Goal: Task Accomplishment & Management: Manage account settings

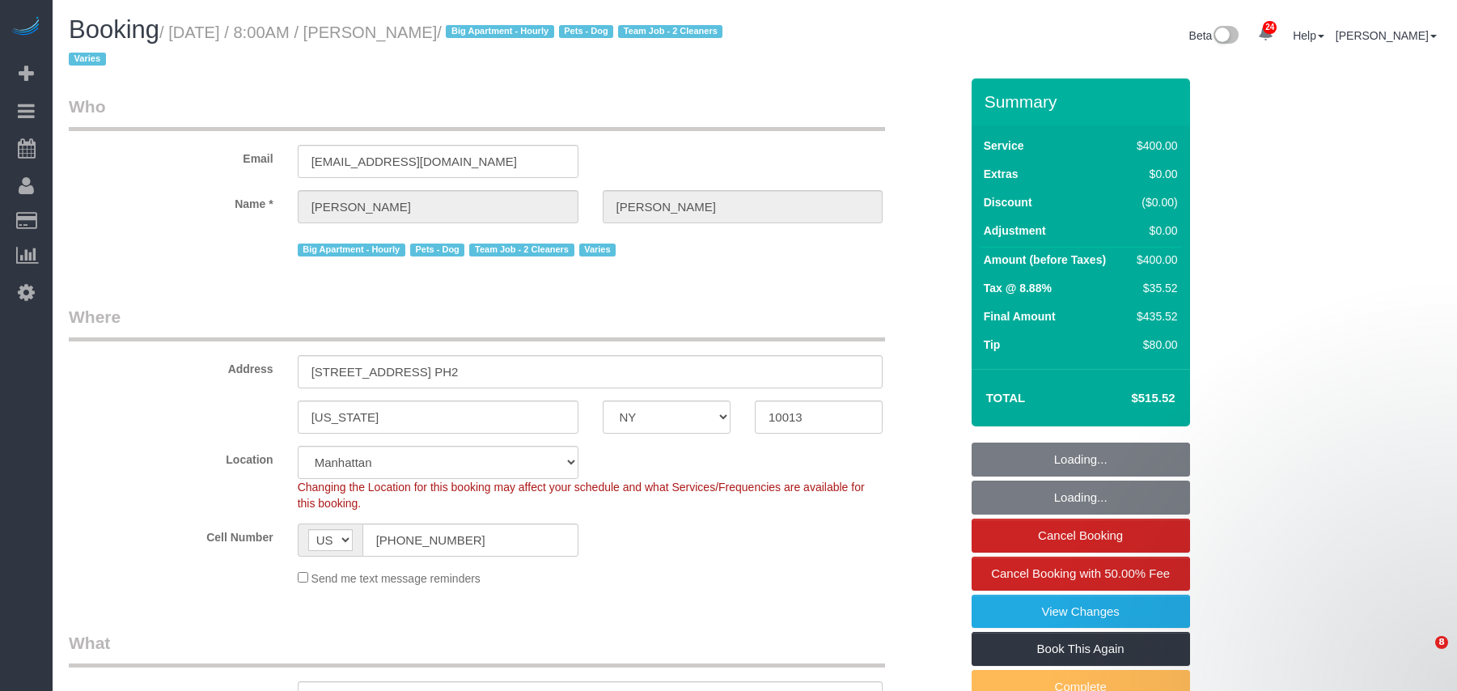
select select "NY"
select select "number:56"
select select "number:75"
select select "number:15"
select select "number:6"
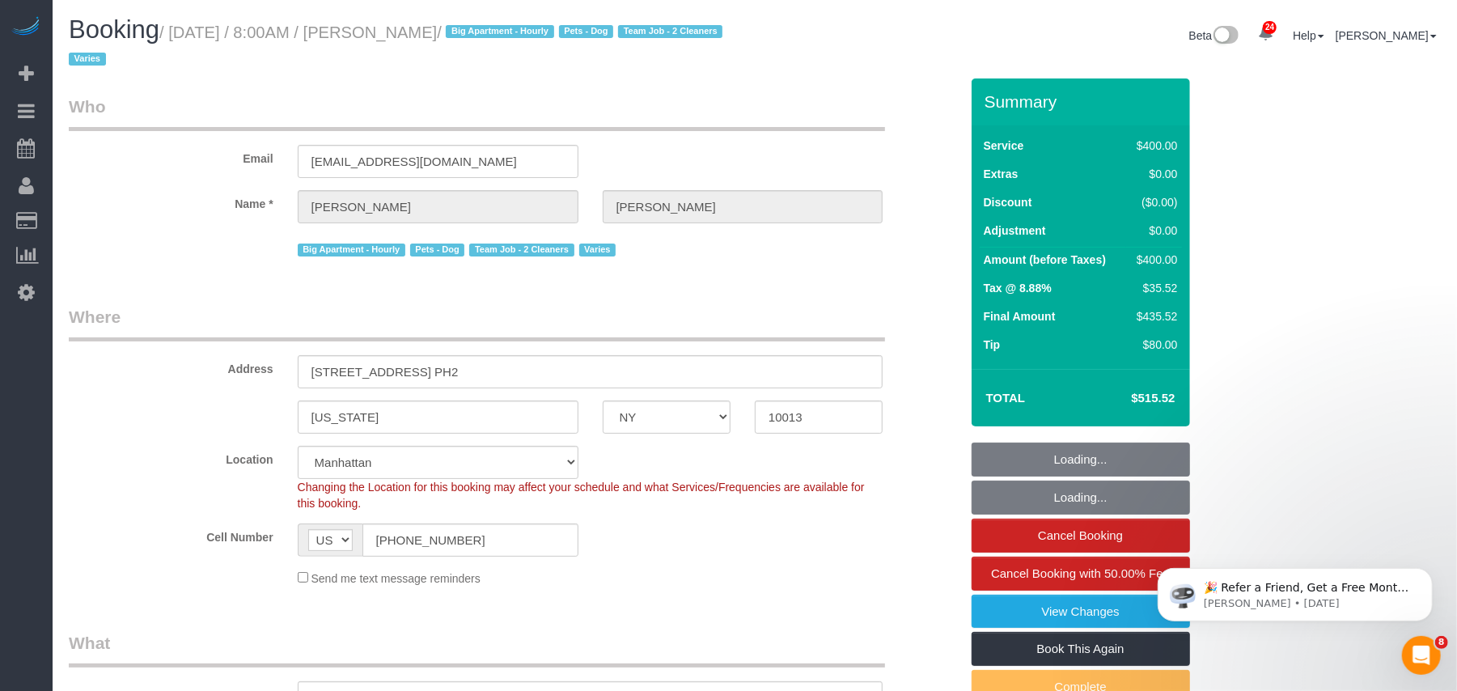
select select "object:979"
select select "150"
select select "object:1529"
select select "spot1"
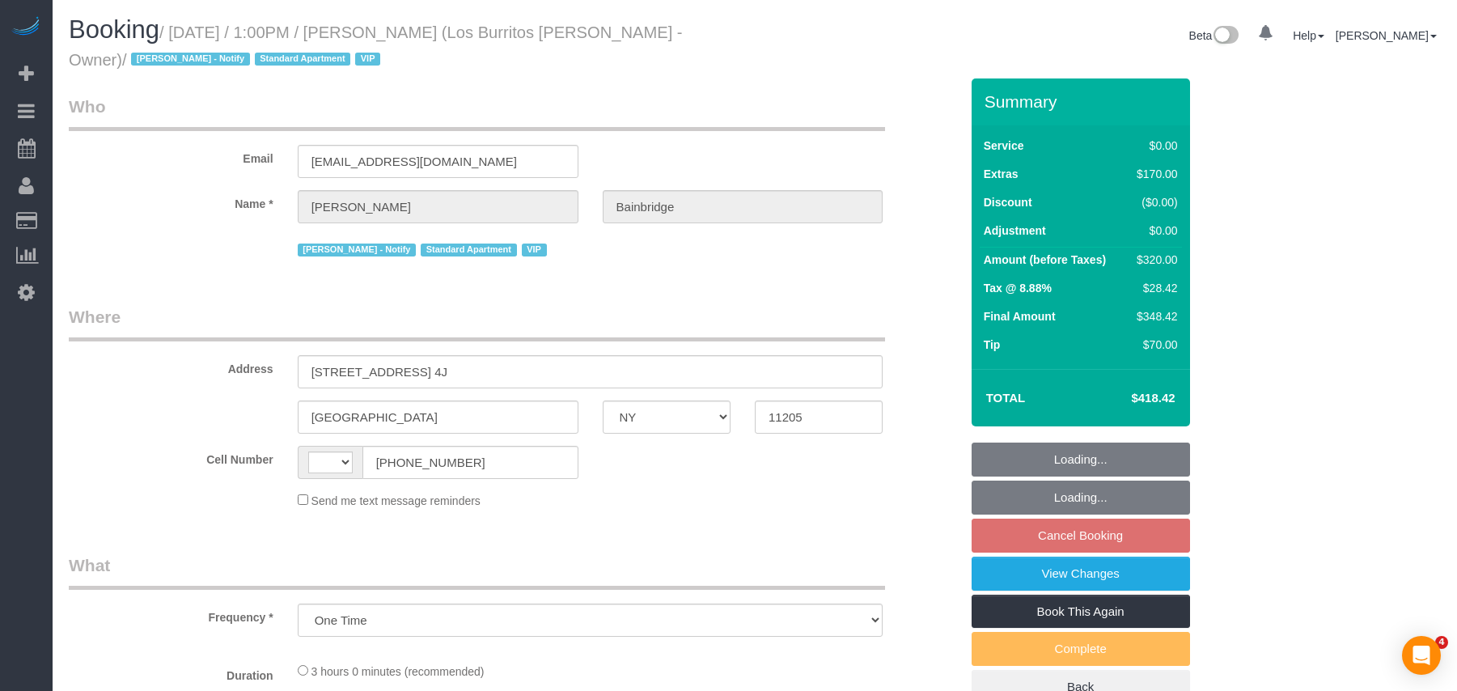
select select "NY"
select select "string:[GEOGRAPHIC_DATA]"
select select "number:89"
select select "number:90"
select select "number:14"
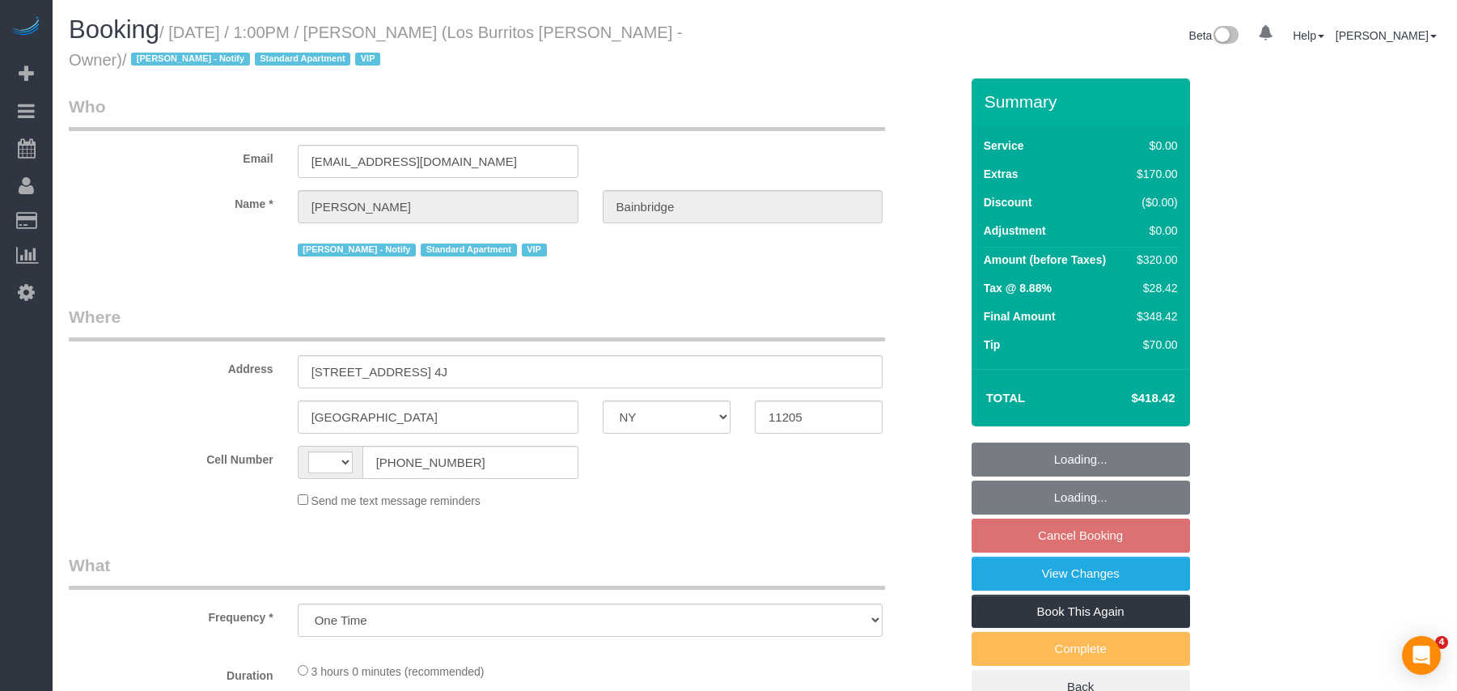
select select "number:5"
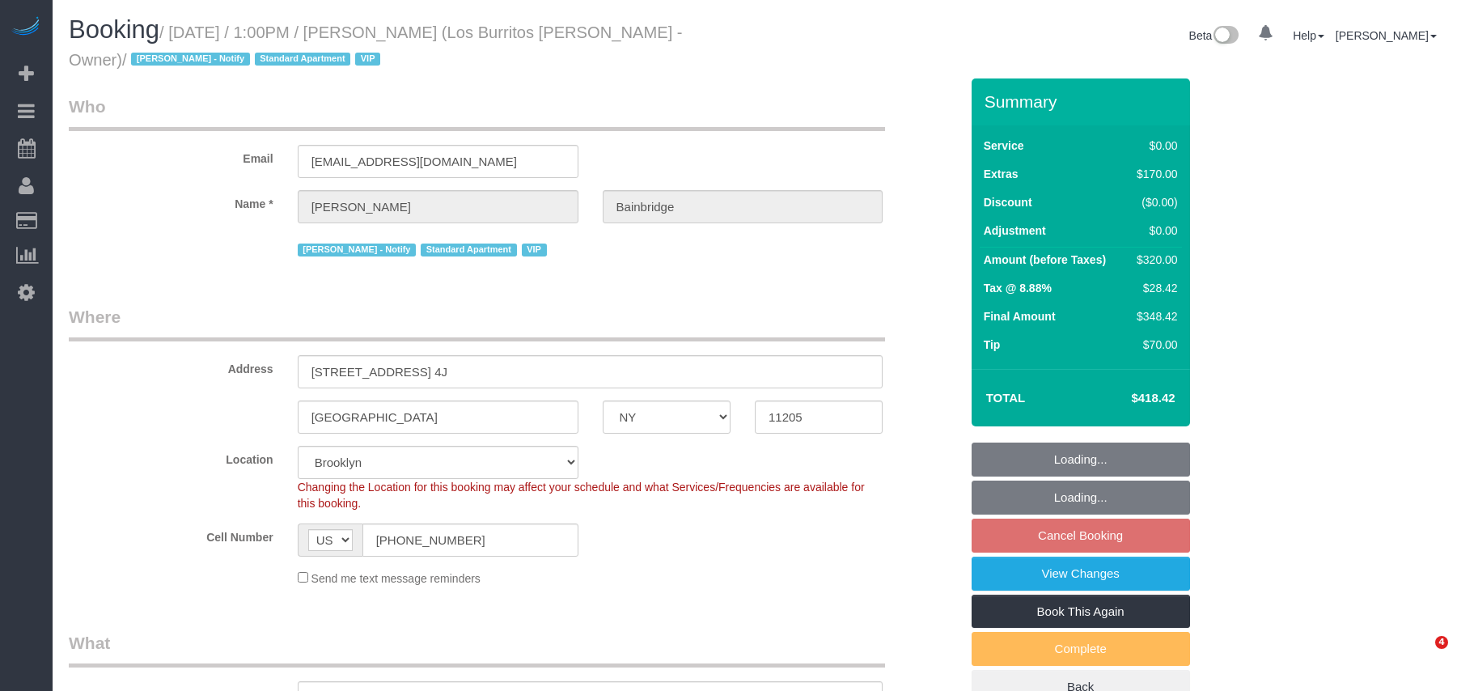
select select "object:1525"
select select "string:stripe-pm_1S41pe4VGloSiKo7DXQ3GHKL"
select select "spot6"
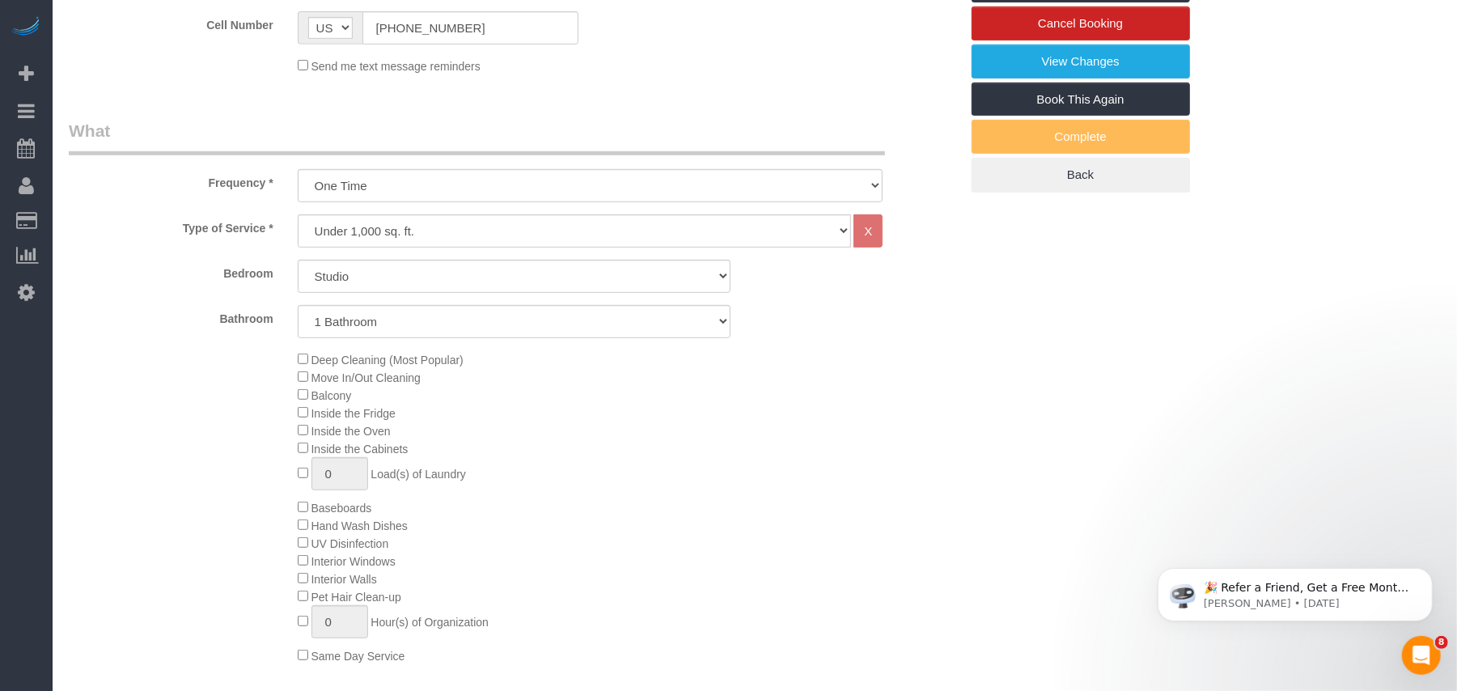
scroll to position [863, 0]
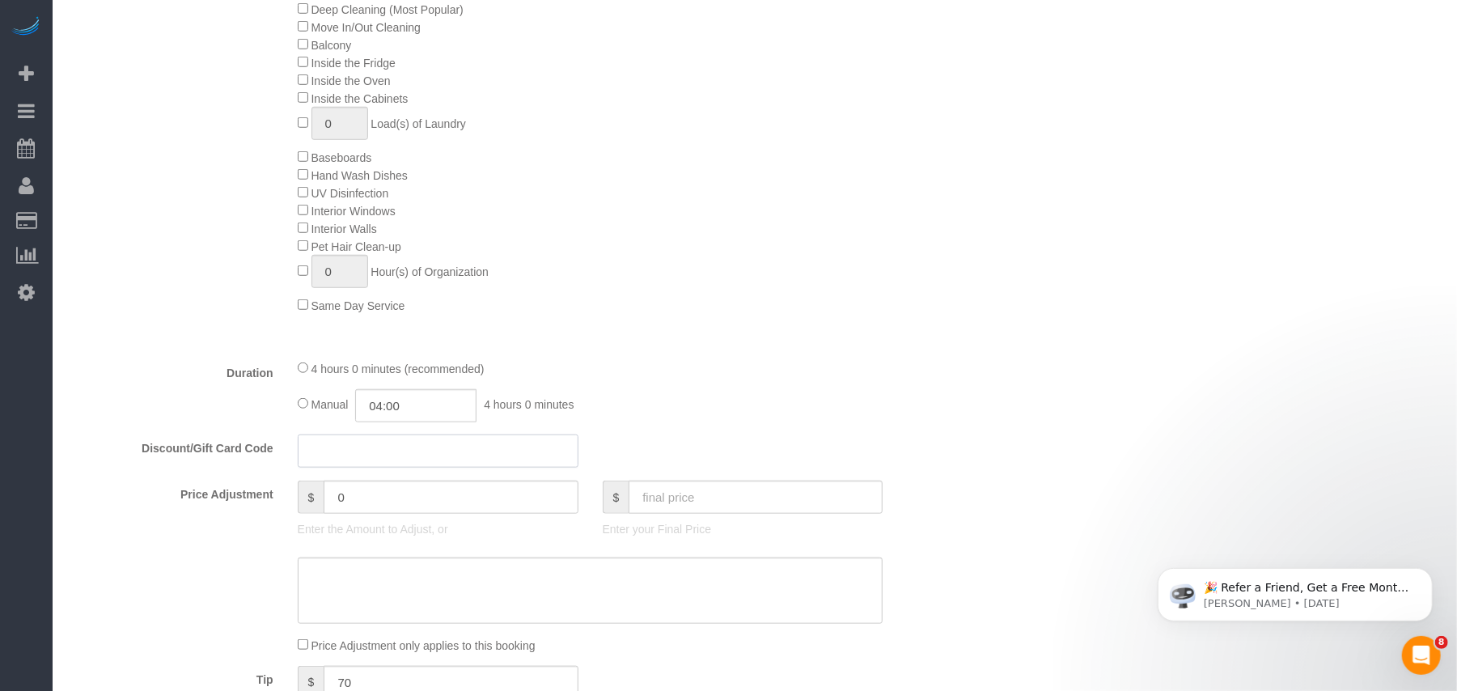
click at [356, 458] on input "text" at bounding box center [438, 451] width 281 height 33
paste input "JVB25"
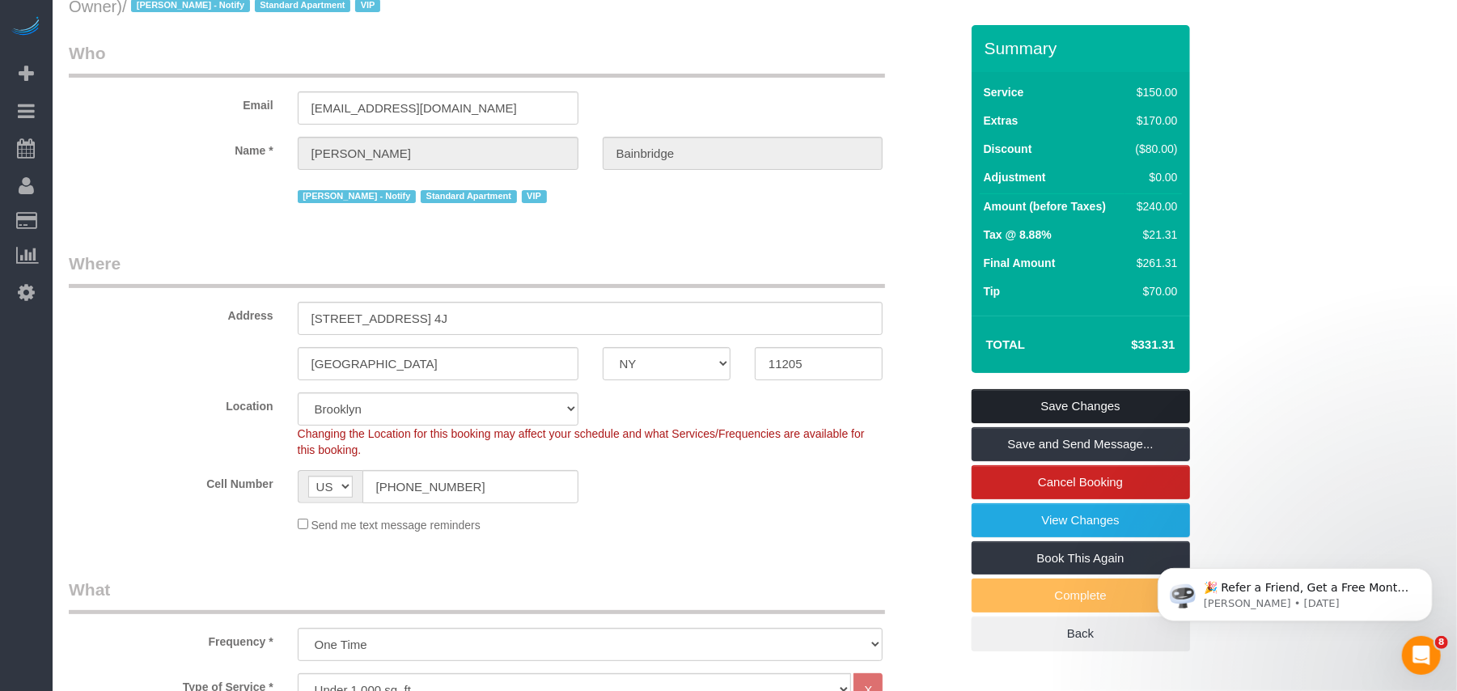
scroll to position [0, 0]
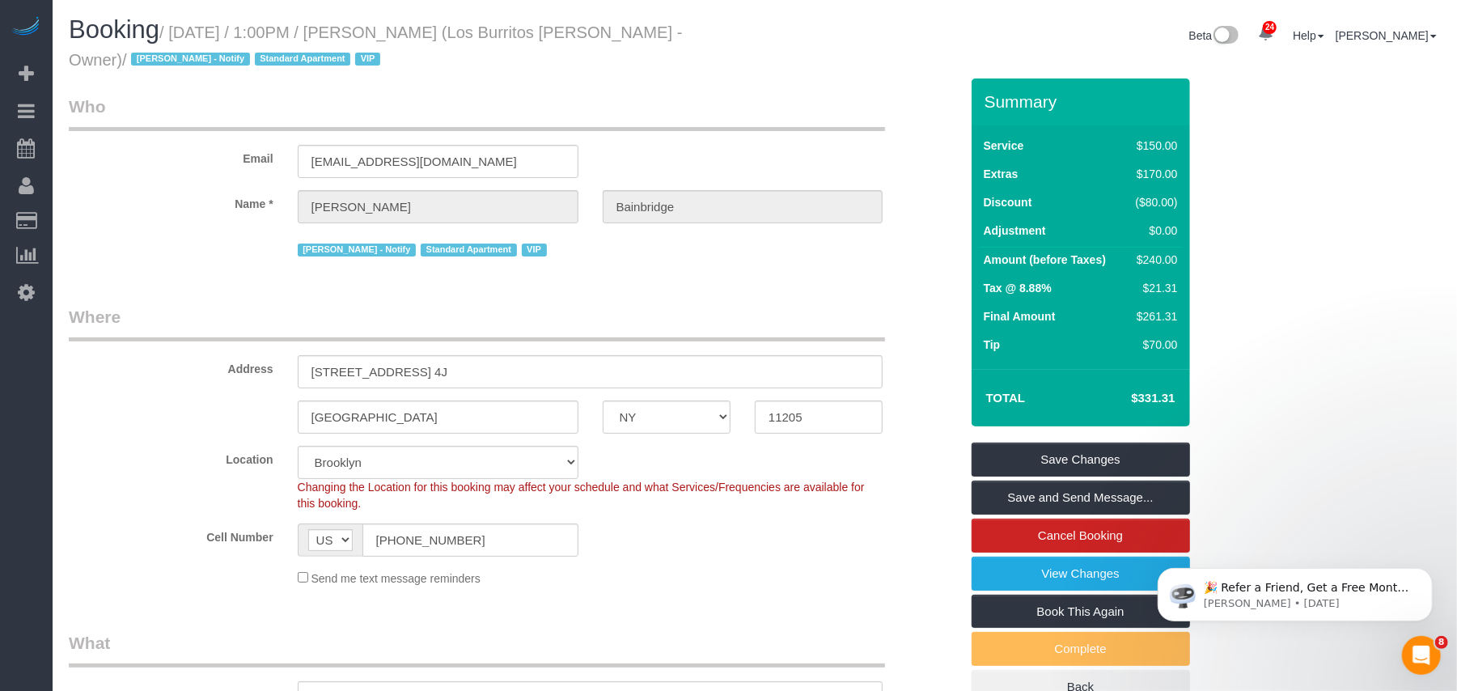
type input "JVB25"
click at [861, 580] on div "Send me text message reminders" at bounding box center [591, 578] width 610 height 18
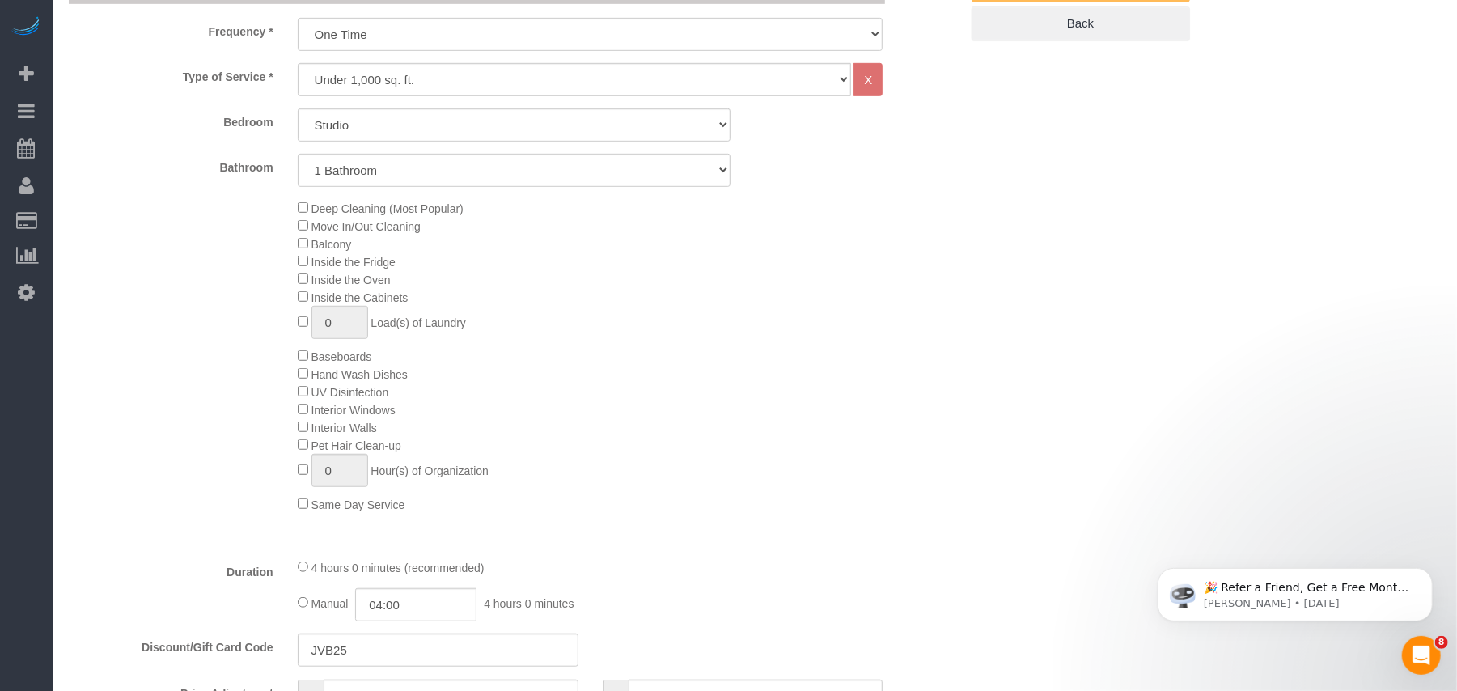
scroll to position [863, 0]
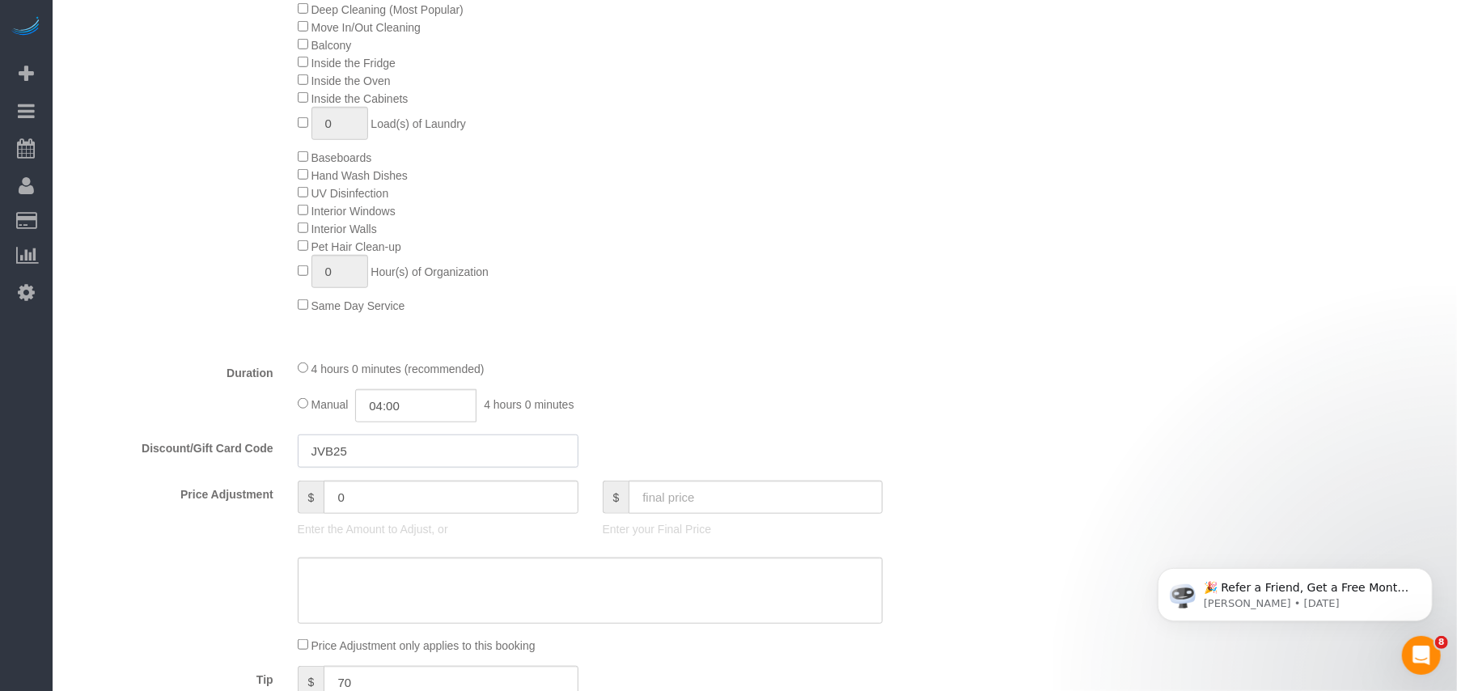
drag, startPoint x: 366, startPoint y: 460, endPoint x: 221, endPoint y: 457, distance: 144.9
click at [221, 457] on div "Discount/Gift Card Code JVB25" at bounding box center [514, 452] width 915 height 34
click at [736, 324] on div "Type of Service * Under 1,000 sq. ft. 1,001 - 1,500 sq. ft. 1,500+ sq. ft. Cust…" at bounding box center [514, 105] width 891 height 482
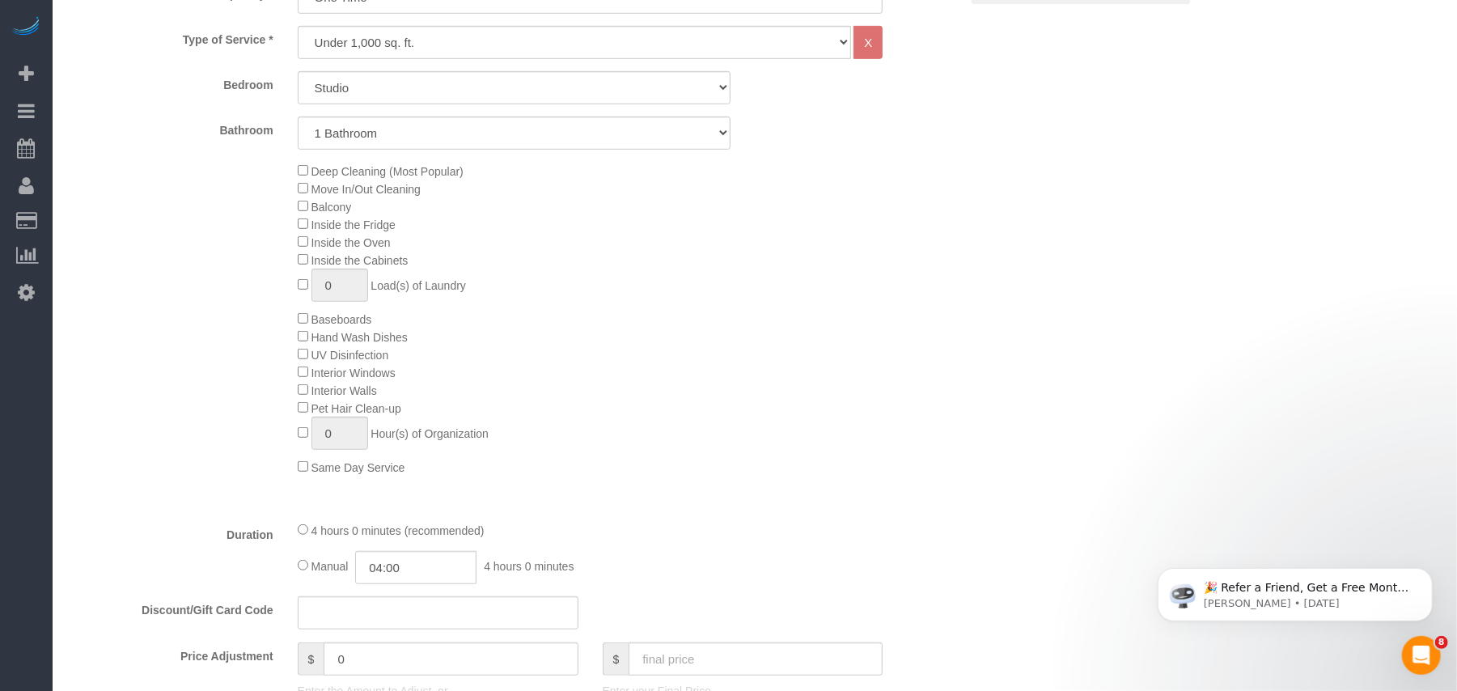
scroll to position [971, 0]
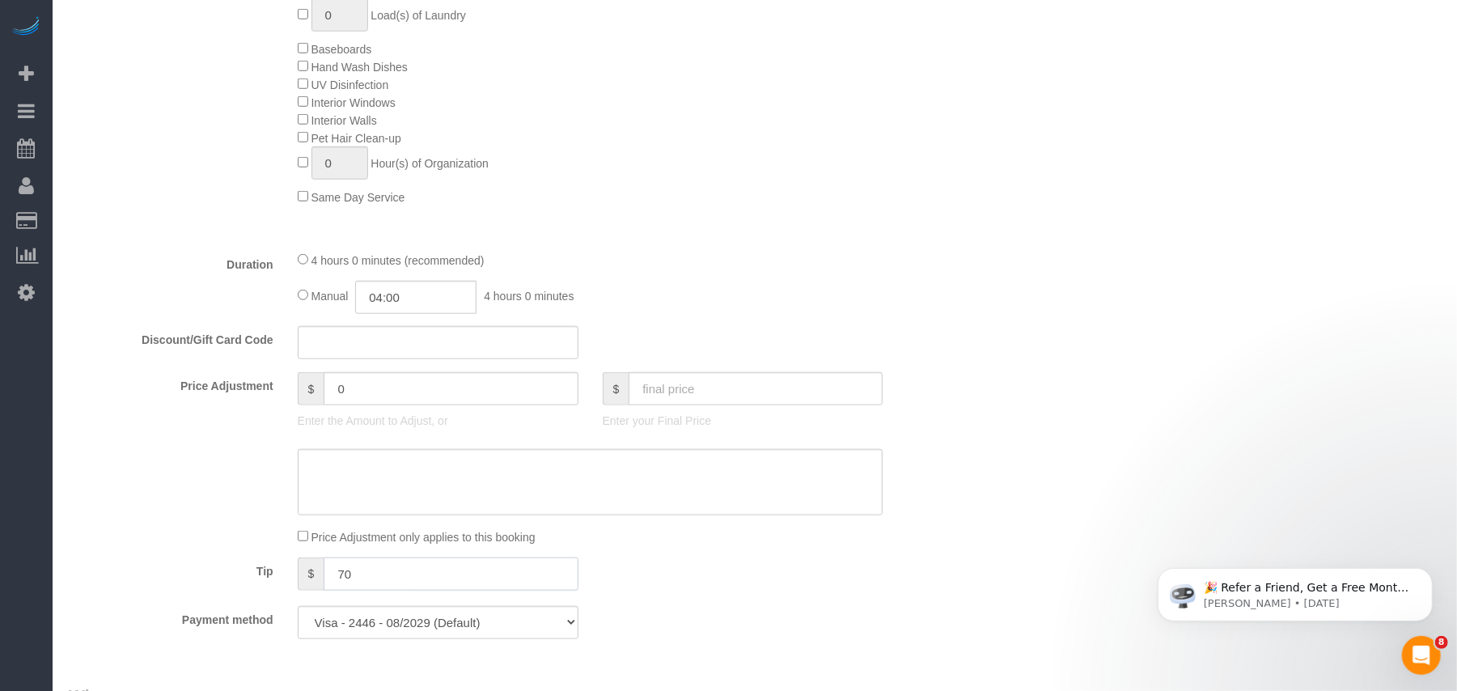
click at [380, 571] on input "70" at bounding box center [451, 573] width 254 height 33
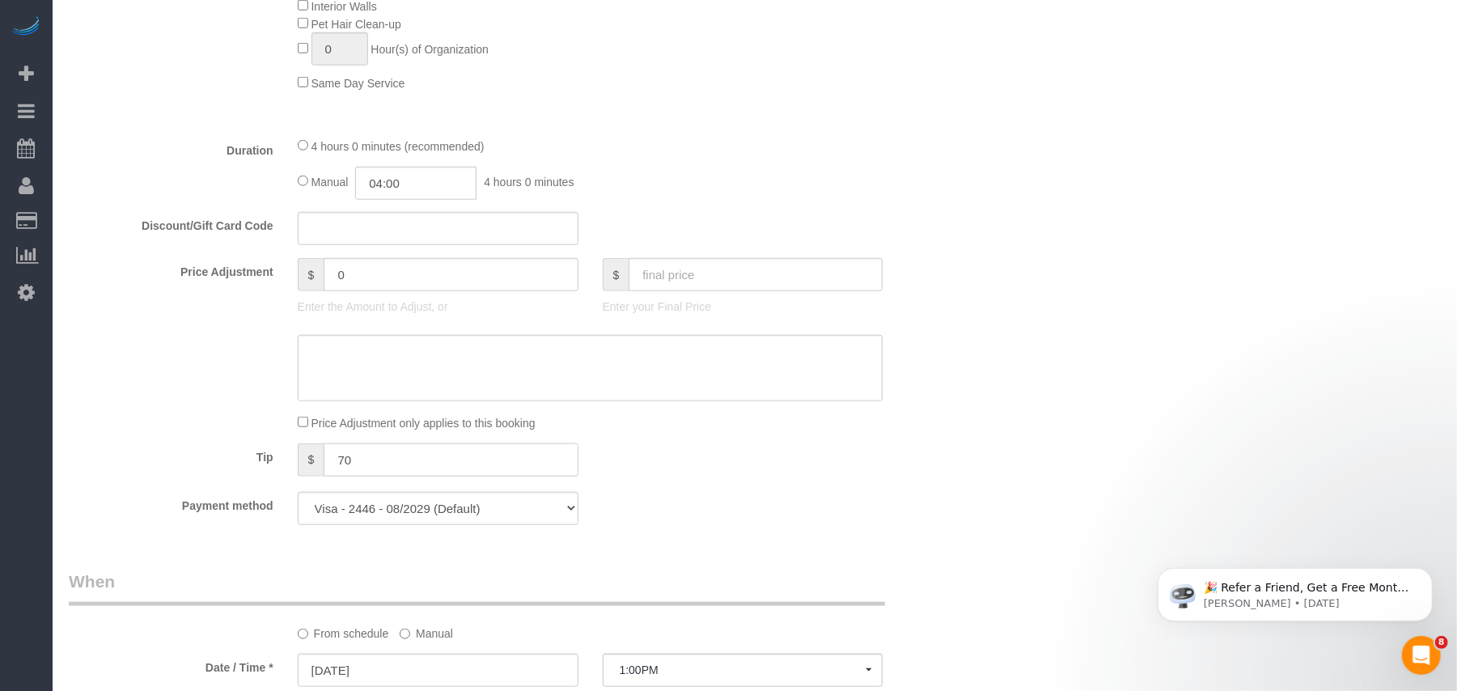
scroll to position [1079, 0]
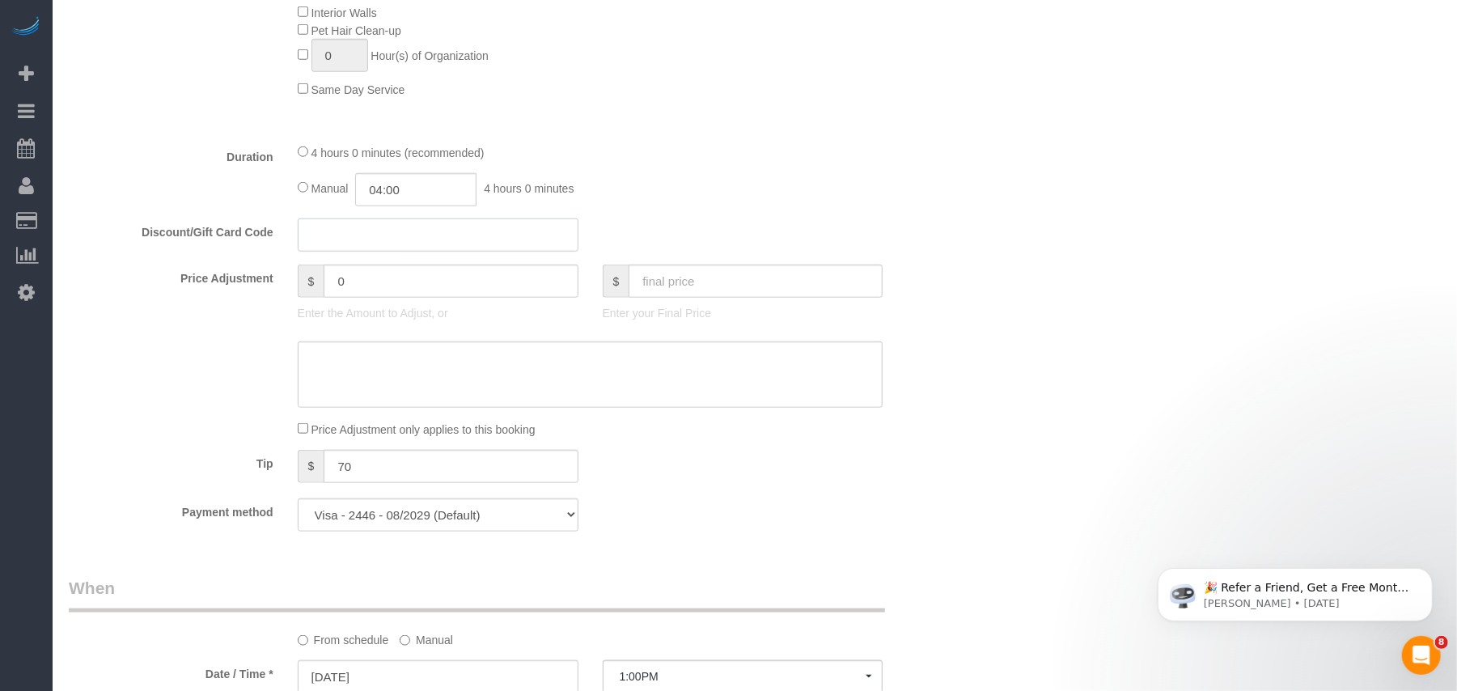
click at [369, 233] on input "text" at bounding box center [438, 234] width 281 height 33
paste input "JVB25"
type input "JVB25"
click at [748, 206] on div "Manual 04:00 4 hours 0 minutes" at bounding box center [591, 189] width 586 height 33
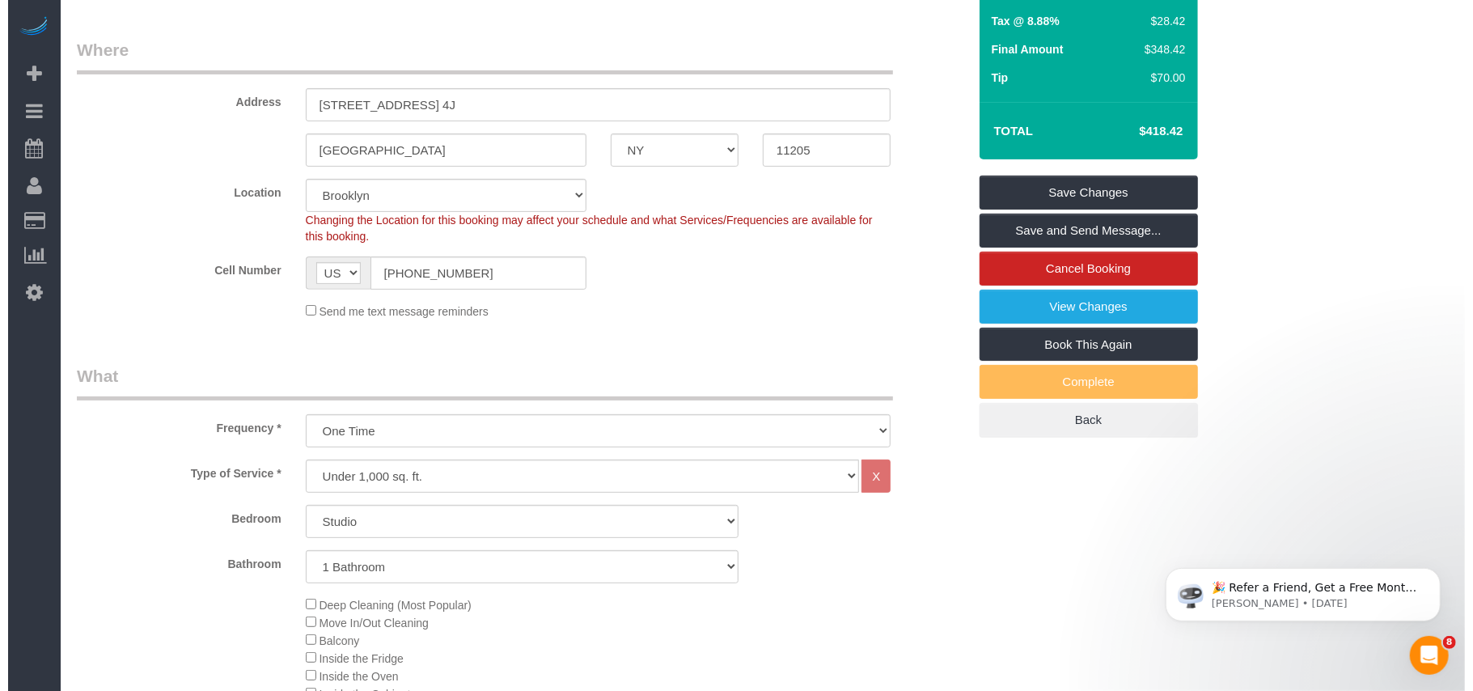
scroll to position [108, 0]
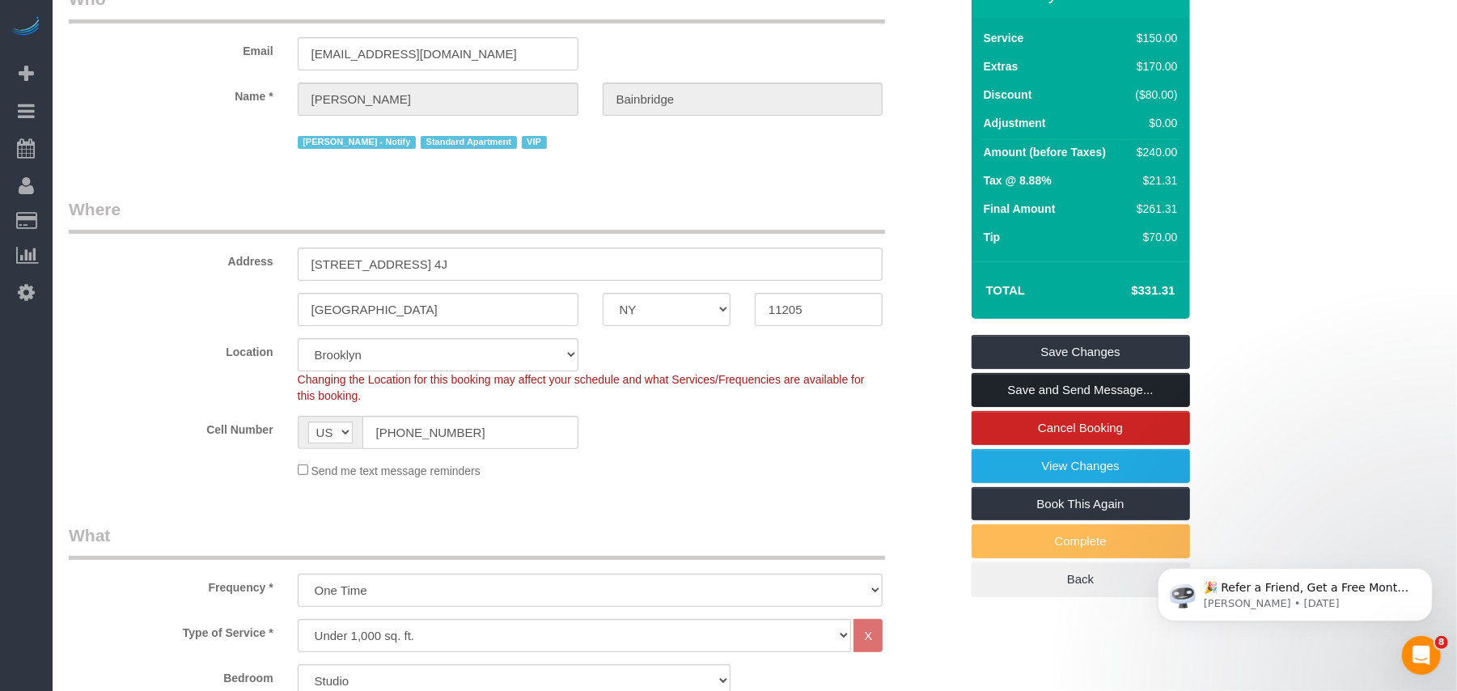
click at [1081, 388] on link "Save and Send Message..." at bounding box center [1081, 390] width 218 height 34
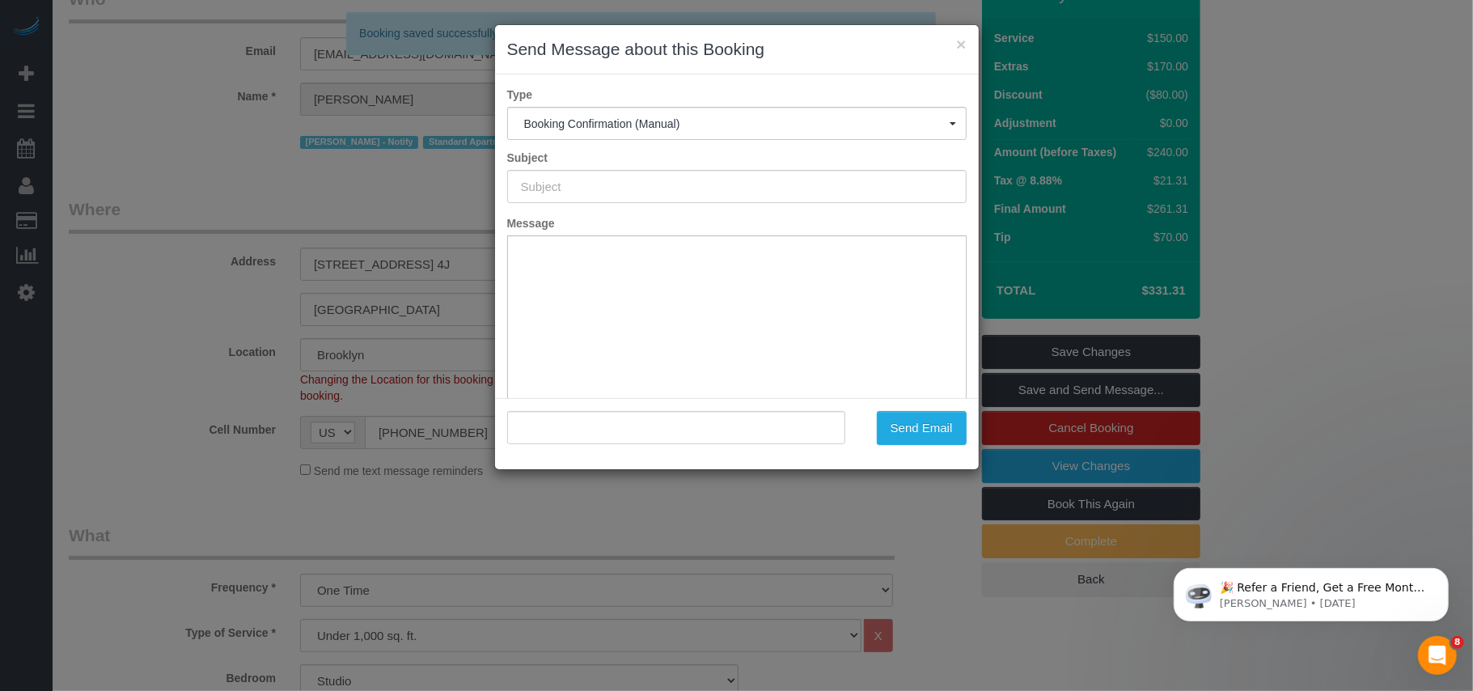
type input "Cleaning Confirmed for 09/24/2025 at 1:00pm"
type input ""Julia Bainbridge" <jvbain@gmail.com>"
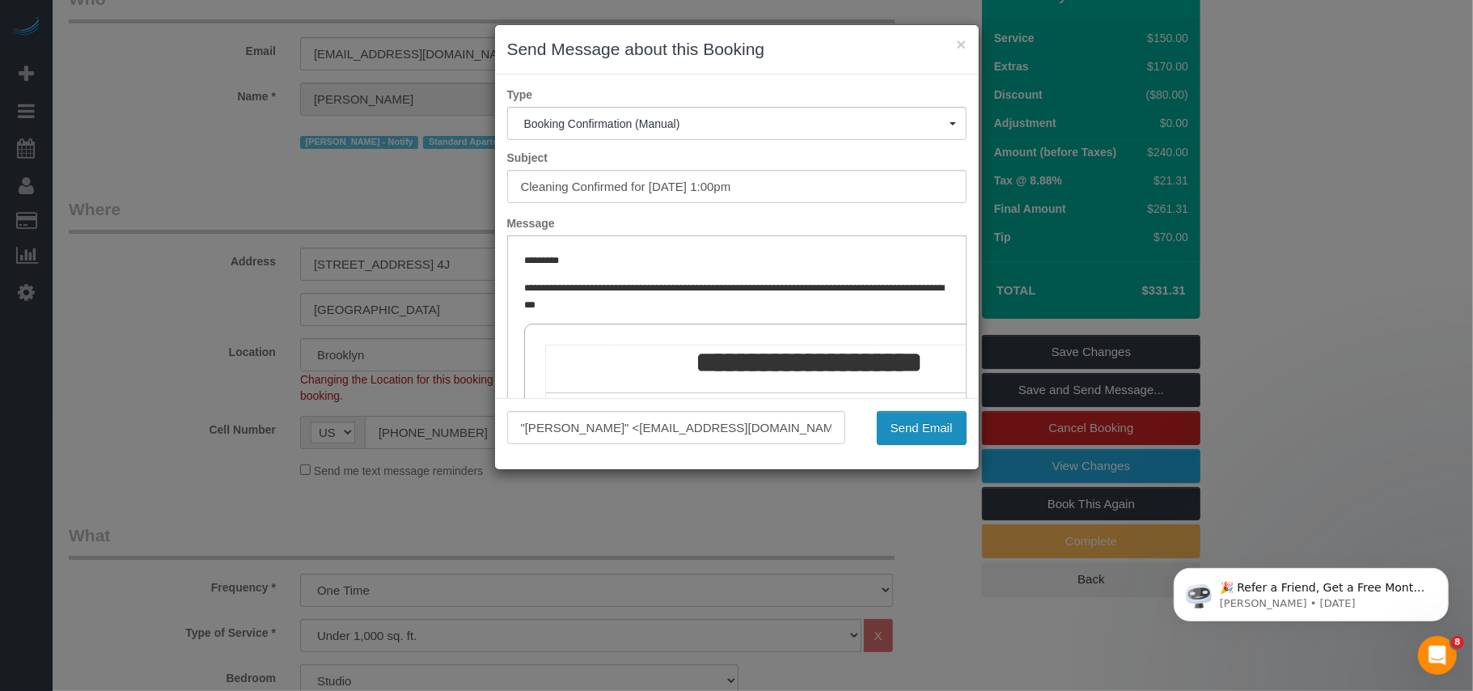
click at [942, 437] on button "Send Email" at bounding box center [922, 428] width 90 height 34
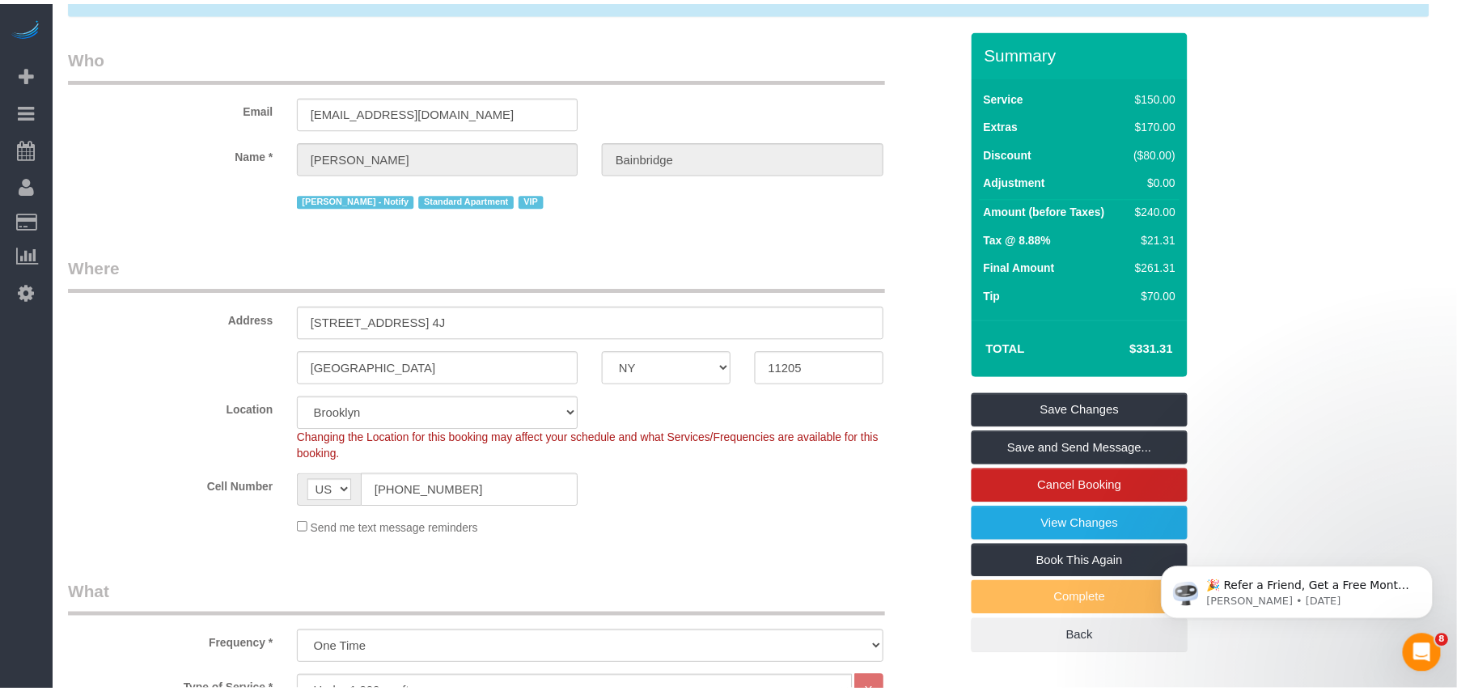
scroll to position [166, 0]
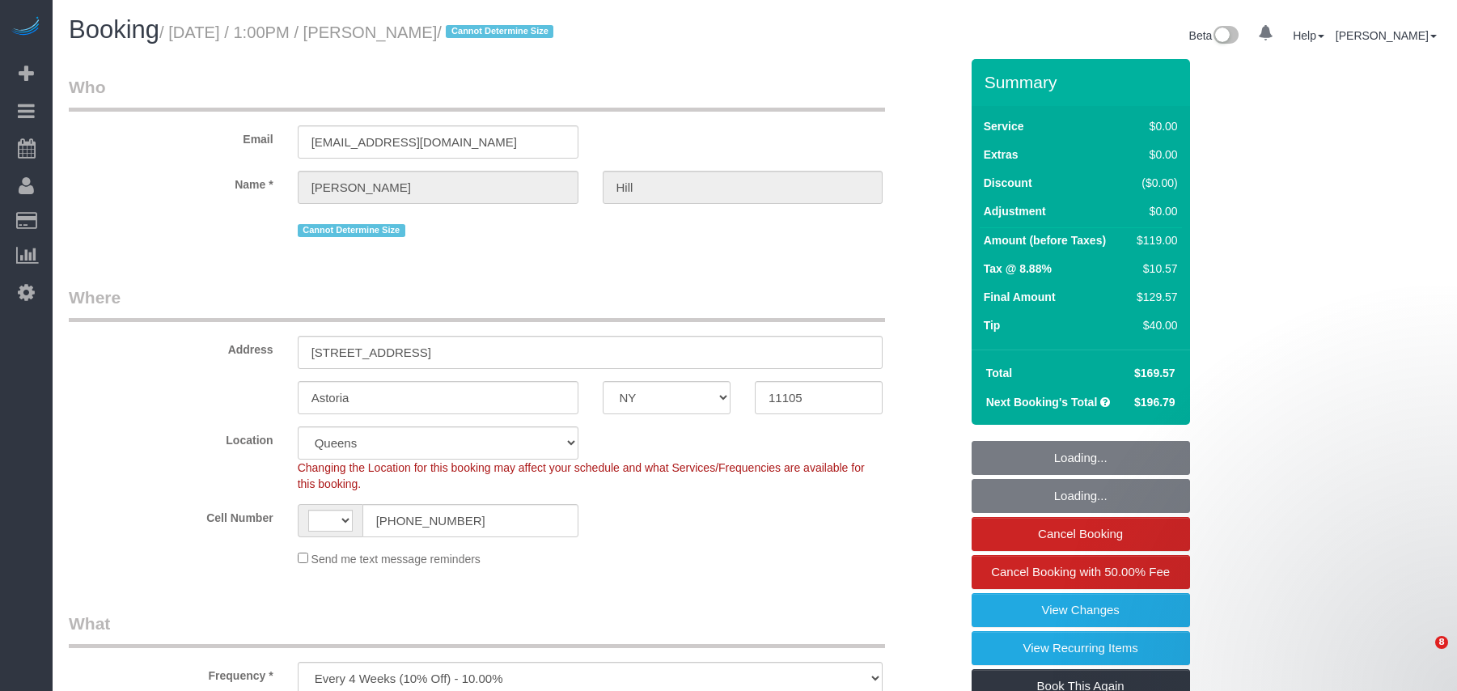
select select "NY"
select select "object:725"
select select "string:[GEOGRAPHIC_DATA]"
select select "string:stripe-pm_1LZLVg4VGloSiKo7cTV3q5HV"
select select "number:61"
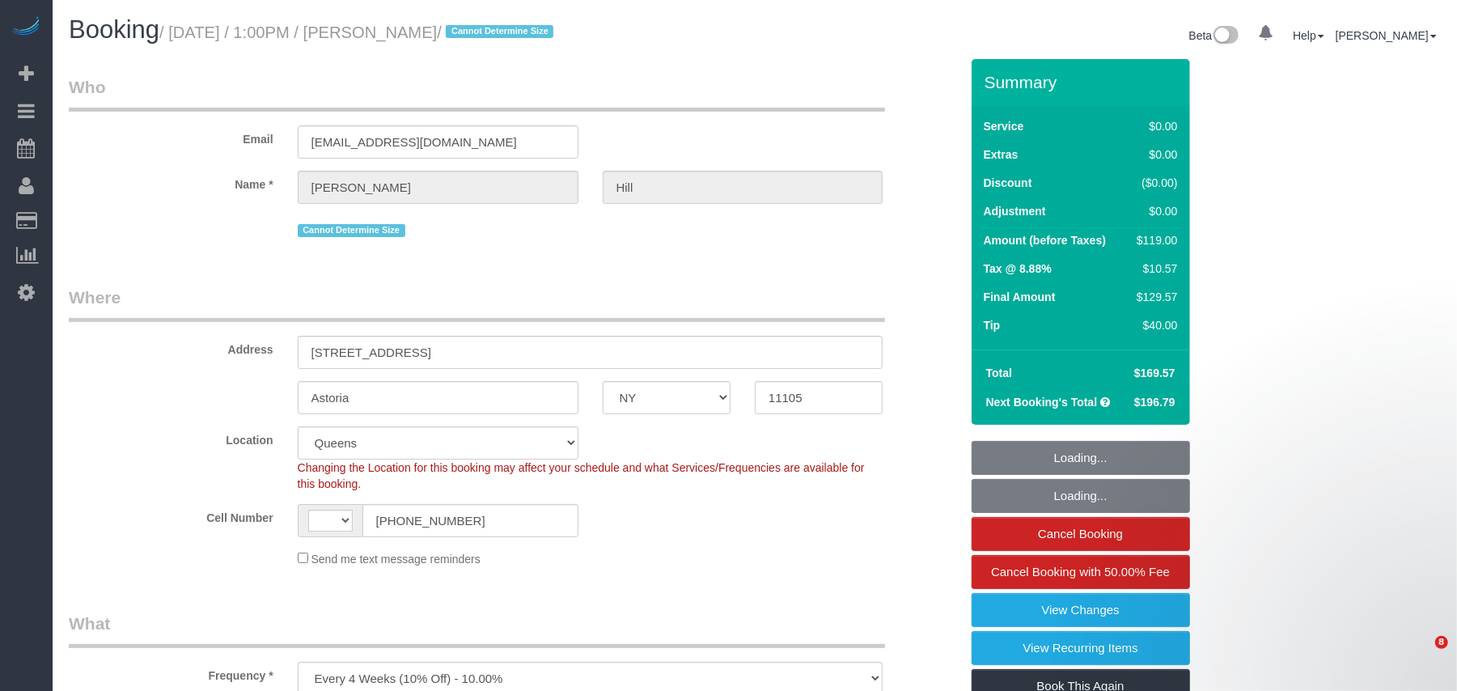
select select "number:79"
select select "number:15"
select select "number:5"
drag, startPoint x: 466, startPoint y: 351, endPoint x: 247, endPoint y: 688, distance: 401.7
click at [298, 354] on input "23-70 29th Street, Apt. 3" at bounding box center [591, 352] width 586 height 33
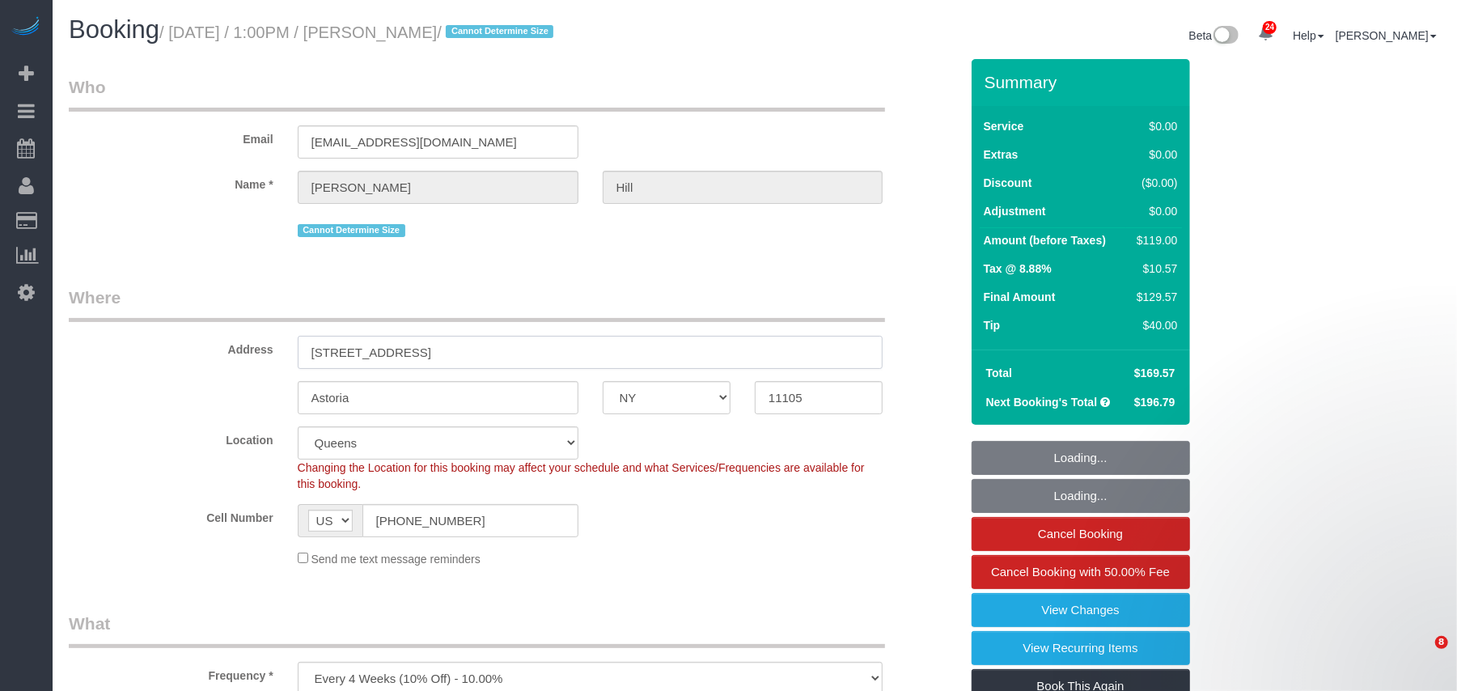
select select "1"
select select "spot1"
select select "1"
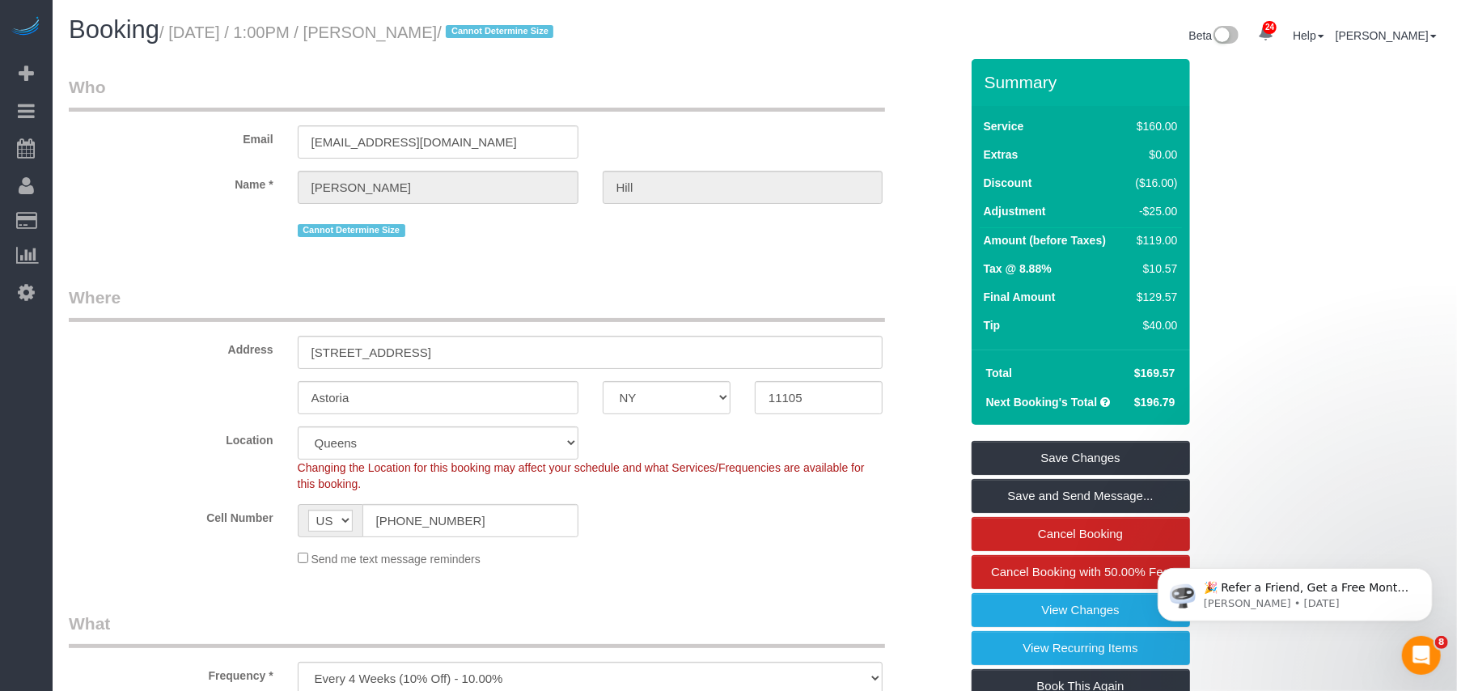
drag, startPoint x: 496, startPoint y: 30, endPoint x: 178, endPoint y: 29, distance: 318.0
click at [178, 29] on small "/ September 22, 2025 / 1:00PM / Geofrey Hill / Cannot Determine Size" at bounding box center [358, 32] width 399 height 18
click at [413, 523] on input "(517) 902-3043" at bounding box center [470, 520] width 216 height 33
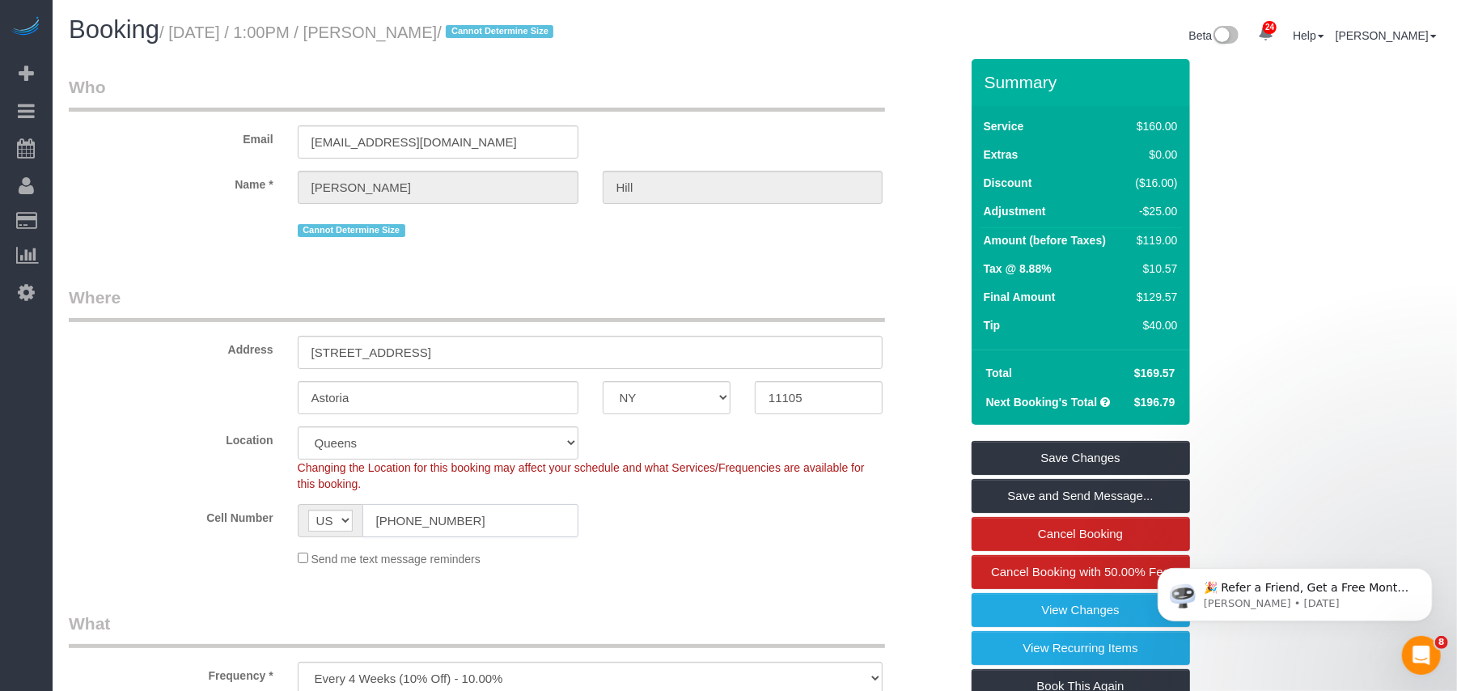
click at [413, 523] on input "(517) 902-3043" at bounding box center [470, 520] width 216 height 33
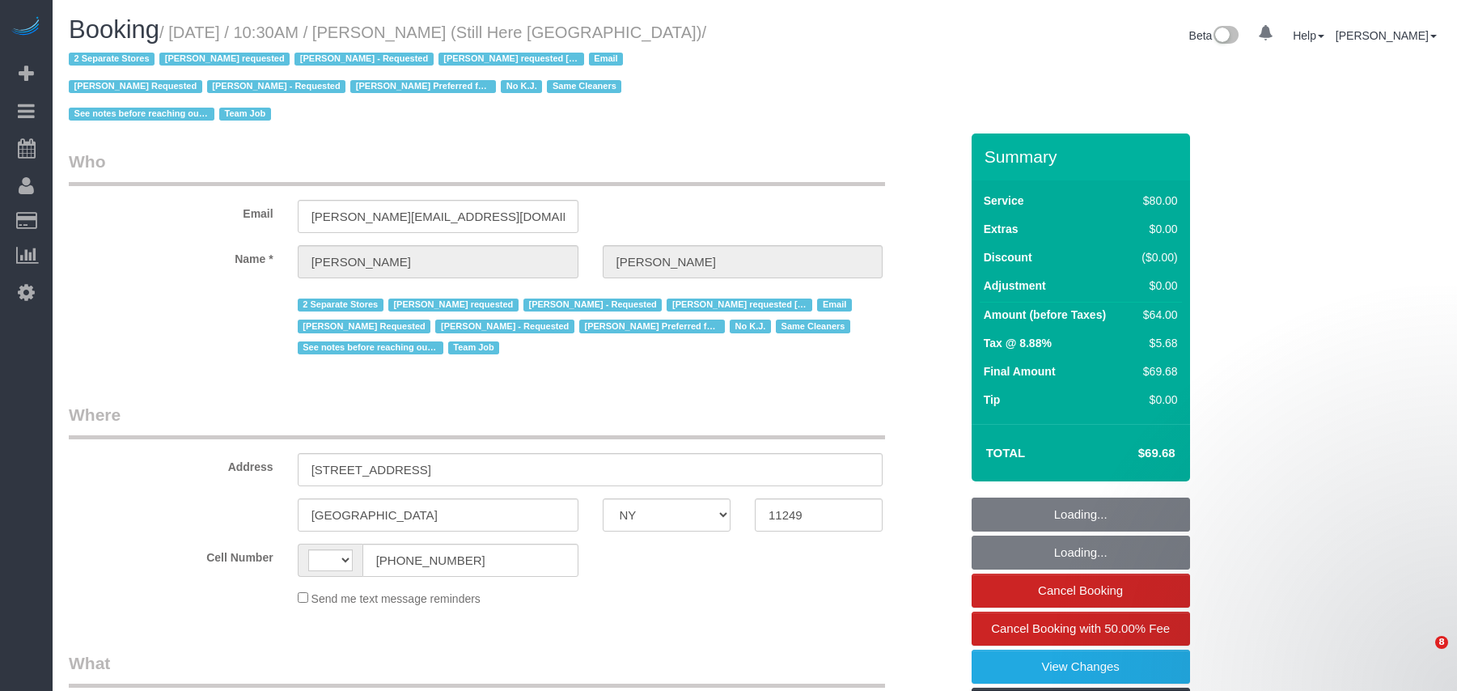
select select "NY"
select select "number:89"
select select "number:90"
select select "number:15"
select select "number:5"
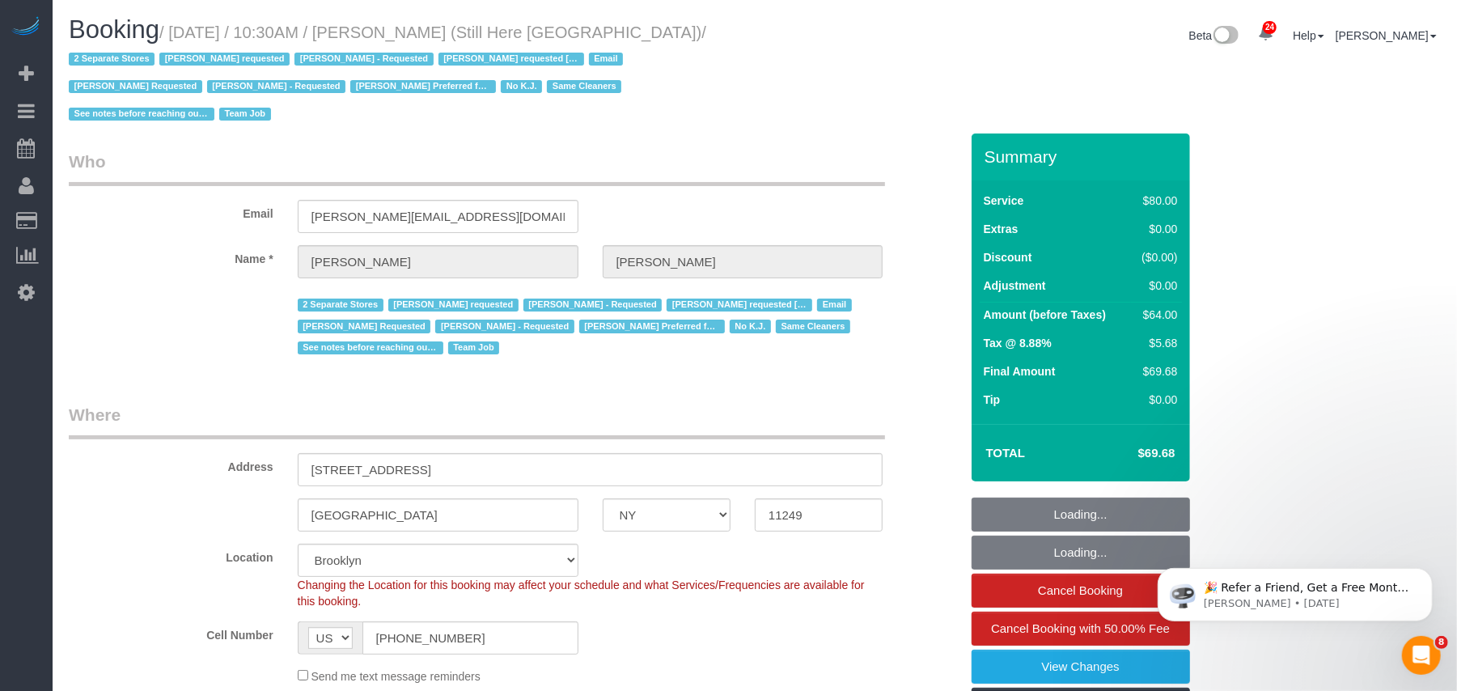
select select "string:US"
select select "object:1593"
select select "string:stripe-pm_1Oyz8t4VGloSiKo71skqOF54"
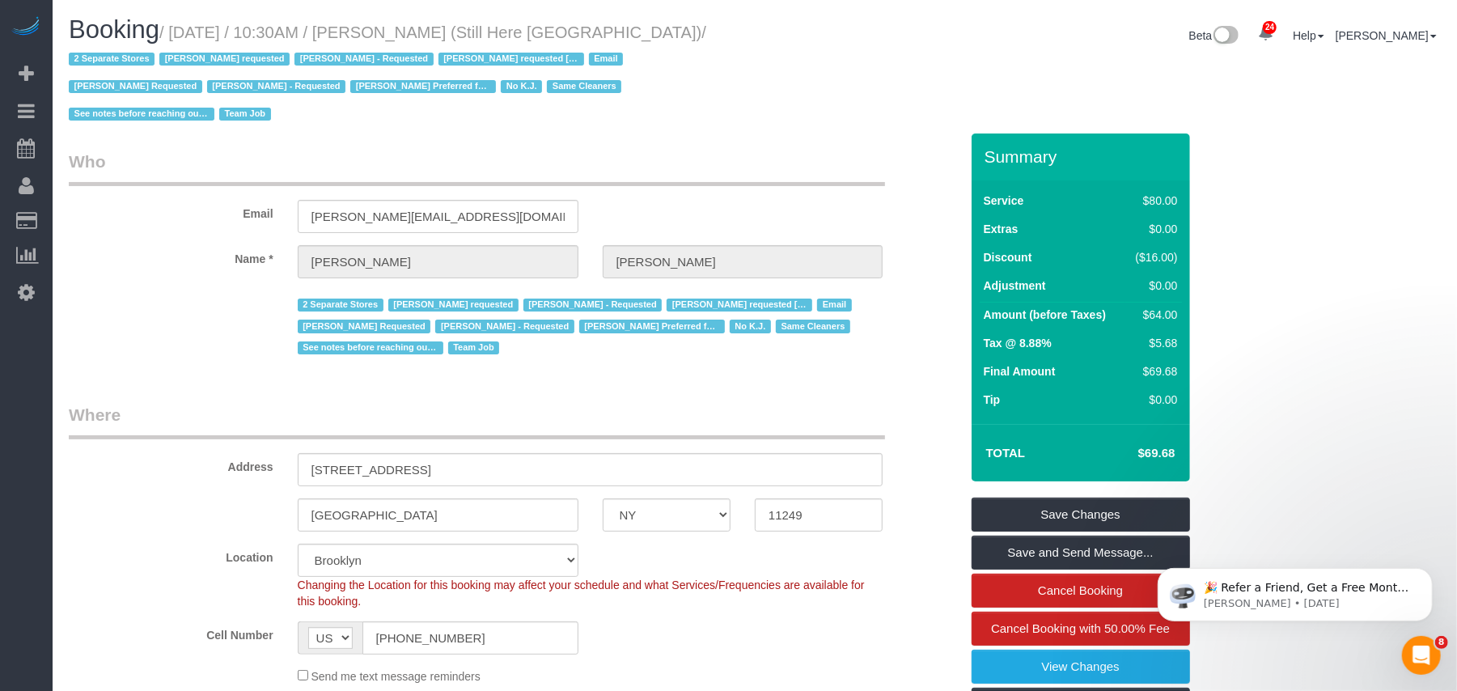
drag, startPoint x: 689, startPoint y: 24, endPoint x: 179, endPoint y: 27, distance: 510.6
click at [179, 27] on small "/ September 22, 2025 / 10:30AM / Francesca Racanelli (Still Here NYC) / 2 Separ…" at bounding box center [388, 73] width 638 height 100
copy small "September 22, 2025 / 10:30AM / Francesca Racanelli (Still Here NYC)"
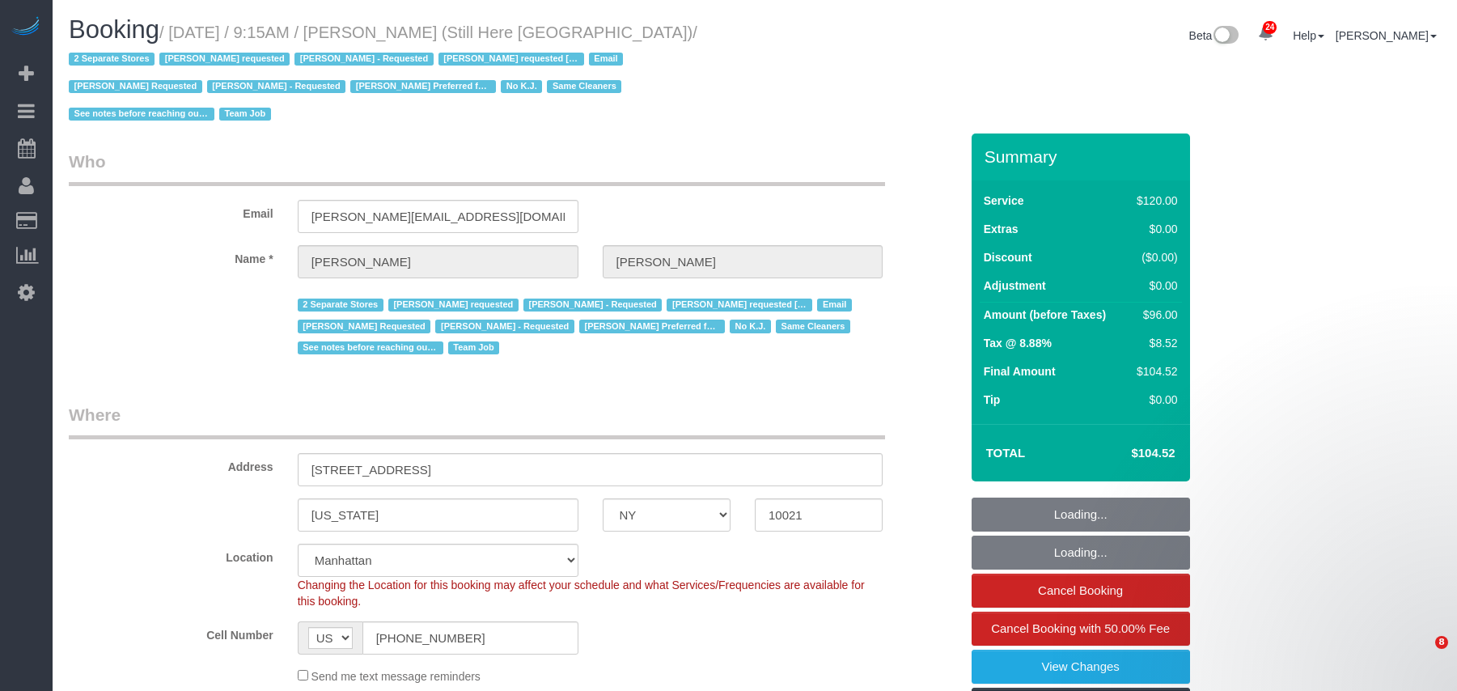
select select "NY"
select select "90"
select select "string:stripe-pm_1Oyz8t4VGloSiKo71skqOF54"
select select "number:89"
select select "number:90"
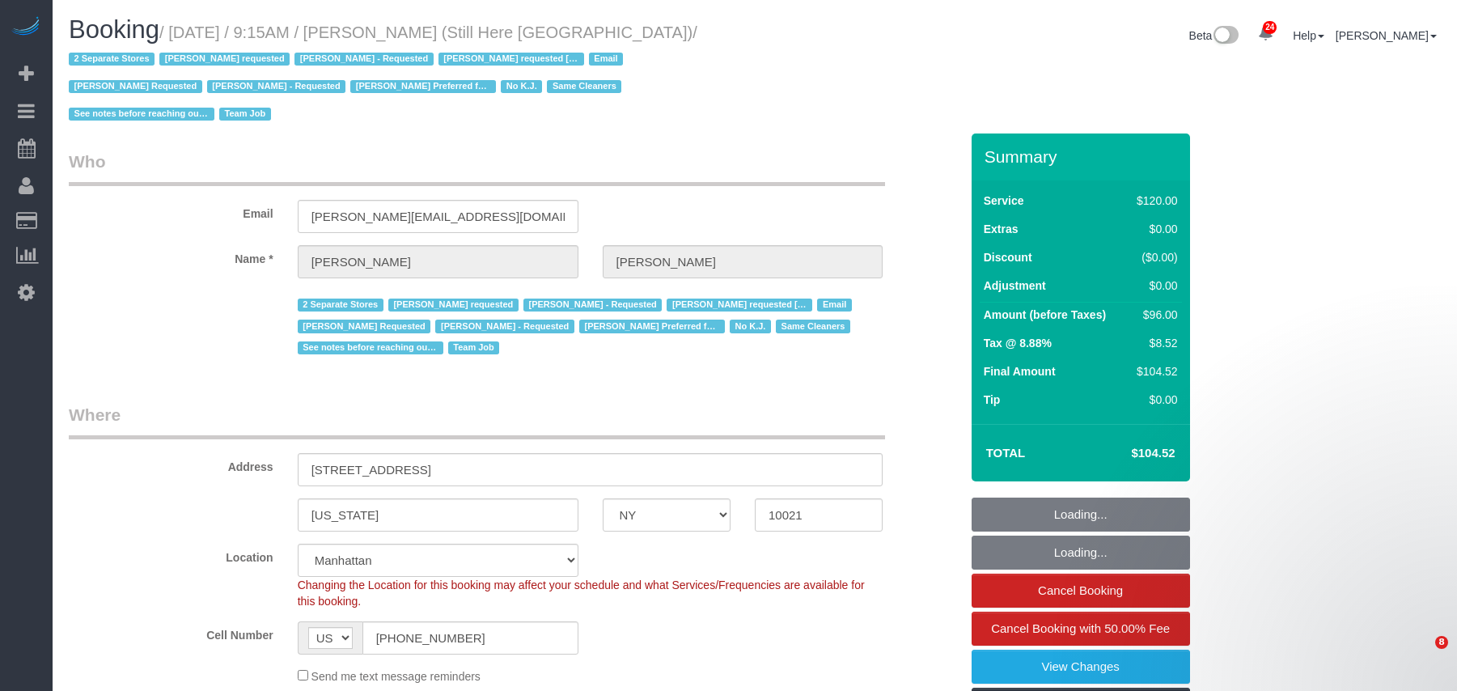
select select "number:15"
select select "number:5"
select select "object:1625"
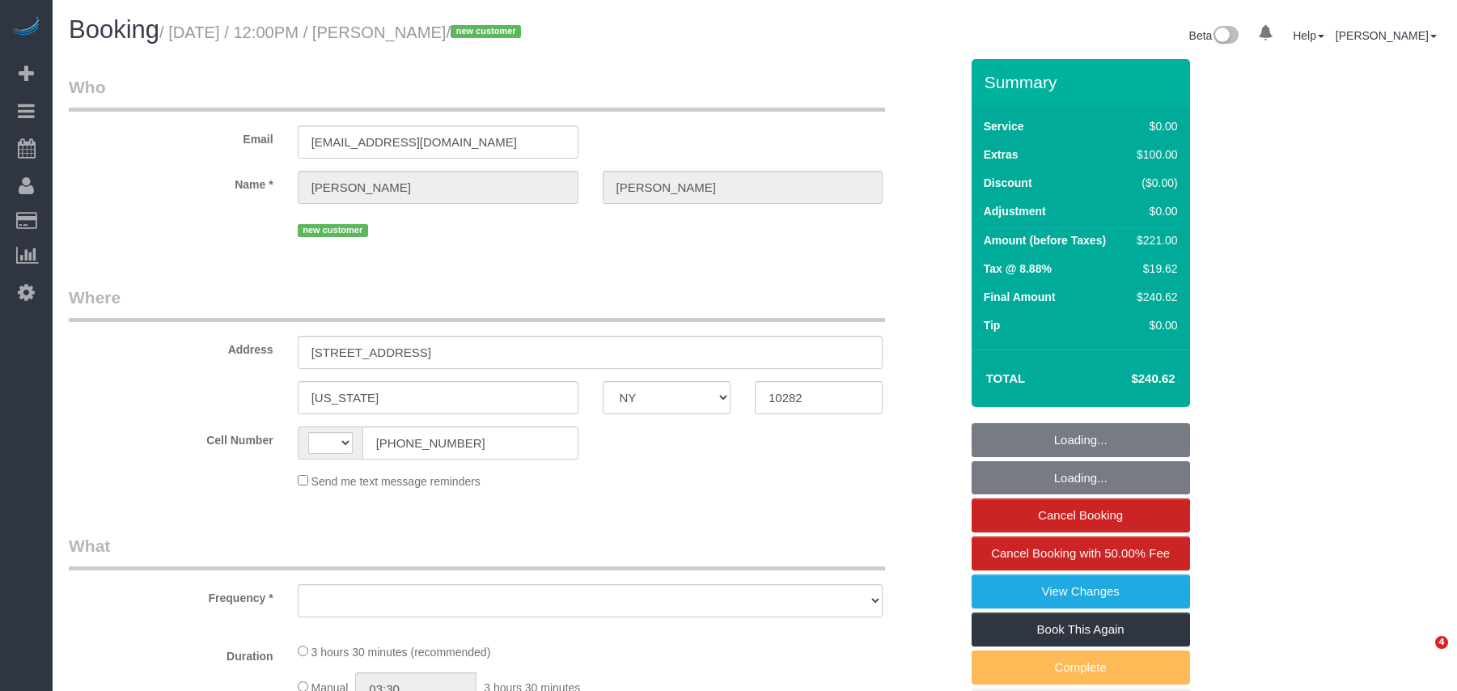
select select "NY"
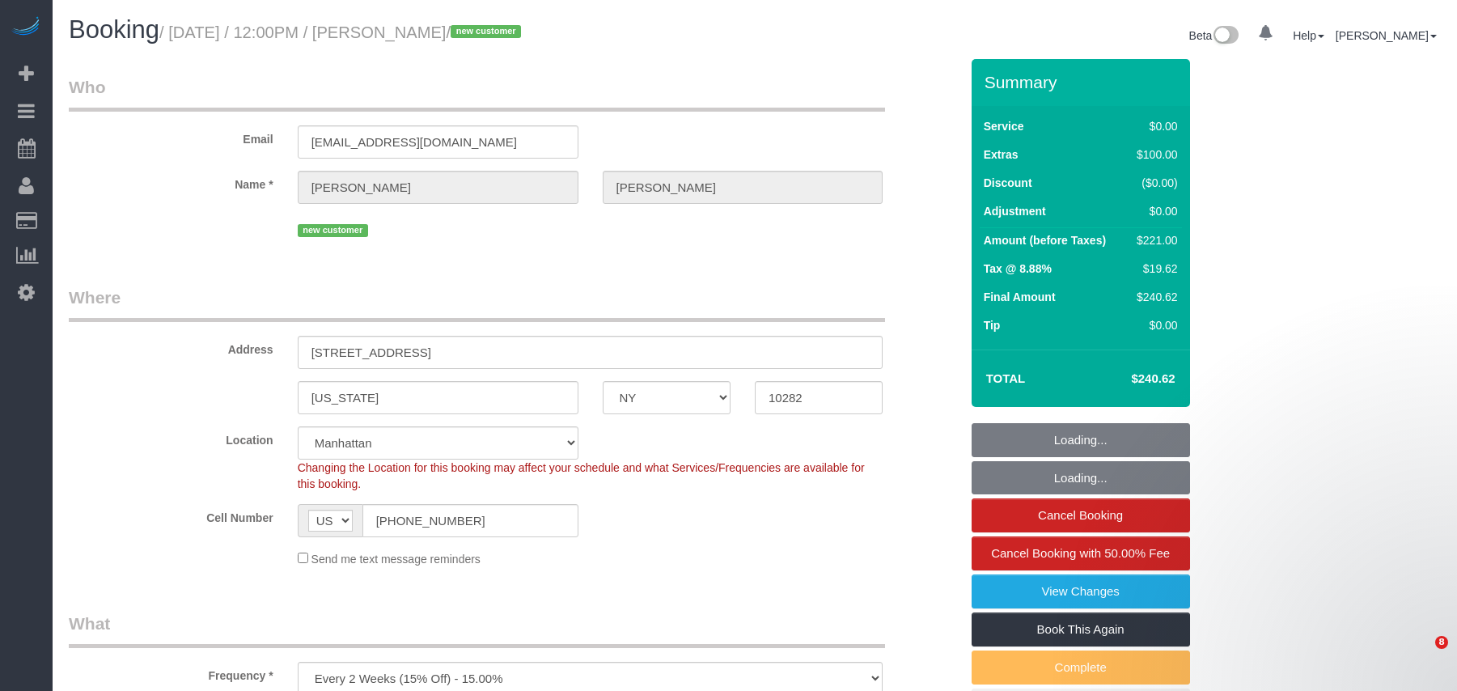
select select "string:[GEOGRAPHIC_DATA]"
select select "object:818"
select select "1"
select select "number:57"
select select "number:75"
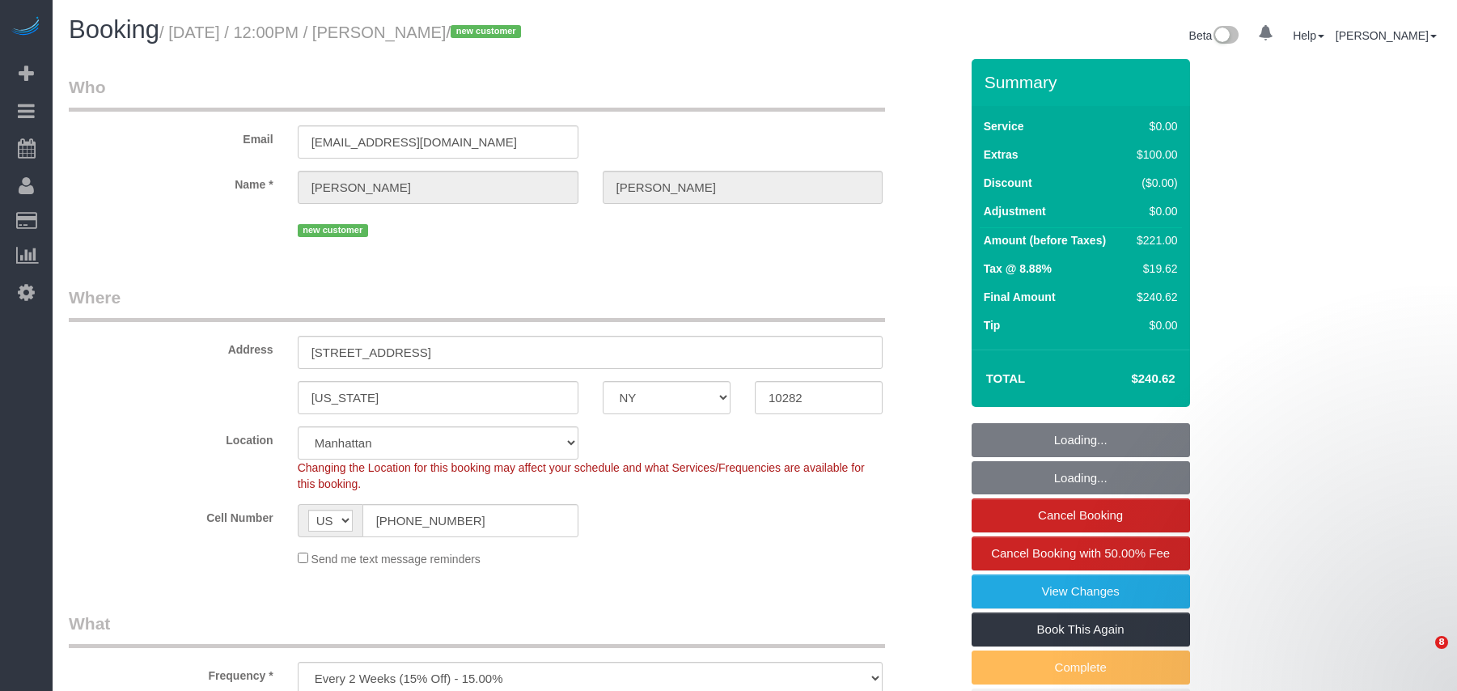
select select "number:15"
select select "number:6"
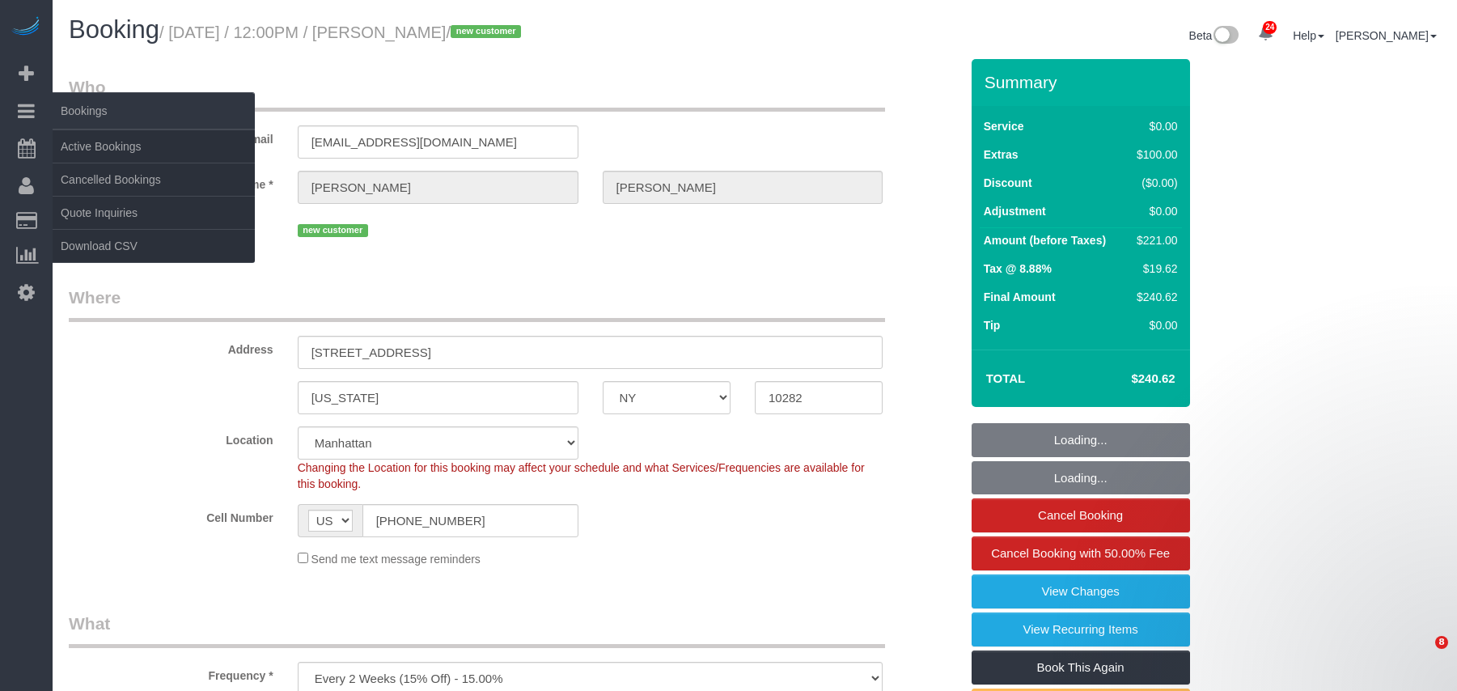
select select "string:stripe-pm_1S9Adf4VGloSiKo7qXztnJGQ"
select select "1"
select select "object:1569"
select select "spot1"
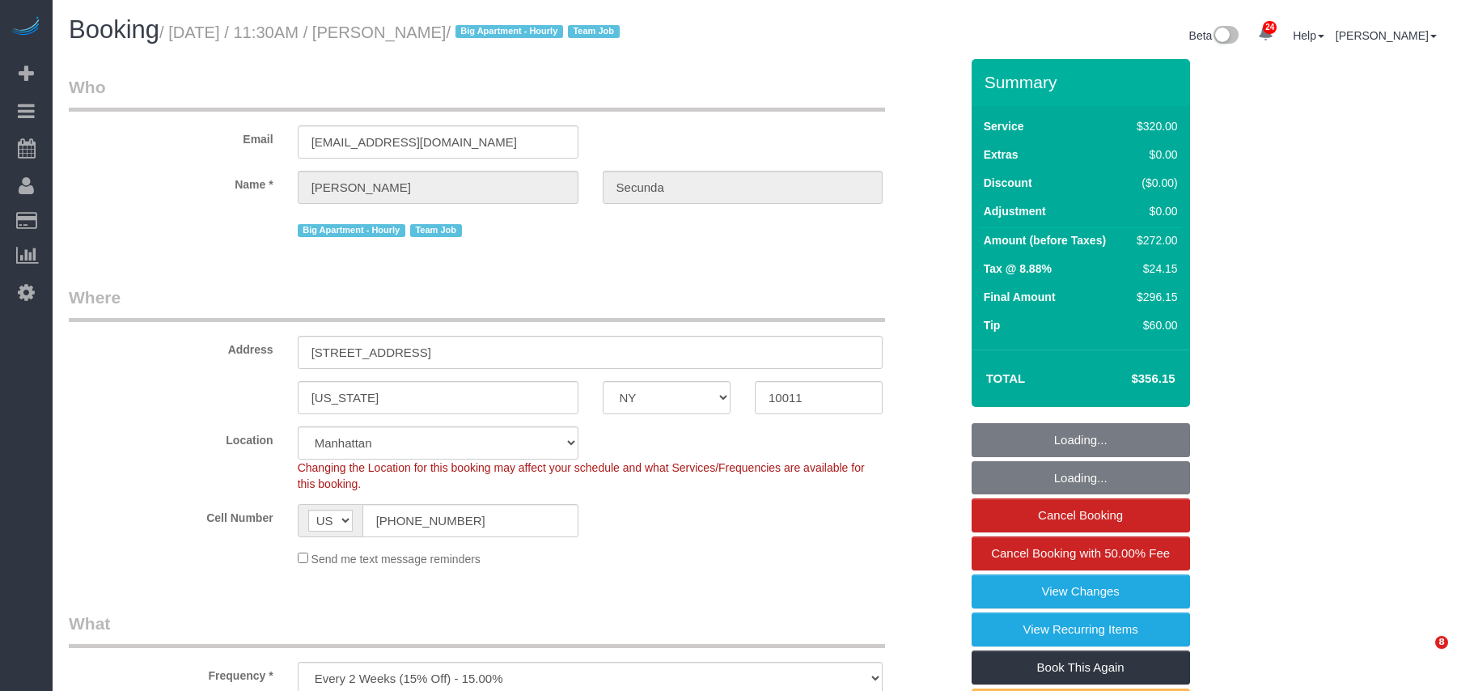
select select "NY"
select select "number:89"
select select "number:90"
select select "number:15"
select select "number:6"
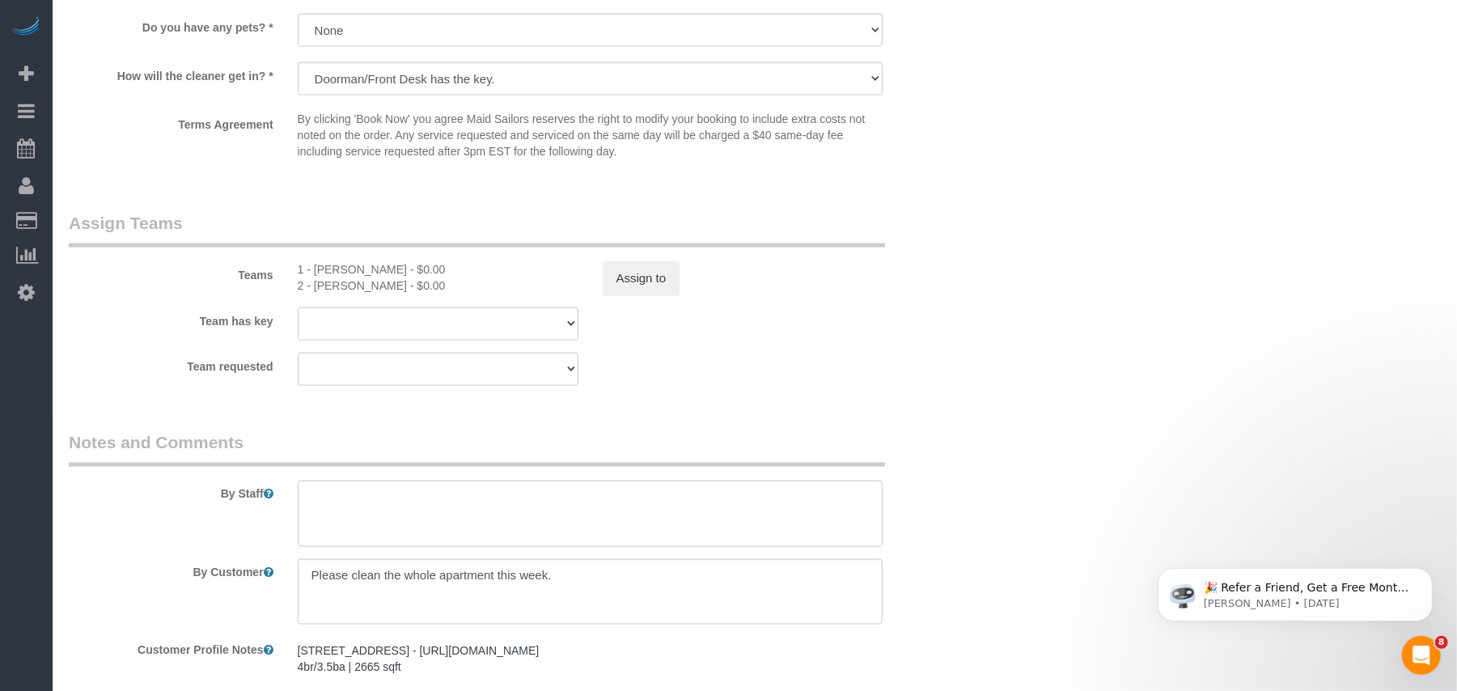
scroll to position [1834, 0]
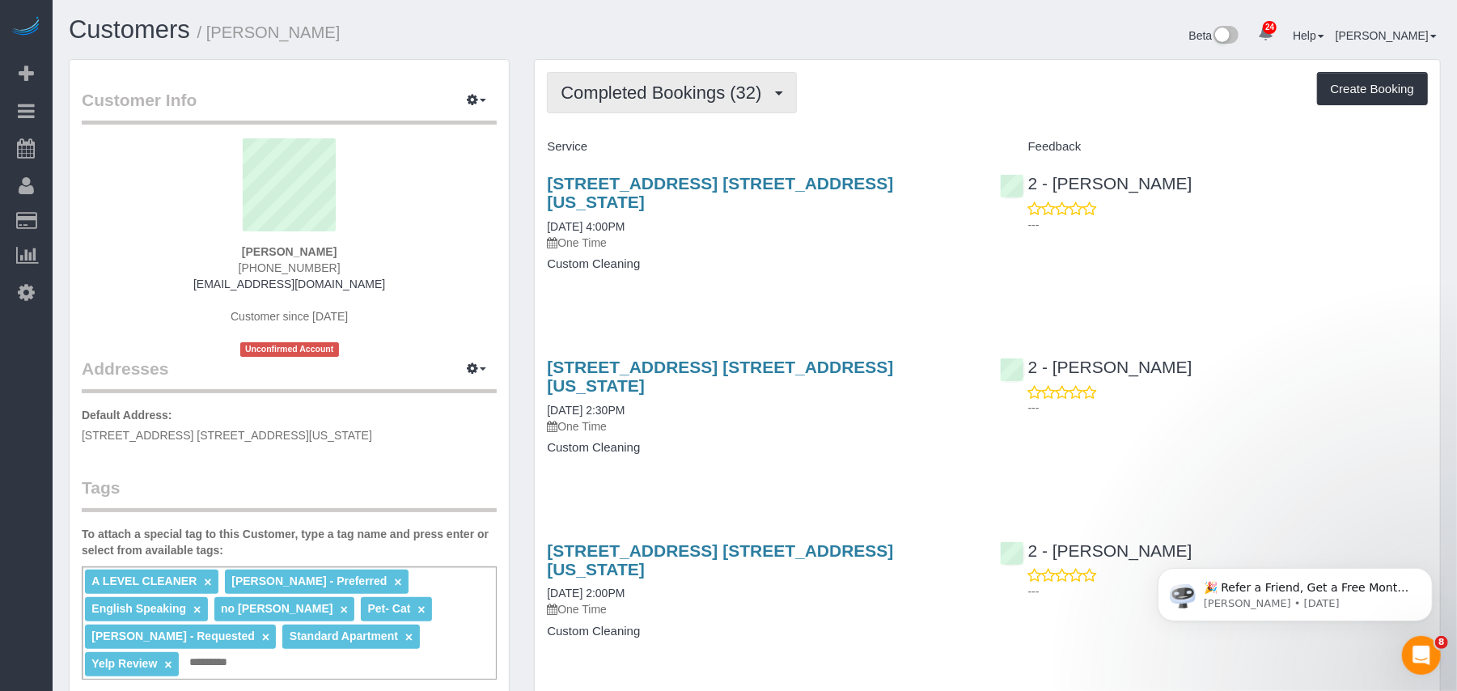
click at [697, 92] on span "Completed Bookings (32)" at bounding box center [665, 93] width 209 height 20
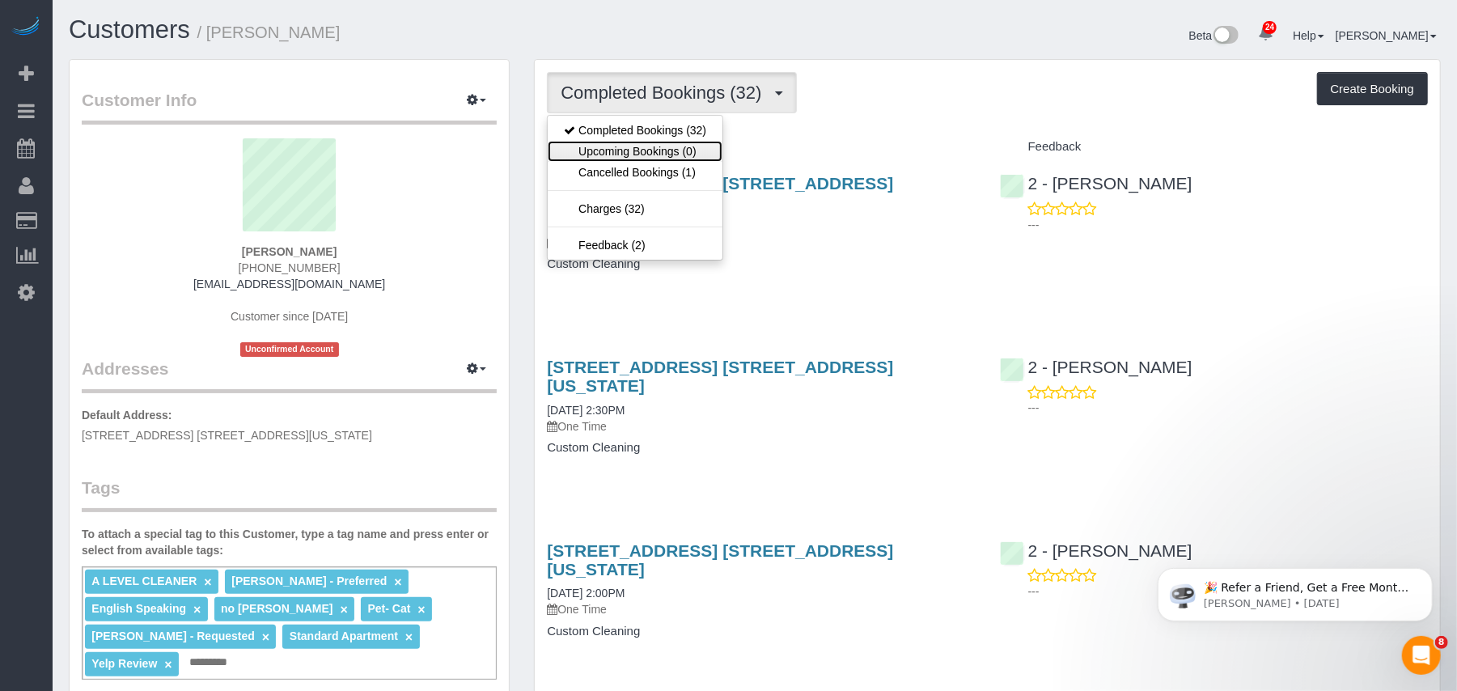
click at [712, 159] on link "Upcoming Bookings (0)" at bounding box center [635, 151] width 175 height 21
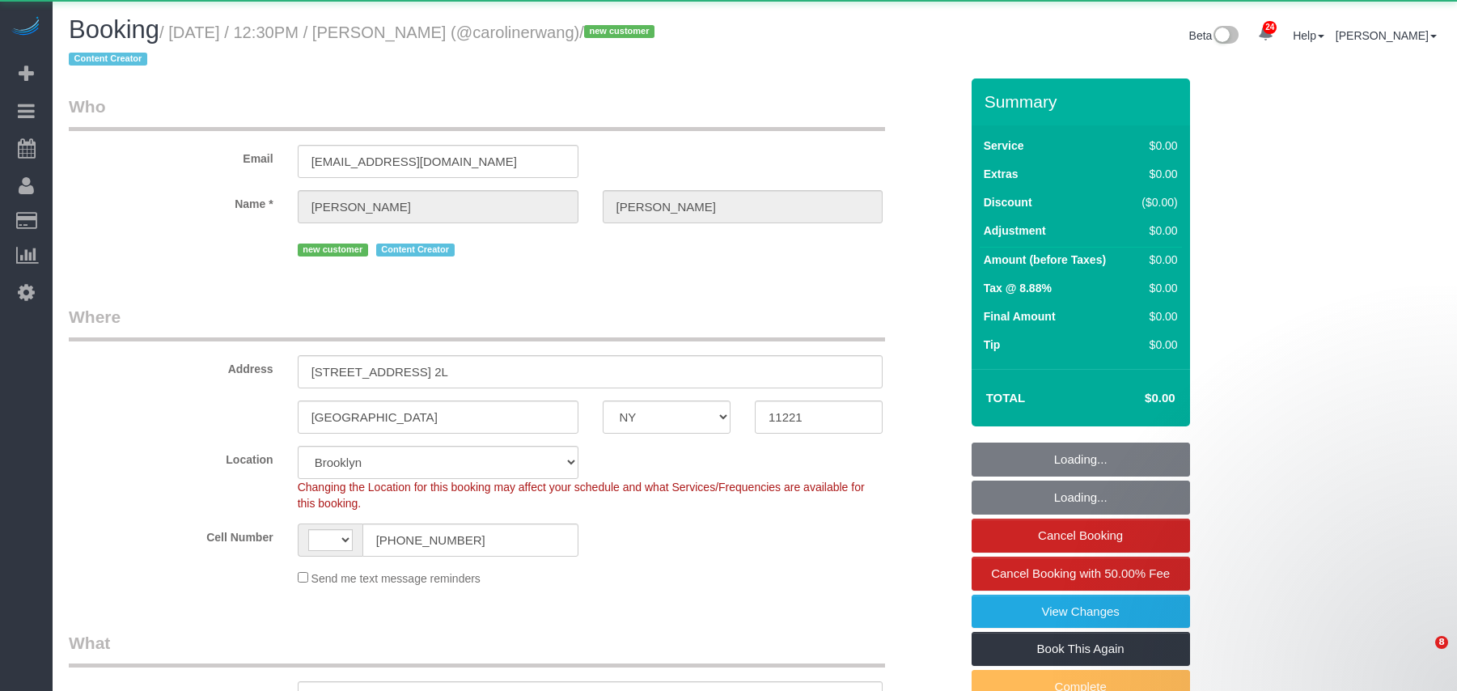
select select "NY"
select select "string:[GEOGRAPHIC_DATA]"
select select "number:58"
select select "number:79"
select select "number:15"
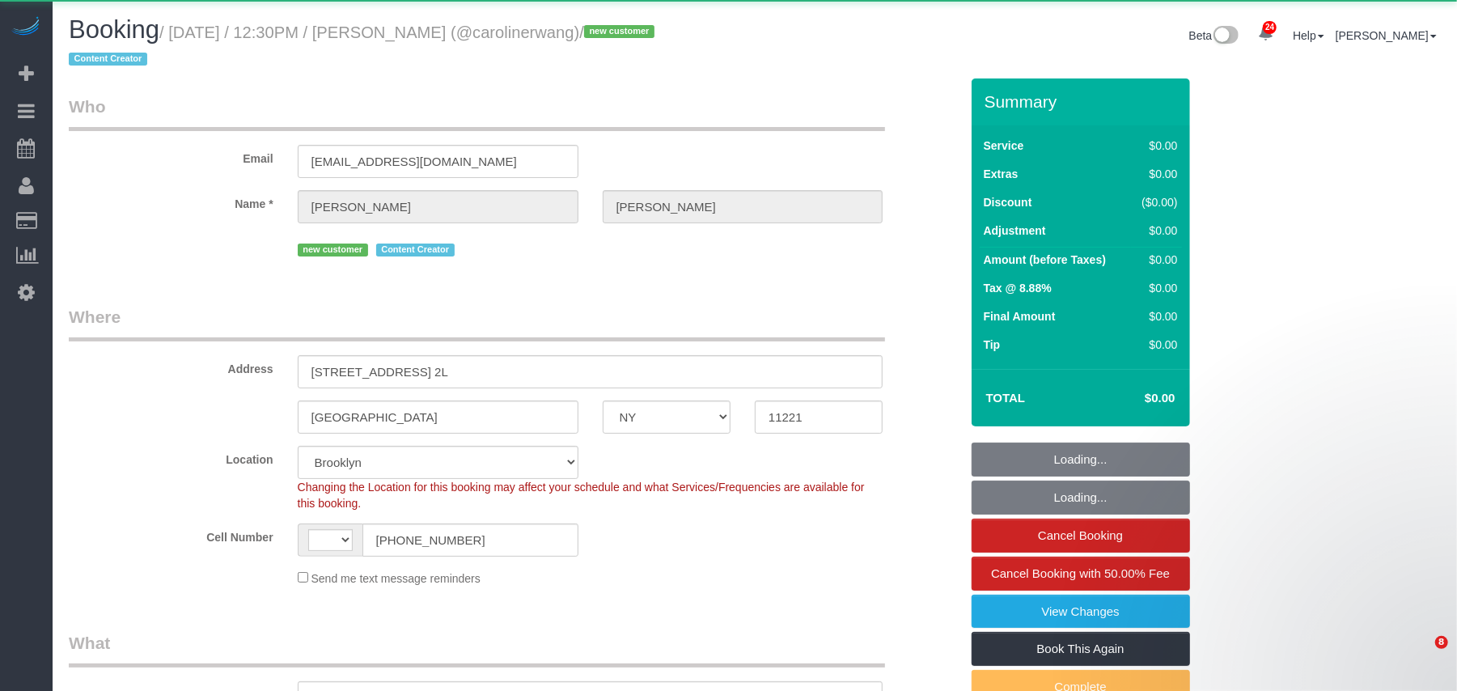
select select "number:5"
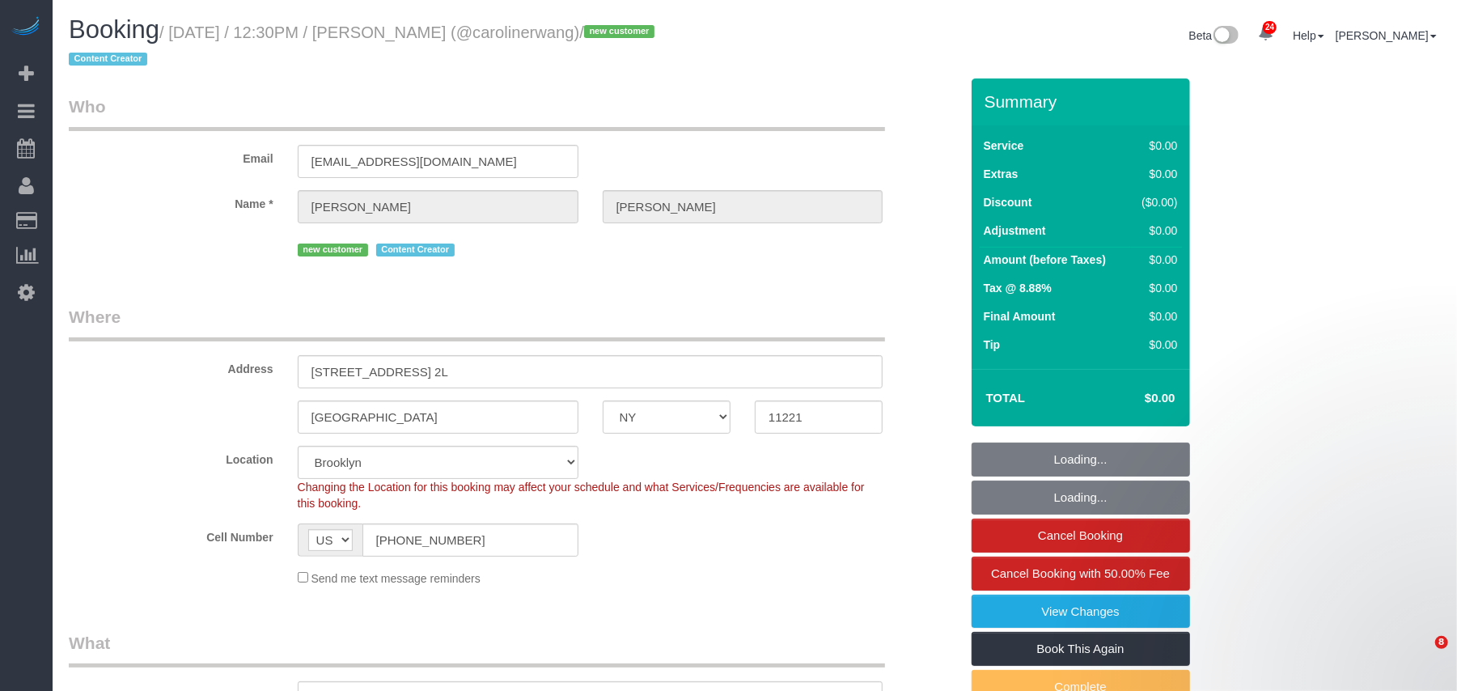
select select "string:stripe-pm_1S43Yz4VGloSiKo72DknBCkE"
select select "object:984"
select select "120"
select select "object:1125"
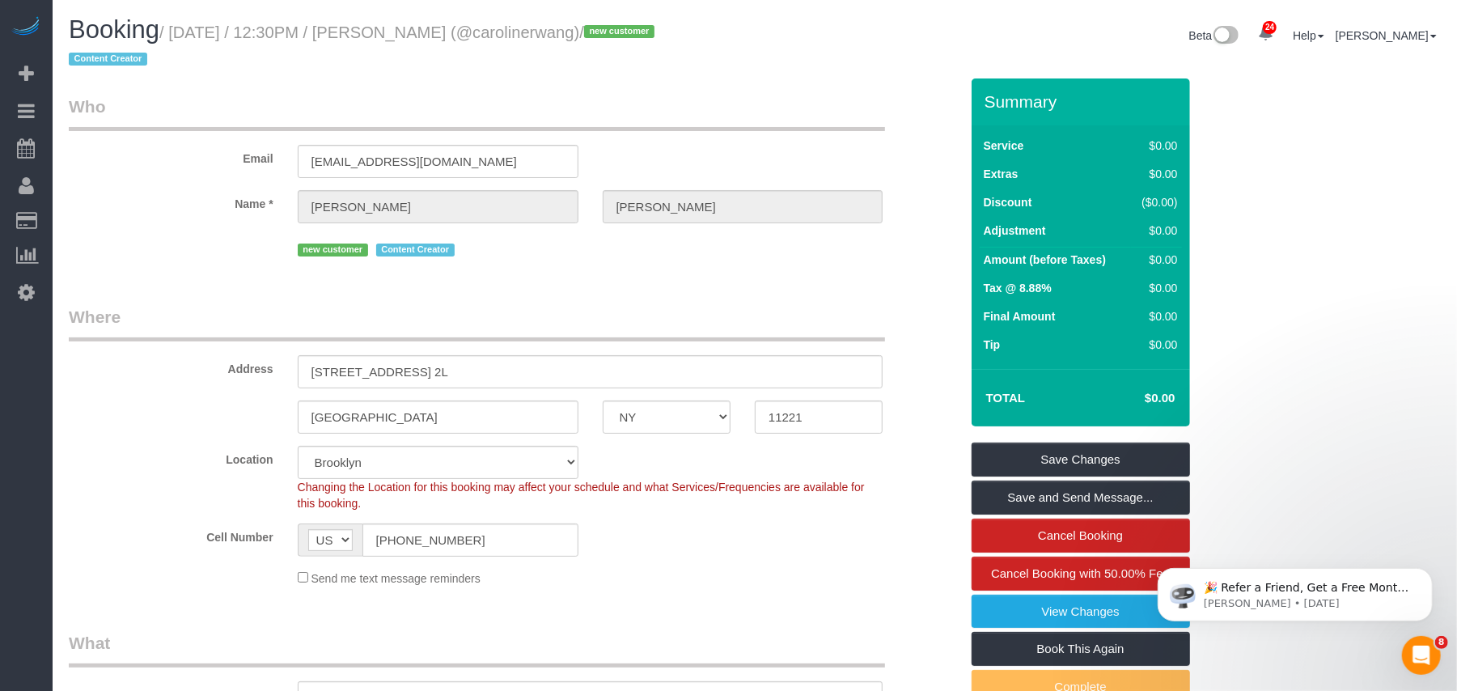
scroll to position [755, 0]
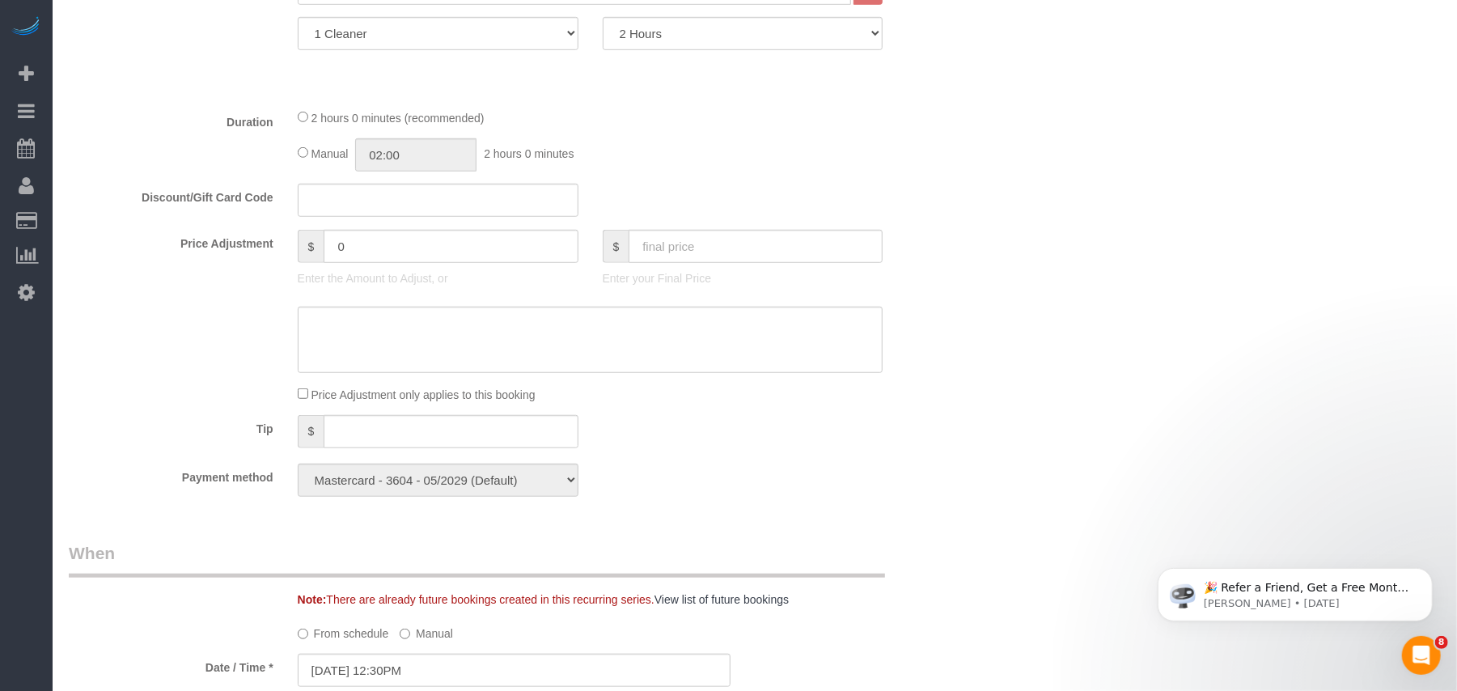
click at [208, 295] on sui-booking-price-adjustment "Price Adjustment $ 0 Enter the Amount to Adjust, or $ Enter your Final Price Pr…" at bounding box center [514, 316] width 891 height 173
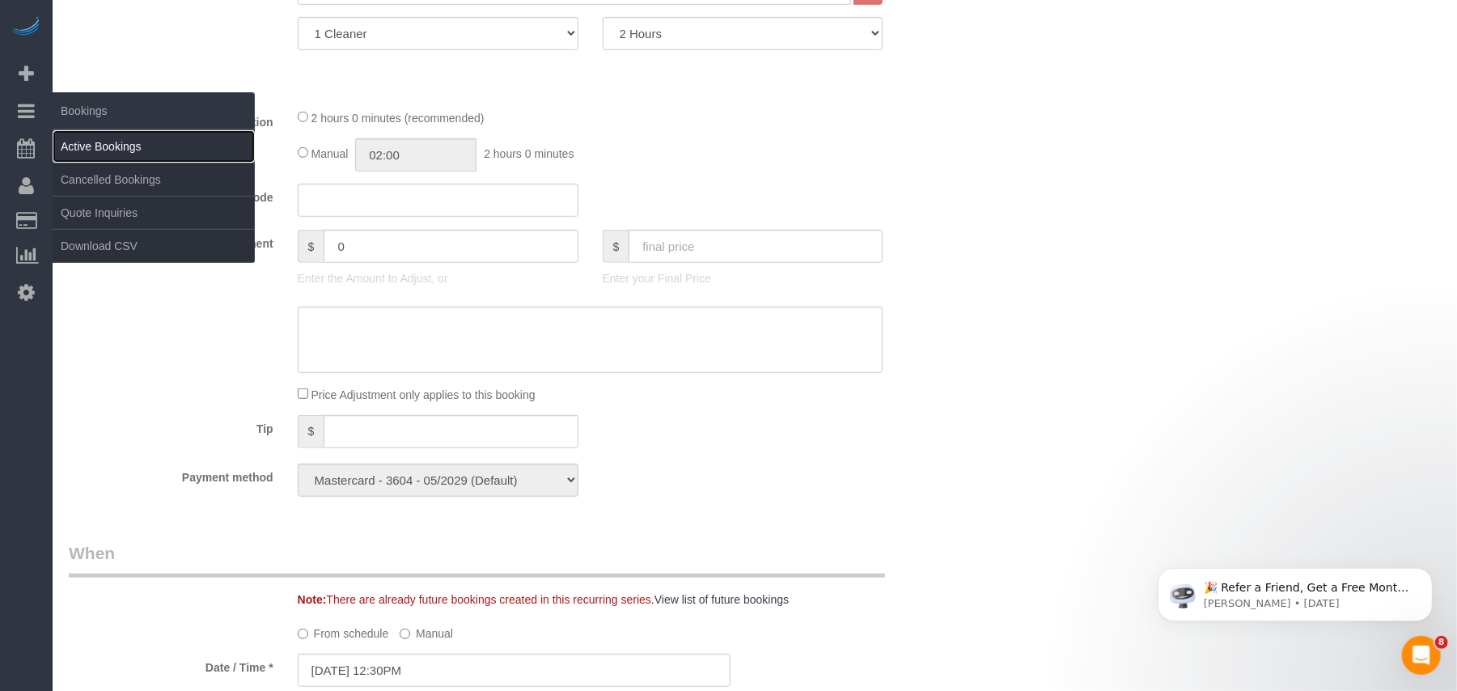
click at [88, 134] on link "Active Bookings" at bounding box center [154, 146] width 202 height 32
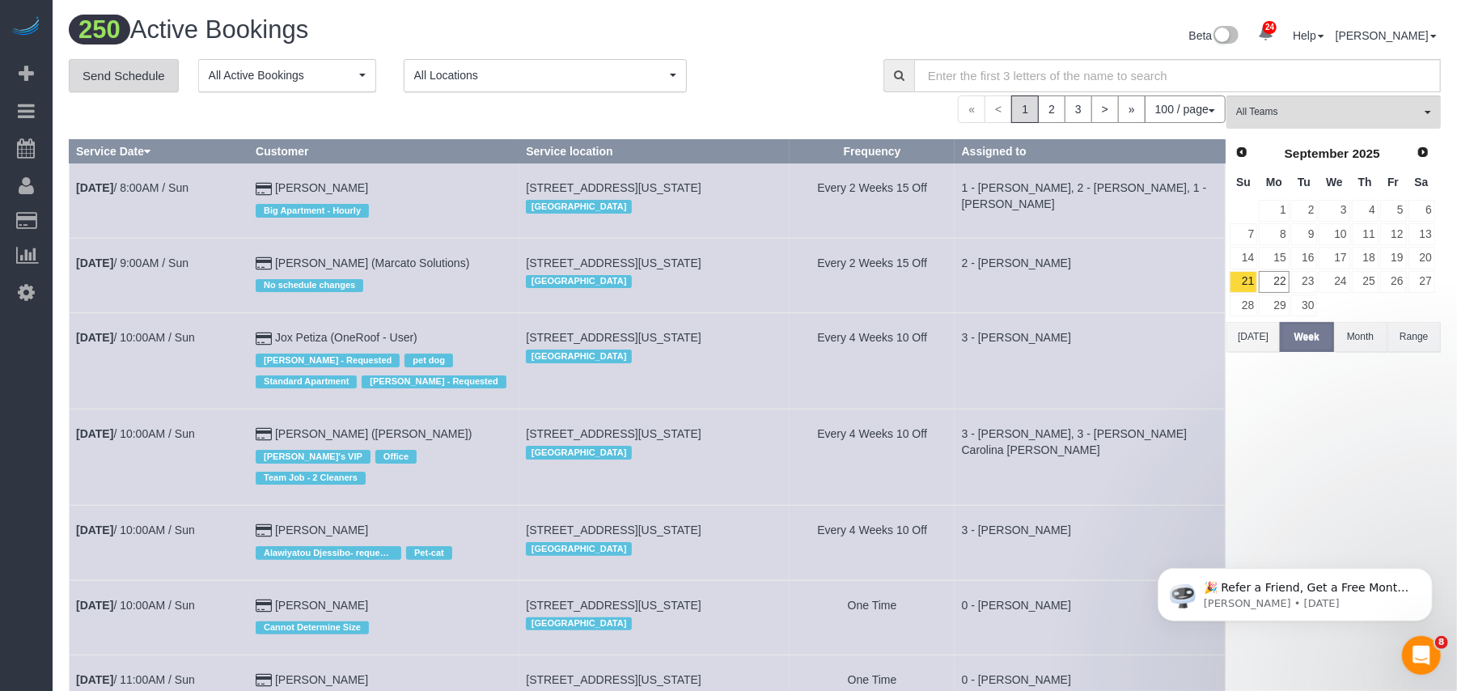
click at [137, 85] on link "Send Schedule" at bounding box center [124, 76] width 110 height 34
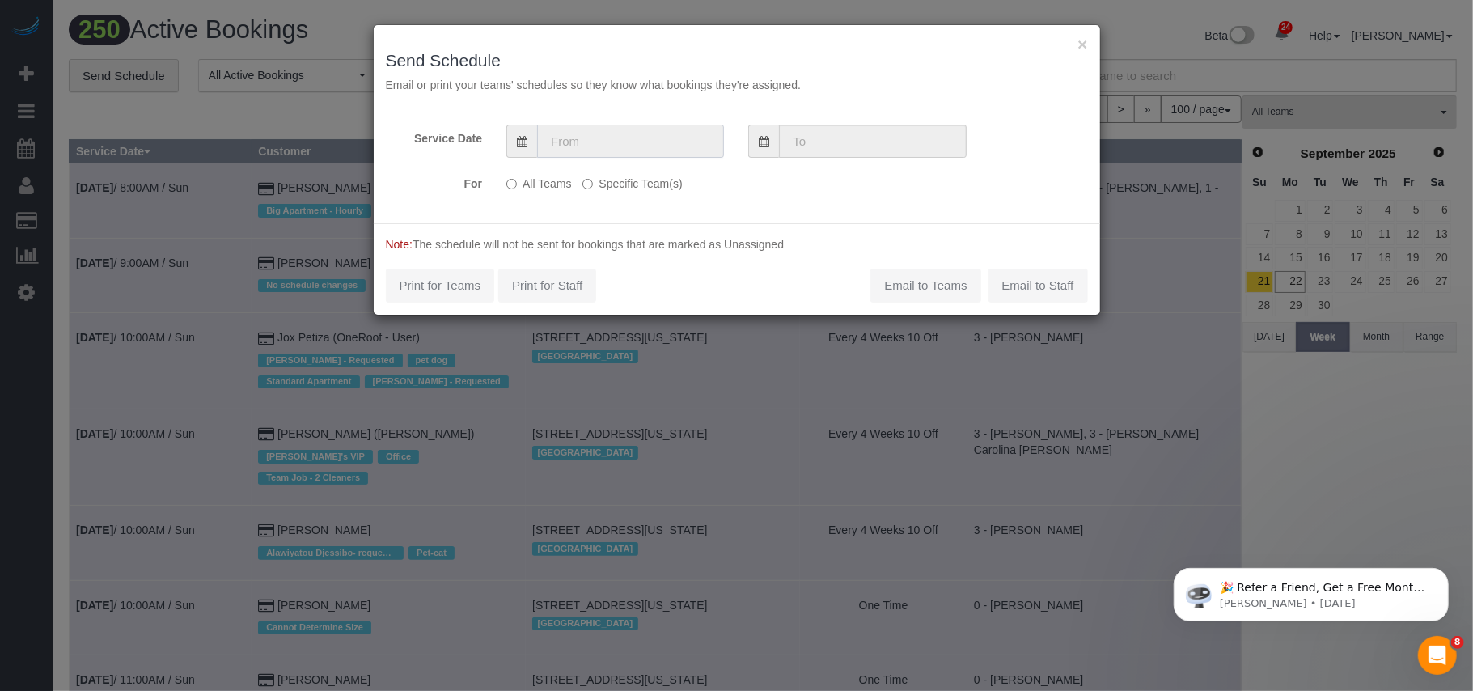
click at [613, 144] on input "text" at bounding box center [630, 141] width 187 height 33
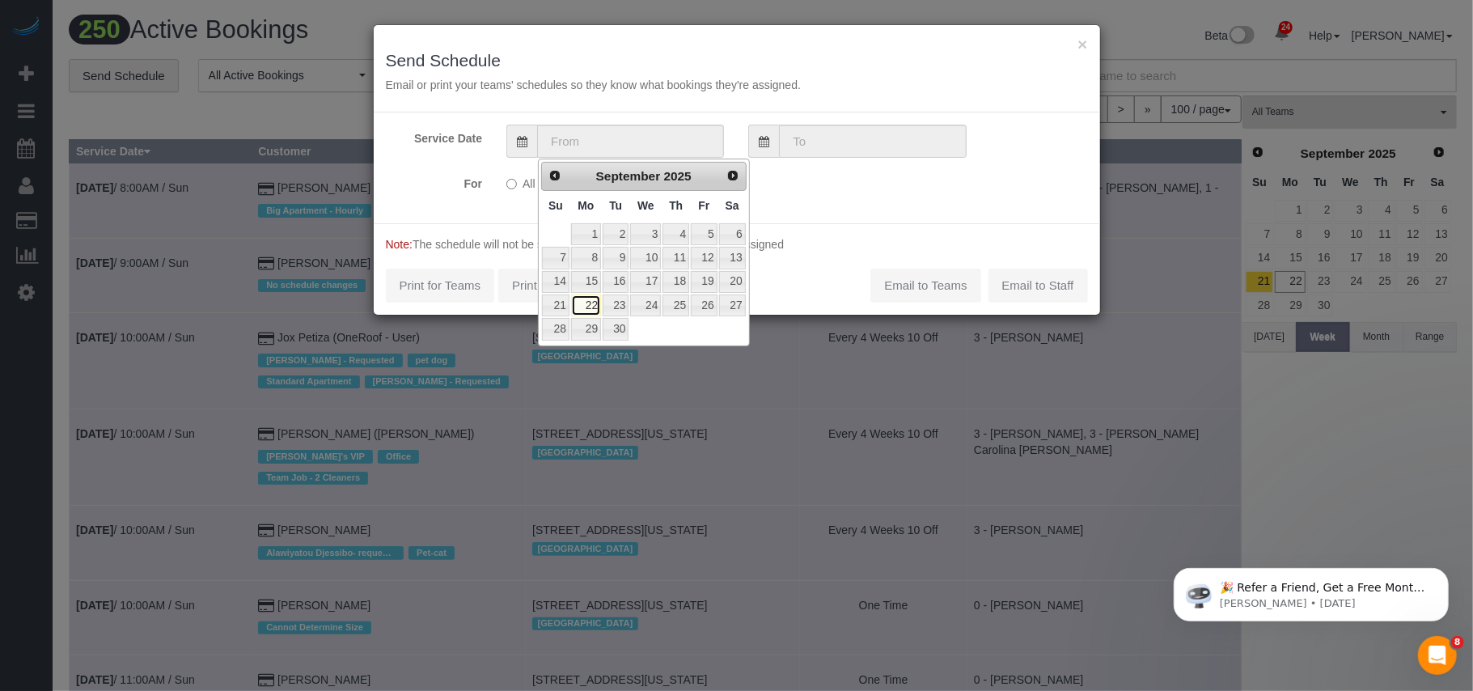
click at [586, 301] on link "22" at bounding box center [586, 306] width 30 height 22
type input "09/22/2025"
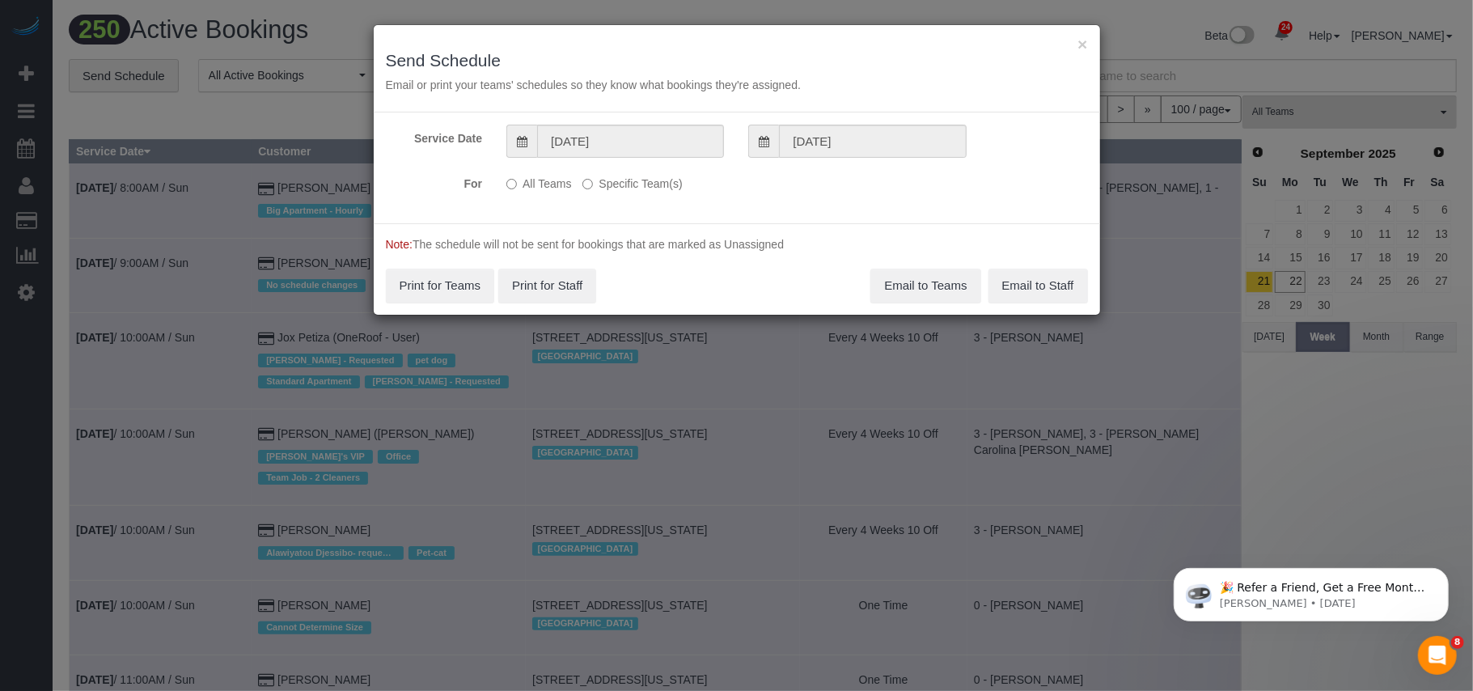
click at [607, 189] on label "Specific Team(s)" at bounding box center [633, 181] width 100 height 22
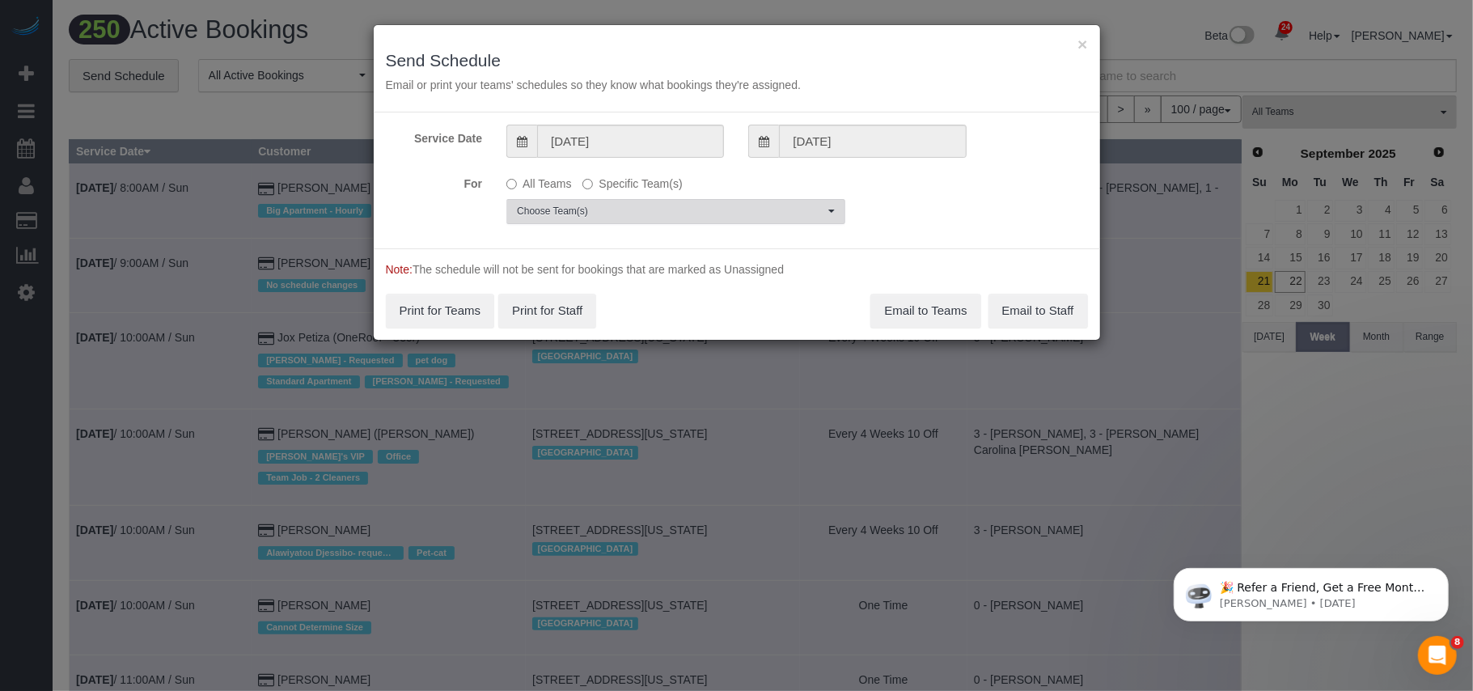
click at [609, 218] on span "Choose Team(s)" at bounding box center [670, 212] width 307 height 14
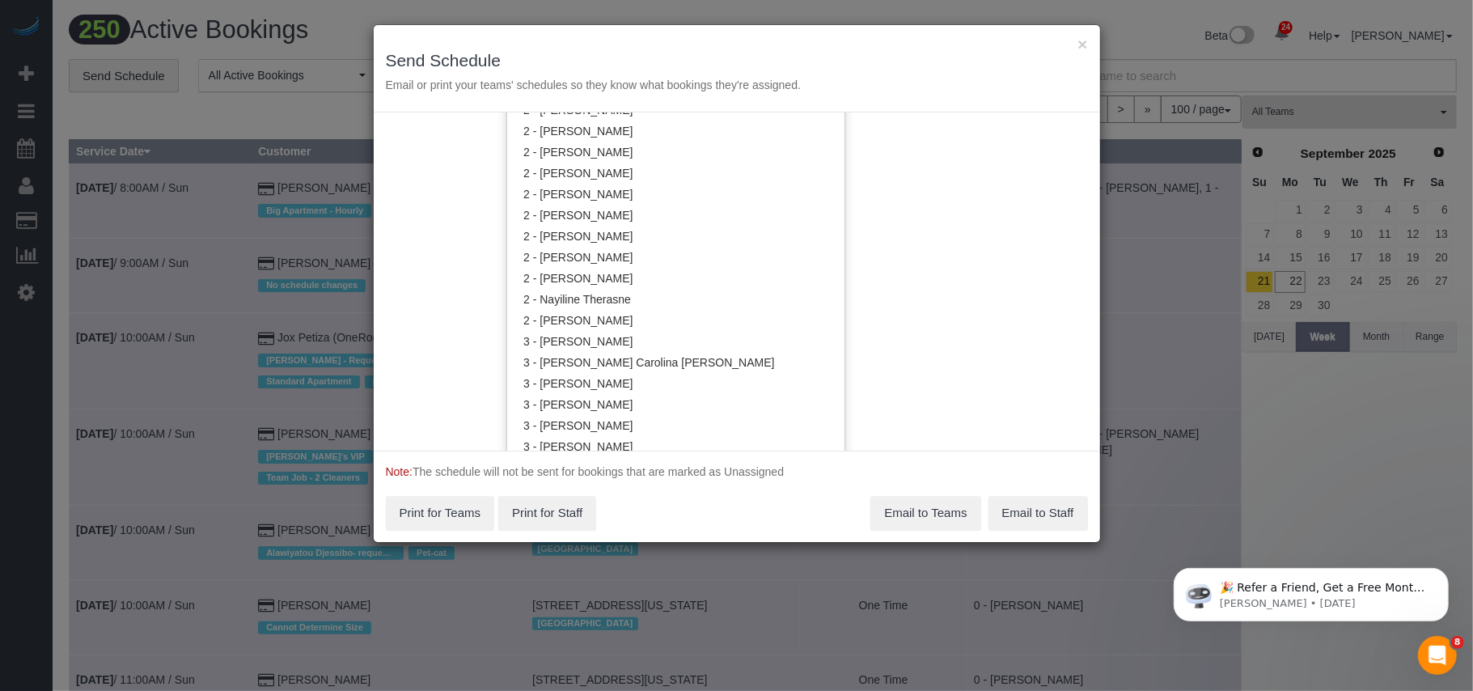
scroll to position [1298, 0]
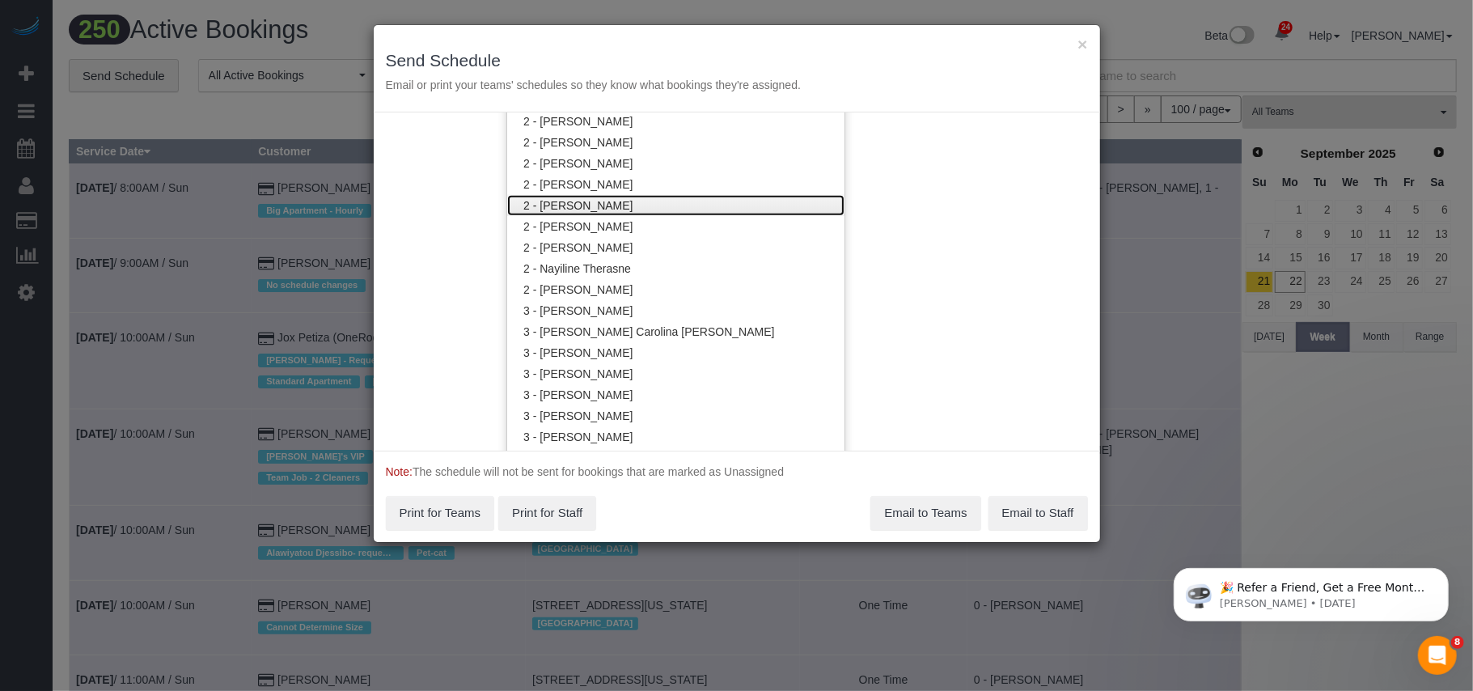
click at [583, 214] on link "2 - [PERSON_NAME]" at bounding box center [675, 205] width 337 height 21
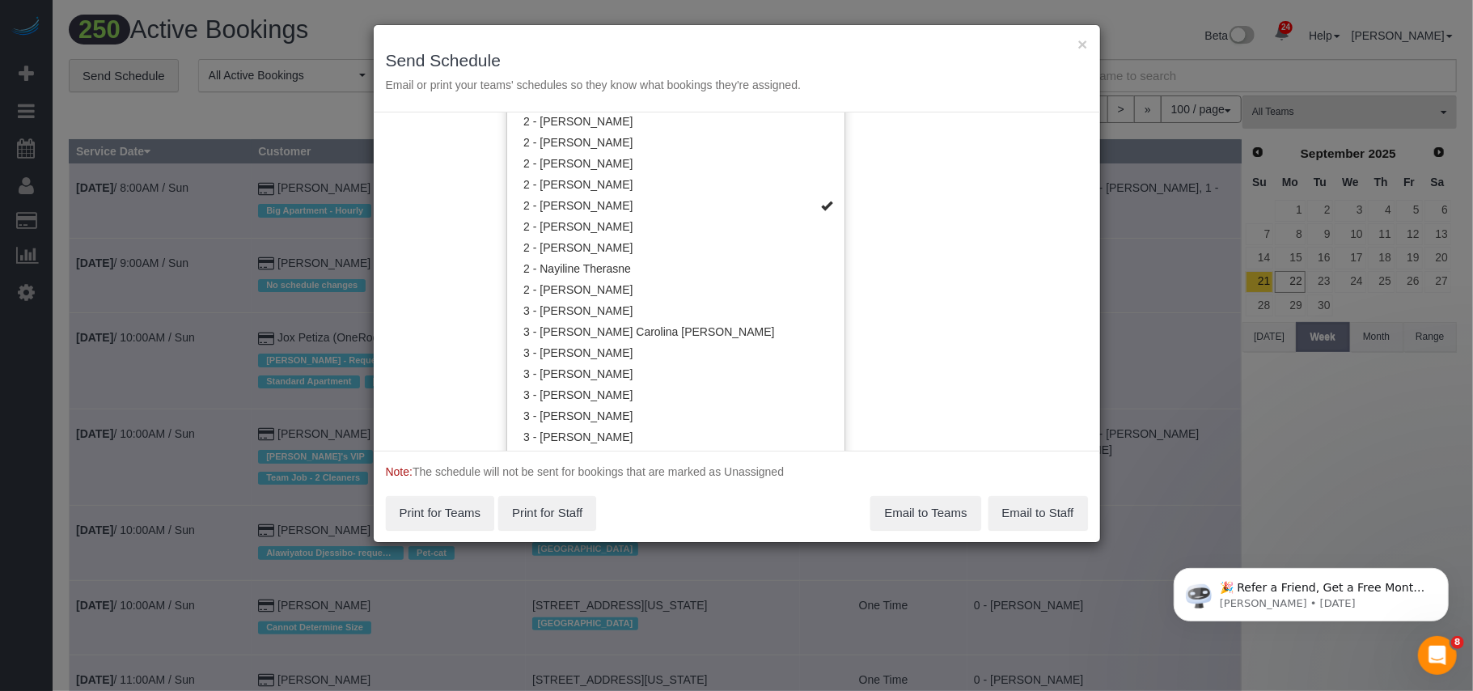
click at [903, 218] on div "Service Date 09/22/2025 09/22/2025 For All Teams Specific Team(s) 2 - Maria Pue…" at bounding box center [737, 281] width 727 height 338
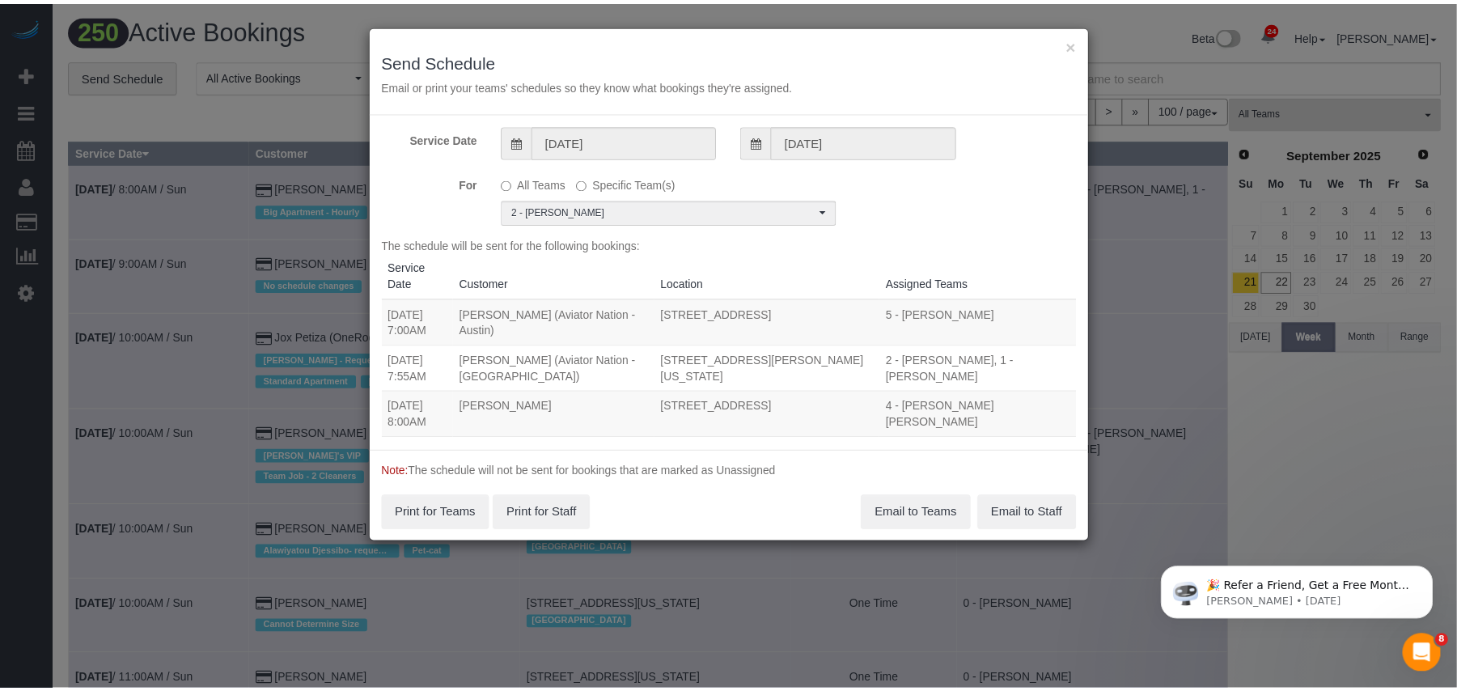
scroll to position [0, 0]
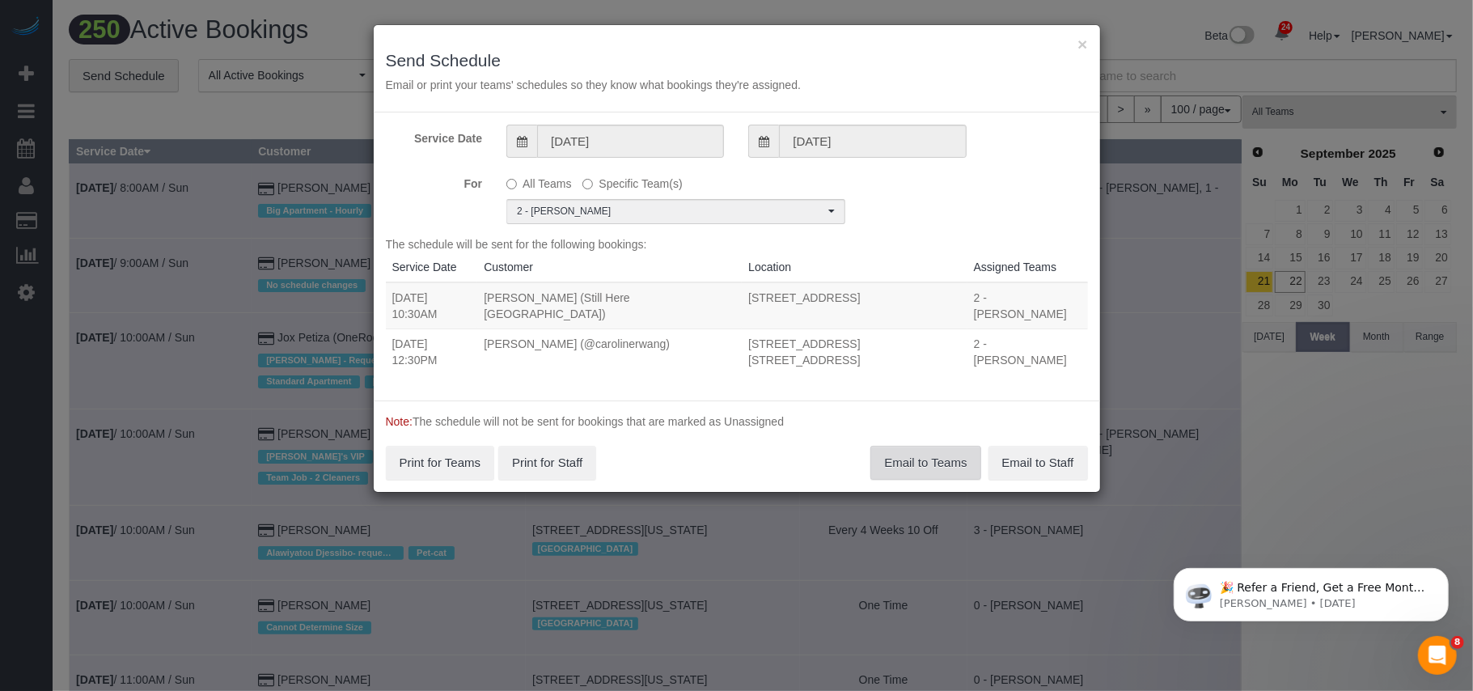
click at [952, 446] on button "Email to Teams" at bounding box center [926, 463] width 110 height 34
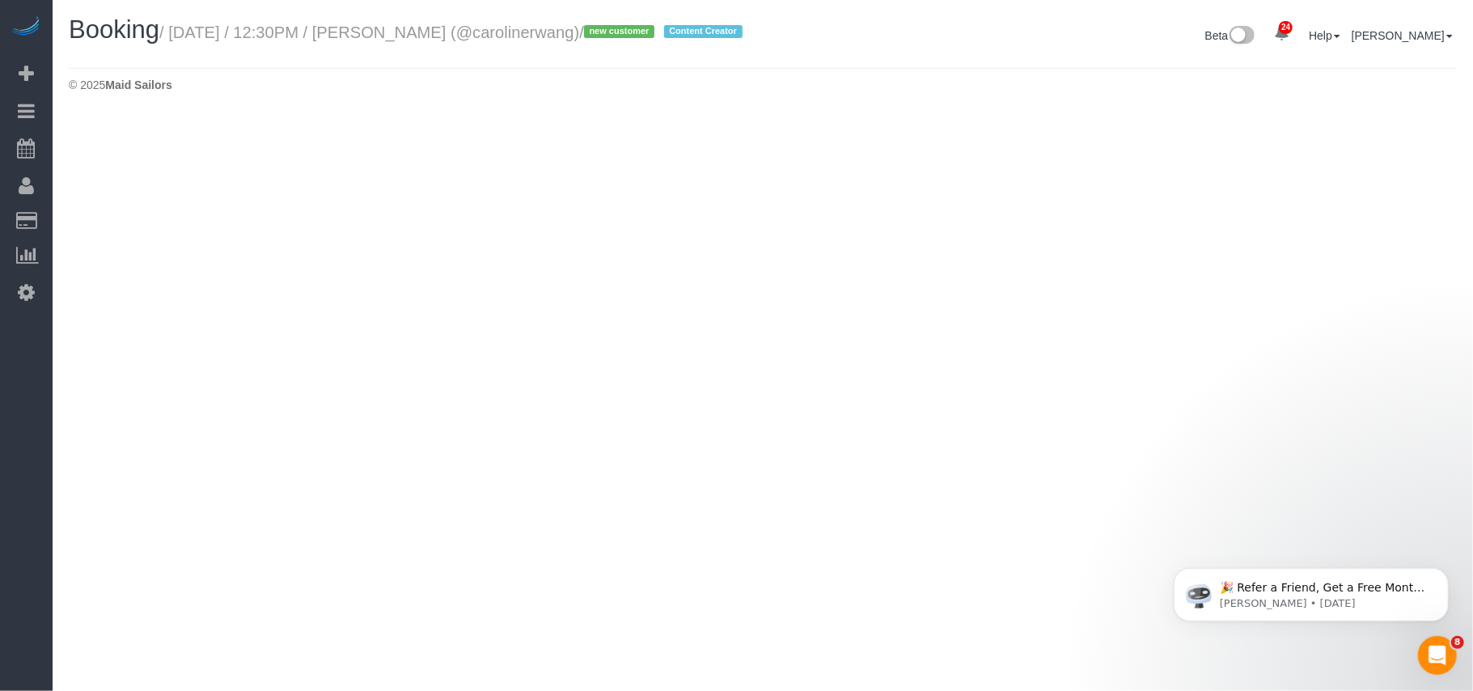
select select "NY"
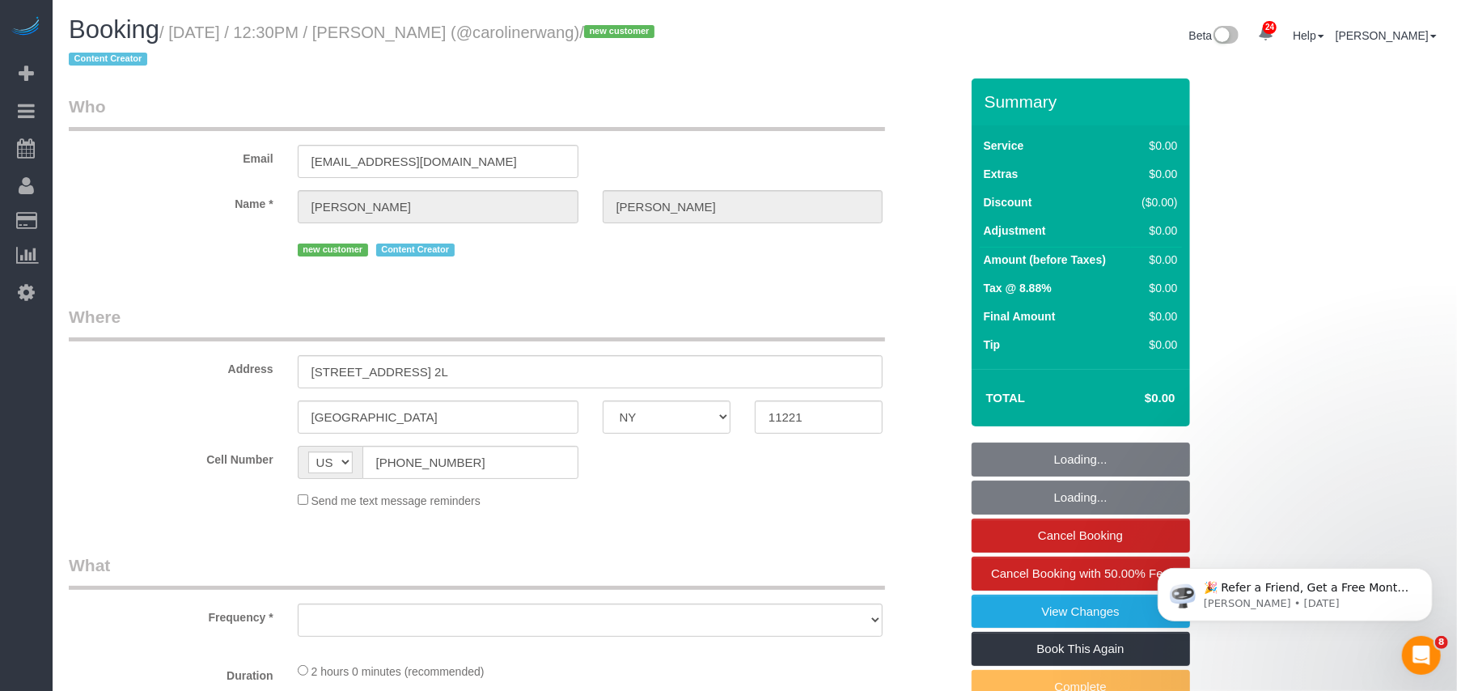
select select "number:58"
select select "number:79"
select select "number:15"
select select "number:5"
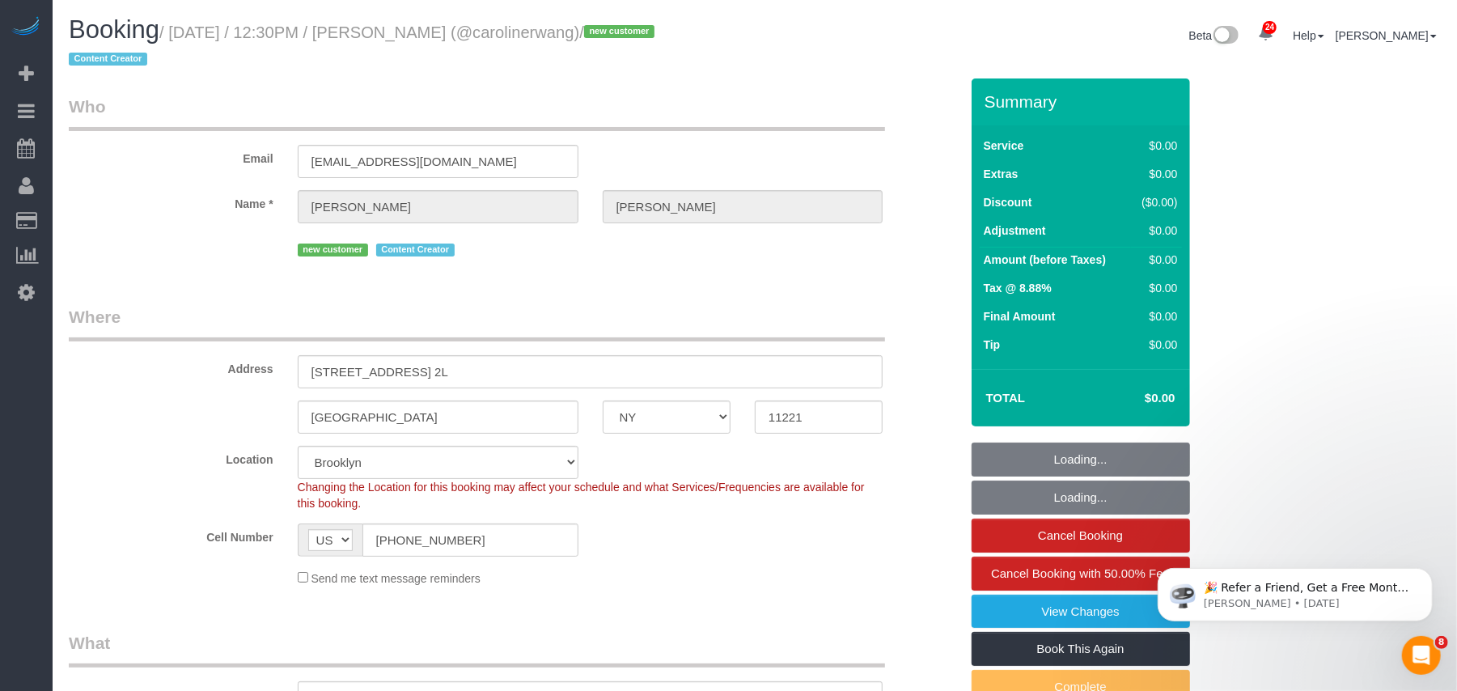
select select "object:5243"
select select "string:stripe-pm_1S43Yz4VGloSiKo72DknBCkE"
select select "object:5264"
select select "120"
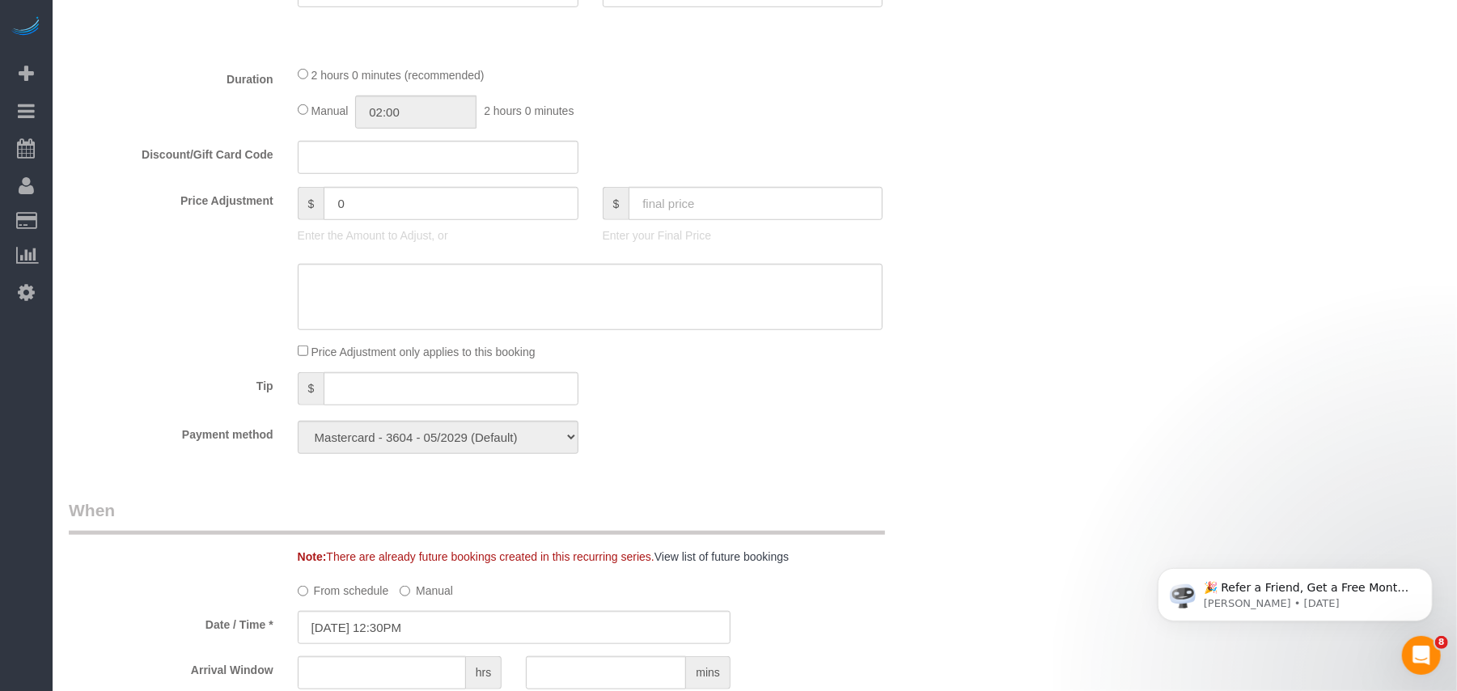
scroll to position [482, 0]
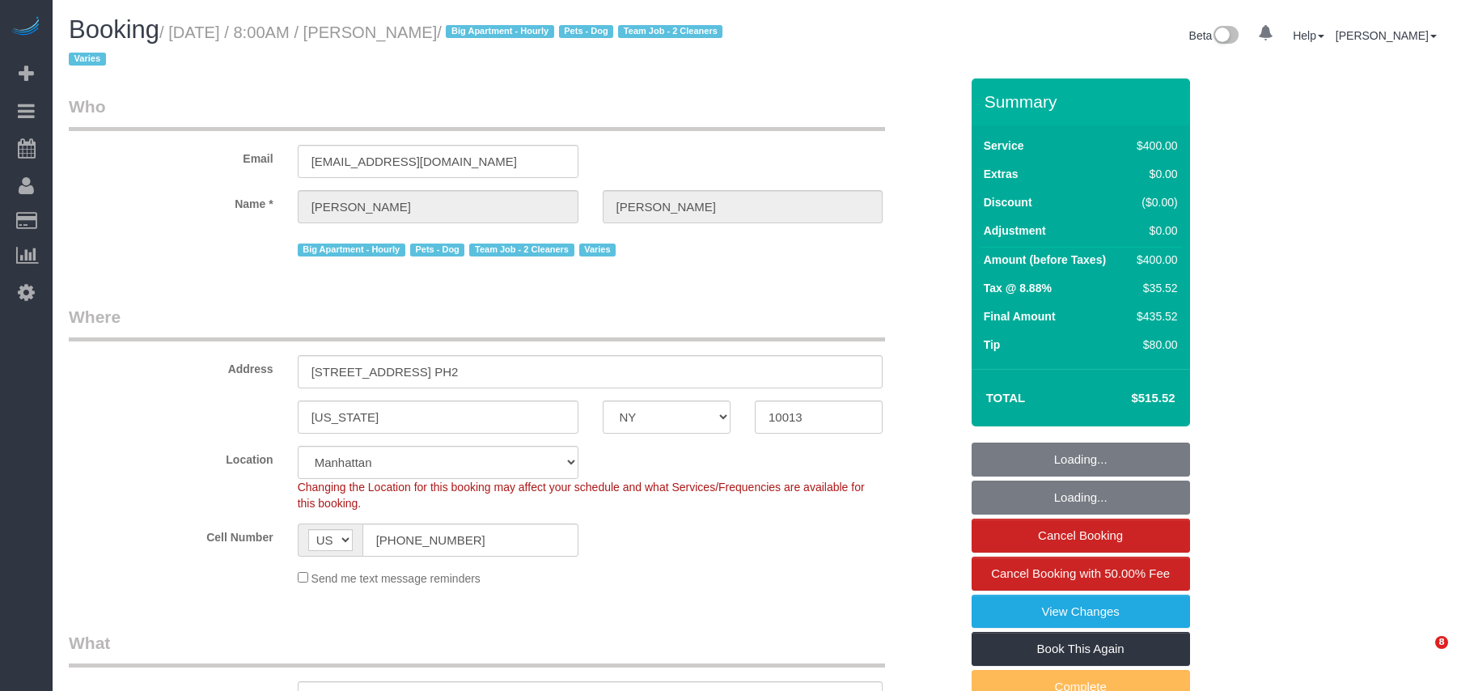
select select "NY"
select select "150"
select select "spot1"
select select "number:56"
select select "number:75"
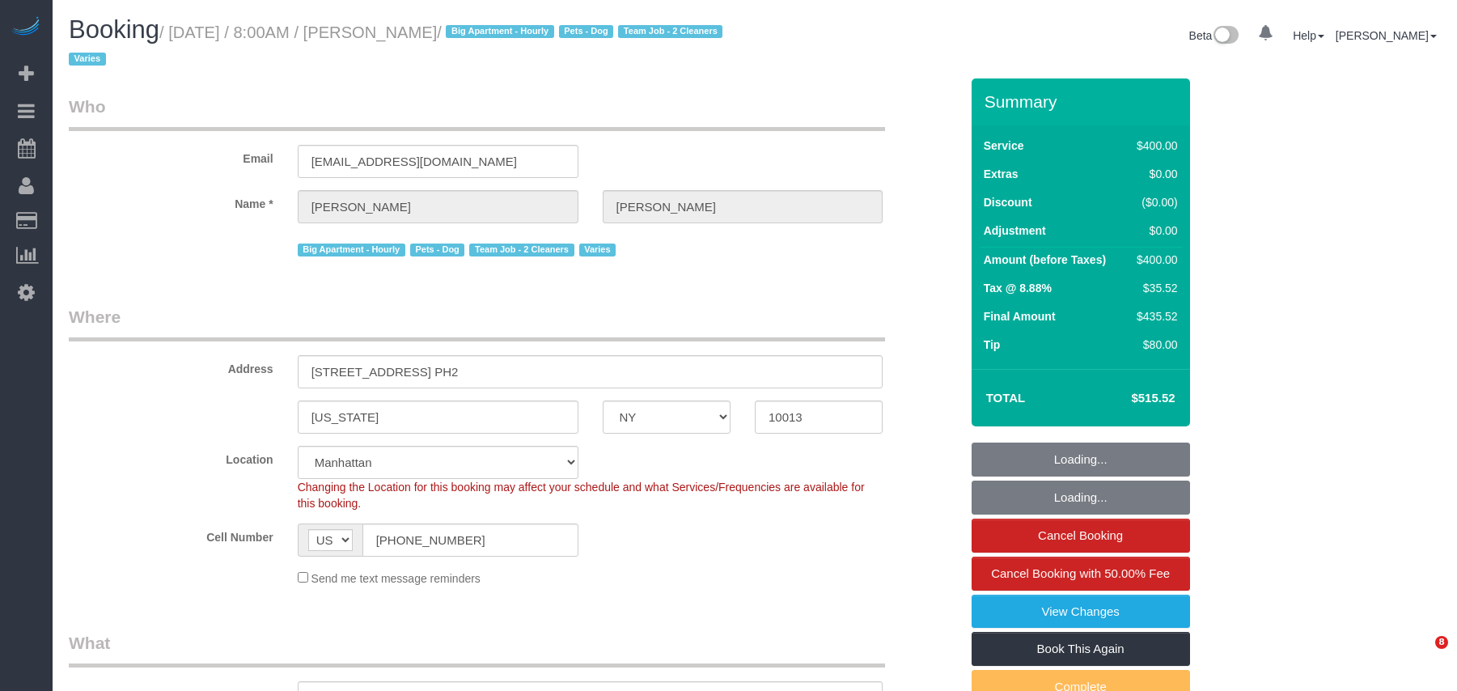
select select "number:15"
select select "number:6"
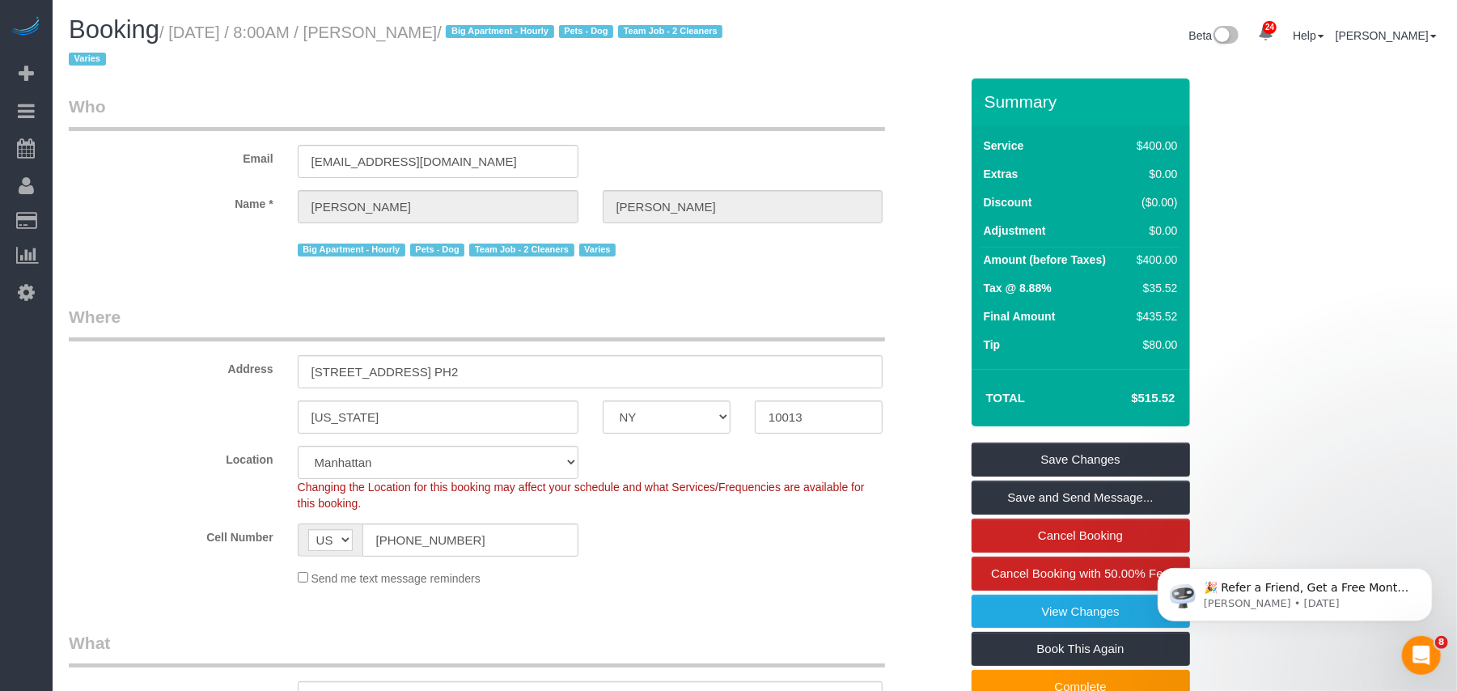
drag, startPoint x: 519, startPoint y: 33, endPoint x: 175, endPoint y: 36, distance: 343.9
click at [175, 36] on small "/ [DATE] / 8:00AM / [PERSON_NAME] / Big Apartment - Hourly Pets - Dog Team Job …" at bounding box center [398, 45] width 659 height 45
copy small "[DATE] / 8:00AM / [PERSON_NAME]"
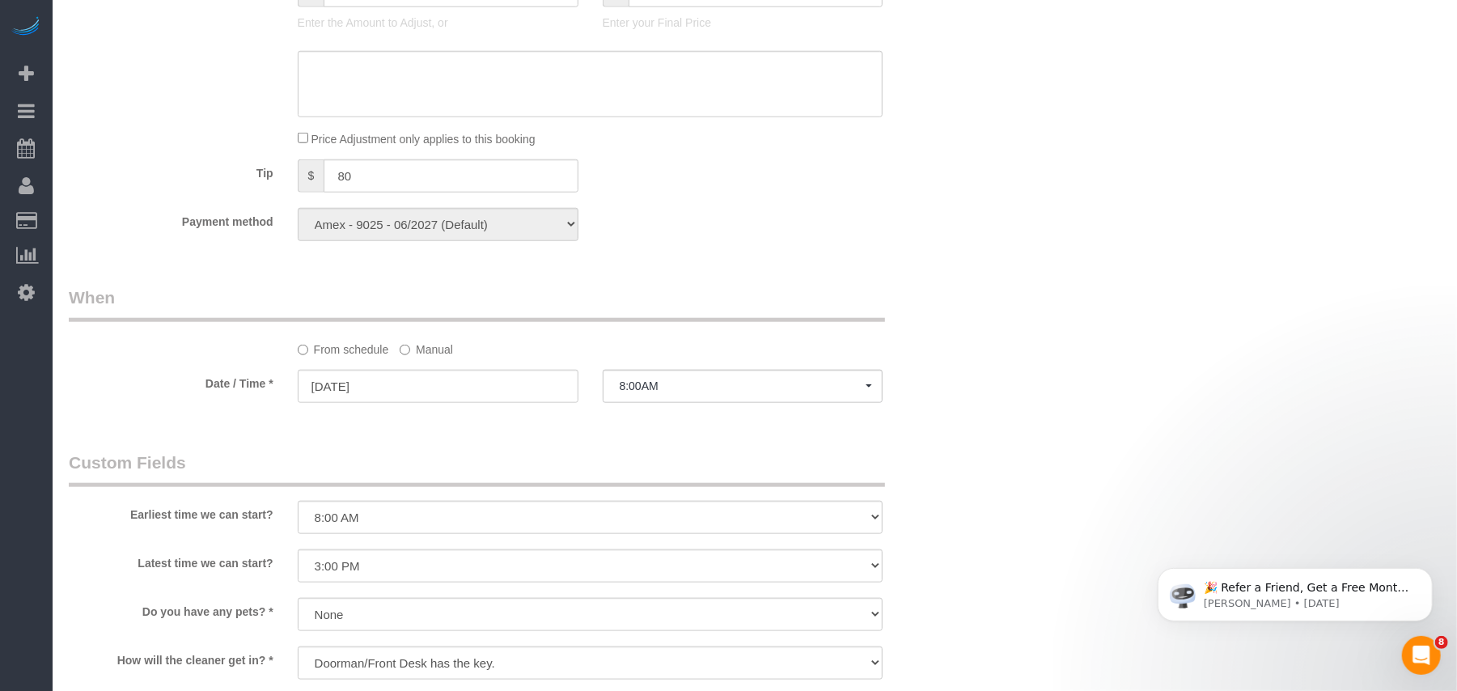
scroll to position [1726, 0]
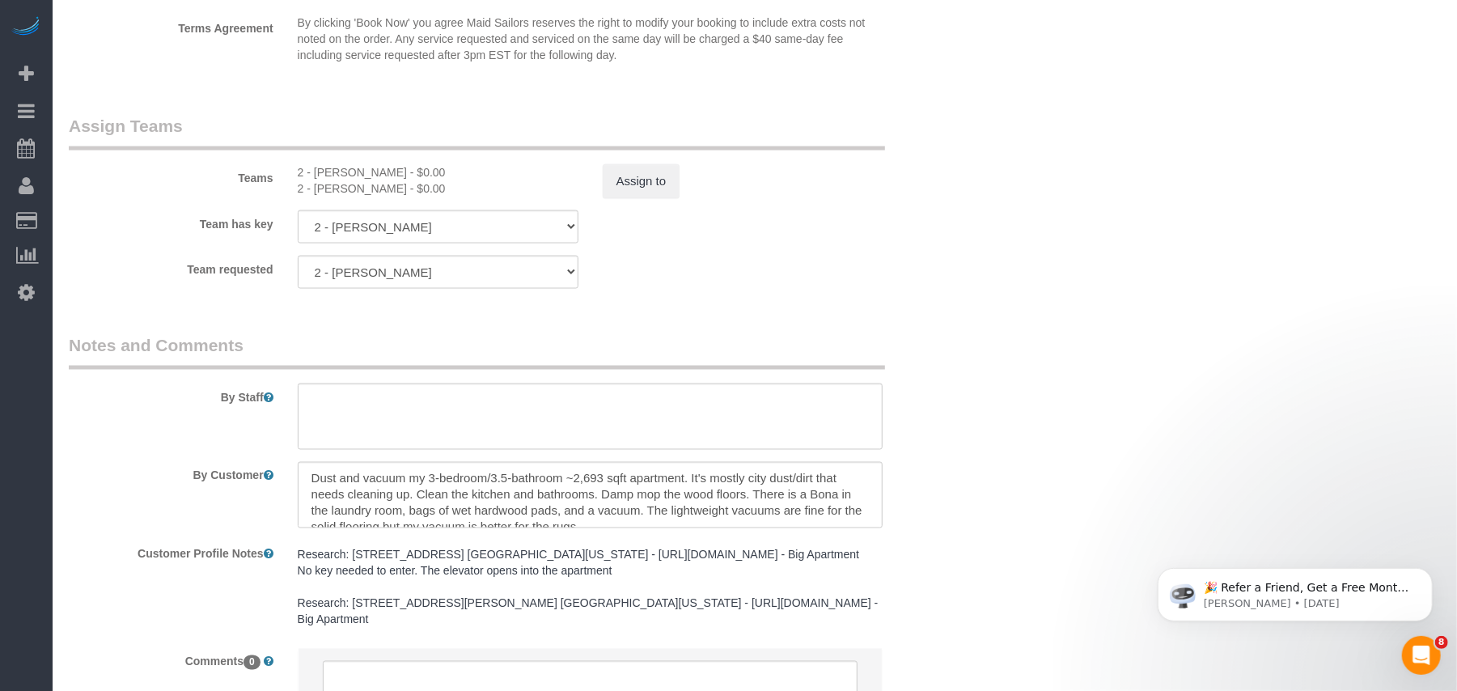
click at [337, 186] on div "2 - Marilu Quintero - $0.00" at bounding box center [438, 188] width 281 height 16
copy div "Marilu"
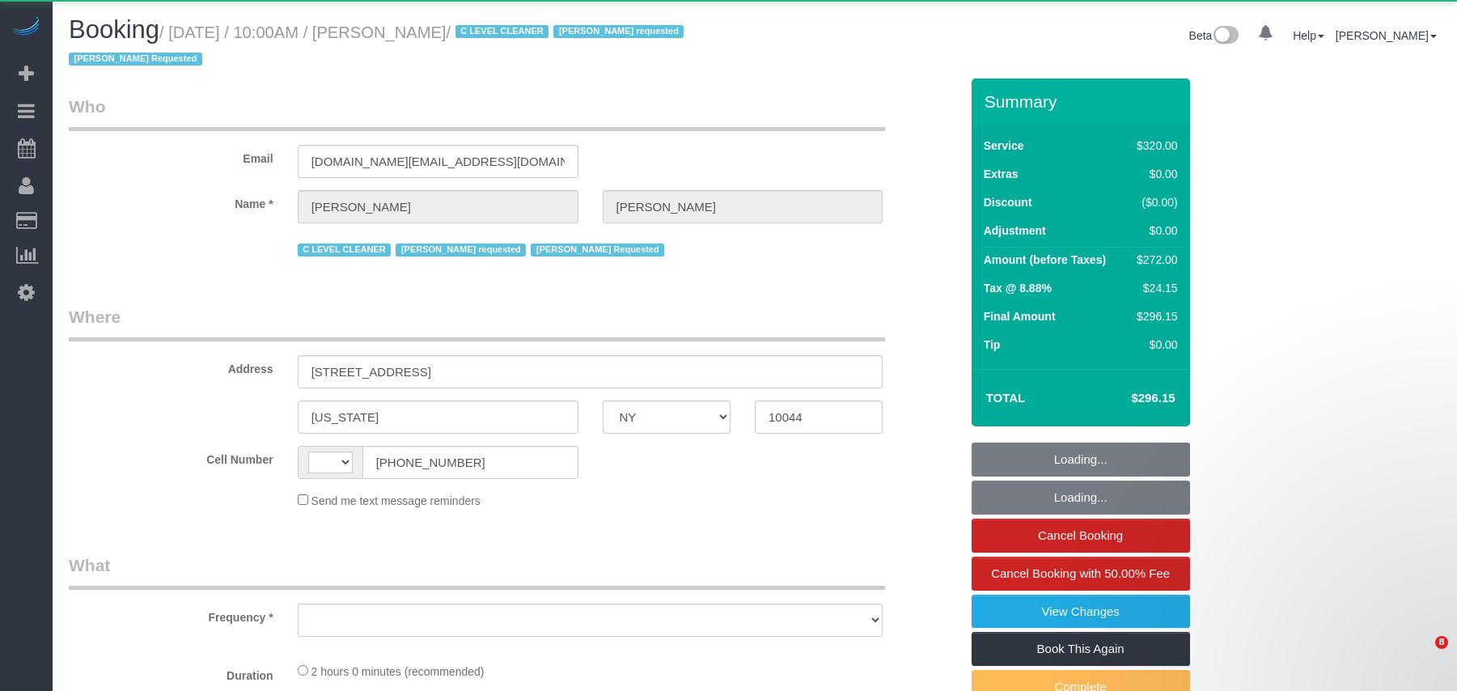
select select "NY"
select select "string:[GEOGRAPHIC_DATA]"
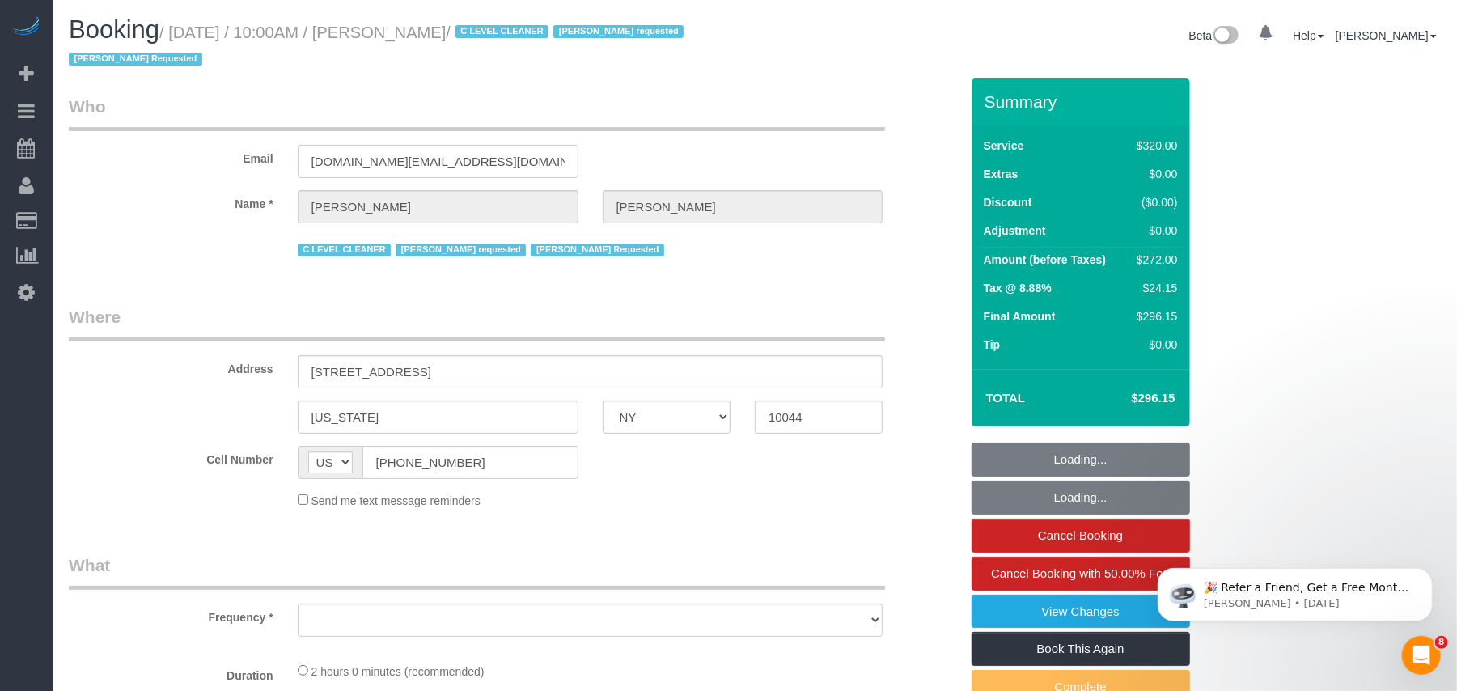
select select "string:stripe-pm_1OfFBT4VGloSiKo7Bq2FZQac"
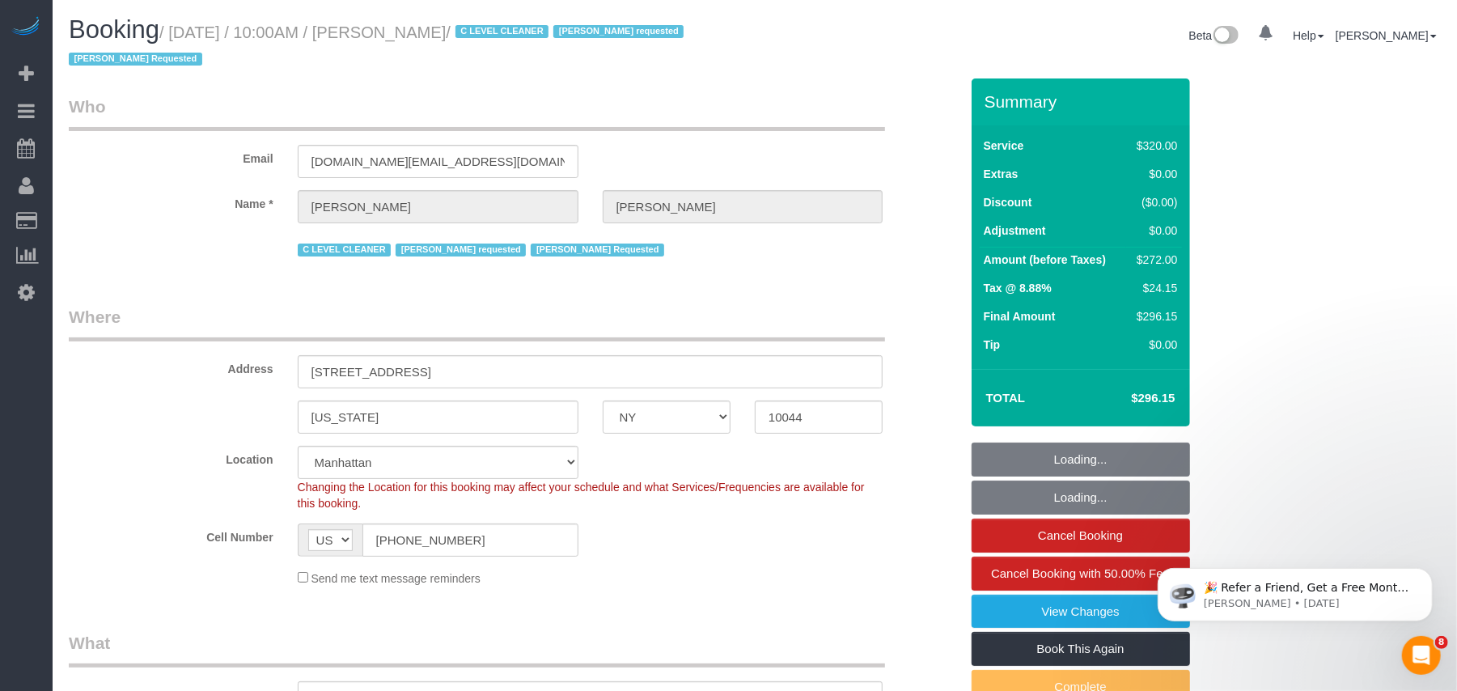
select select "object:830"
select select "2"
select select "spot1"
select select "number:89"
select select "number:90"
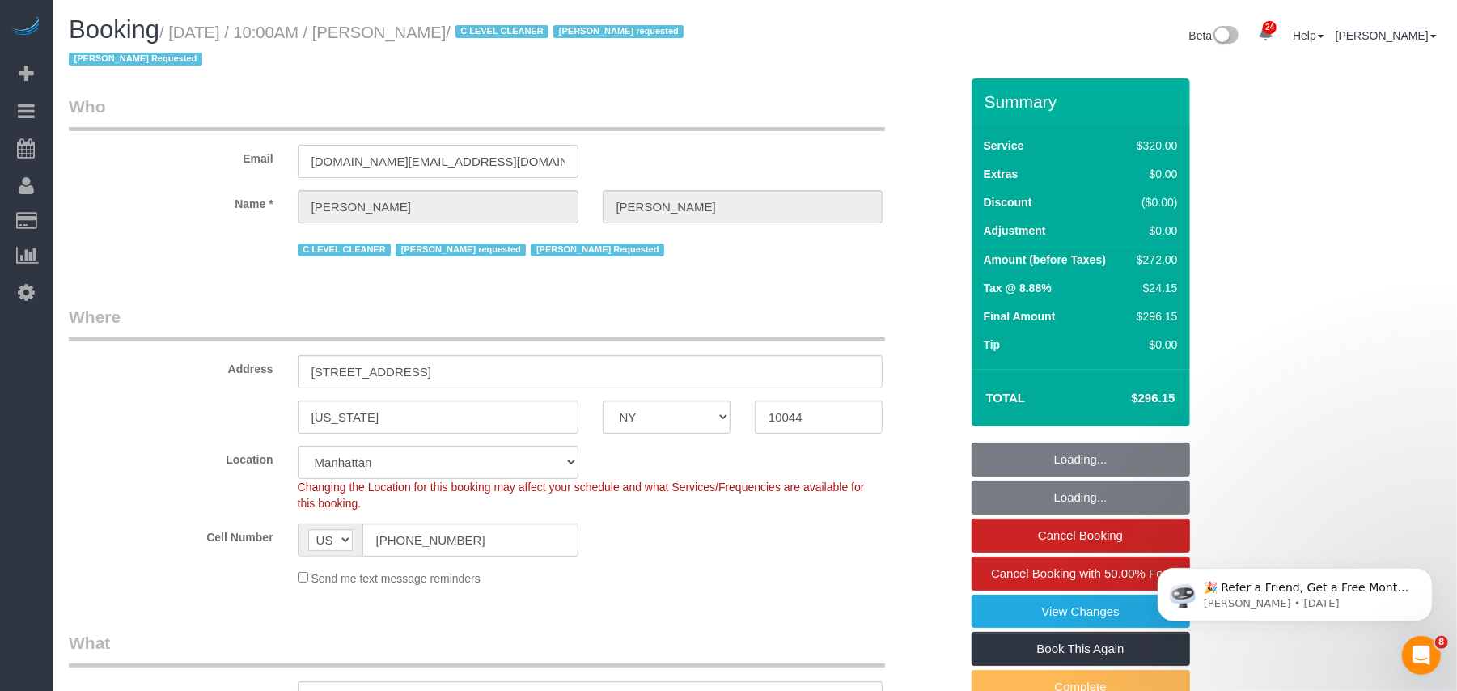
select select "number:15"
select select "number:5"
select select "object:1065"
drag, startPoint x: 522, startPoint y: 30, endPoint x: 173, endPoint y: 32, distance: 348.7
click at [173, 32] on small "/ September 22, 2025 / 10:00AM / Sergio Moreno / C LEVEL CLEANER Geraldin Basti…" at bounding box center [379, 45] width 620 height 45
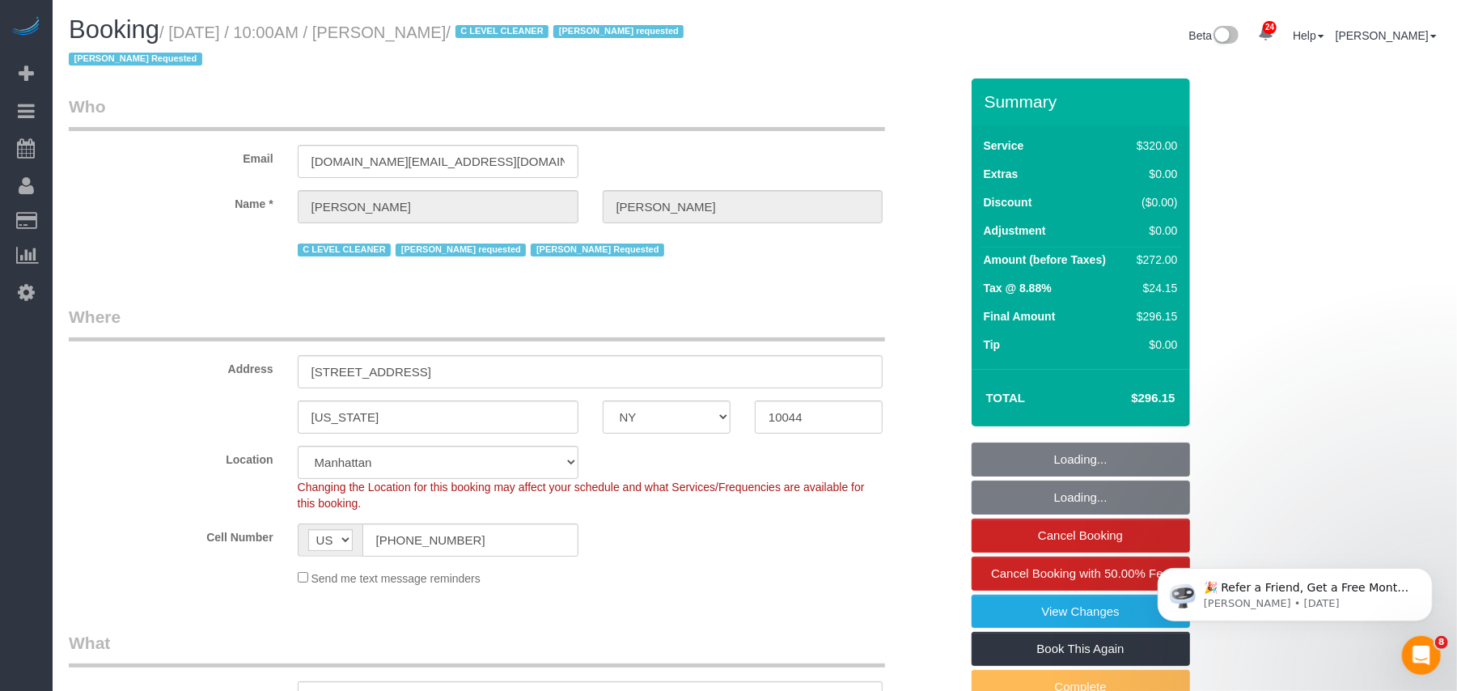
copy small "September 22, 2025 / 10:00AM / Sergio Moreno"
select select "NY"
select select "2"
select select "number:89"
select select "number:90"
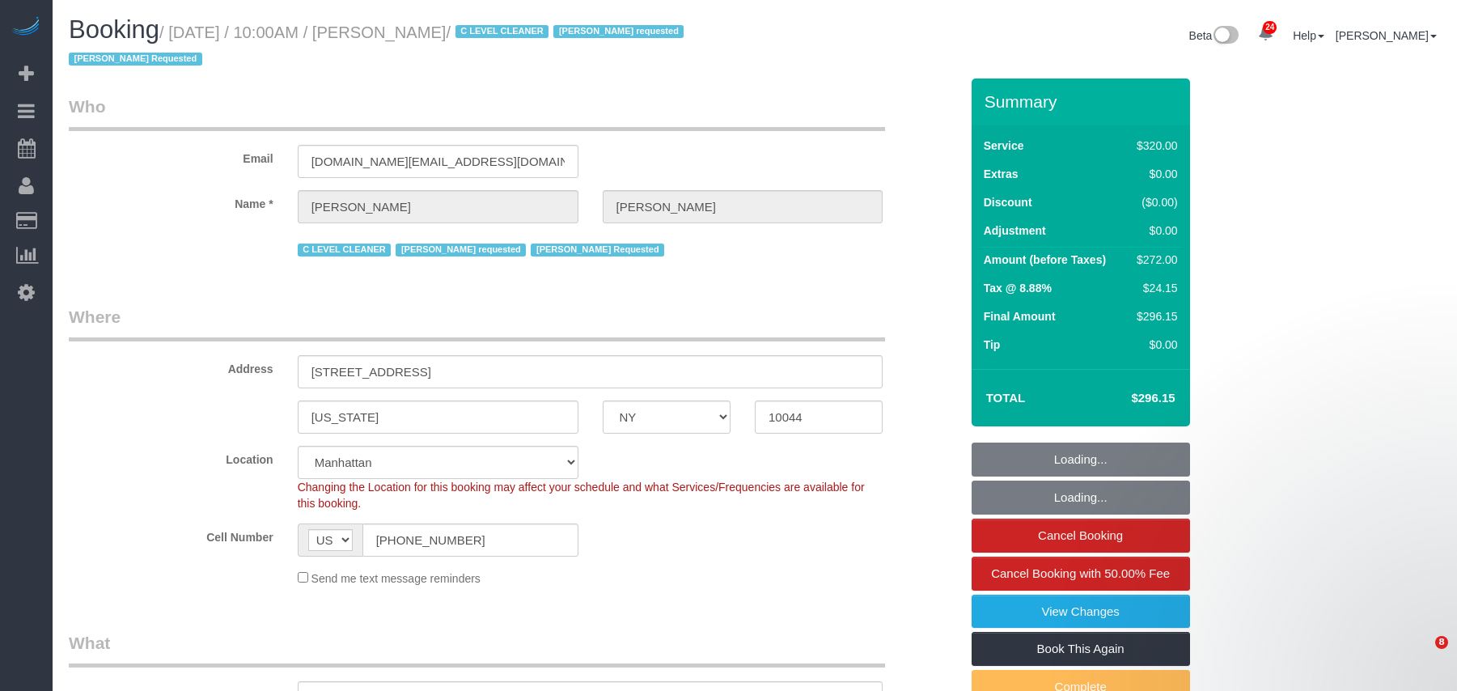
select select "number:15"
select select "number:5"
select select "object:1523"
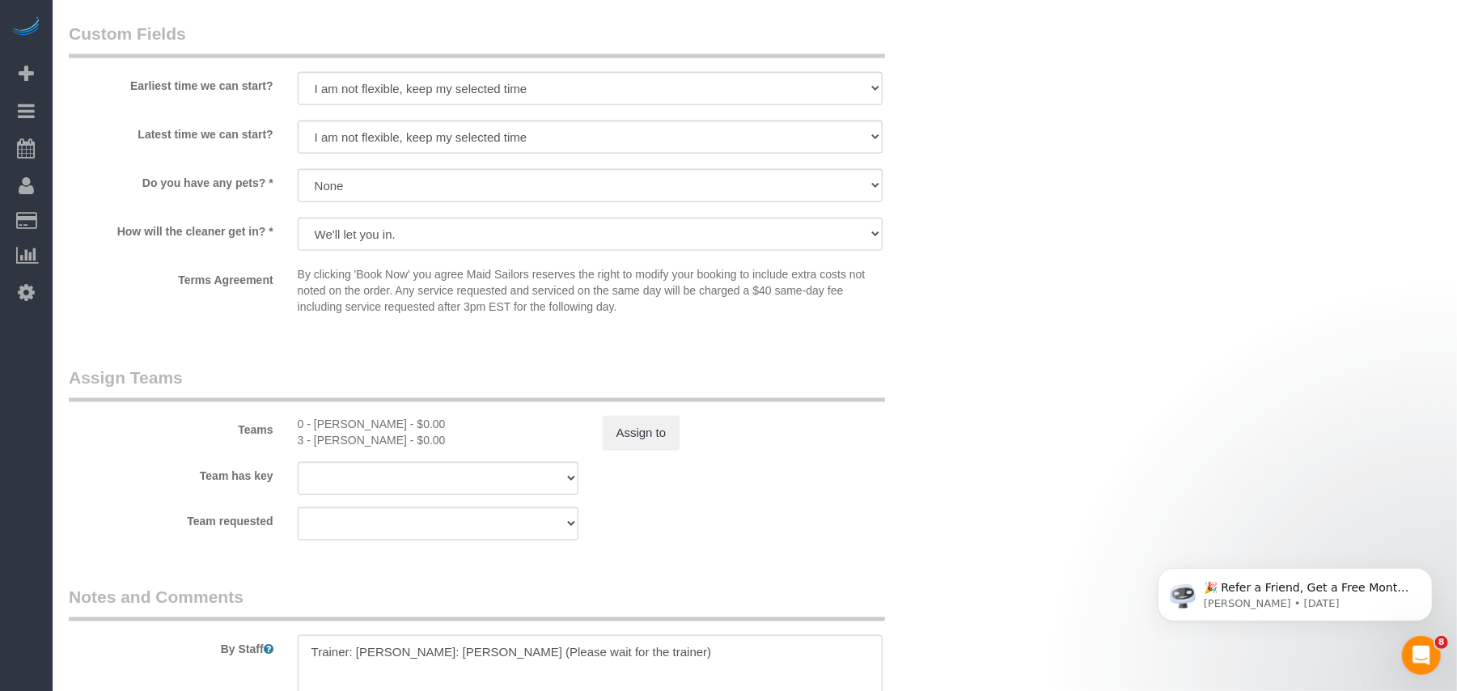
select select "spot1"
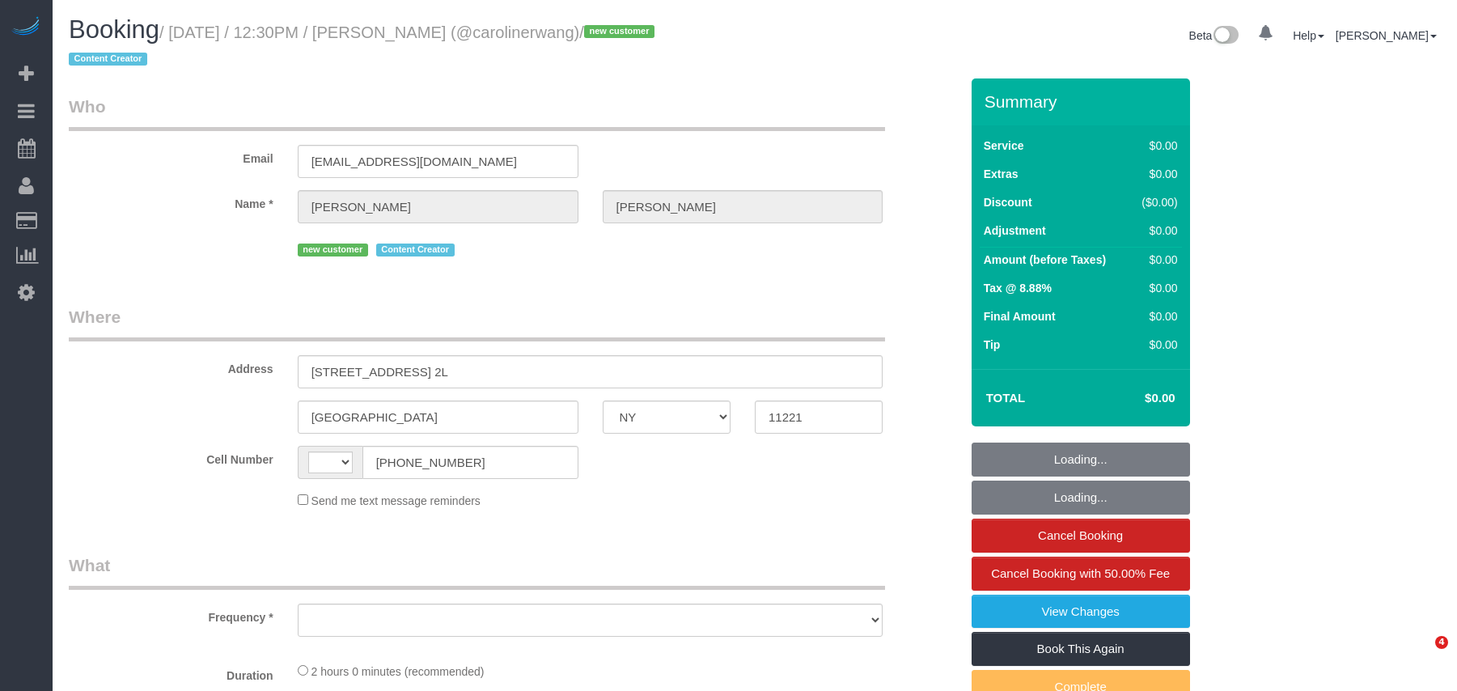
select select "NY"
select select "string:US"
select select "120"
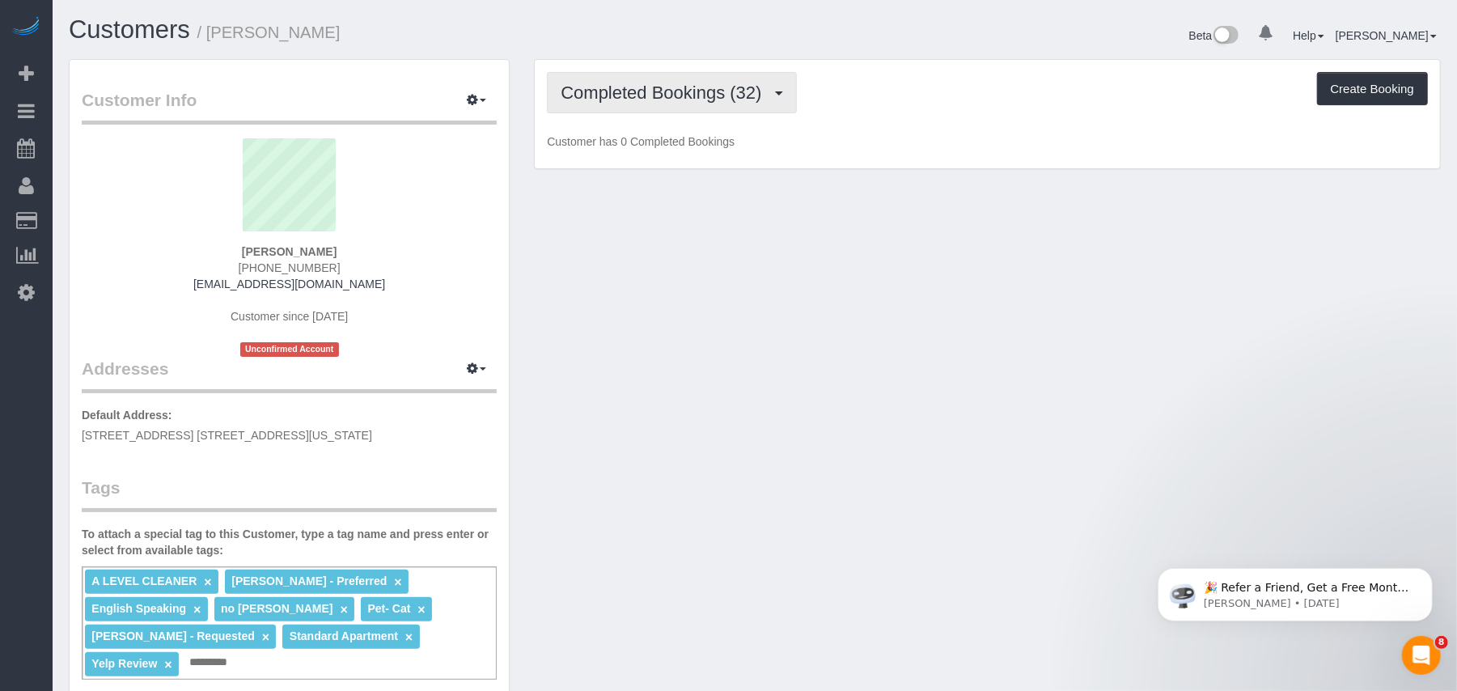
click at [736, 94] on span "Completed Bookings (32)" at bounding box center [665, 93] width 209 height 20
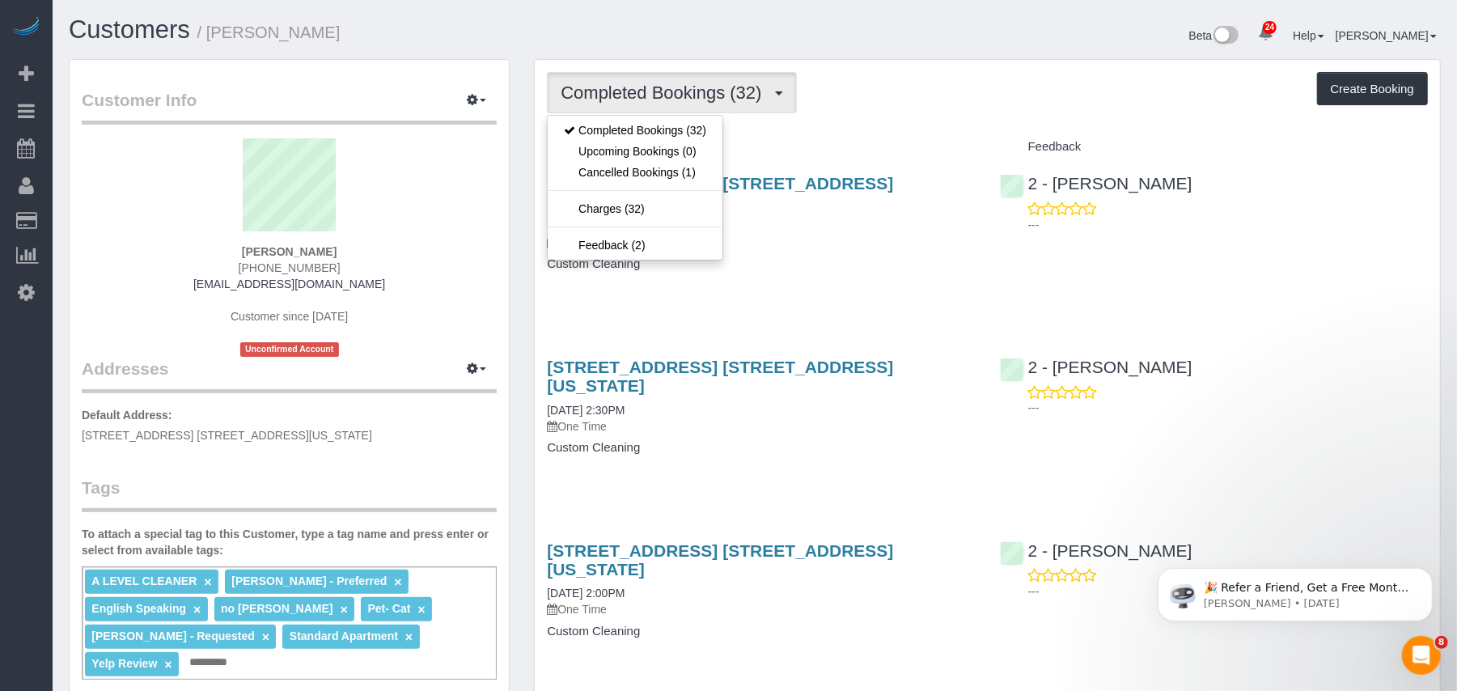
click at [849, 107] on div "Completed Bookings (32) Completed Bookings (32) Upcoming Bookings (0) Cancelled…" at bounding box center [987, 92] width 881 height 41
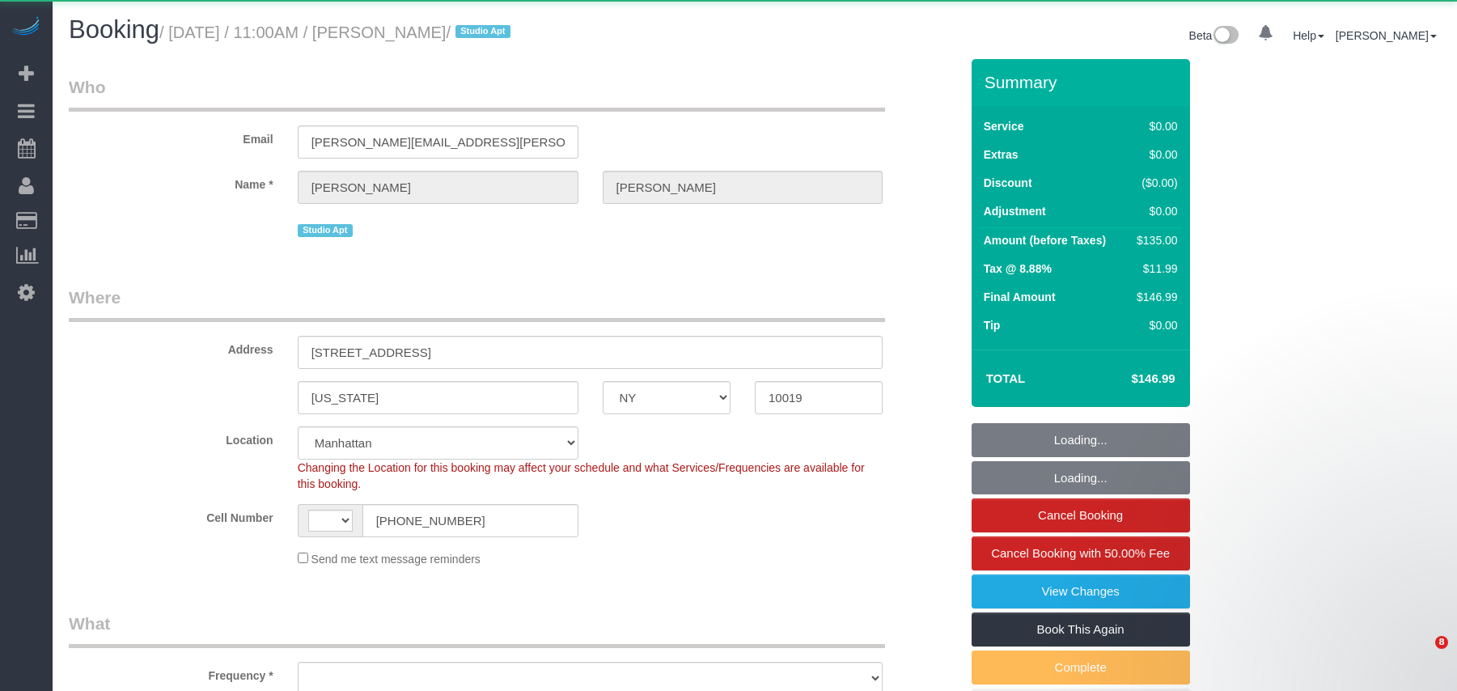
select select "NY"
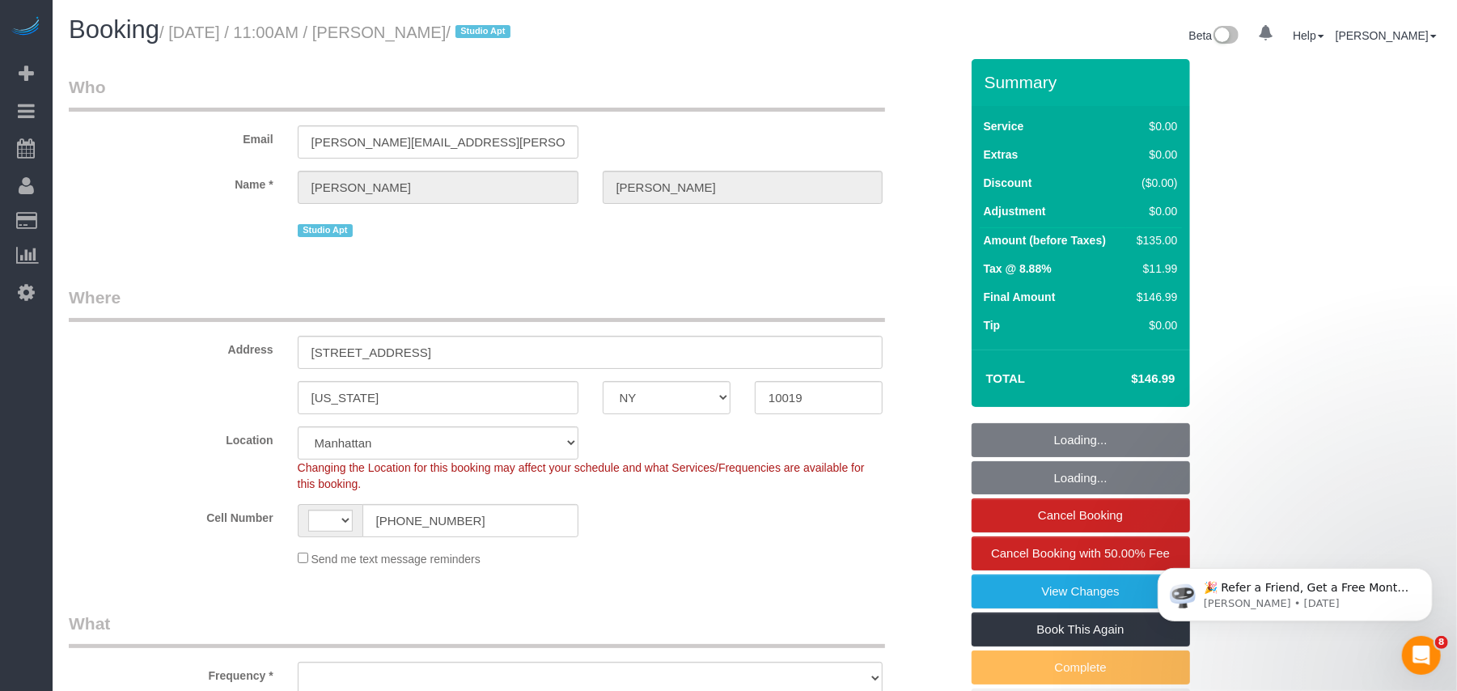
select select "spot1"
select select "string:[GEOGRAPHIC_DATA]"
select select "object:826"
select select "string:stripe-pm_1RU6J54VGloSiKo7nXu05cmR"
select select "number:89"
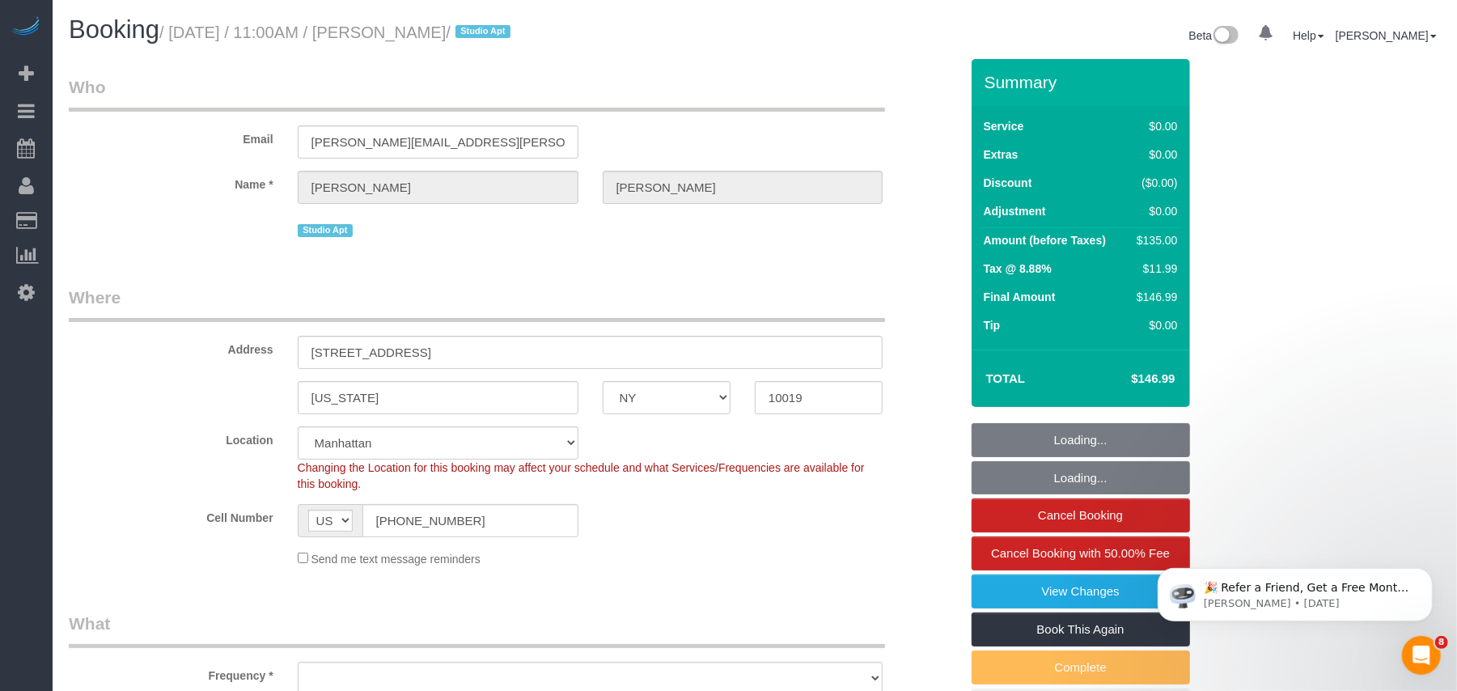
select select "number:90"
select select "number:15"
select select "number:6"
select select "object:1531"
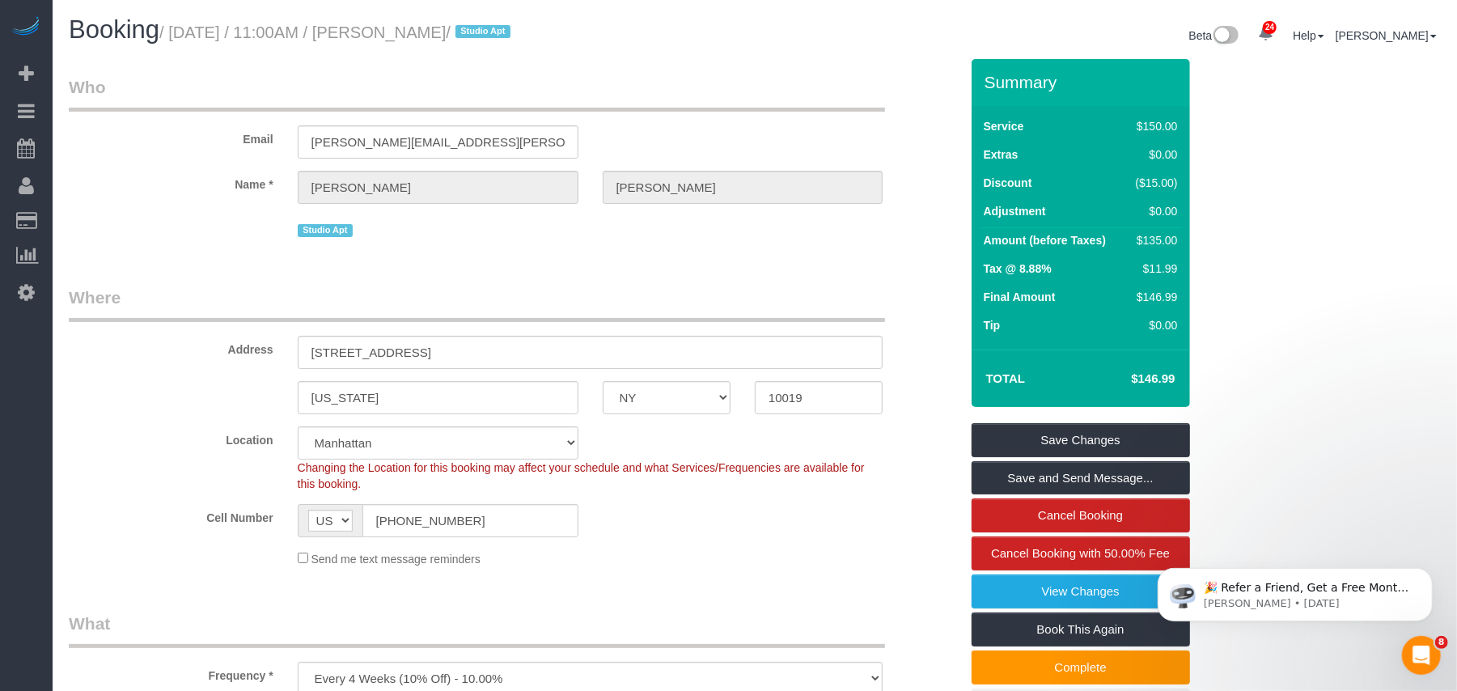
drag, startPoint x: 498, startPoint y: 34, endPoint x: 463, endPoint y: 33, distance: 35.6
click at [463, 33] on small "/ September 22, 2025 / 11:00AM / Joyce Zellin / Studio Apt" at bounding box center [337, 32] width 356 height 18
click at [495, 32] on small "/ September 22, 2025 / 11:00AM / Joyce Zellin / Studio Apt" at bounding box center [337, 32] width 356 height 18
click at [502, 32] on small "/ September 22, 2025 / 11:00AM / Joyce Zellin / Studio Apt" at bounding box center [337, 32] width 356 height 18
drag, startPoint x: 502, startPoint y: 32, endPoint x: 193, endPoint y: 32, distance: 309.9
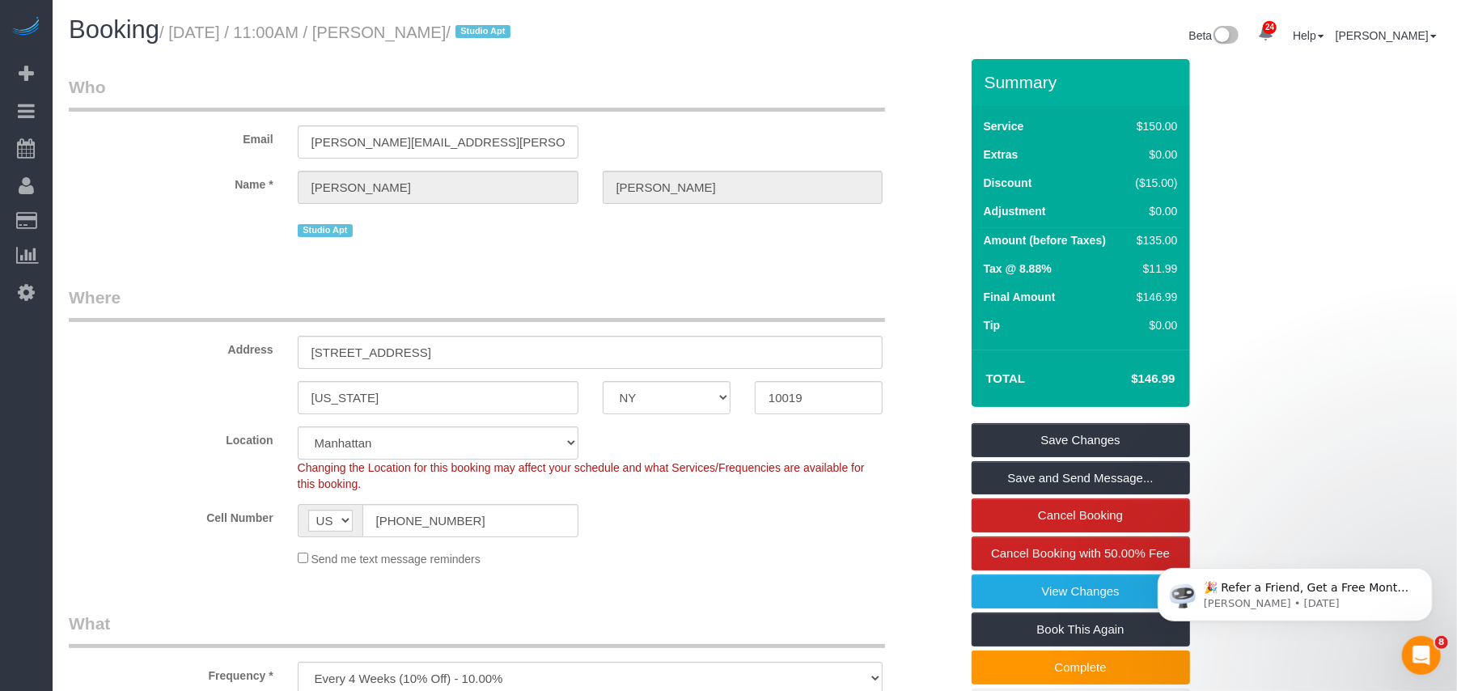
click at [193, 32] on small "/ September 22, 2025 / 11:00AM / Joyce Zellin / Studio Apt" at bounding box center [337, 32] width 356 height 18
copy small "September 22, 2025 / 11:00AM / Joyce Zellin /"
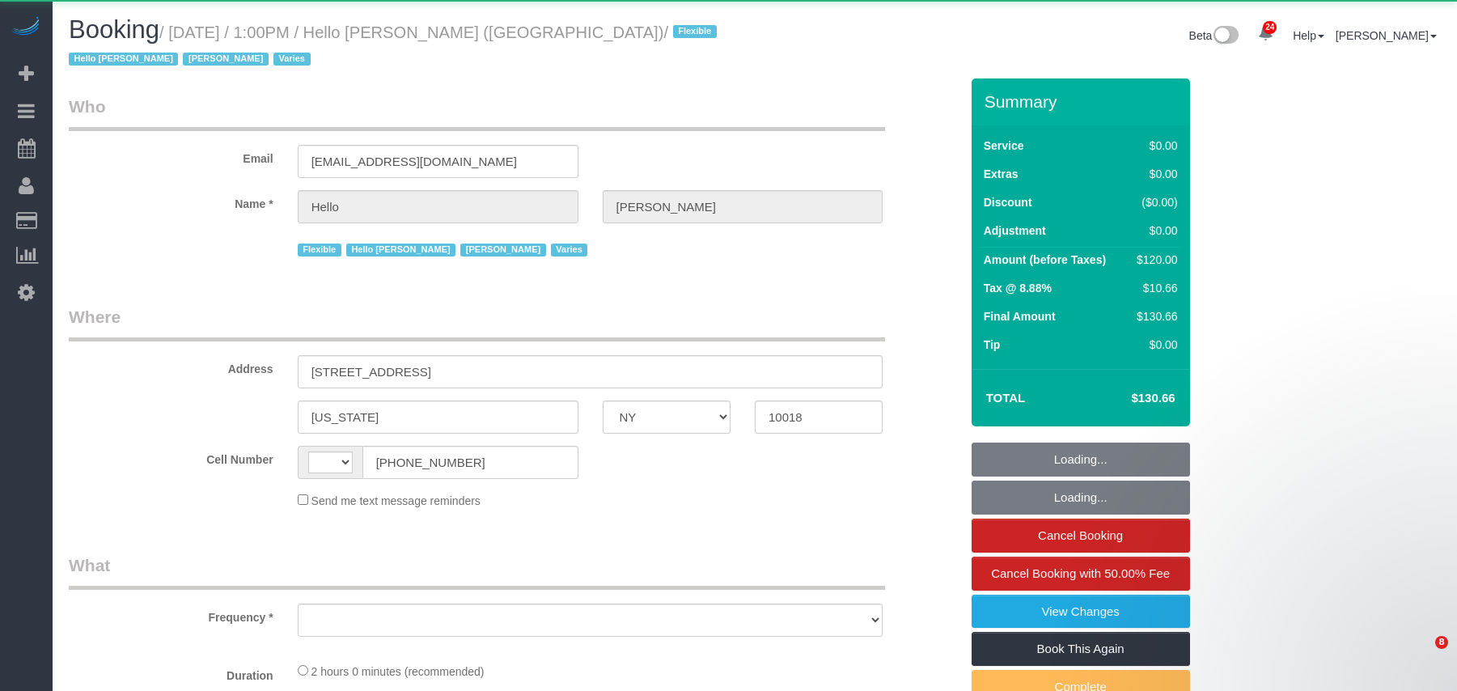
select select "NY"
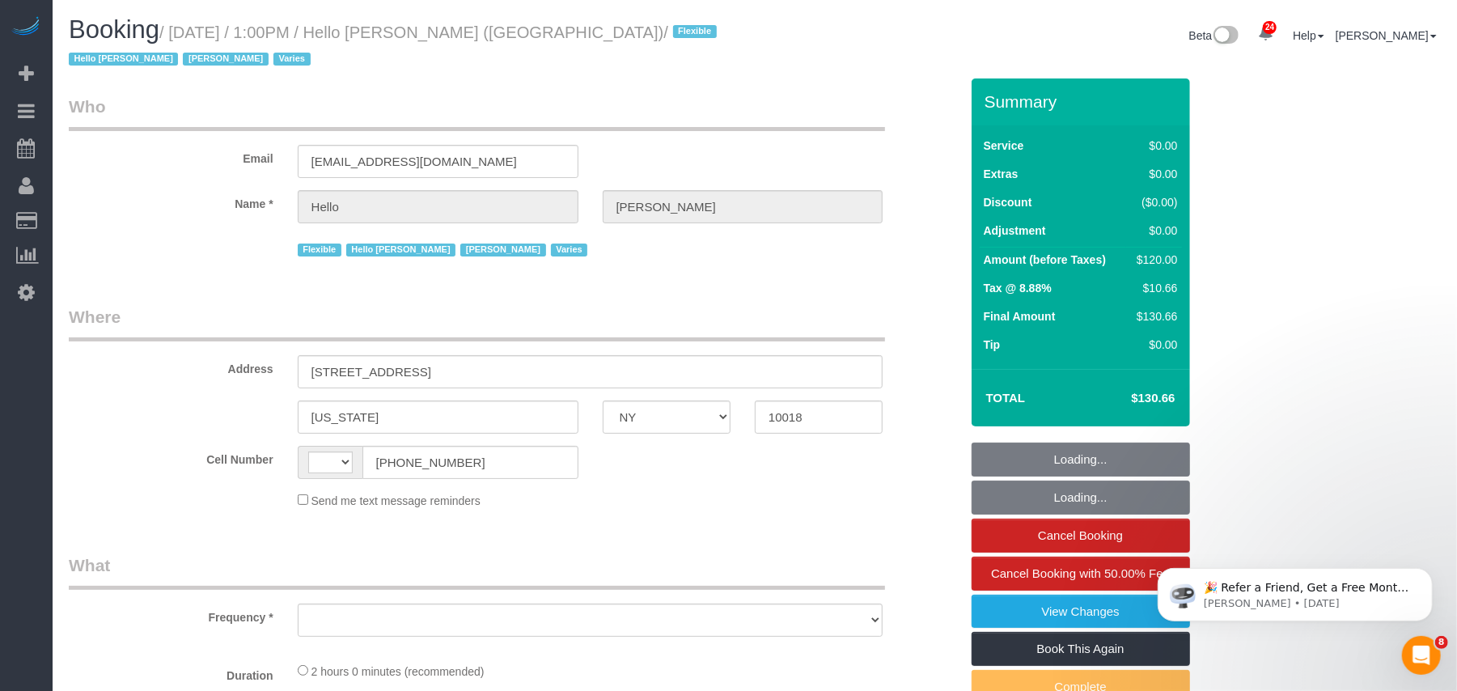
select select "spot1"
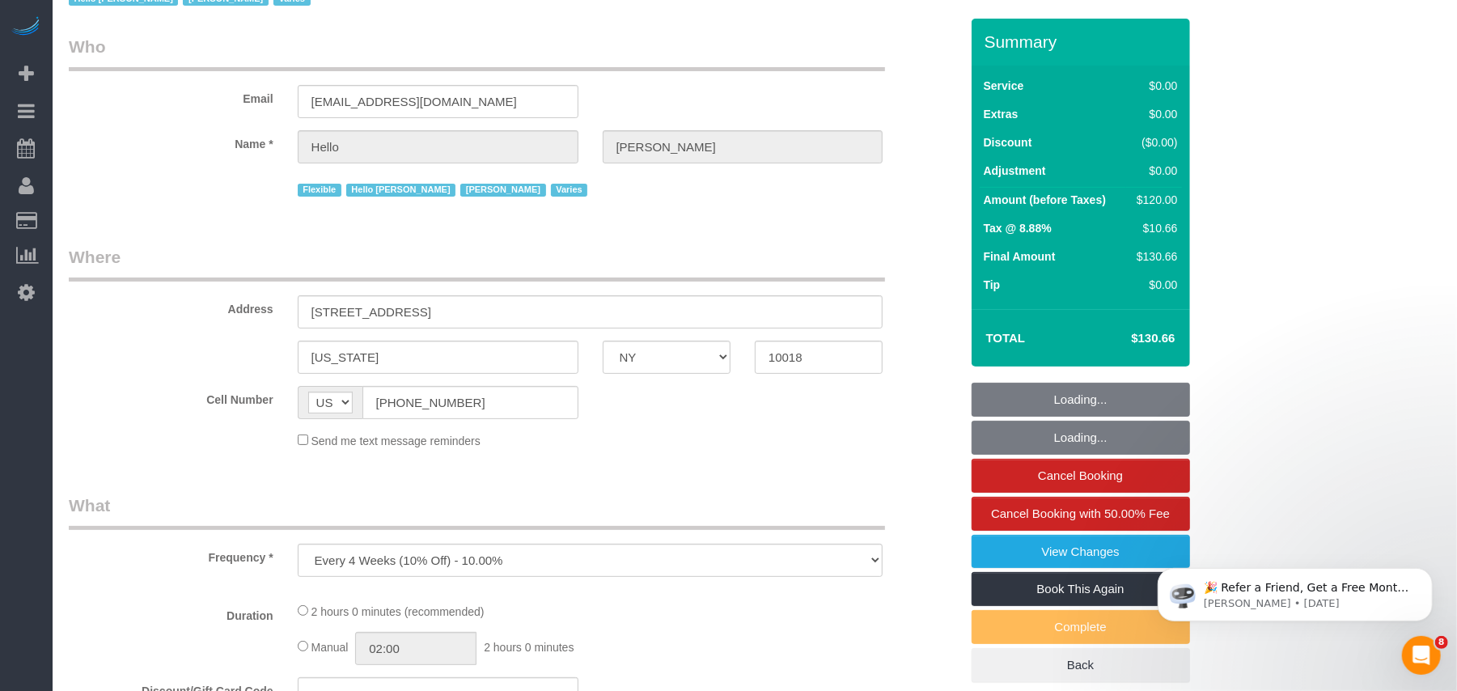
select select "string:[GEOGRAPHIC_DATA]"
select select "object:1023"
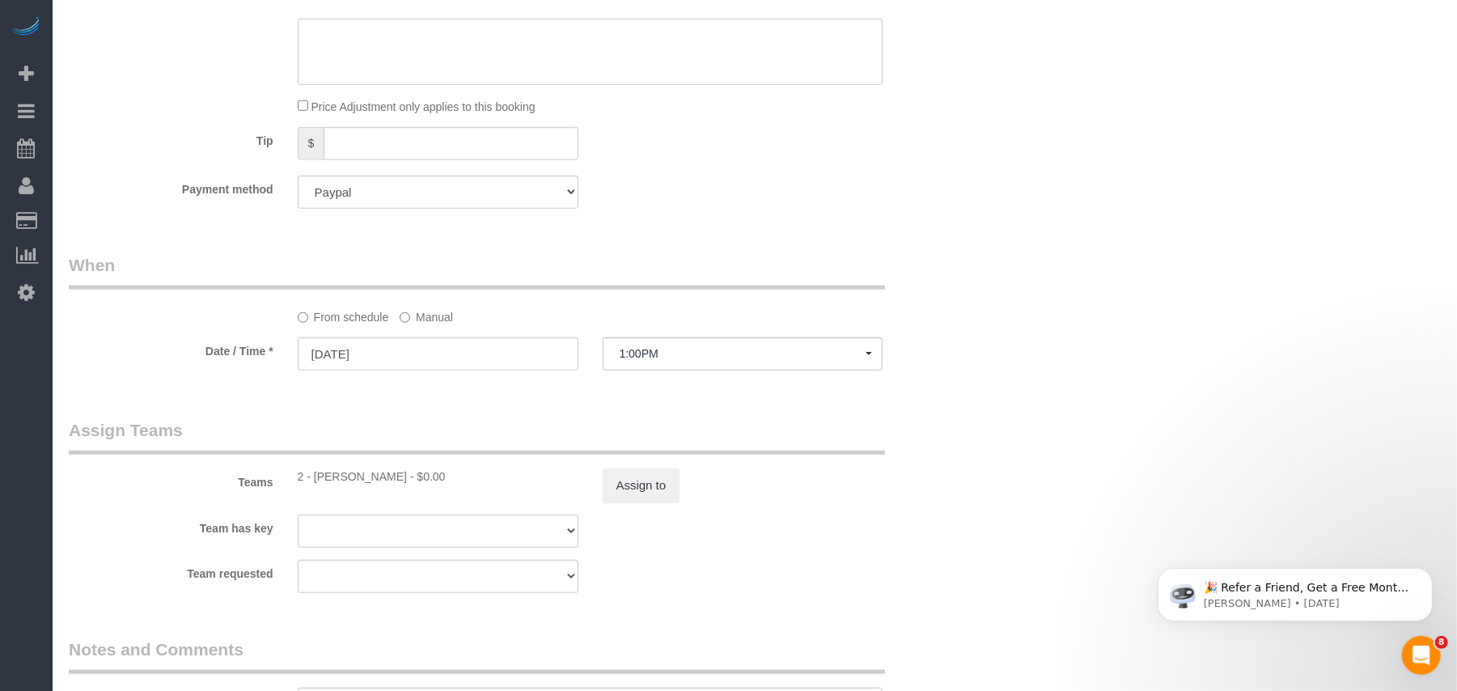
select select "number:89"
select select "number:90"
select select "number:15"
select select "number:5"
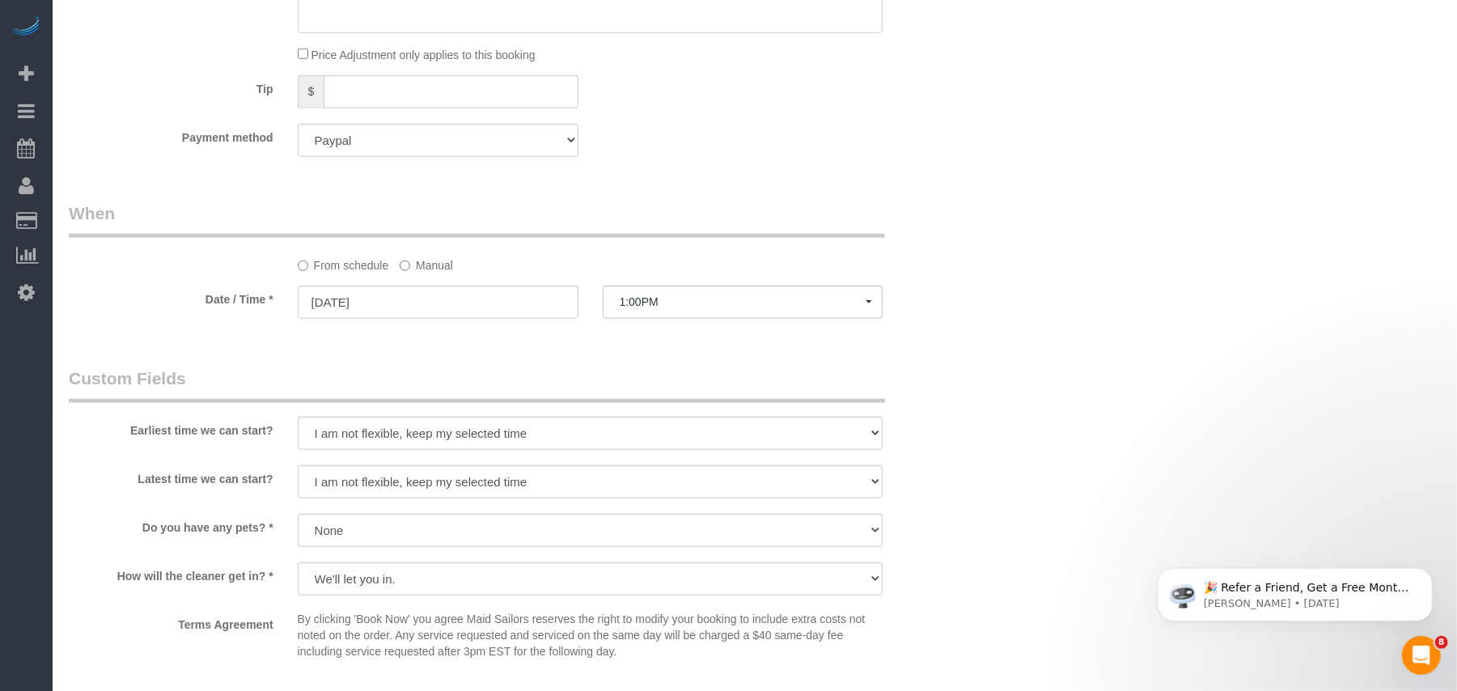
select select "1"
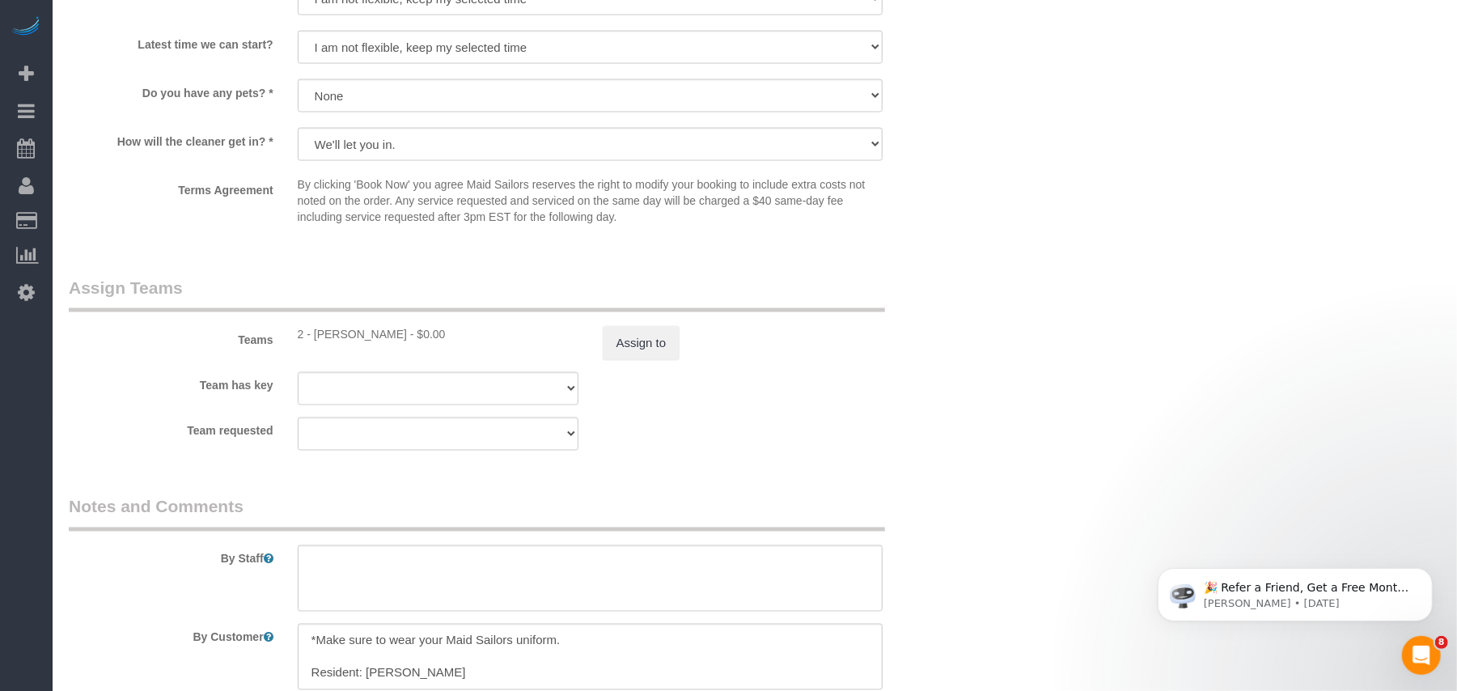
select select "spot44"
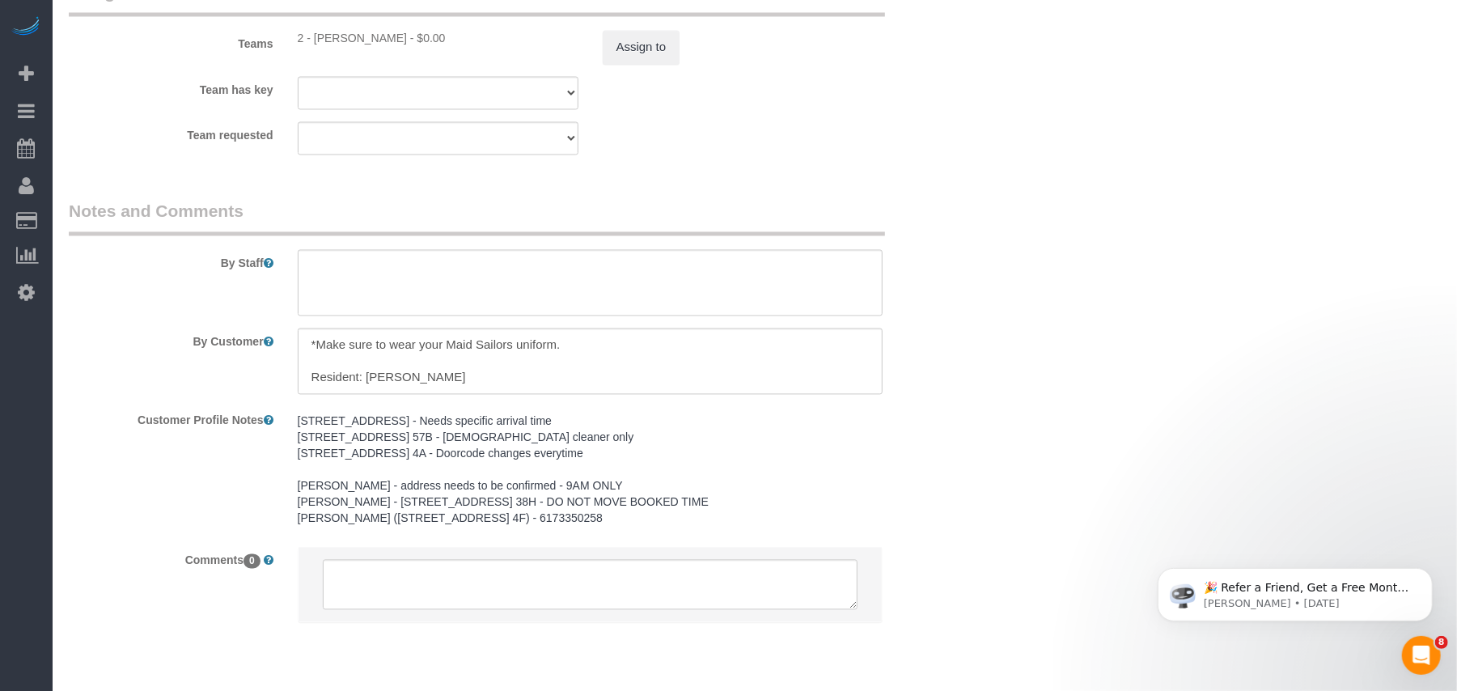
scroll to position [2182, 0]
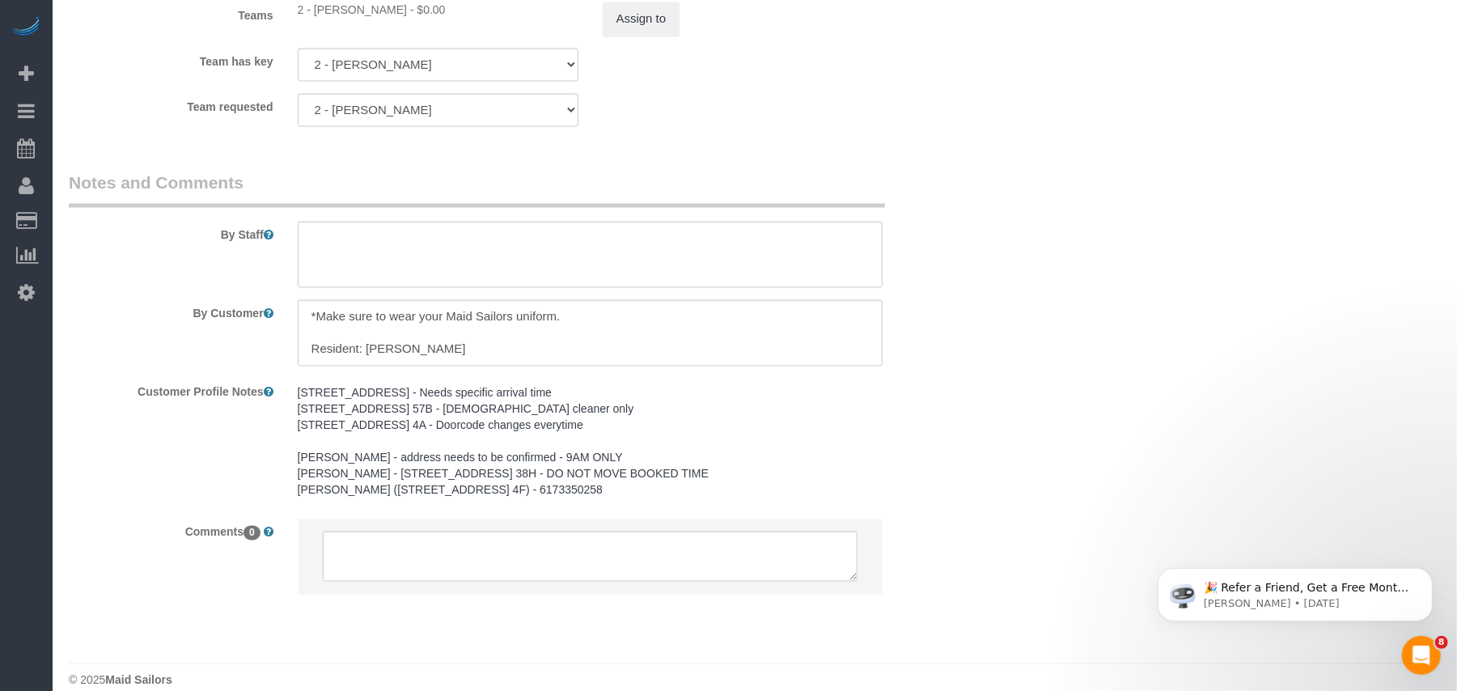
select select "object:1957"
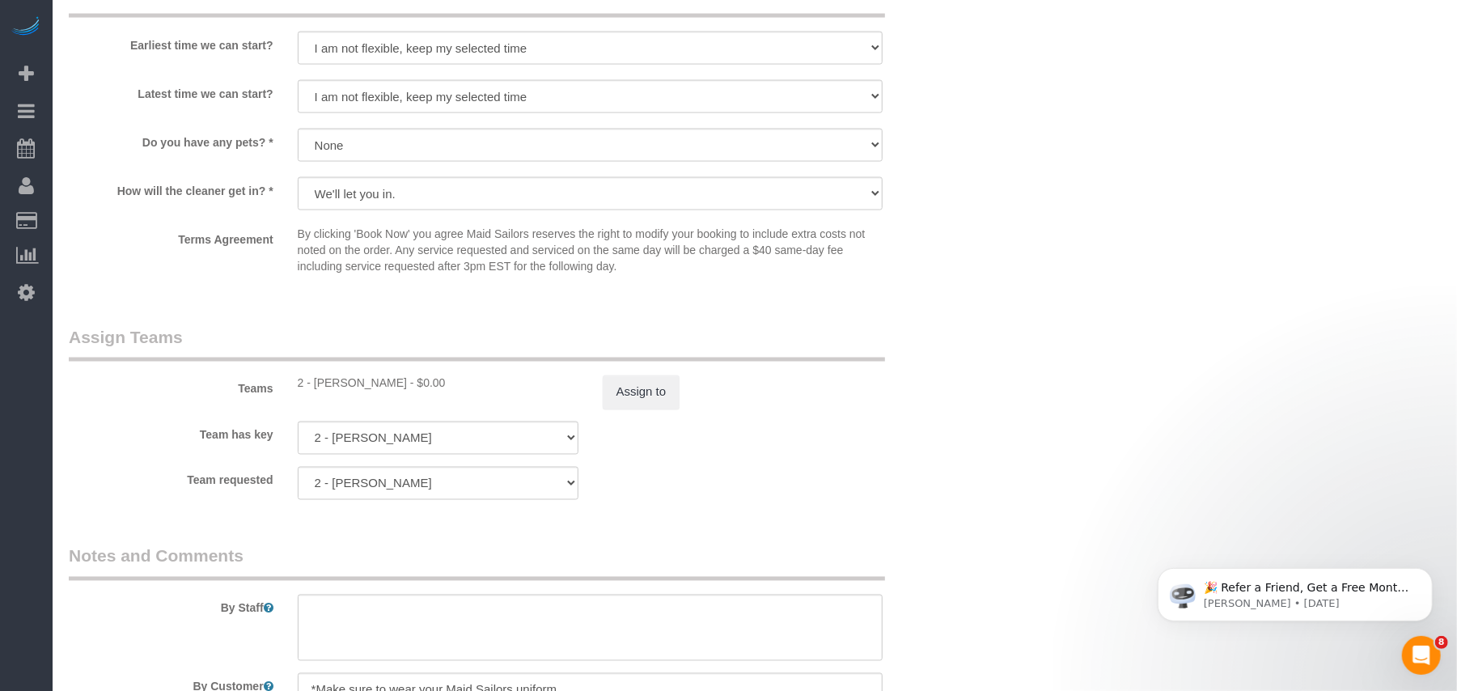
select select "1"
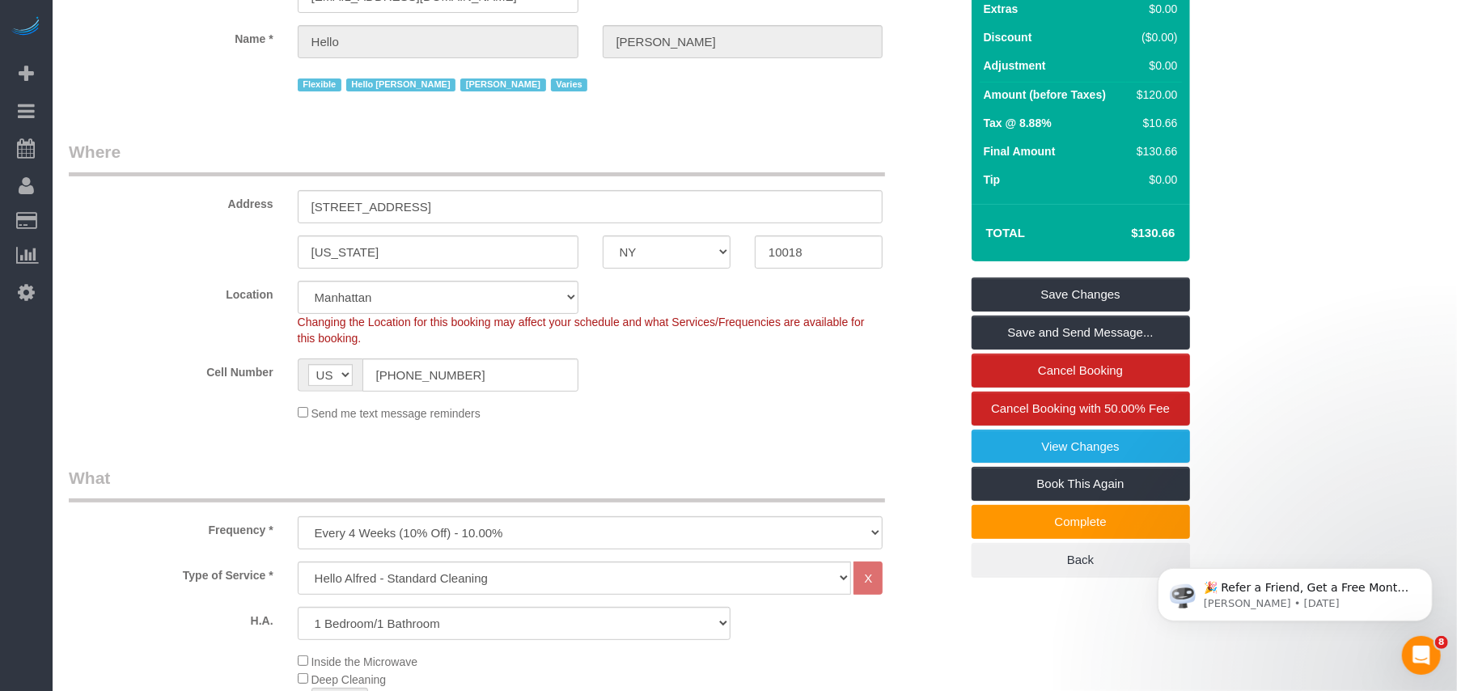
scroll to position [133, 0]
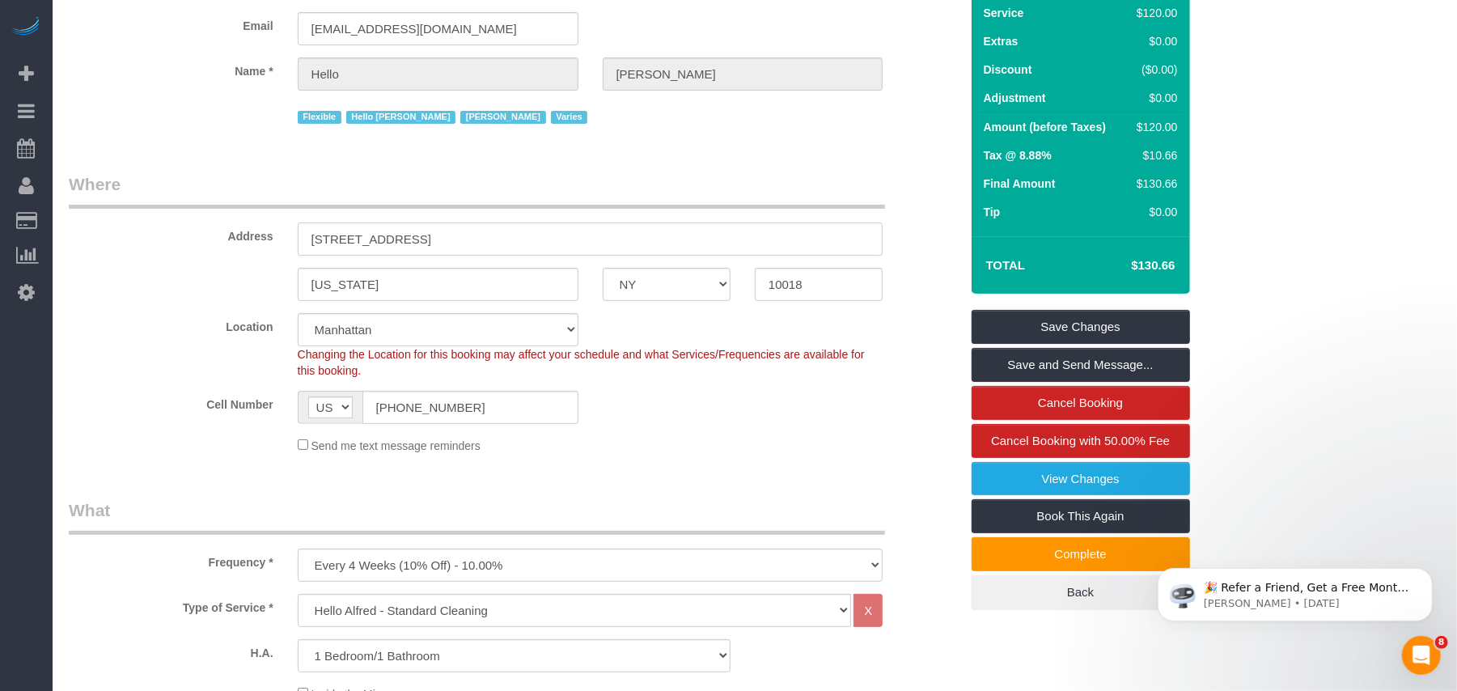
drag, startPoint x: 484, startPoint y: 240, endPoint x: 196, endPoint y: 240, distance: 288.1
click at [196, 240] on div "Address 3 West 36th Street, Apt.14B" at bounding box center [514, 213] width 915 height 83
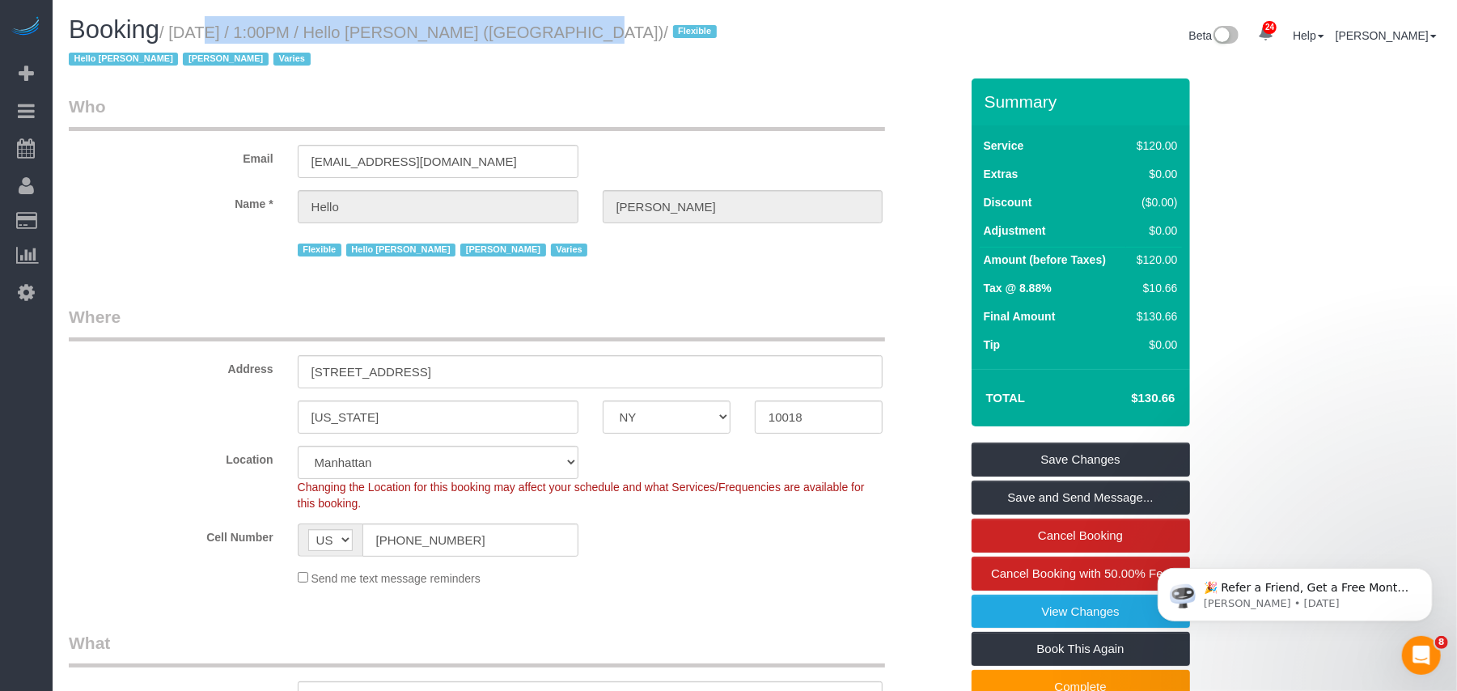
drag, startPoint x: 541, startPoint y: 33, endPoint x: 179, endPoint y: 37, distance: 362.5
click at [179, 37] on small "/ September 22, 2025 / 1:00PM / Hello Alfred (NYC) / Flexible Hello Alfred Jack…" at bounding box center [395, 45] width 653 height 45
drag, startPoint x: 532, startPoint y: 78, endPoint x: 531, endPoint y: 37, distance: 41.3
drag, startPoint x: 538, startPoint y: 34, endPoint x: 178, endPoint y: 42, distance: 360.2
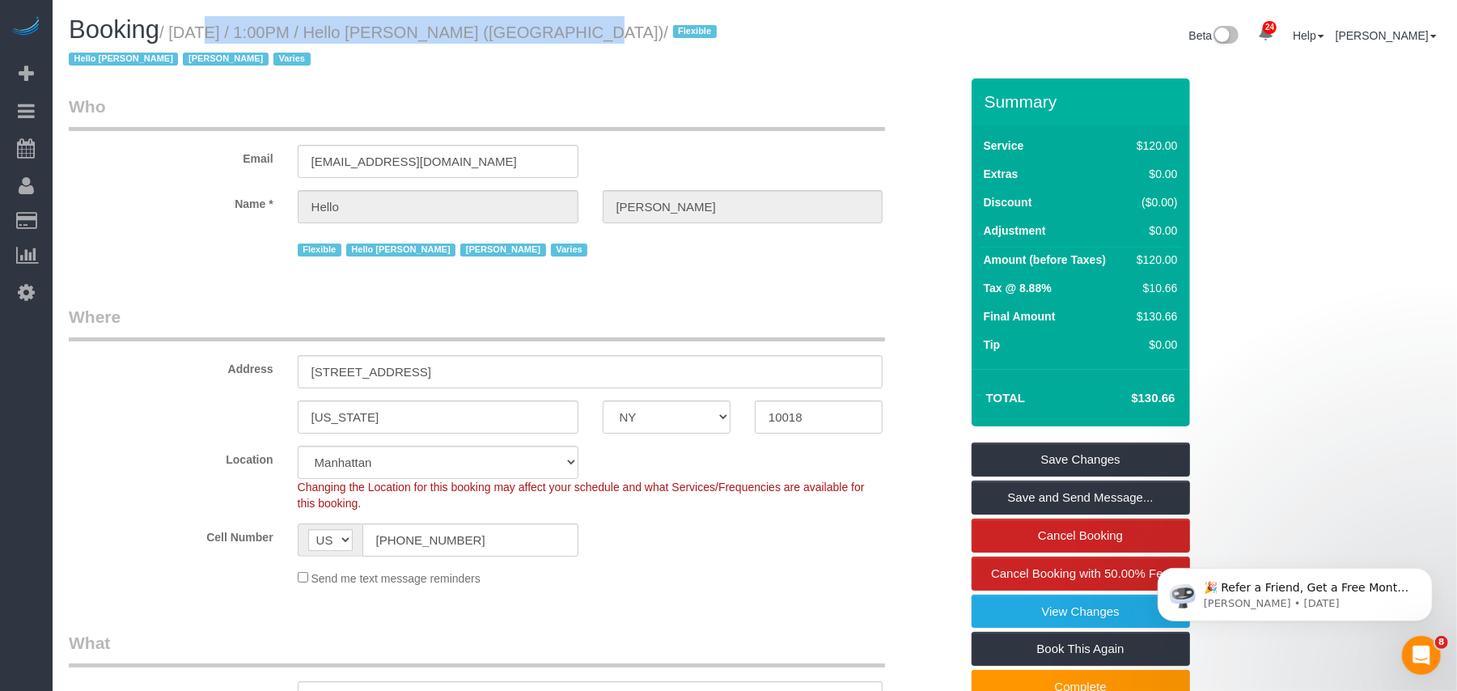
click at [178, 42] on h1 "Booking / September 22, 2025 / 1:00PM / Hello Alfred (NYC) / Flexible Hello Alf…" at bounding box center [406, 43] width 674 height 55
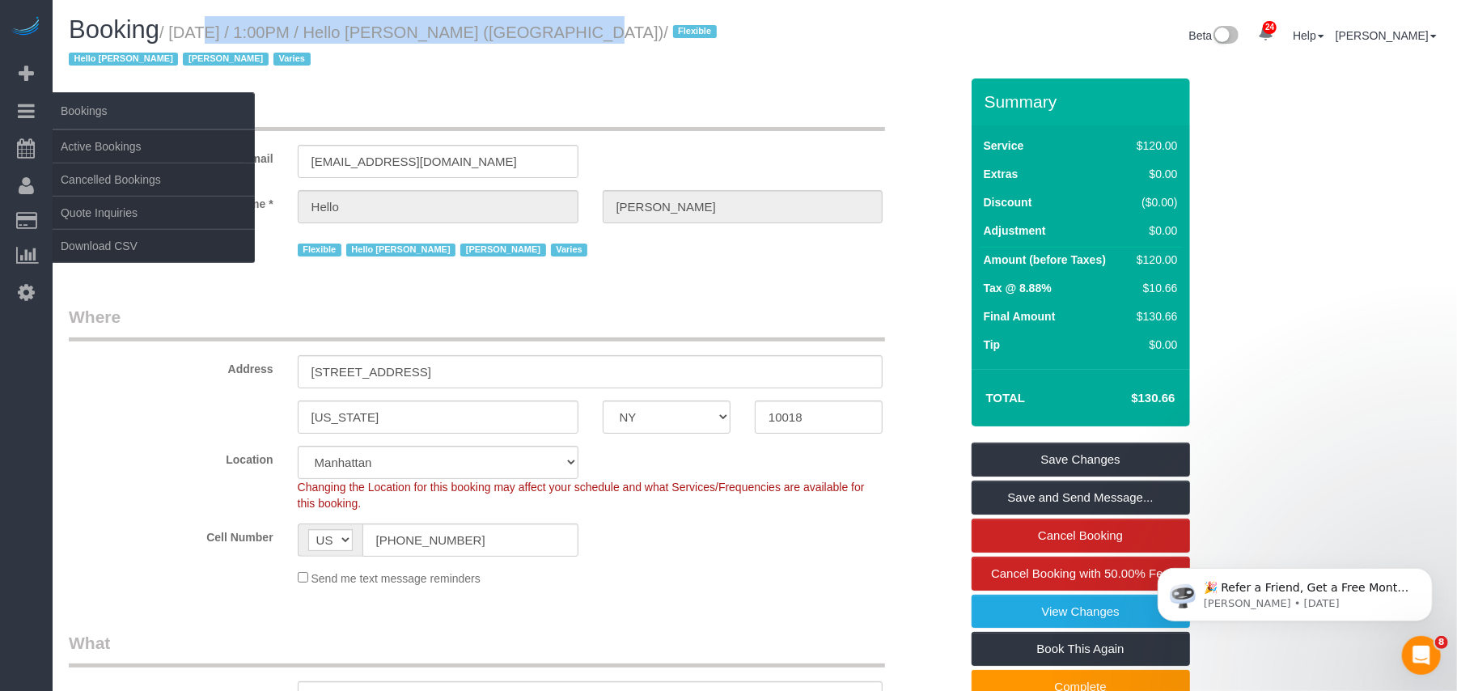
copy small "September 22, 2025 / 1:00PM / Hello Alfred (NYC)"
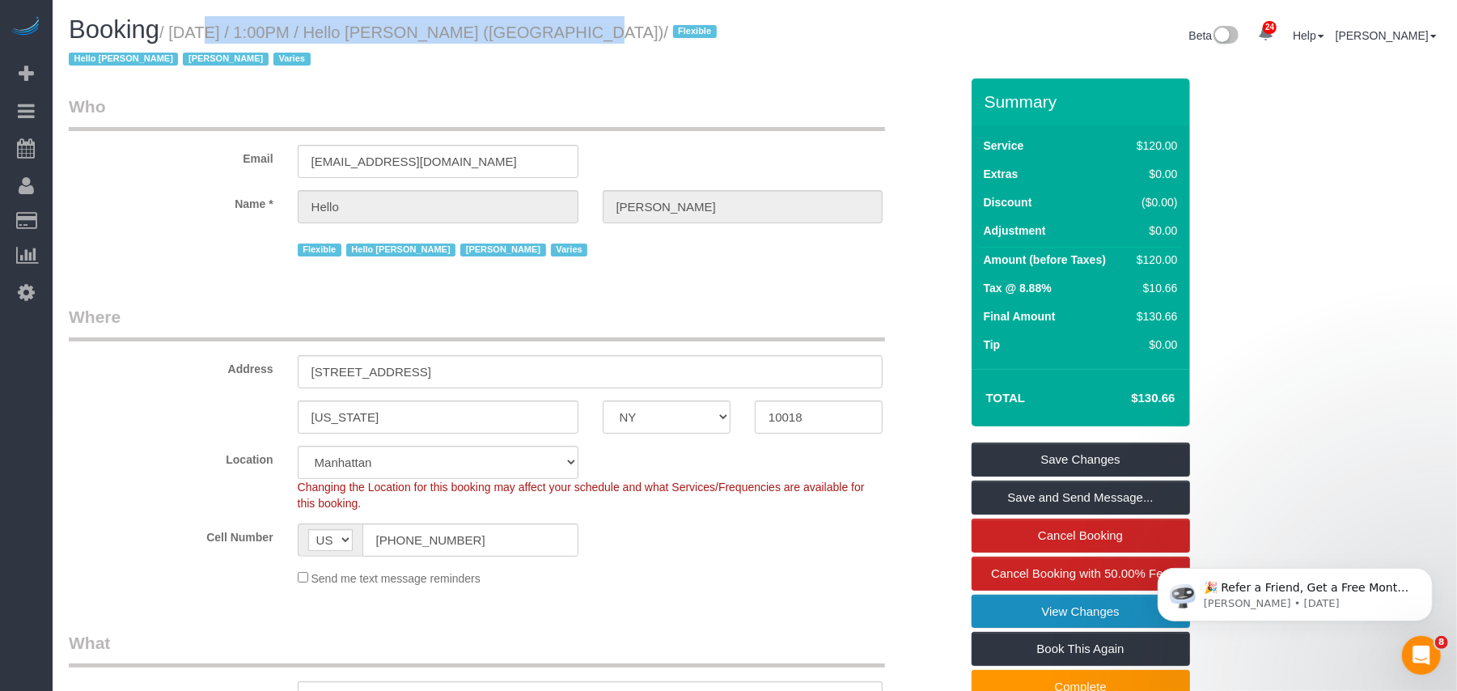
click at [1026, 609] on link "View Changes" at bounding box center [1081, 612] width 218 height 34
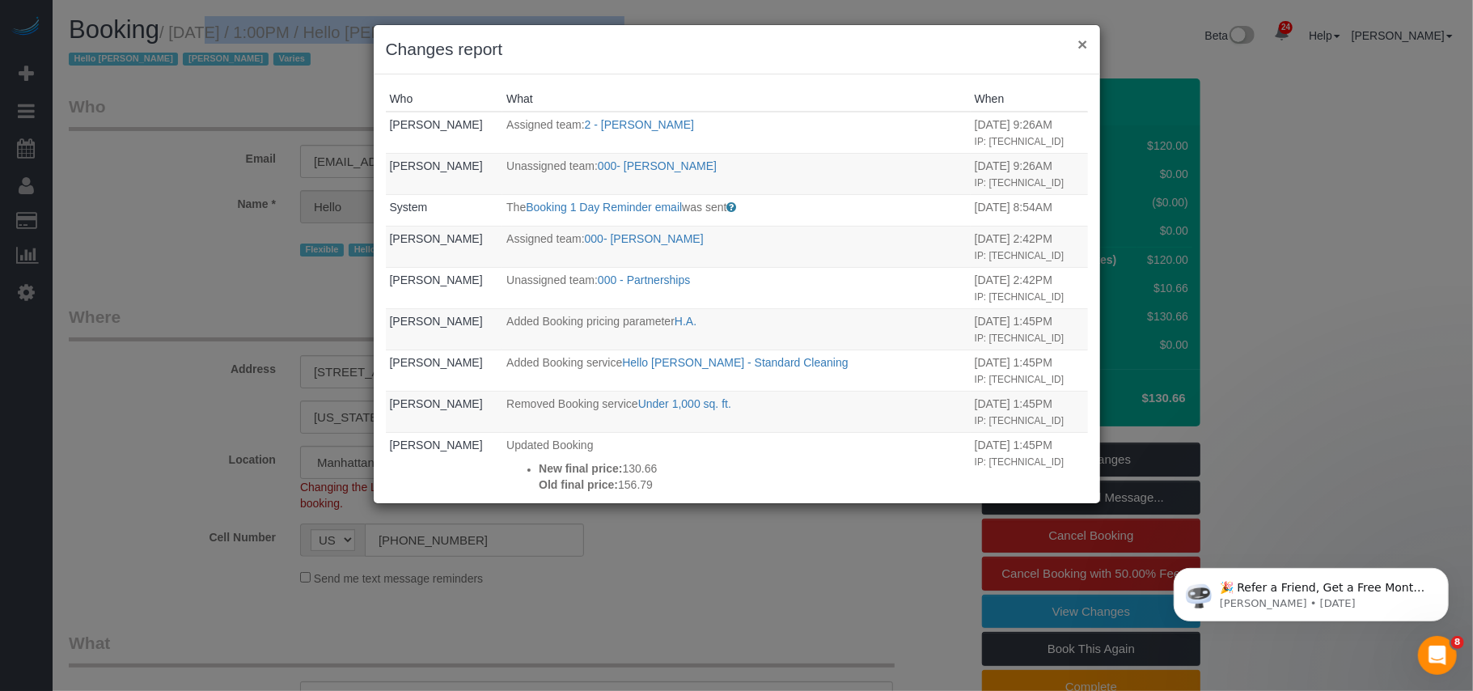
click at [1081, 45] on button "×" at bounding box center [1083, 44] width 10 height 17
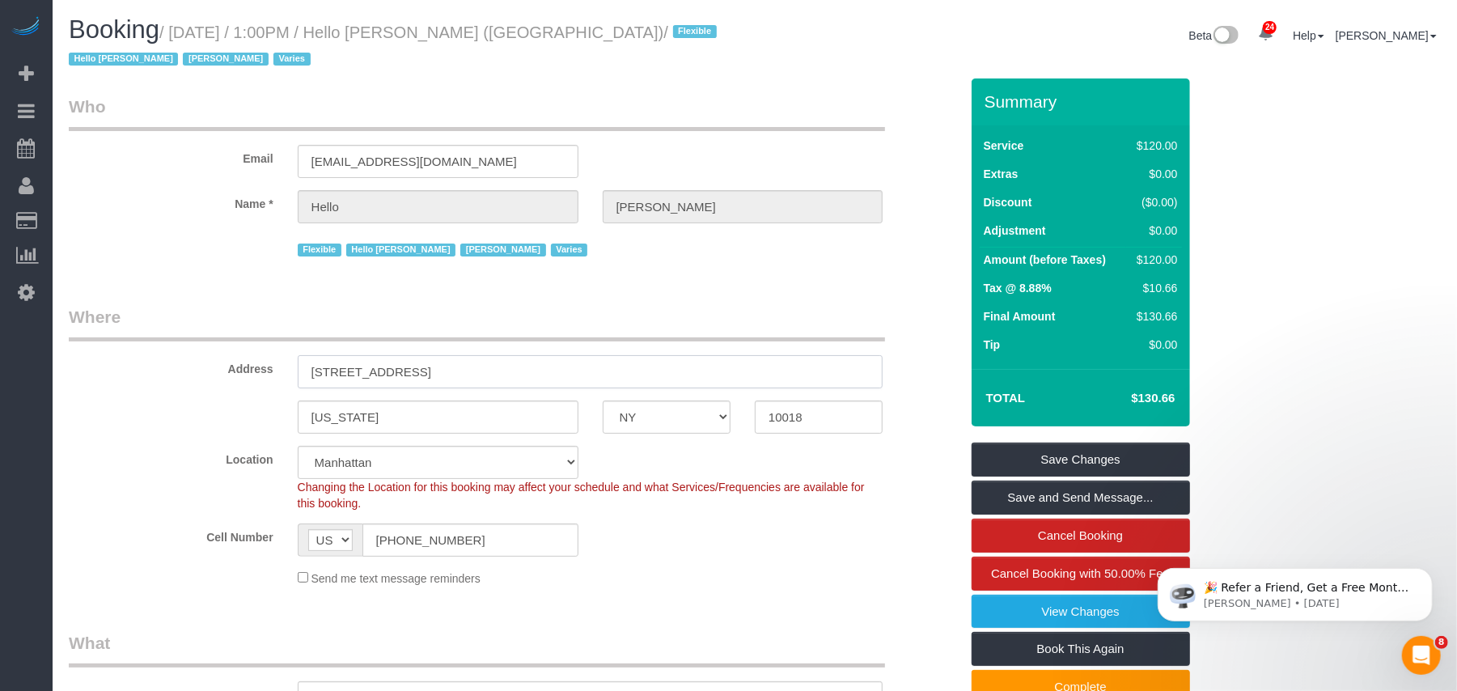
drag, startPoint x: 473, startPoint y: 372, endPoint x: 285, endPoint y: 372, distance: 187.7
click at [286, 372] on div "3 West 36th Street, Apt.14B" at bounding box center [591, 371] width 610 height 33
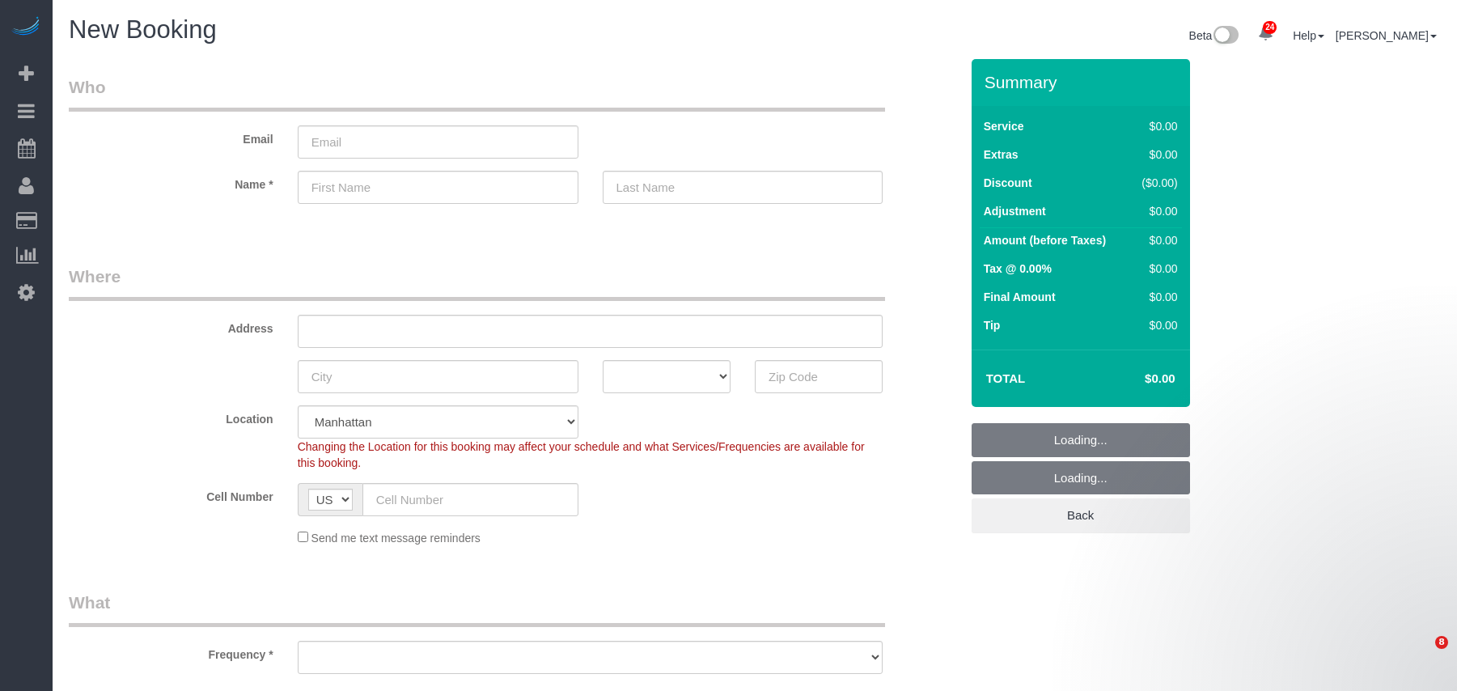
select select "number:89"
select select "number:90"
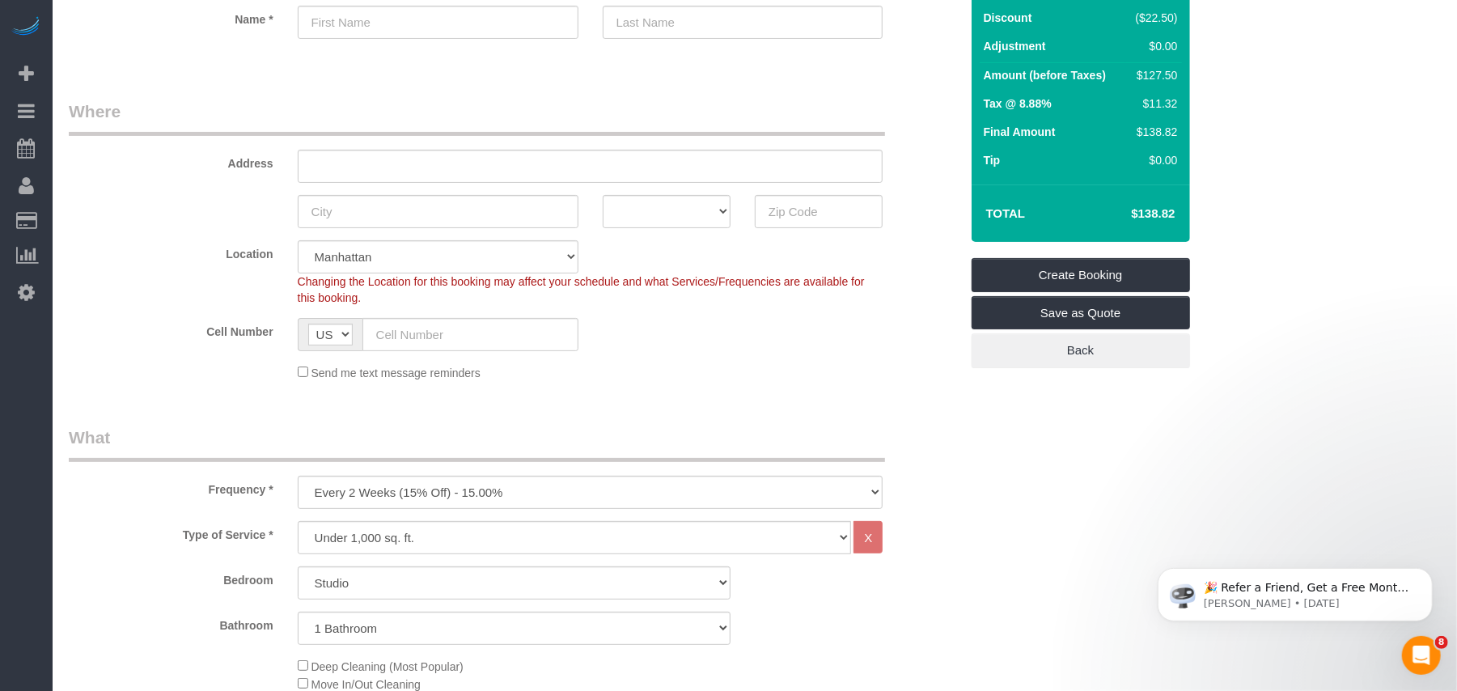
scroll to position [324, 0]
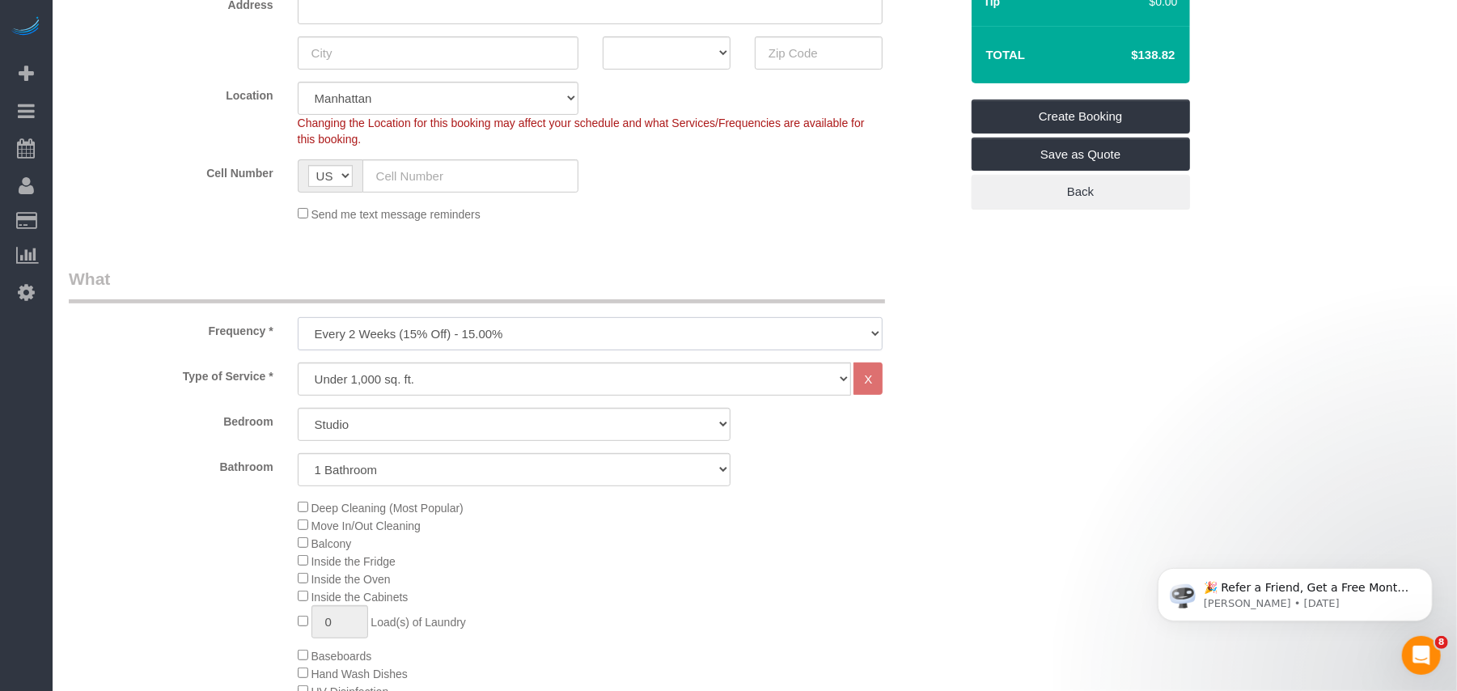
click at [419, 333] on select "One Time Weekly (20% Off) - 20.00% Every 2 Weeks (15% Off) - 15.00% Every 4 Wee…" at bounding box center [591, 333] width 586 height 33
select select "object:2278"
click at [298, 317] on select "One Time Weekly (20% Off) - 20.00% Every 2 Weeks (15% Off) - 15.00% Every 4 Wee…" at bounding box center [591, 333] width 586 height 33
click at [361, 418] on select "Studio 1 Bedroom 2 Bedrooms 3 Bedrooms" at bounding box center [514, 424] width 433 height 33
select select "1"
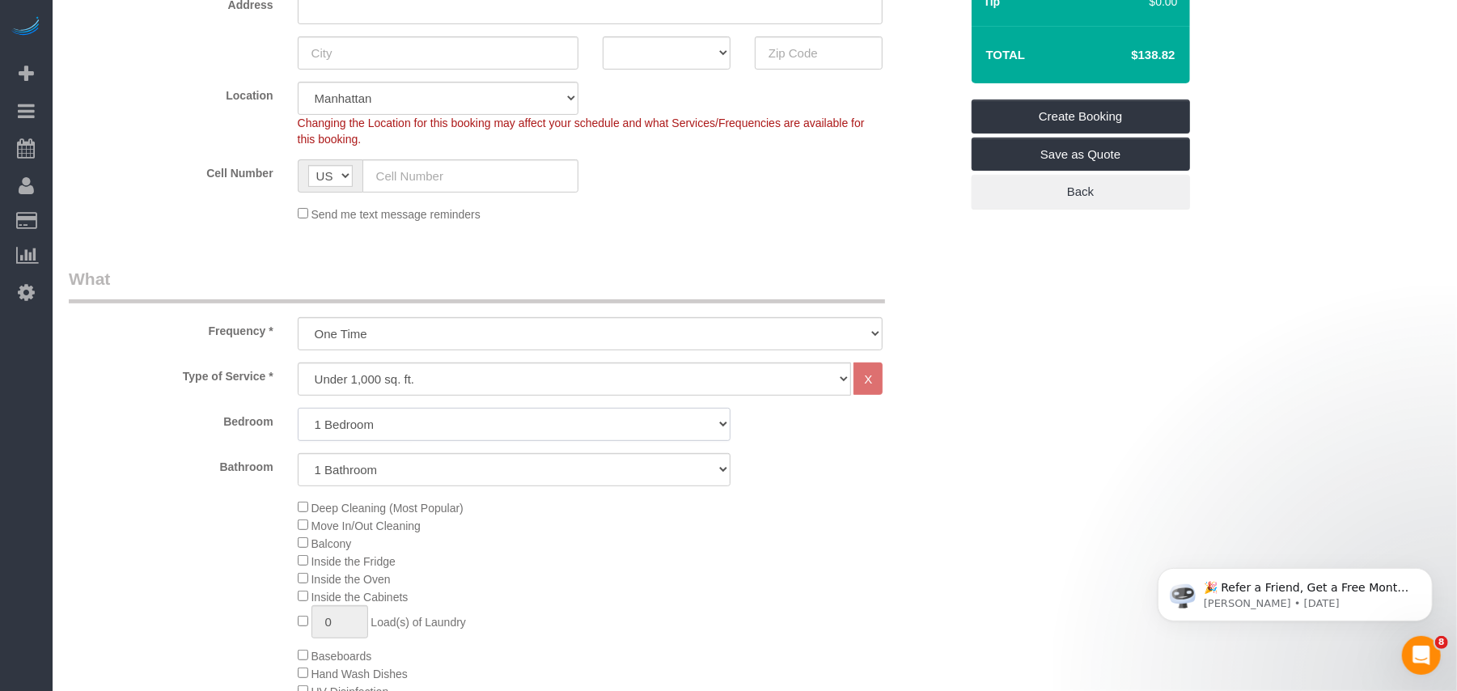
click at [298, 408] on select "Studio 1 Bedroom 2 Bedrooms 3 Bedrooms" at bounding box center [514, 424] width 433 height 33
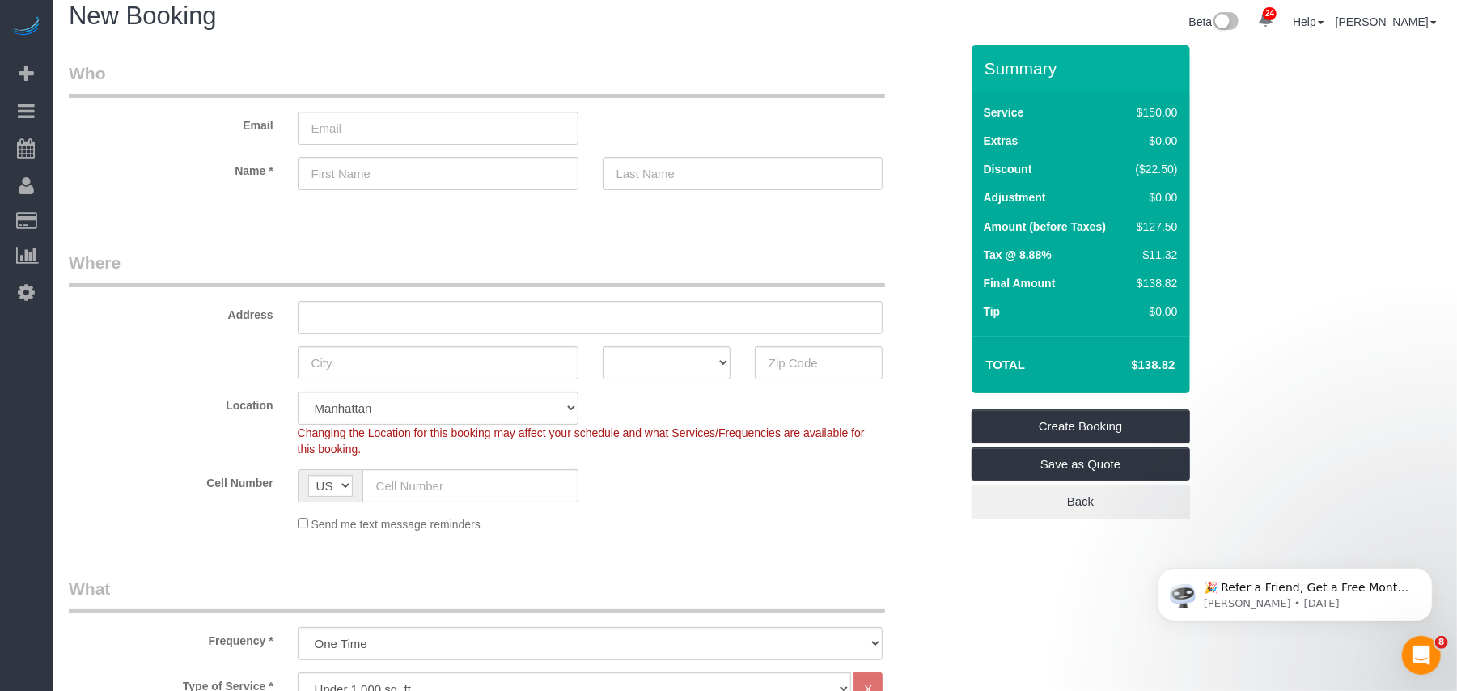
scroll to position [0, 0]
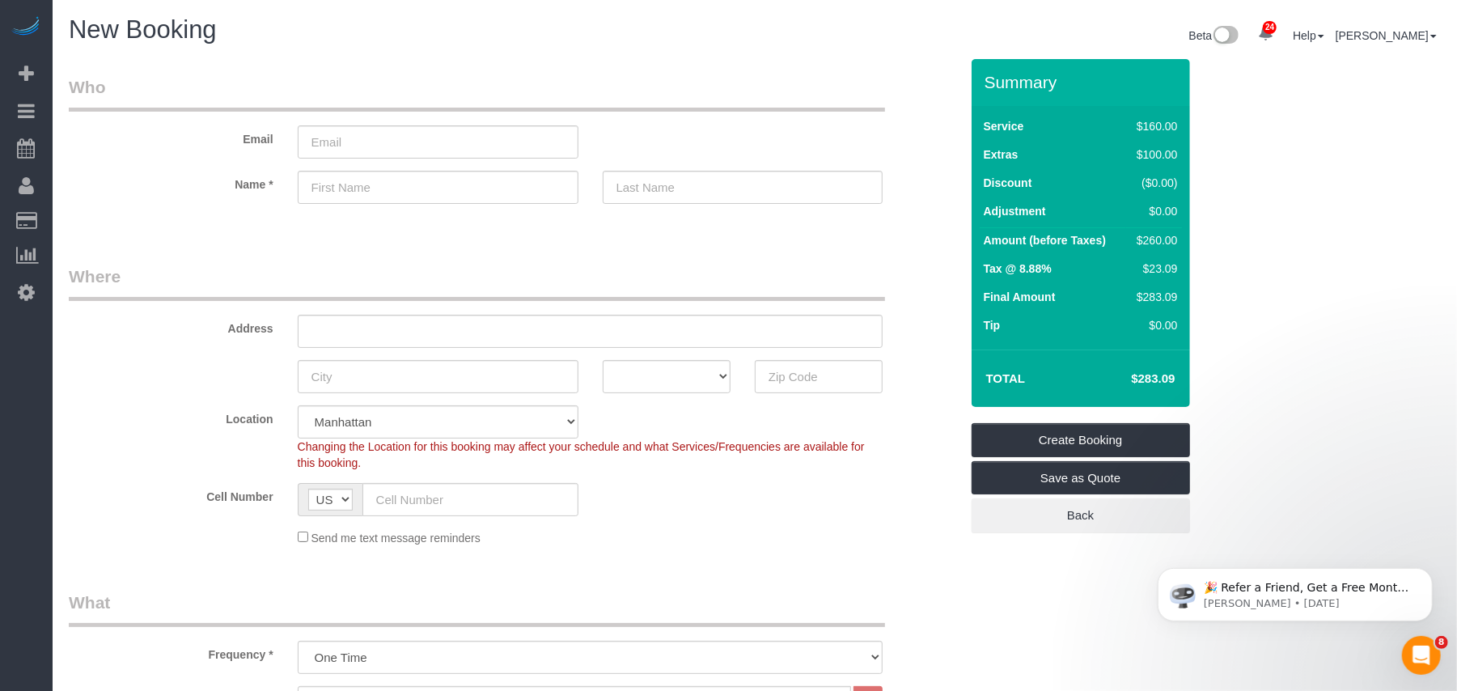
drag, startPoint x: 1160, startPoint y: 241, endPoint x: 1133, endPoint y: 241, distance: 27.5
click at [1133, 241] on div "$260.00" at bounding box center [1153, 240] width 47 height 16
copy div "$260"
click at [1159, 244] on div "$300.00" at bounding box center [1153, 240] width 47 height 16
drag, startPoint x: 1162, startPoint y: 238, endPoint x: 1124, endPoint y: 246, distance: 38.9
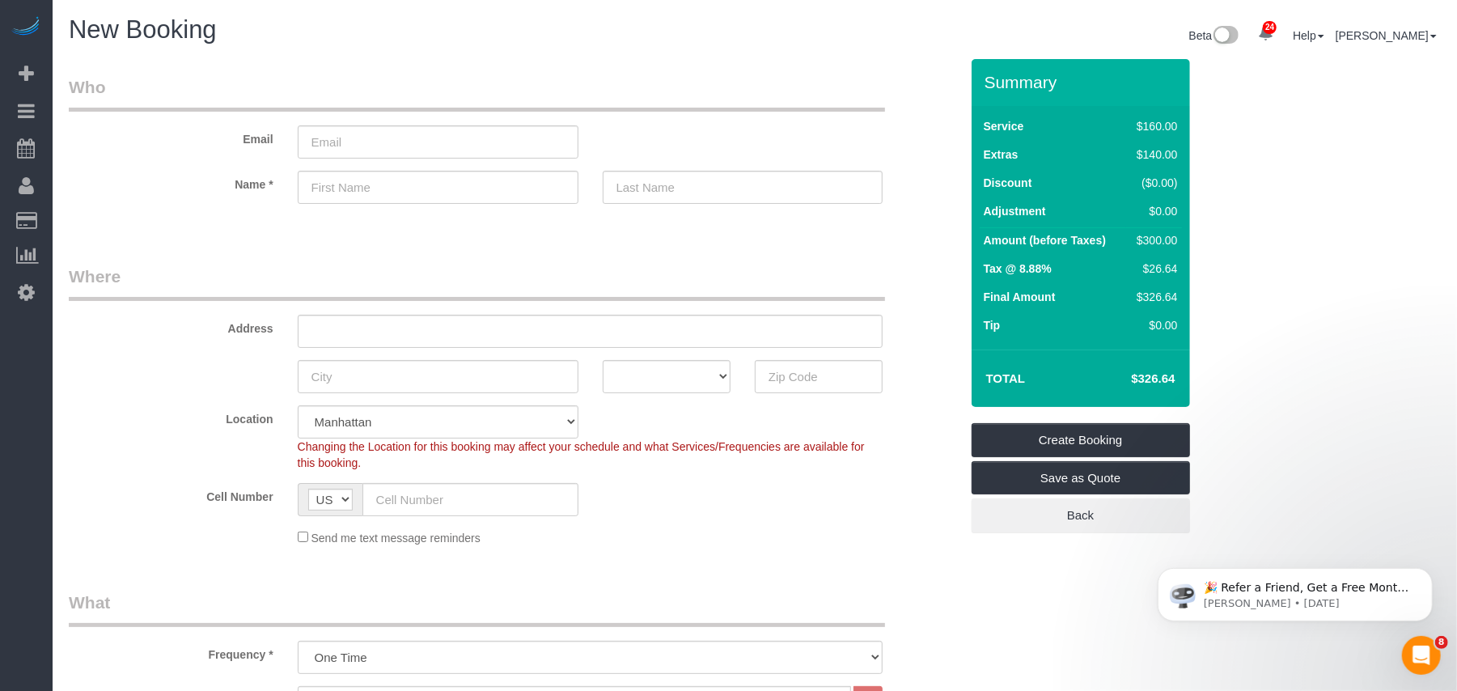
click at [1124, 246] on tr "Amount (before Taxes) $300.00" at bounding box center [1081, 242] width 202 height 29
copy tr "$300"
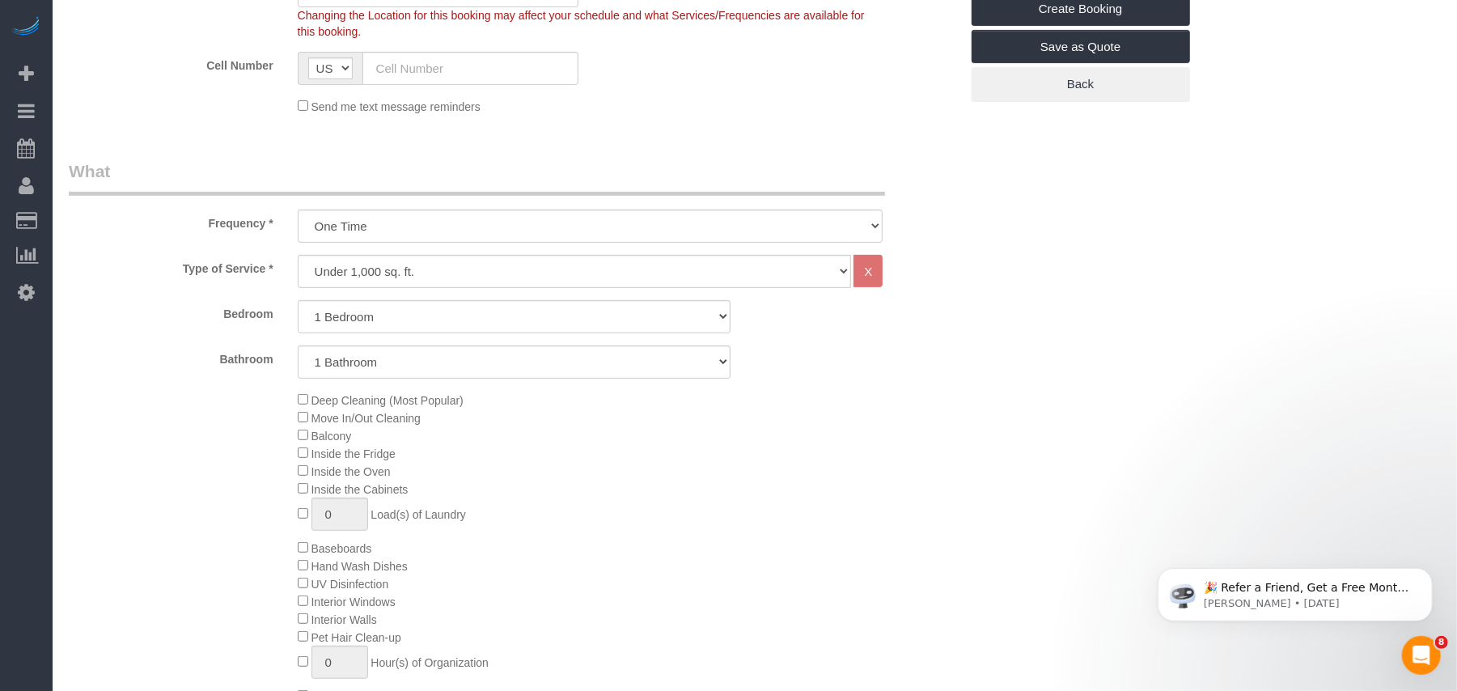
scroll to position [539, 0]
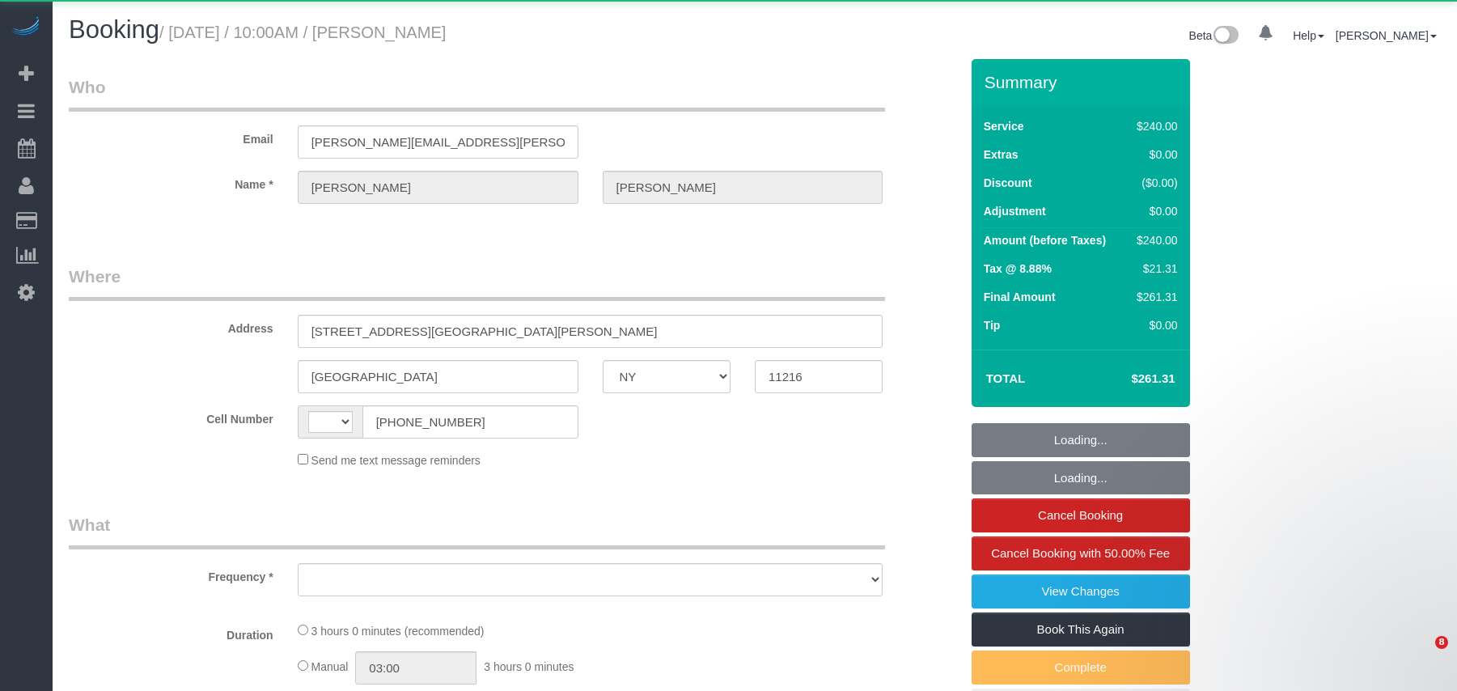
select select "NY"
select select "180"
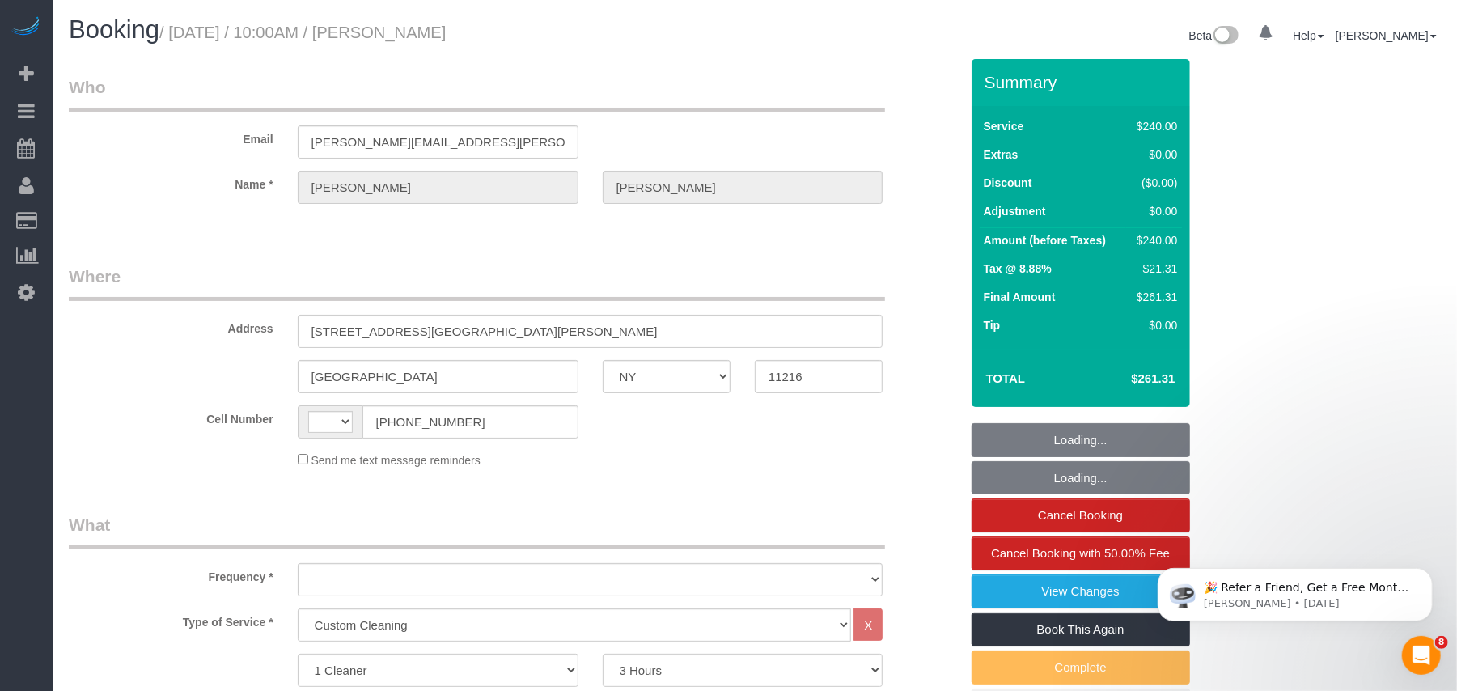
select select "string:stripe-pm_1S54bb4VGloSiKo7thid9q8R"
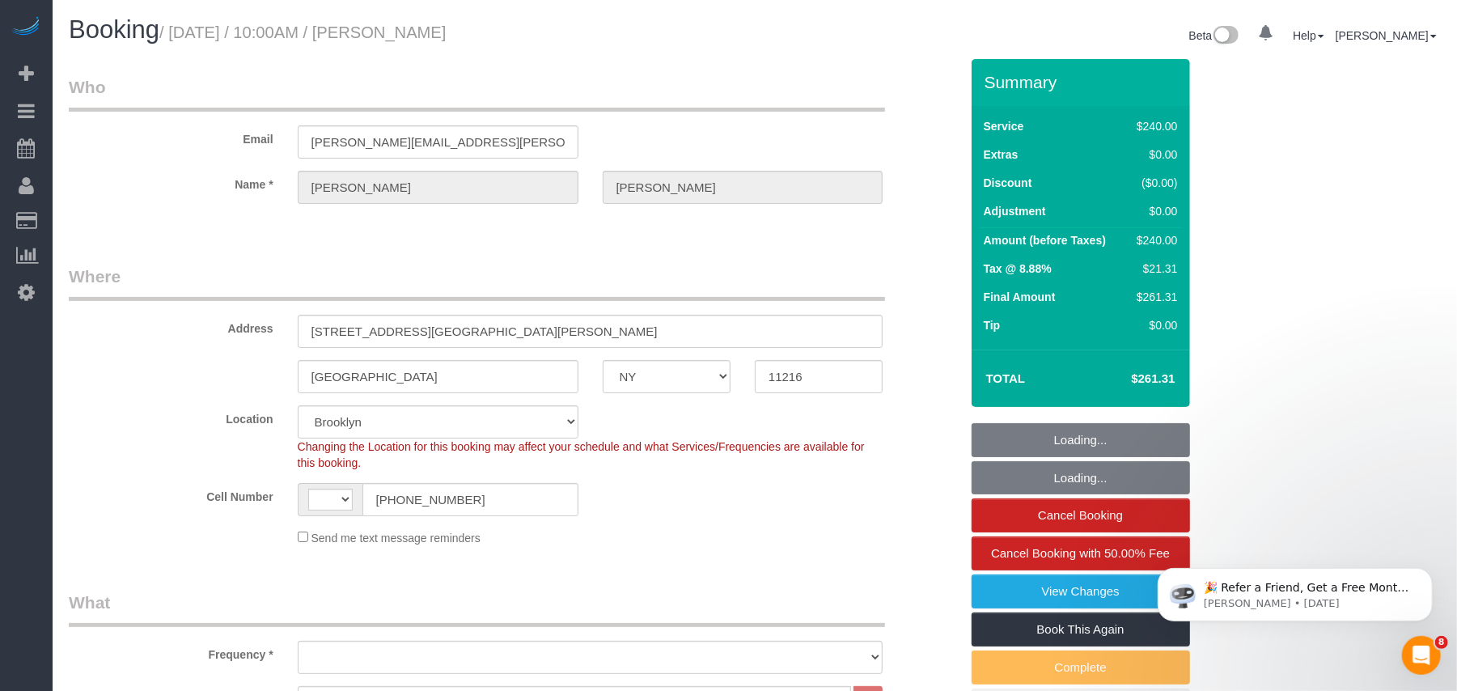
select select "number:89"
select select "number:90"
select select "number:15"
select select "number:5"
select select "string:[GEOGRAPHIC_DATA]"
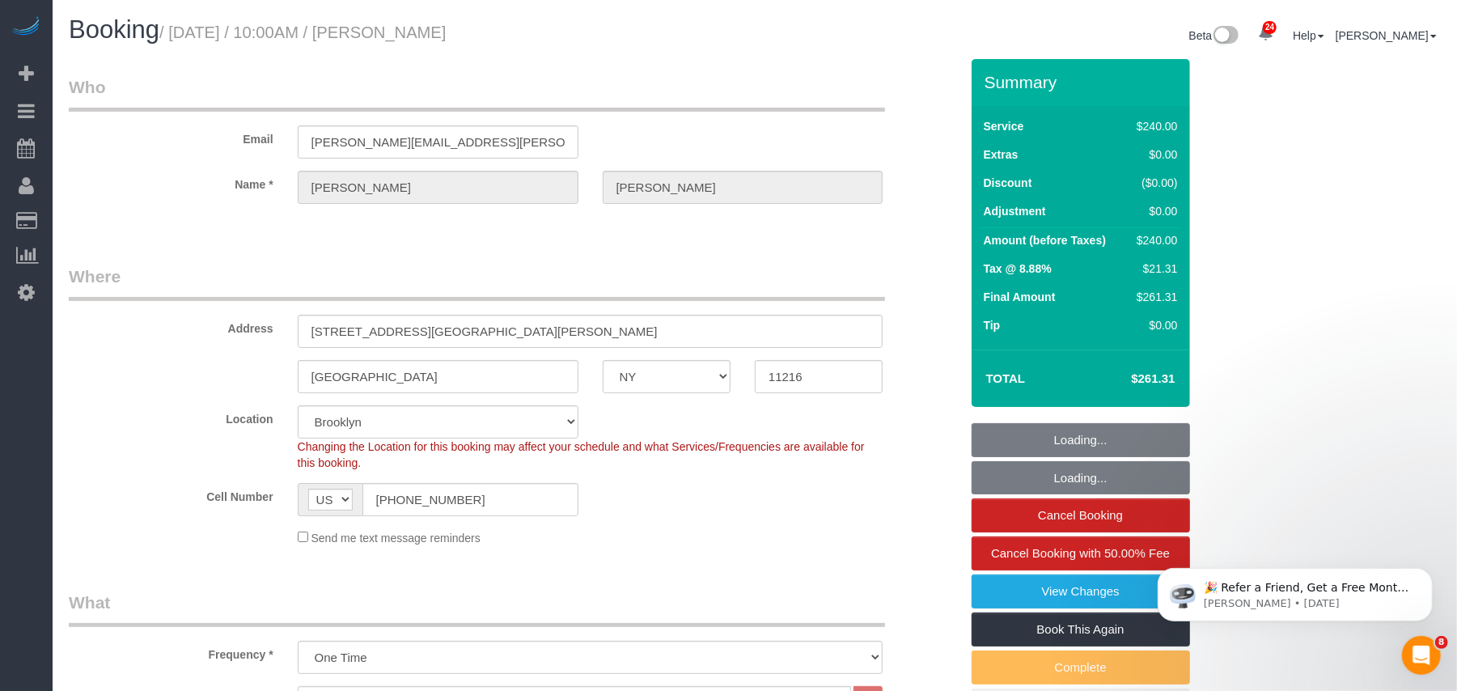
select select "object:1088"
select select "spot1"
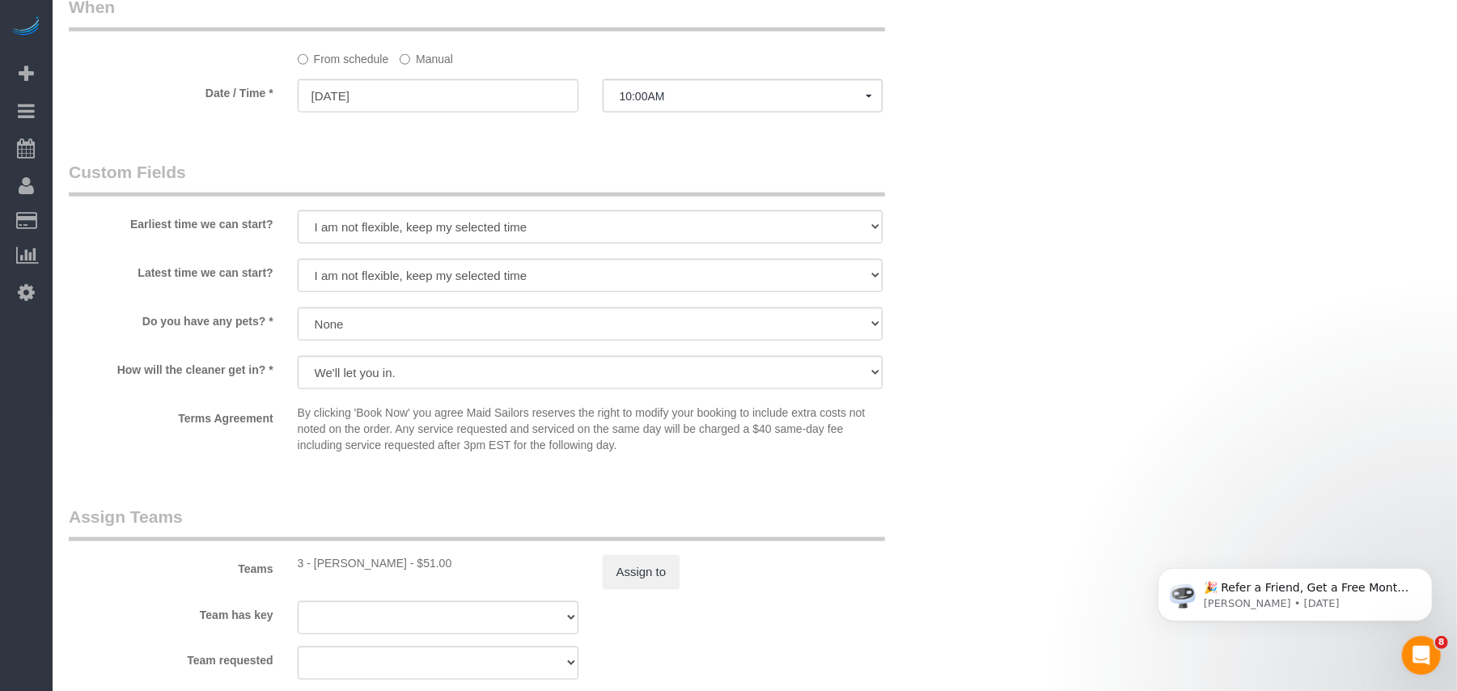
select select "object:1510"
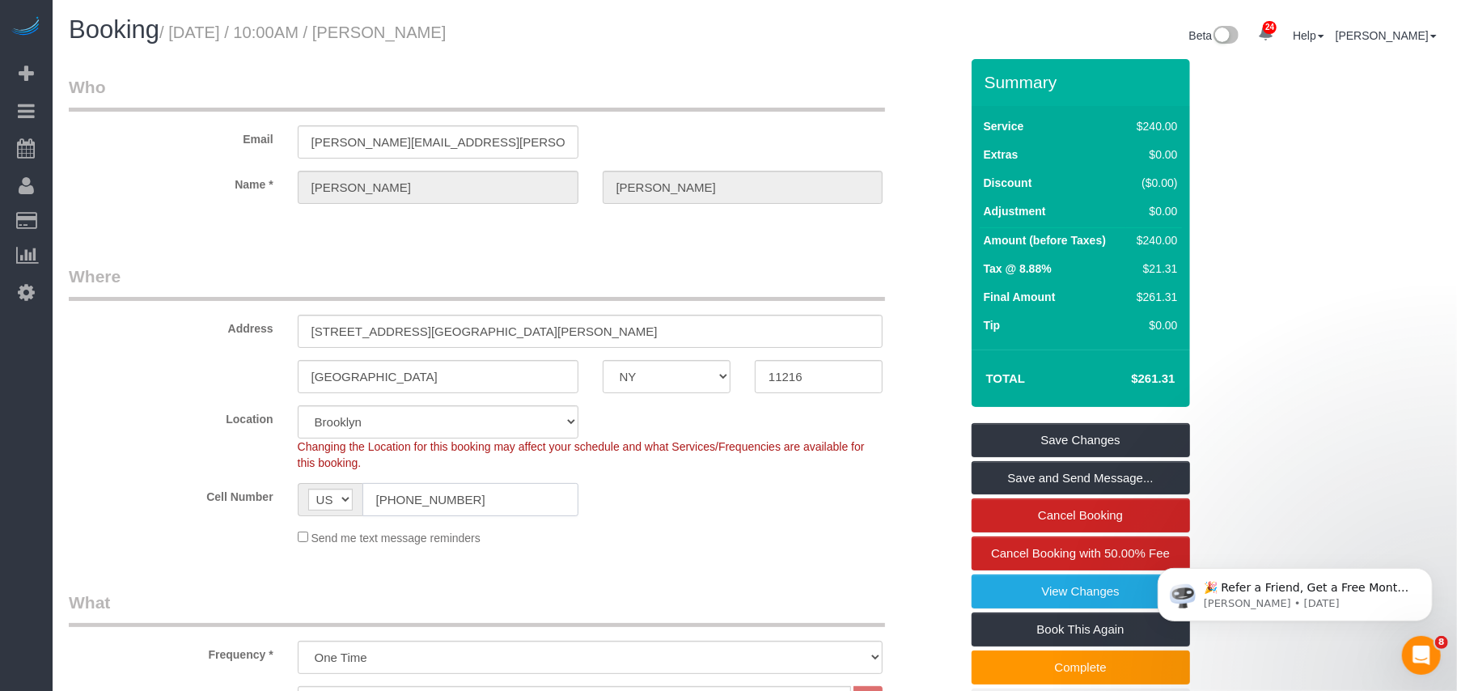
click at [409, 497] on input "[PHONE_NUMBER]" at bounding box center [470, 499] width 216 height 33
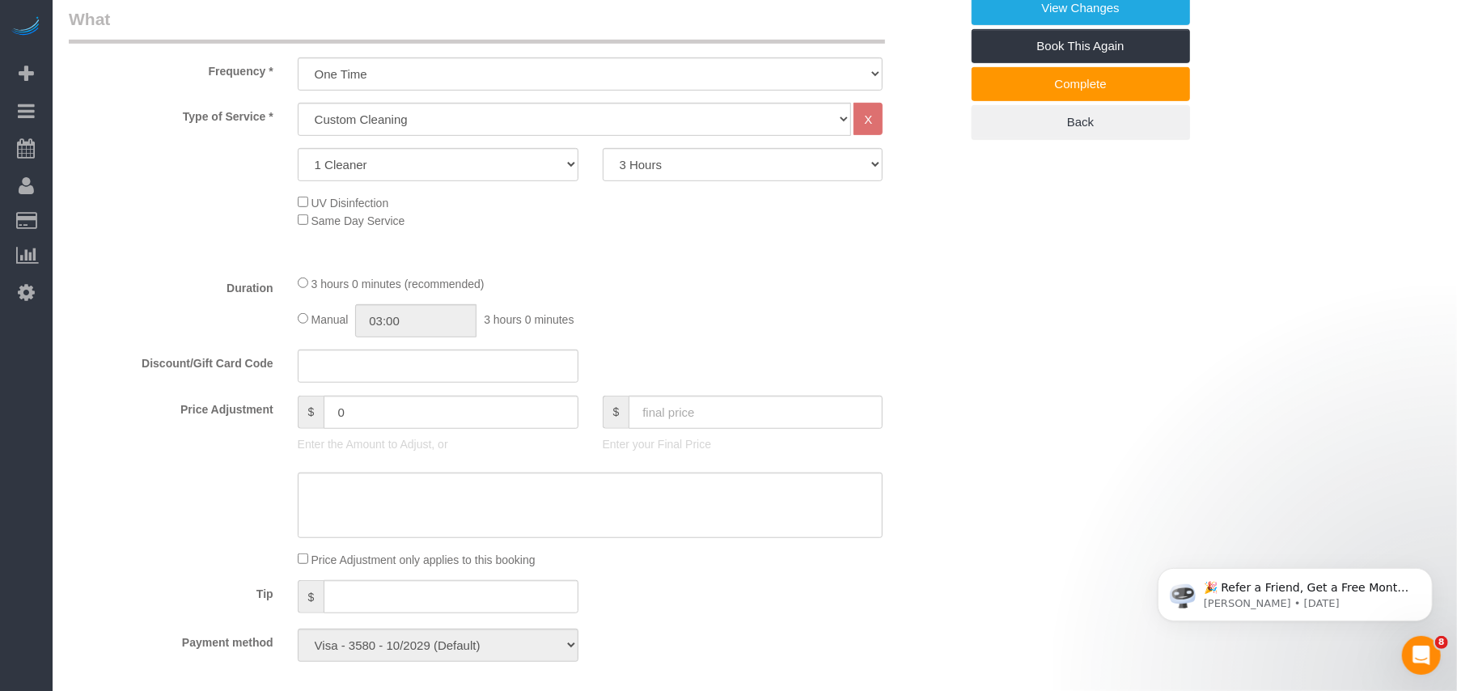
scroll to position [152, 0]
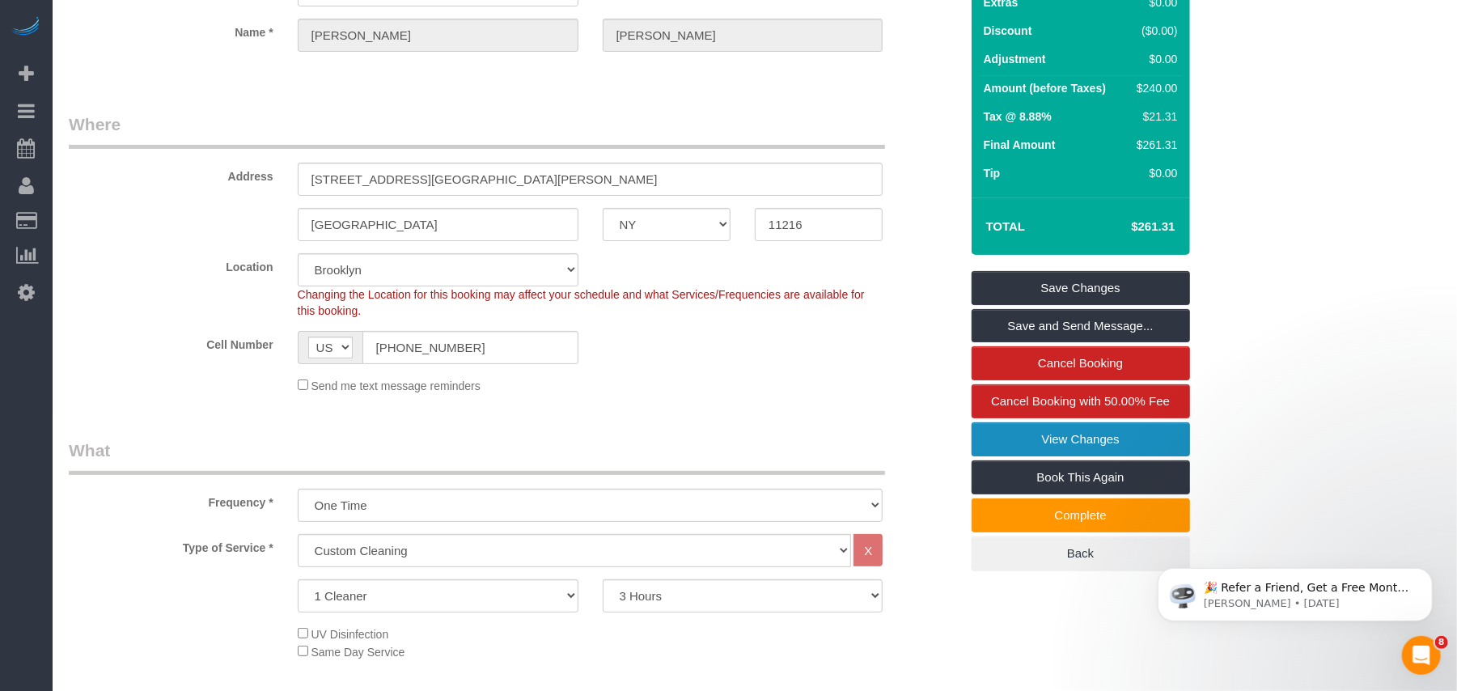
click at [1041, 435] on link "View Changes" at bounding box center [1081, 439] width 218 height 34
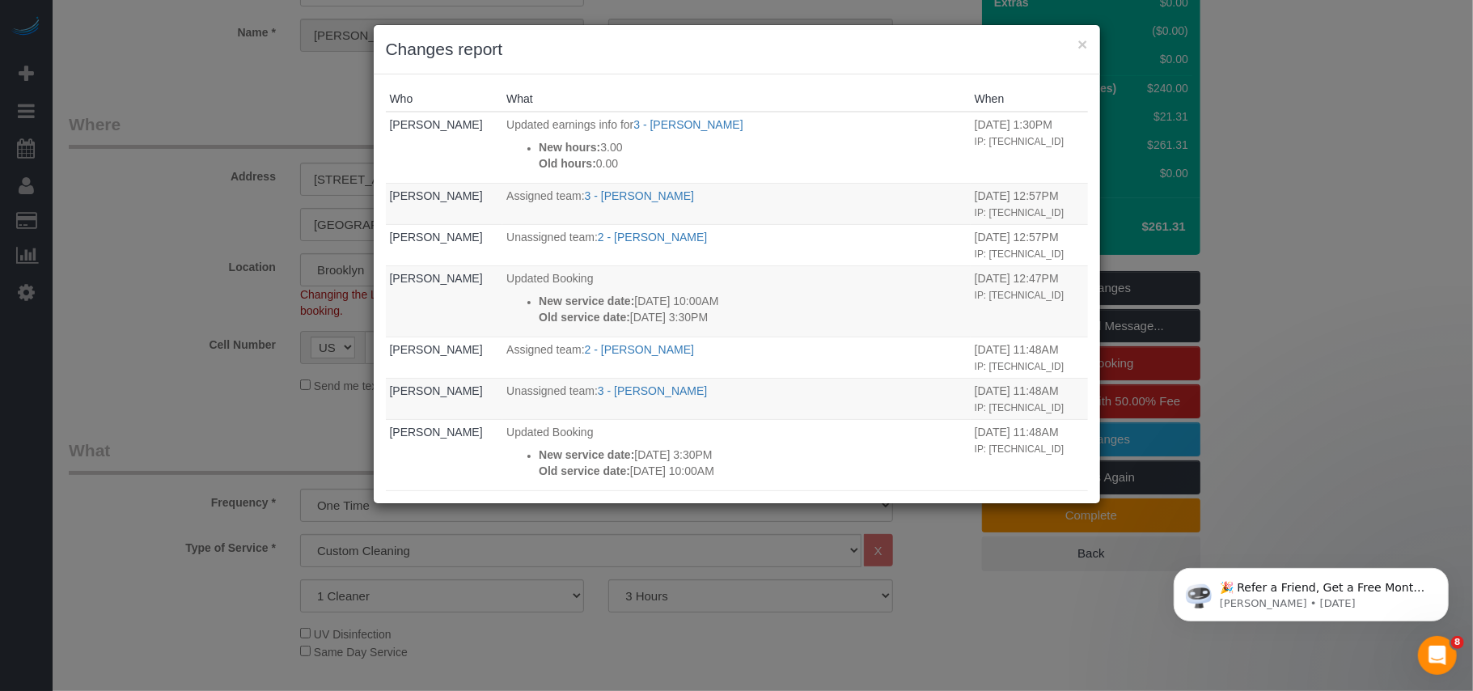
click at [1088, 47] on div "× Changes report" at bounding box center [737, 49] width 727 height 49
click at [1082, 47] on button "×" at bounding box center [1083, 44] width 10 height 17
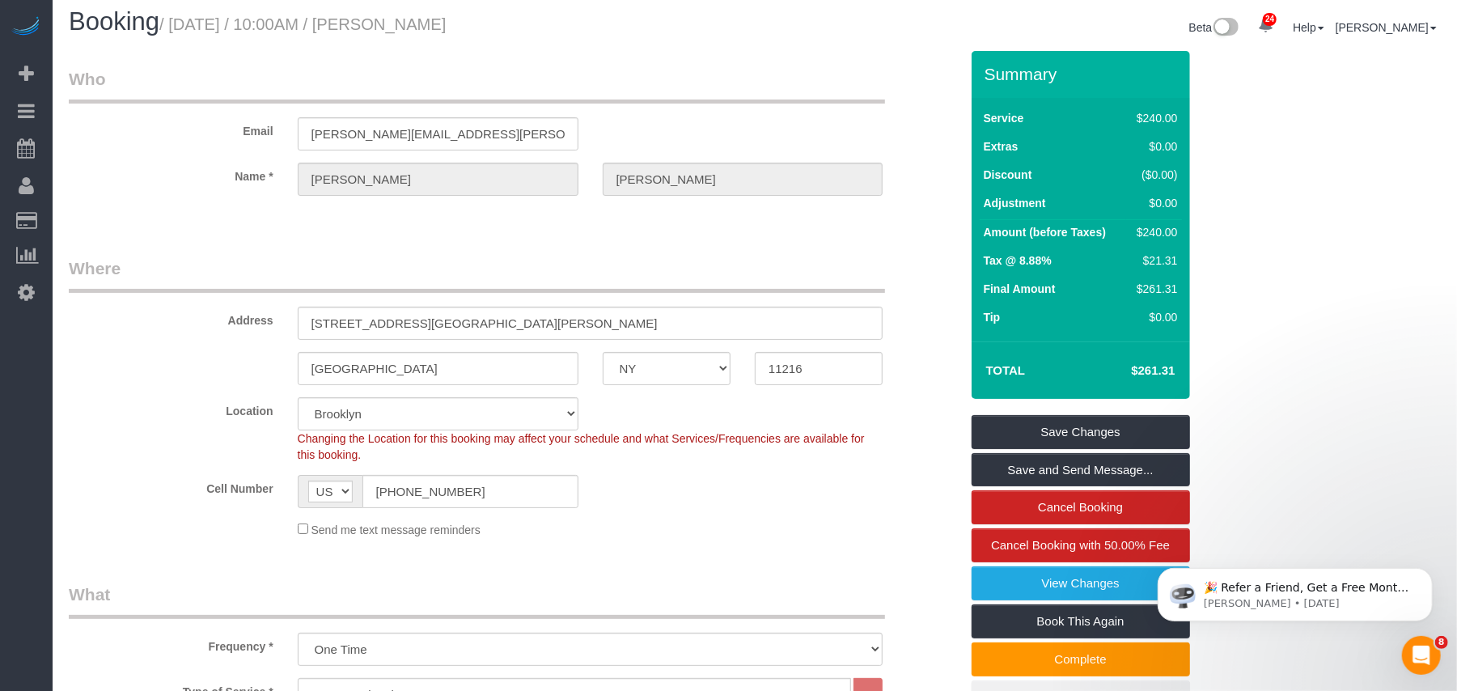
scroll to position [0, 0]
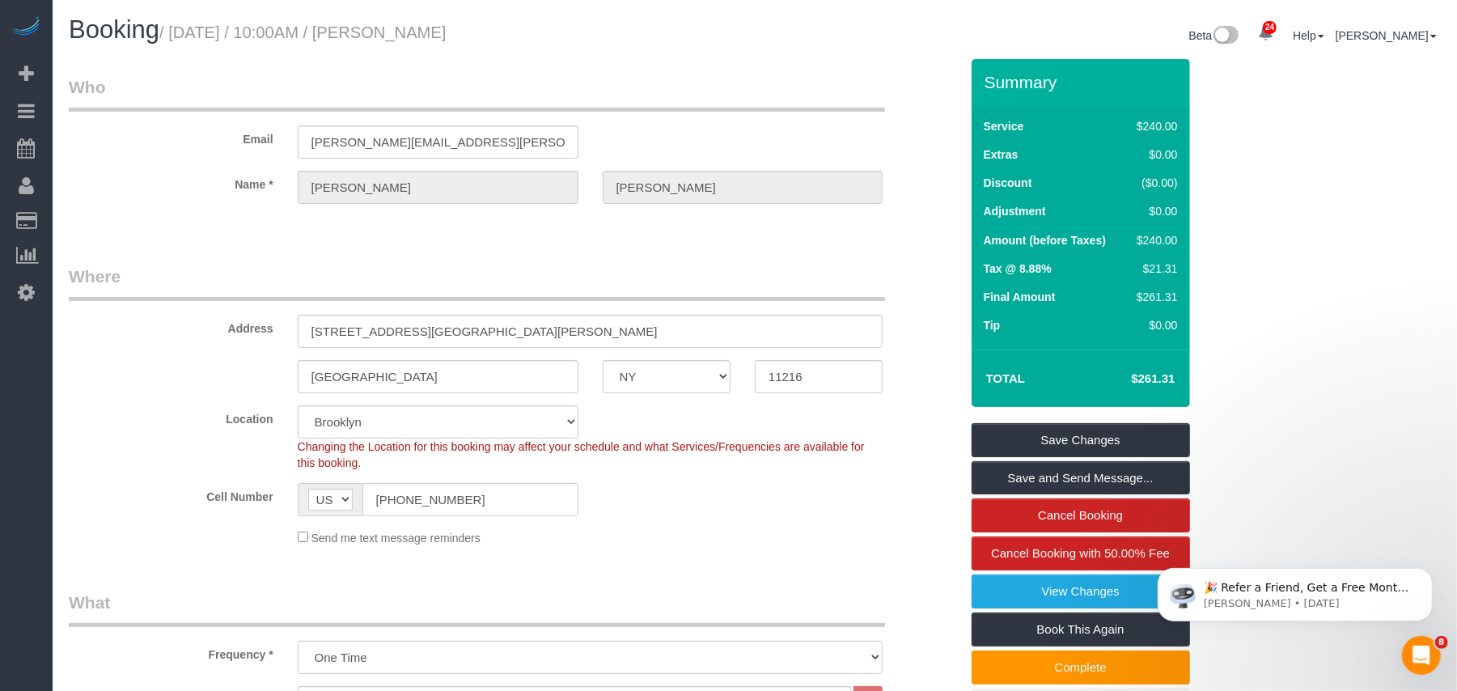
drag, startPoint x: 531, startPoint y: 36, endPoint x: 418, endPoint y: 30, distance: 112.6
click at [418, 30] on h1 "Booking / [DATE] / 10:00AM / [PERSON_NAME]" at bounding box center [406, 30] width 674 height 28
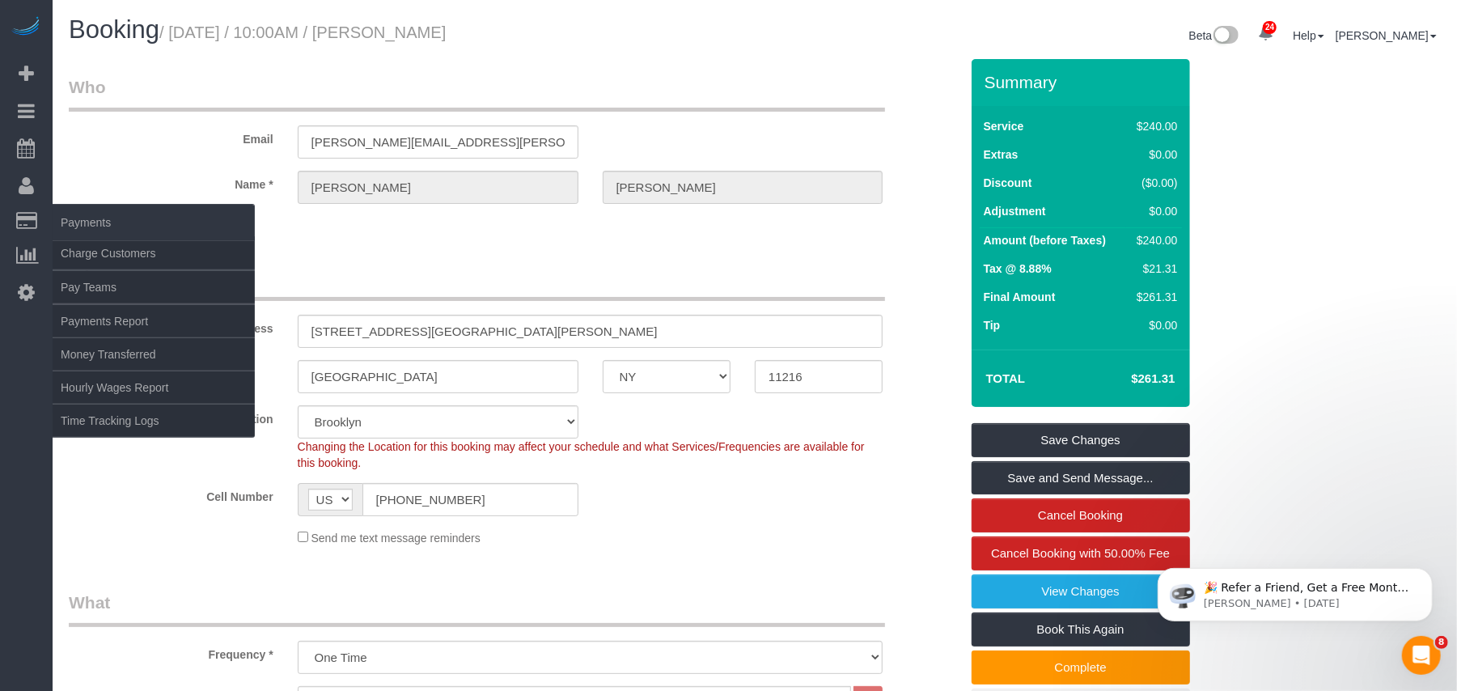
copy small "[PERSON_NAME]"
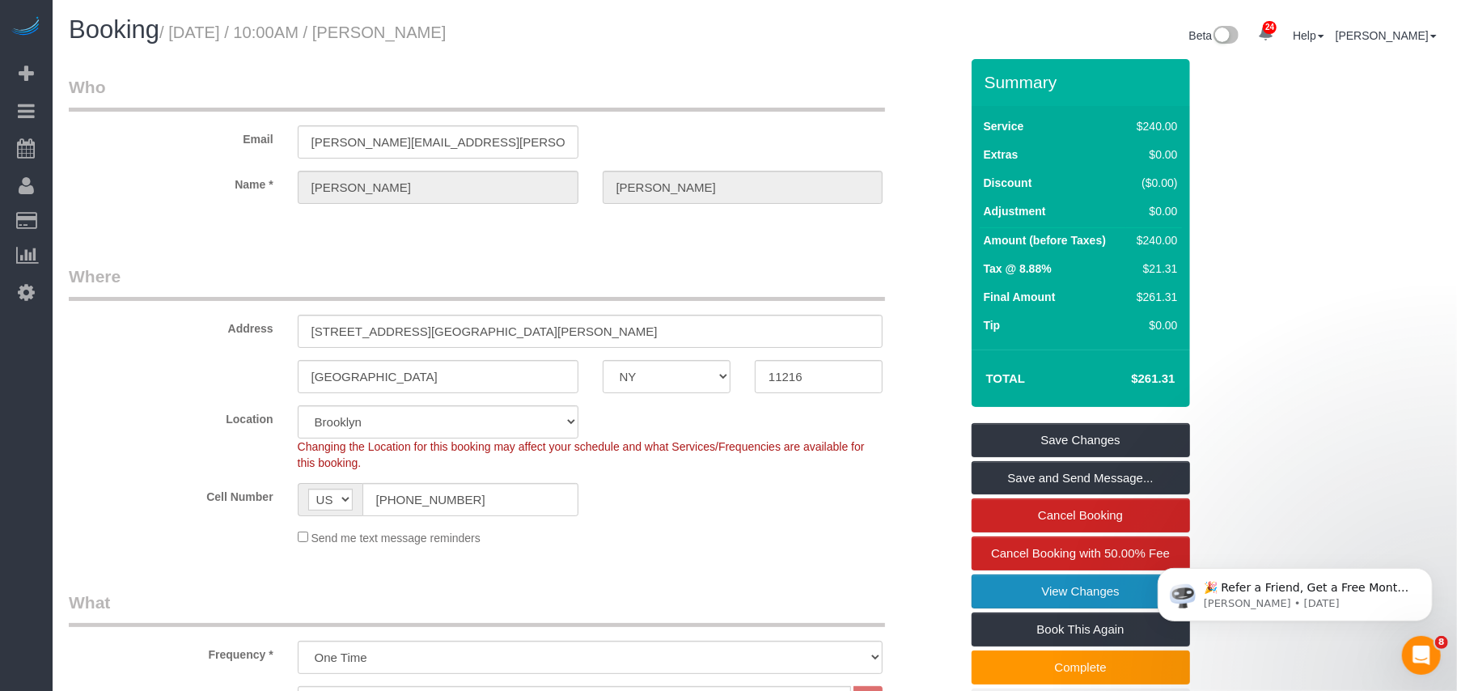
click at [1062, 587] on link "View Changes" at bounding box center [1081, 591] width 218 height 34
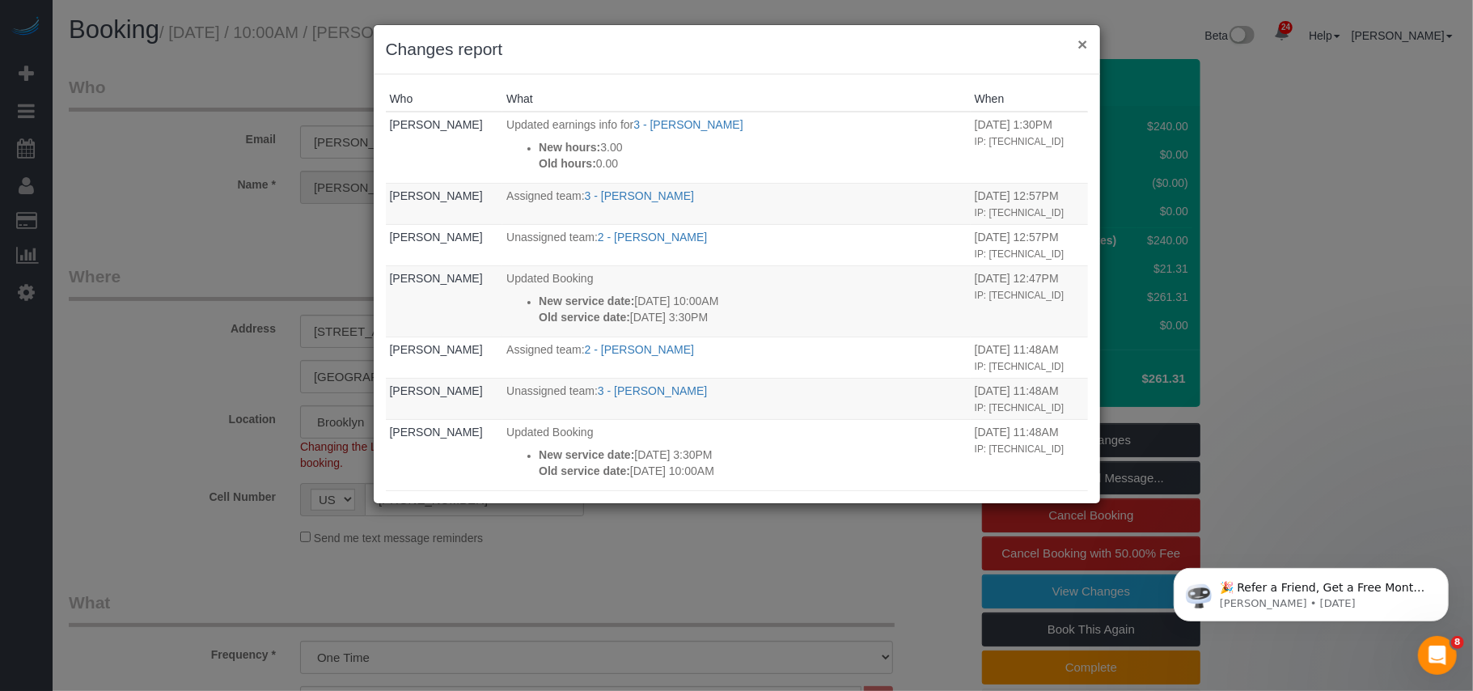
click at [1079, 37] on button "×" at bounding box center [1083, 44] width 10 height 17
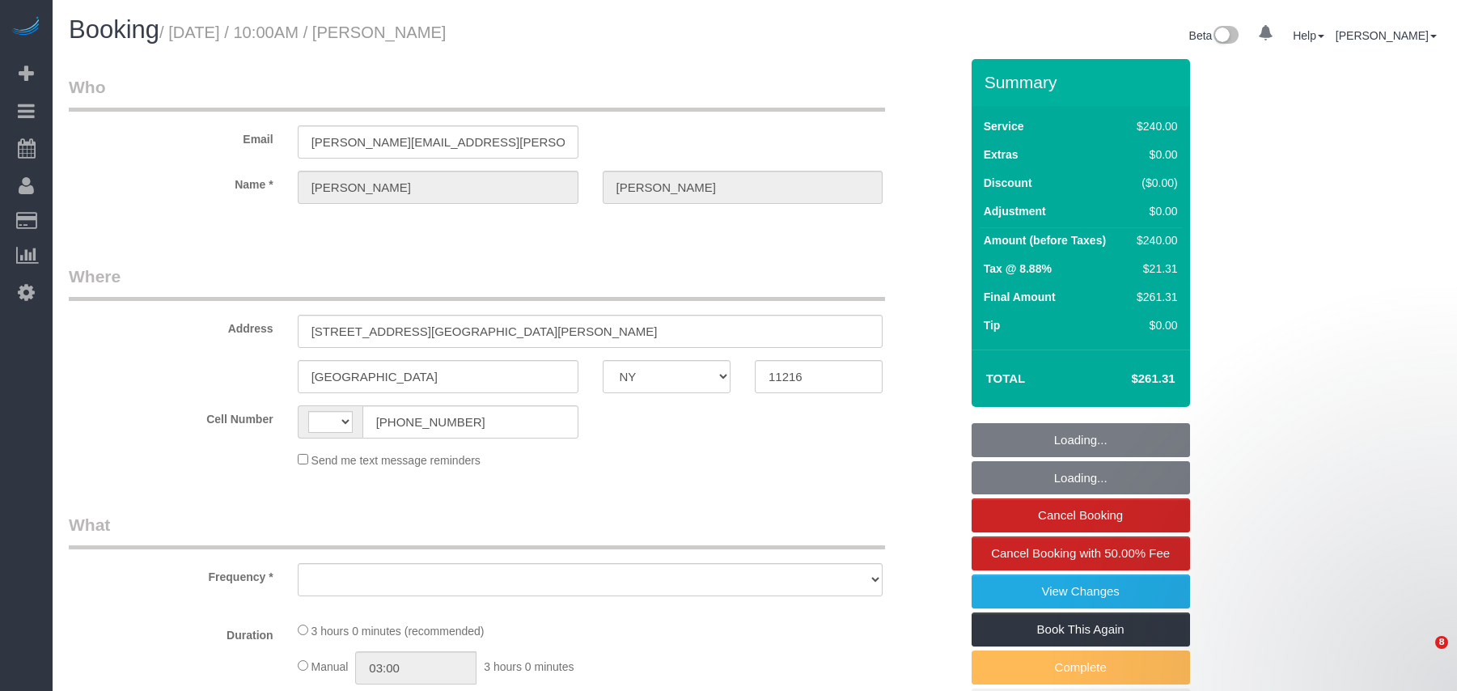
select select "NY"
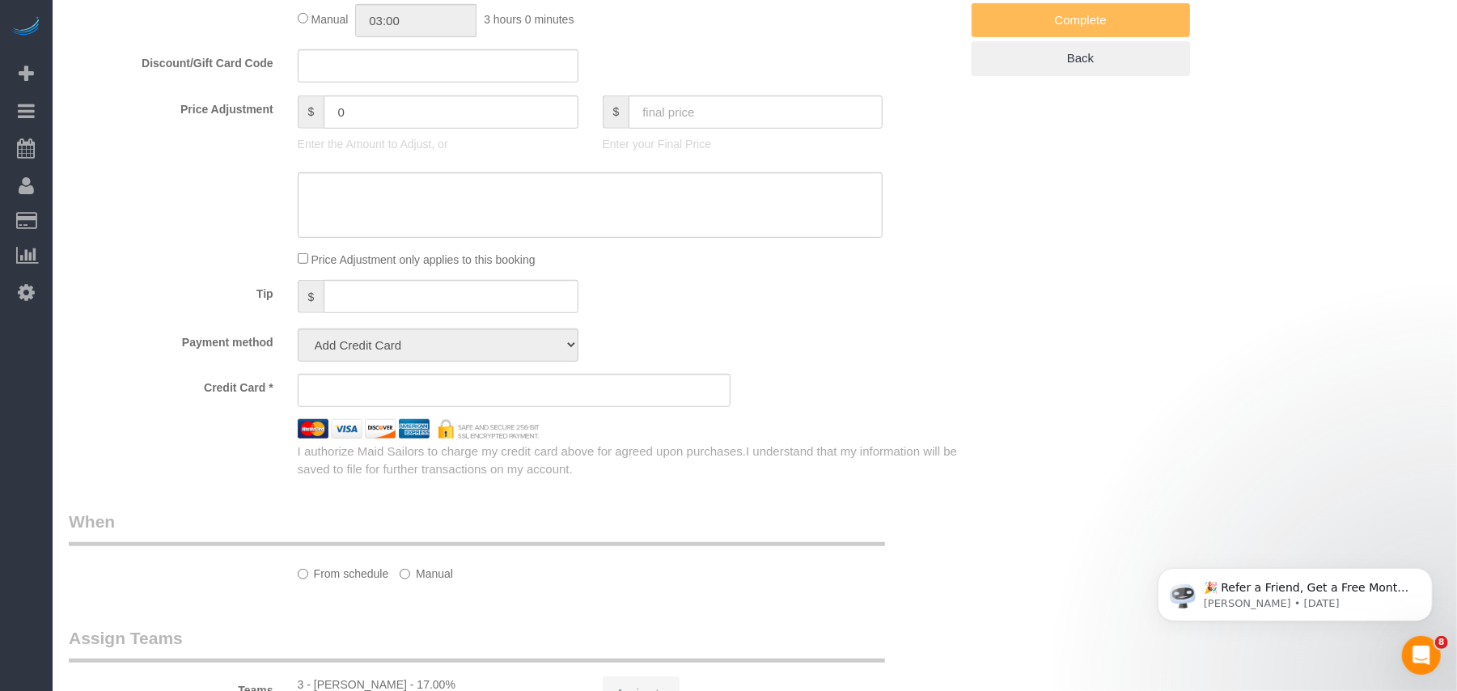
select select "string:US"
select select "180"
select select "number:89"
select select "number:90"
select select "number:15"
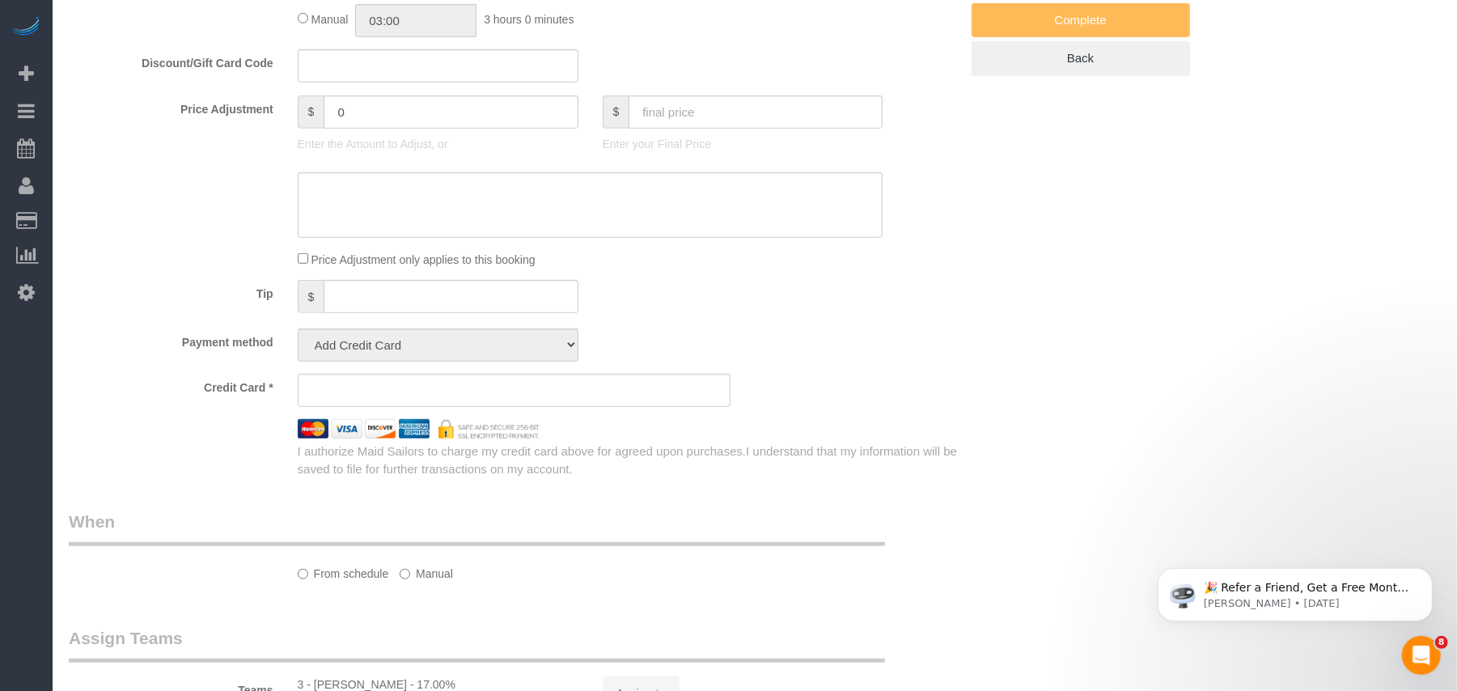
select select "number:5"
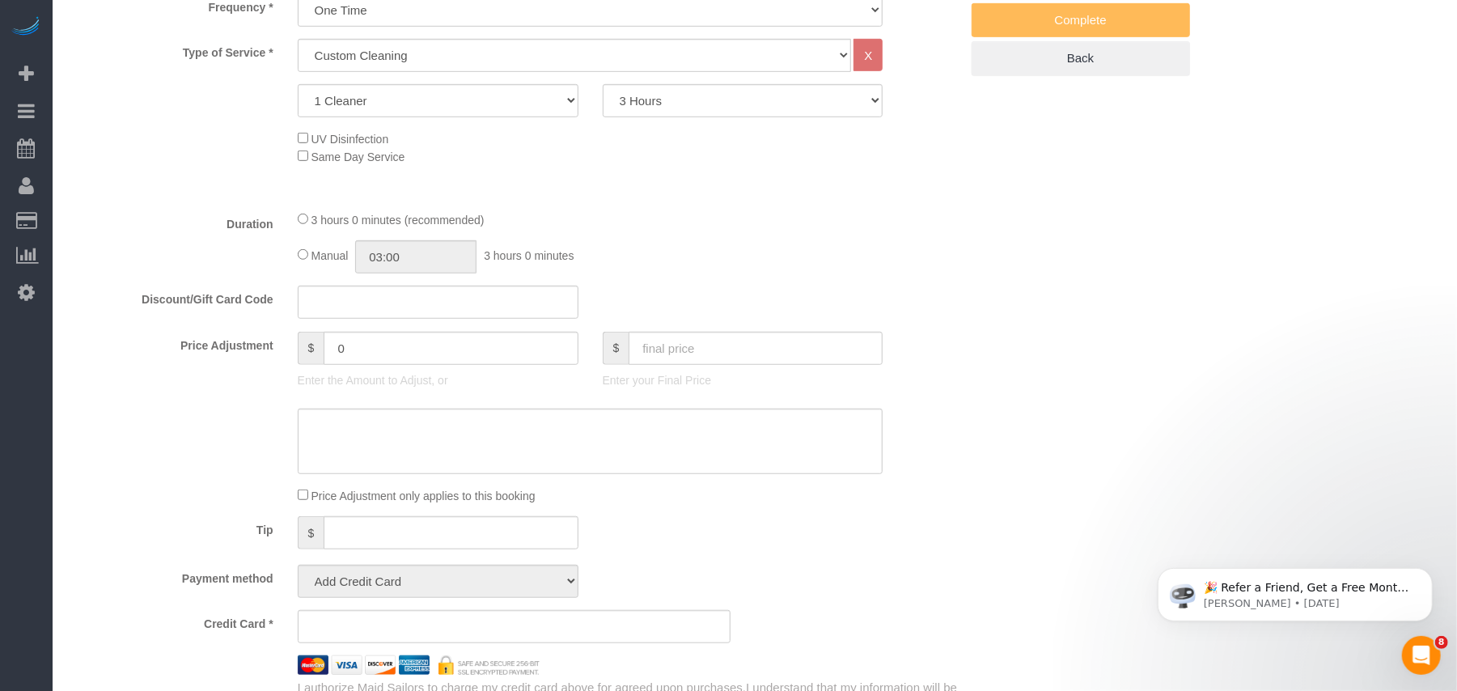
select select "object:1083"
select select "string:stripe-pm_1S54bb4VGloSiKo7thid9q8R"
select select "object:1510"
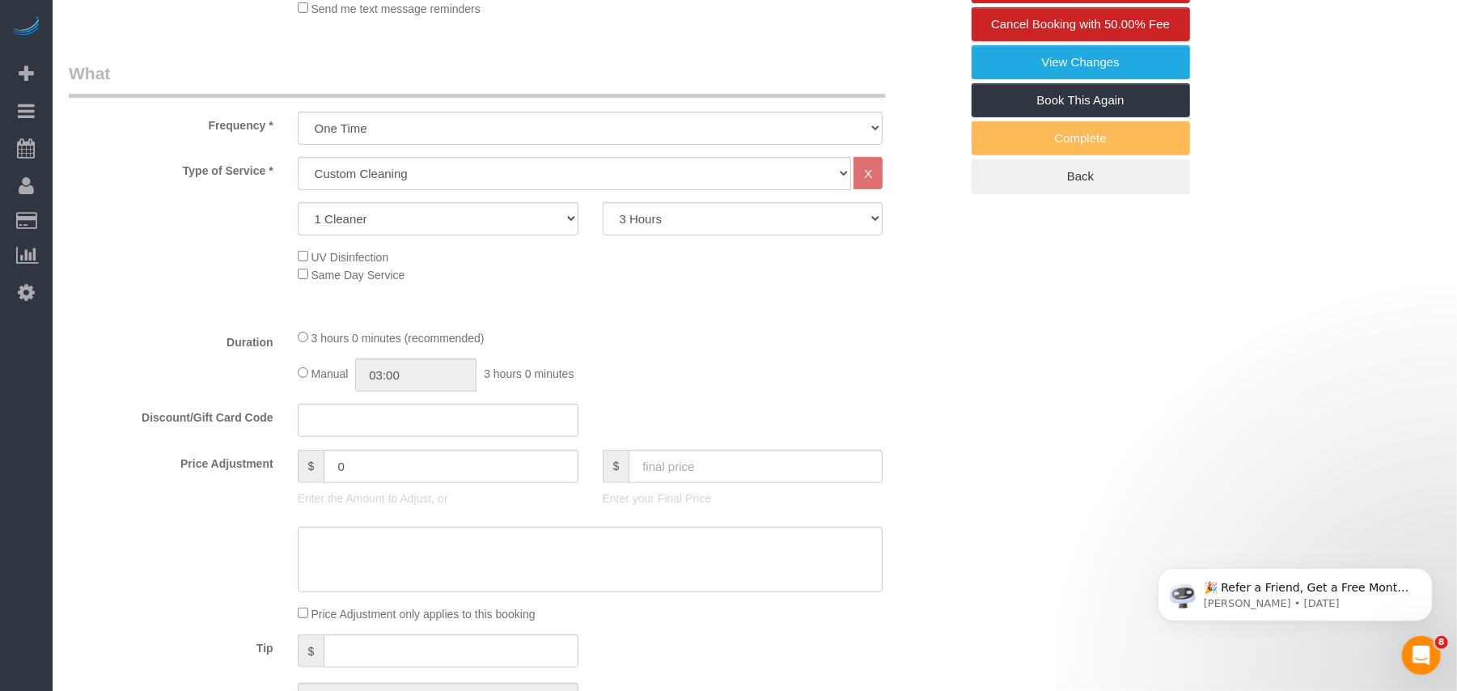
select select "spot1"
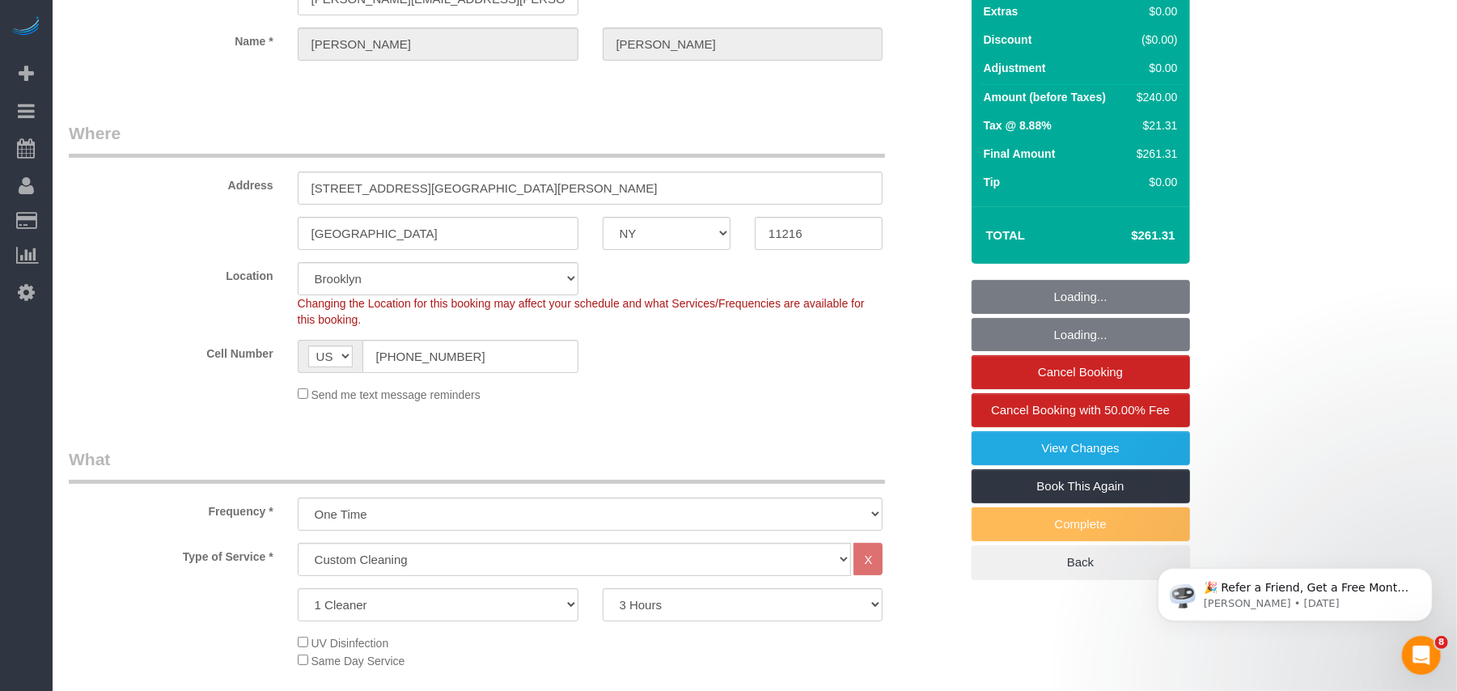
scroll to position [131, 0]
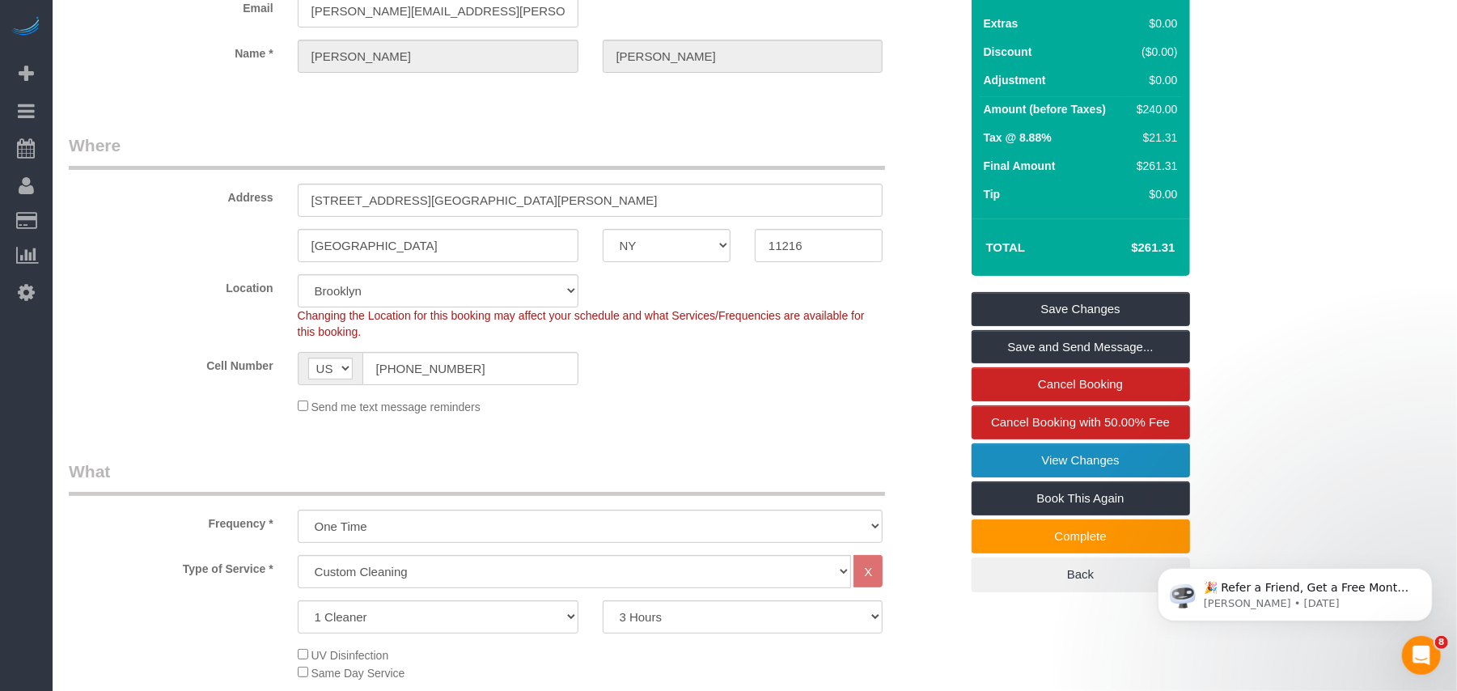
click at [1078, 461] on link "View Changes" at bounding box center [1081, 460] width 218 height 34
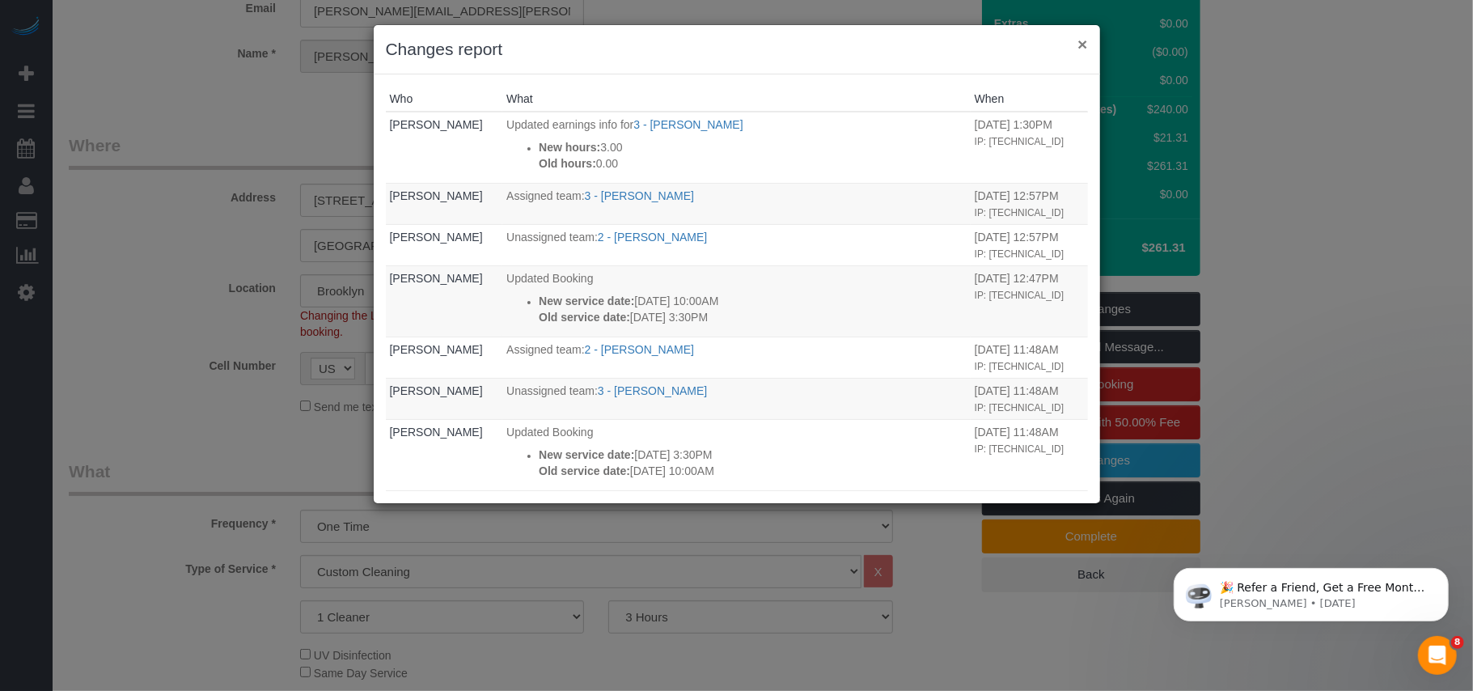
click at [1079, 45] on button "×" at bounding box center [1083, 44] width 10 height 17
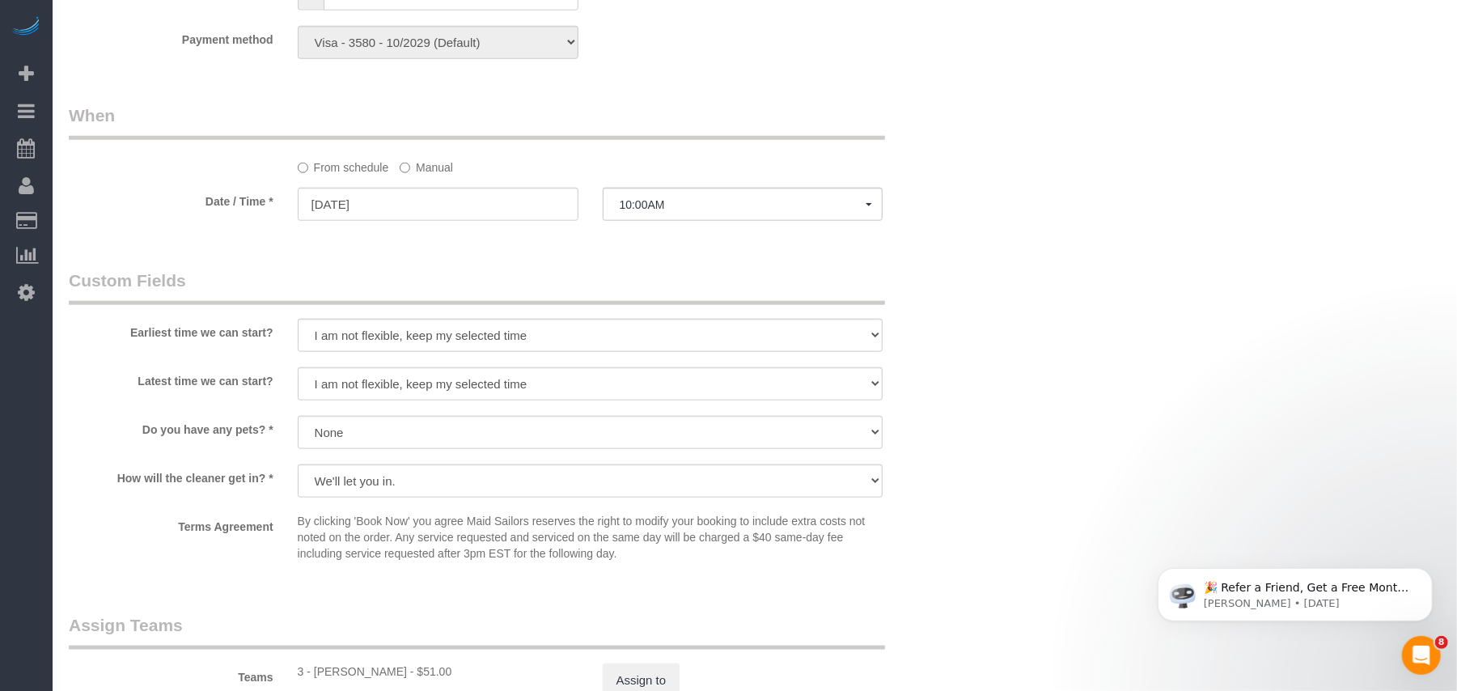
scroll to position [1510, 0]
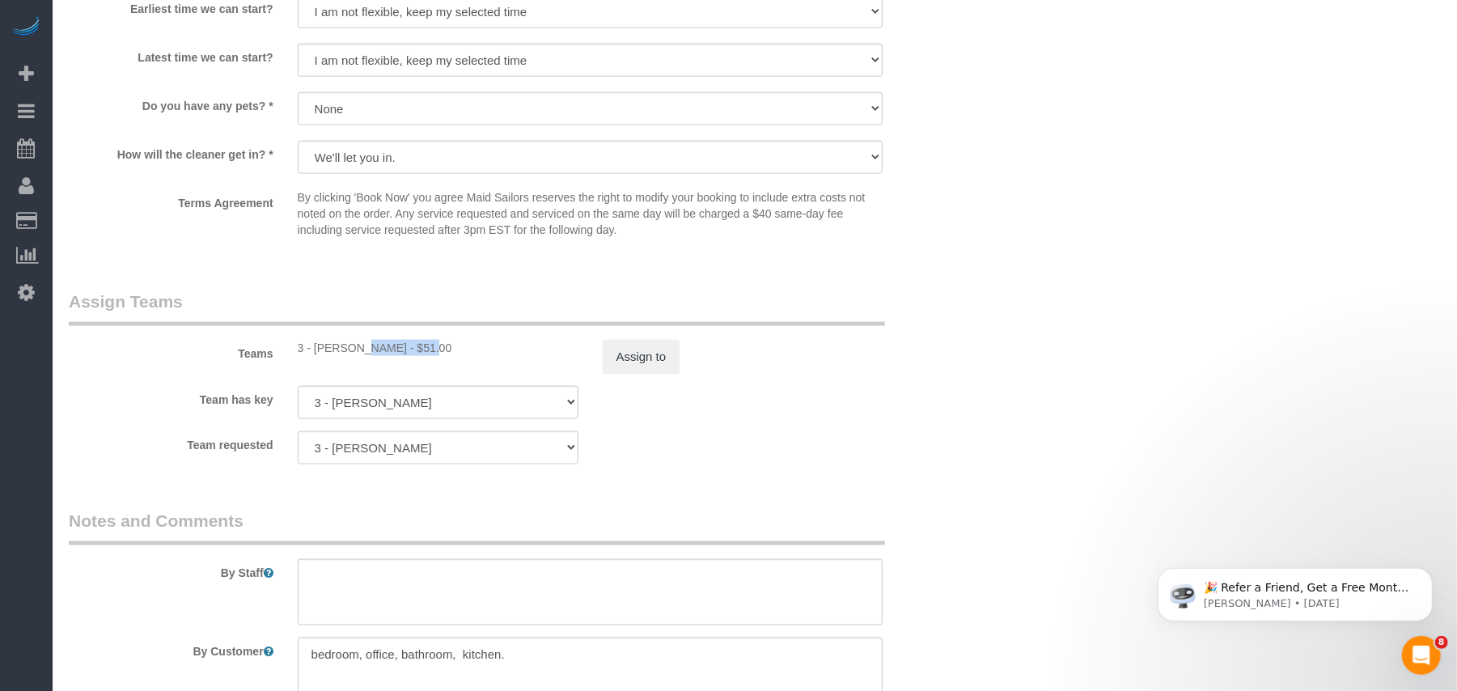
drag, startPoint x: 375, startPoint y: 345, endPoint x: 312, endPoint y: 345, distance: 63.9
click at [312, 345] on div "3 - Anette Lopez - $51.00" at bounding box center [438, 348] width 281 height 16
copy div "Anette Lope"
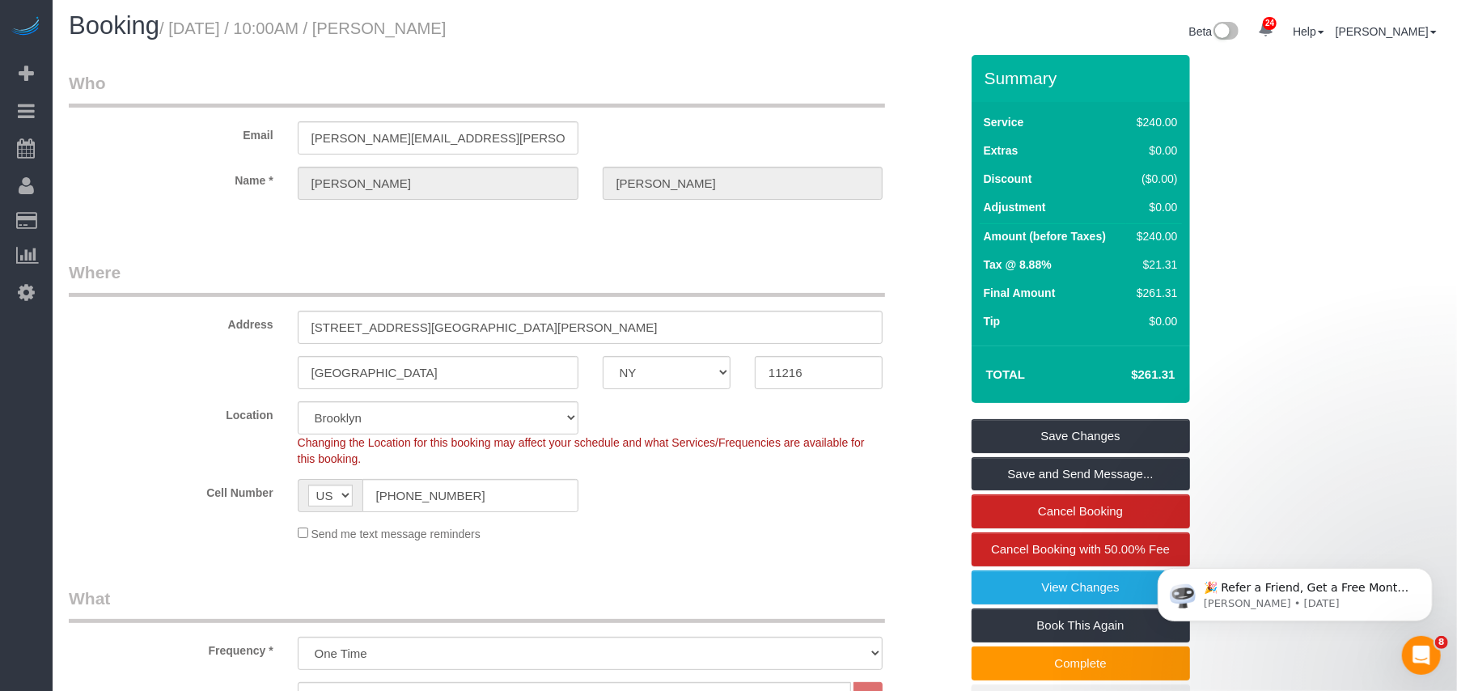
scroll to position [0, 0]
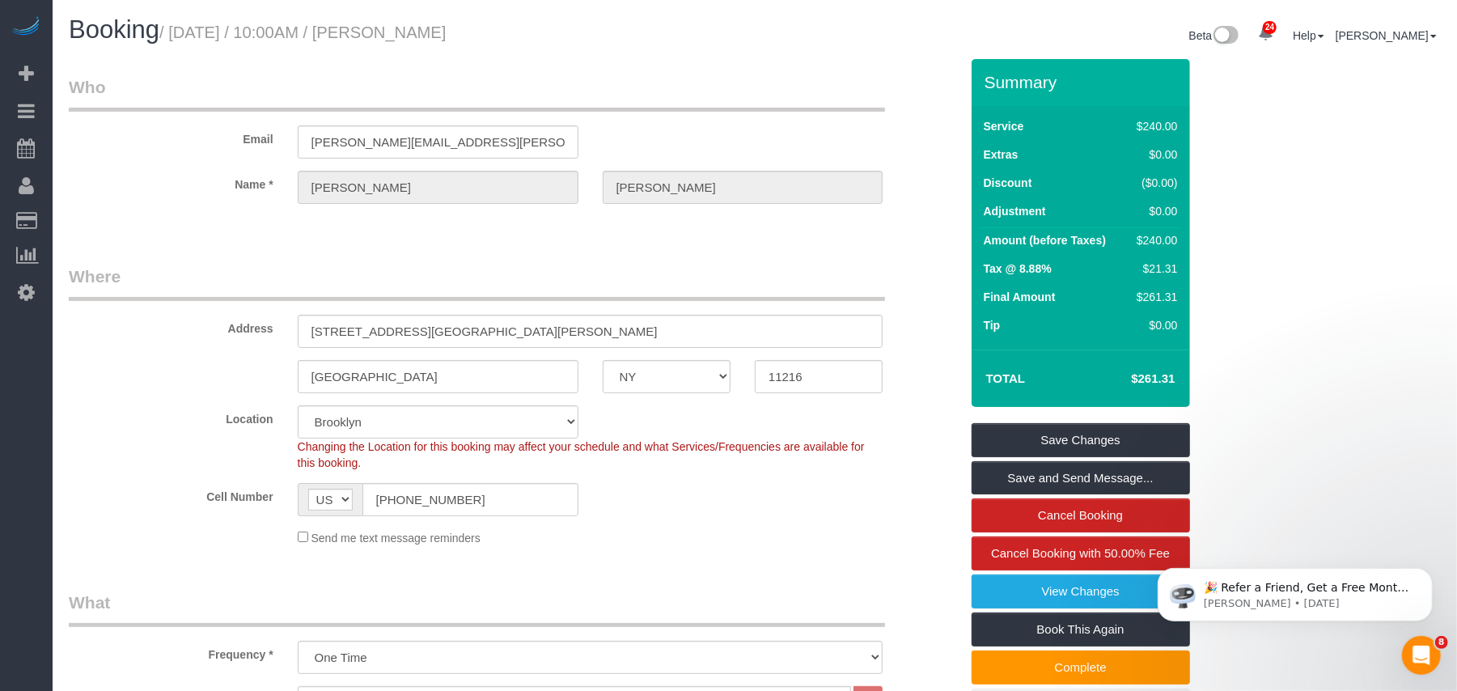
drag, startPoint x: 523, startPoint y: 36, endPoint x: 518, endPoint y: 27, distance: 10.1
click at [269, 27] on small "/ September 22, 2025 / 10:00AM / Jon Schlosberg" at bounding box center [302, 32] width 286 height 18
drag, startPoint x: 532, startPoint y: 30, endPoint x: 176, endPoint y: 36, distance: 356.1
click at [176, 36] on h1 "Booking / September 22, 2025 / 10:00AM / Jon Schlosberg" at bounding box center [406, 30] width 674 height 28
copy small "September 22, 2025 / 10:00AM / Jon Schlosberg"
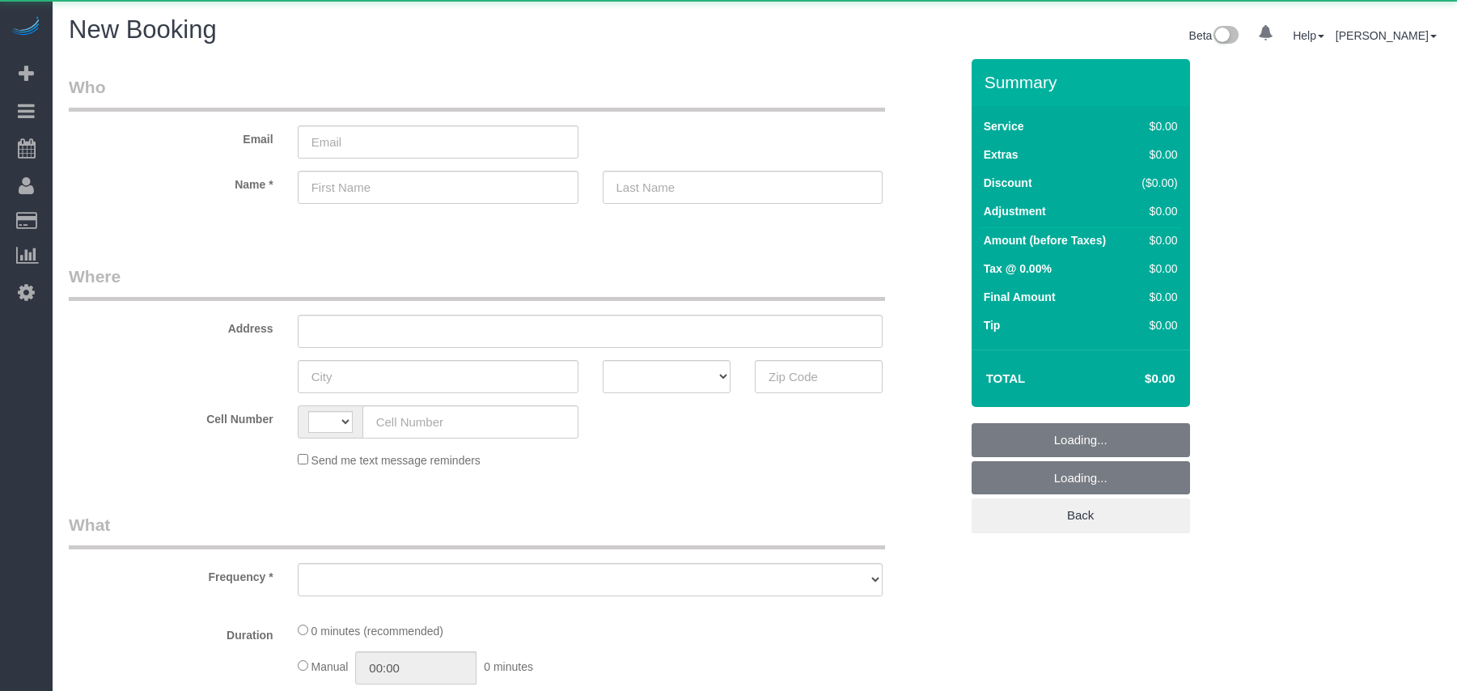
select select "number:89"
select select "number:90"
select select "string:[GEOGRAPHIC_DATA]"
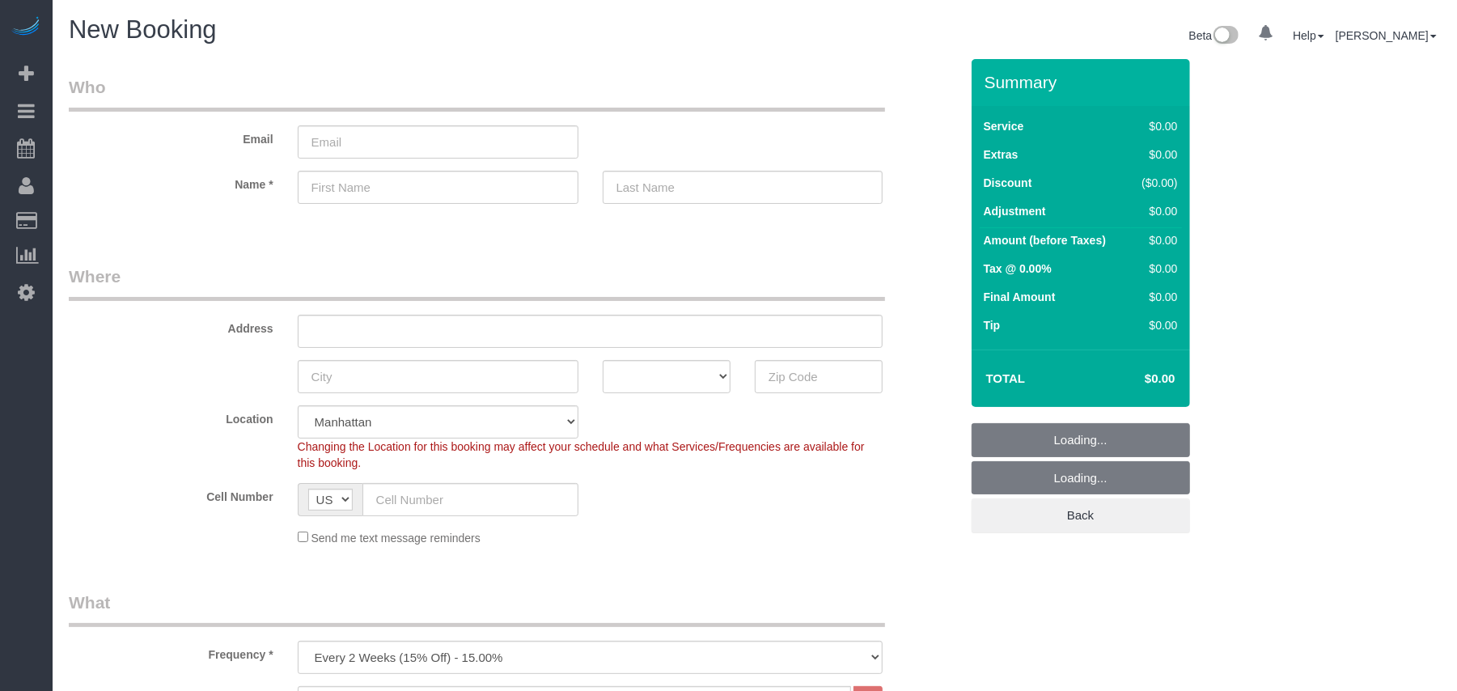
select select "object:1476"
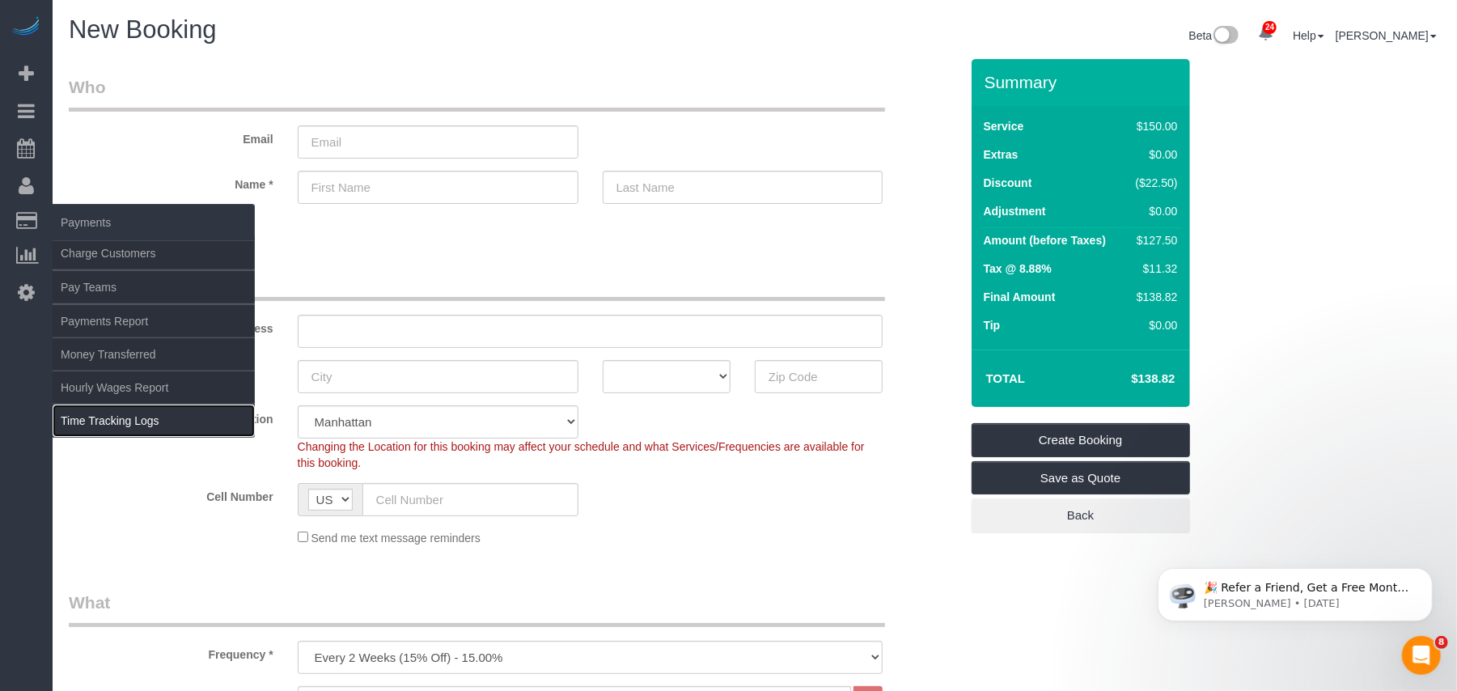
click at [118, 416] on link "Time Tracking Logs" at bounding box center [154, 421] width 202 height 32
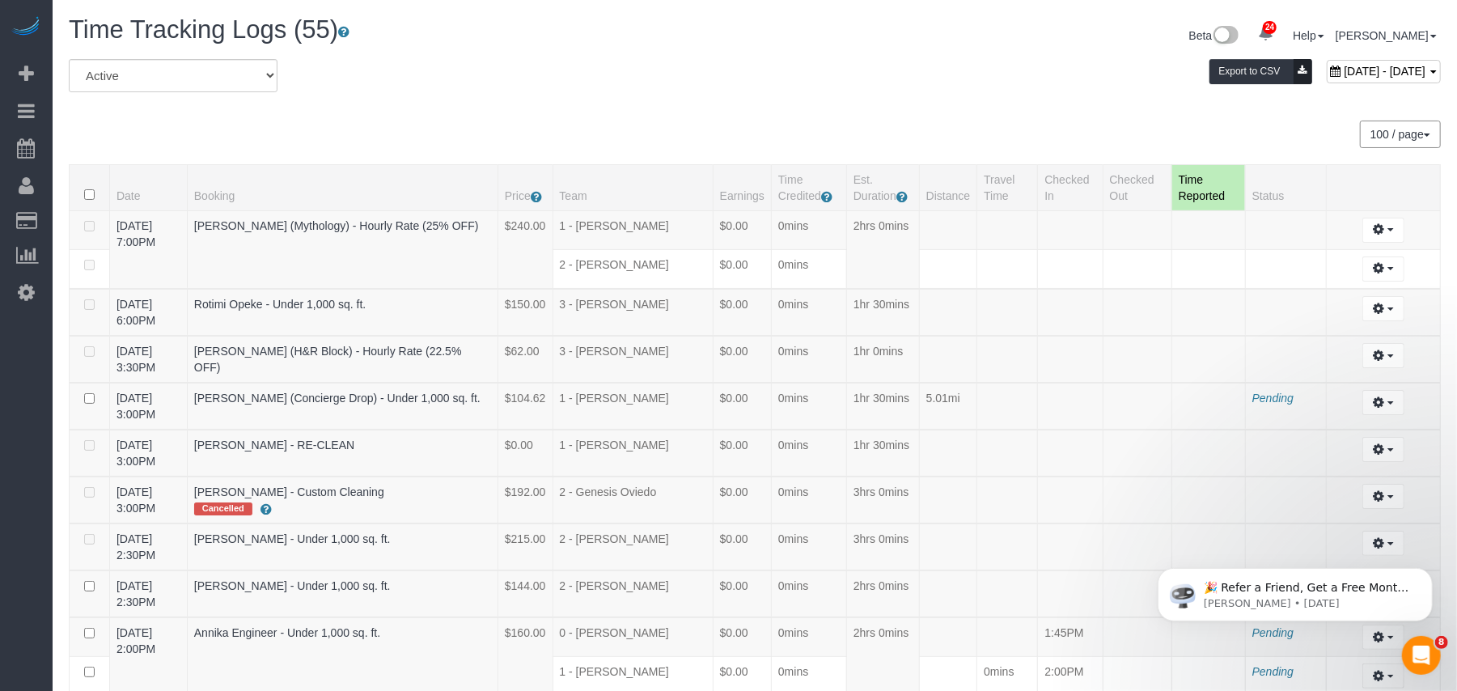
click at [769, 66] on div "[DATE] - [DATE] Export to CSV" at bounding box center [987, 75] width 931 height 32
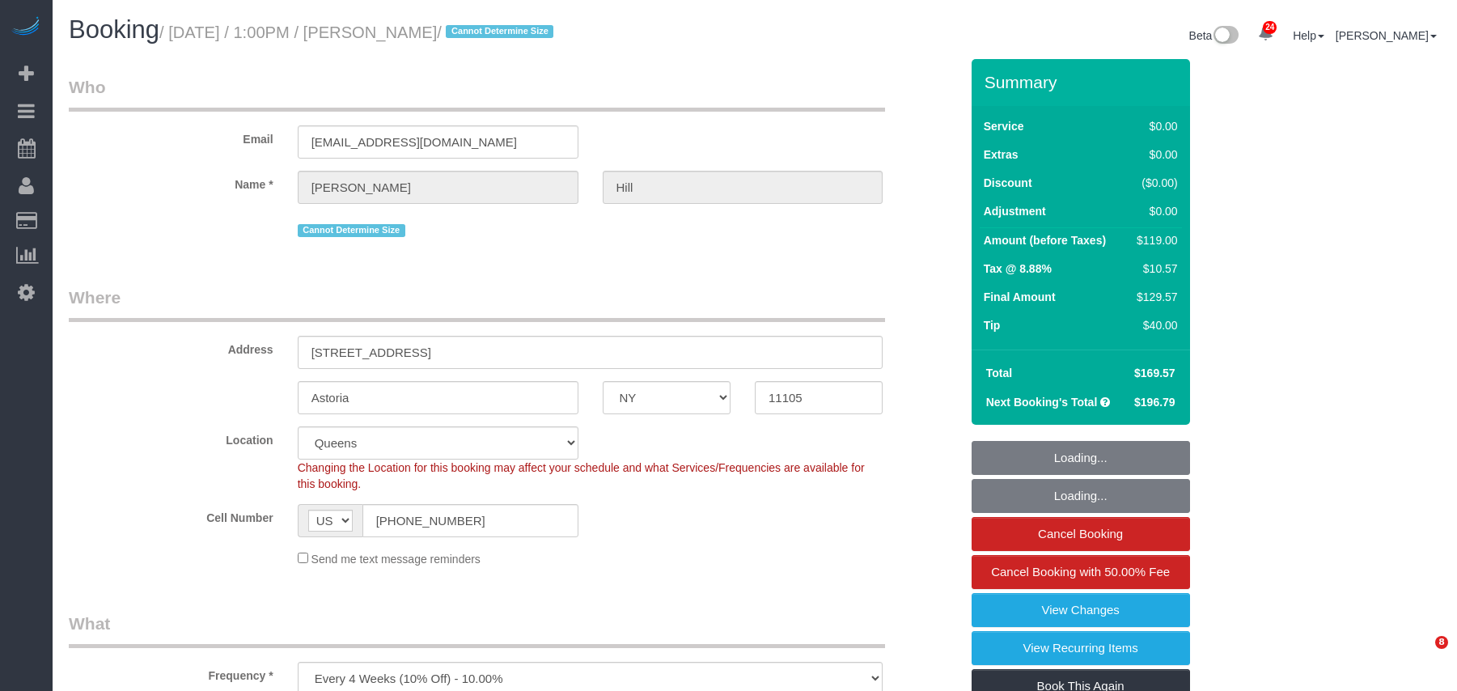
select select "NY"
select select "1"
select select "spot1"
select select "number:61"
select select "number:79"
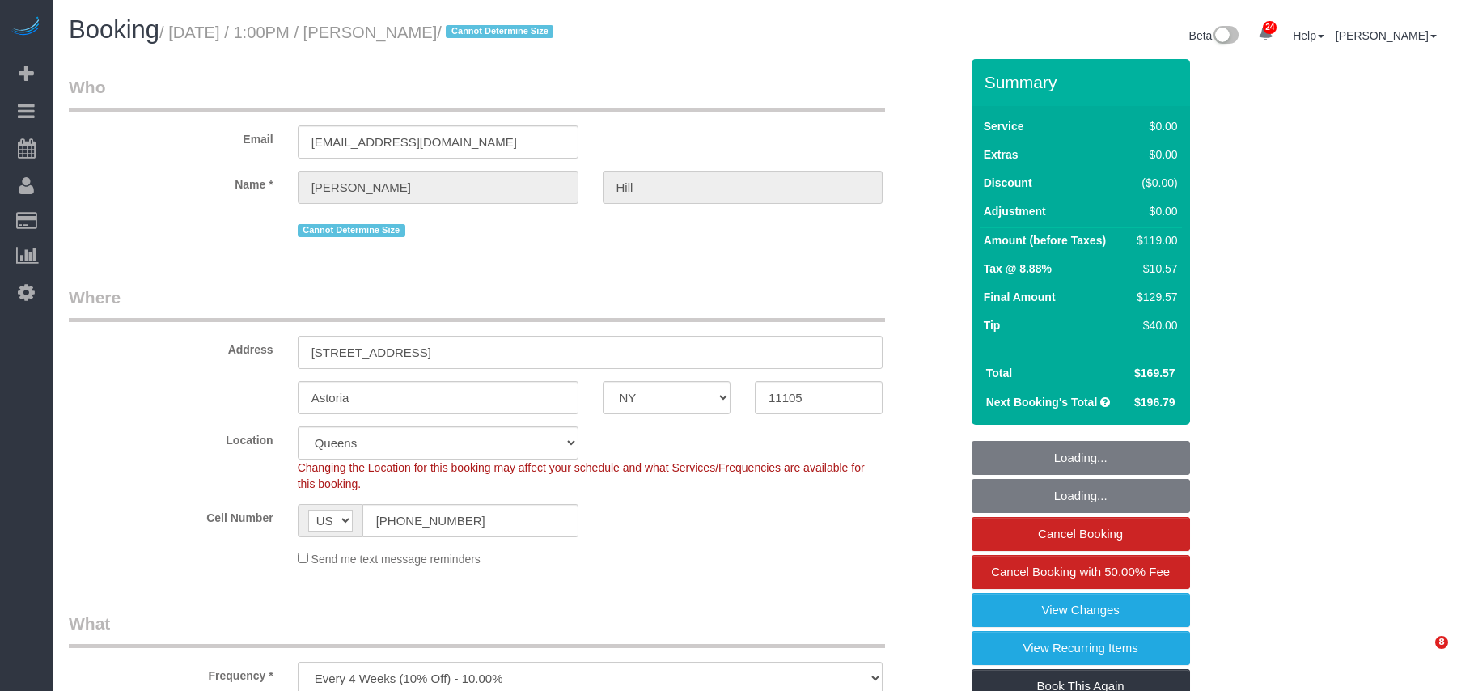
select select "number:15"
select select "number:5"
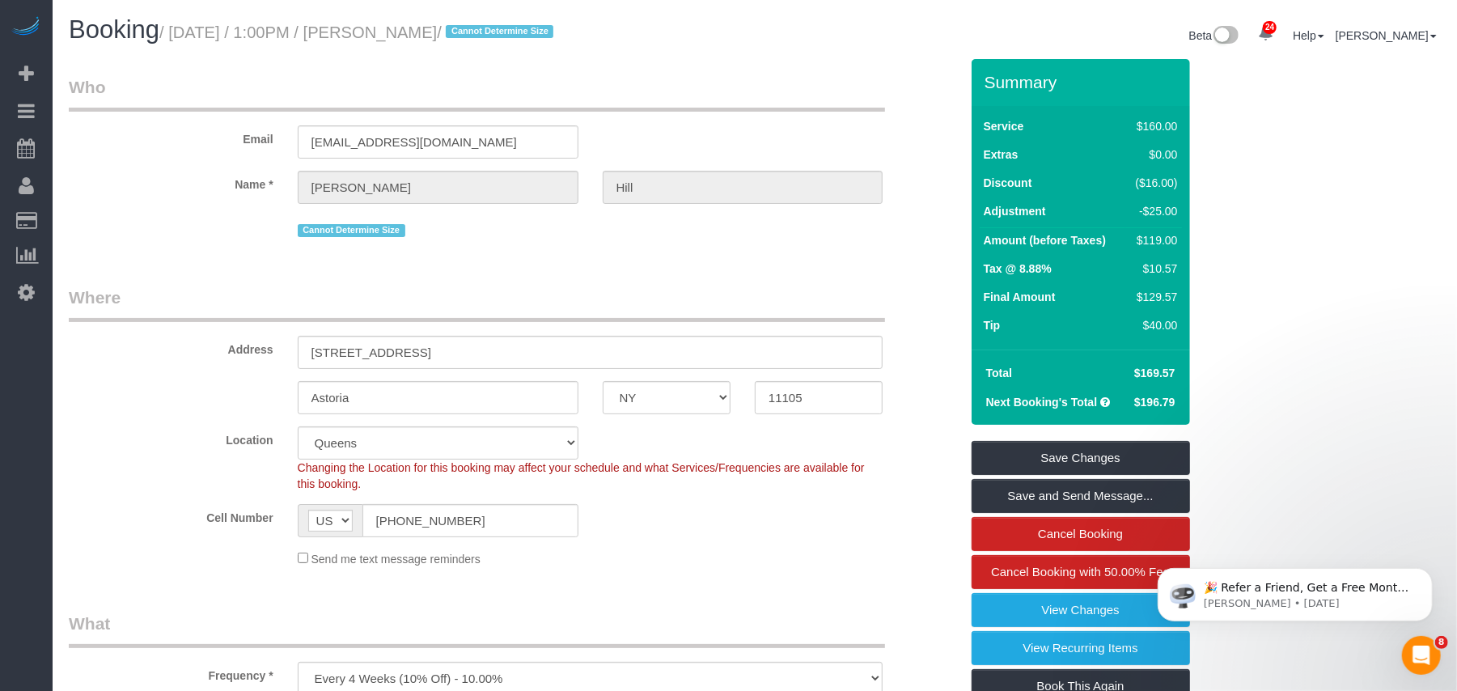
drag, startPoint x: 495, startPoint y: 27, endPoint x: 176, endPoint y: 28, distance: 319.6
click at [176, 28] on small "/ September 22, 2025 / 1:00PM / Geofrey Hill / Cannot Determine Size" at bounding box center [358, 32] width 399 height 18
copy small "September 22, 2025 / 1:00PM / Geofrey Hill"
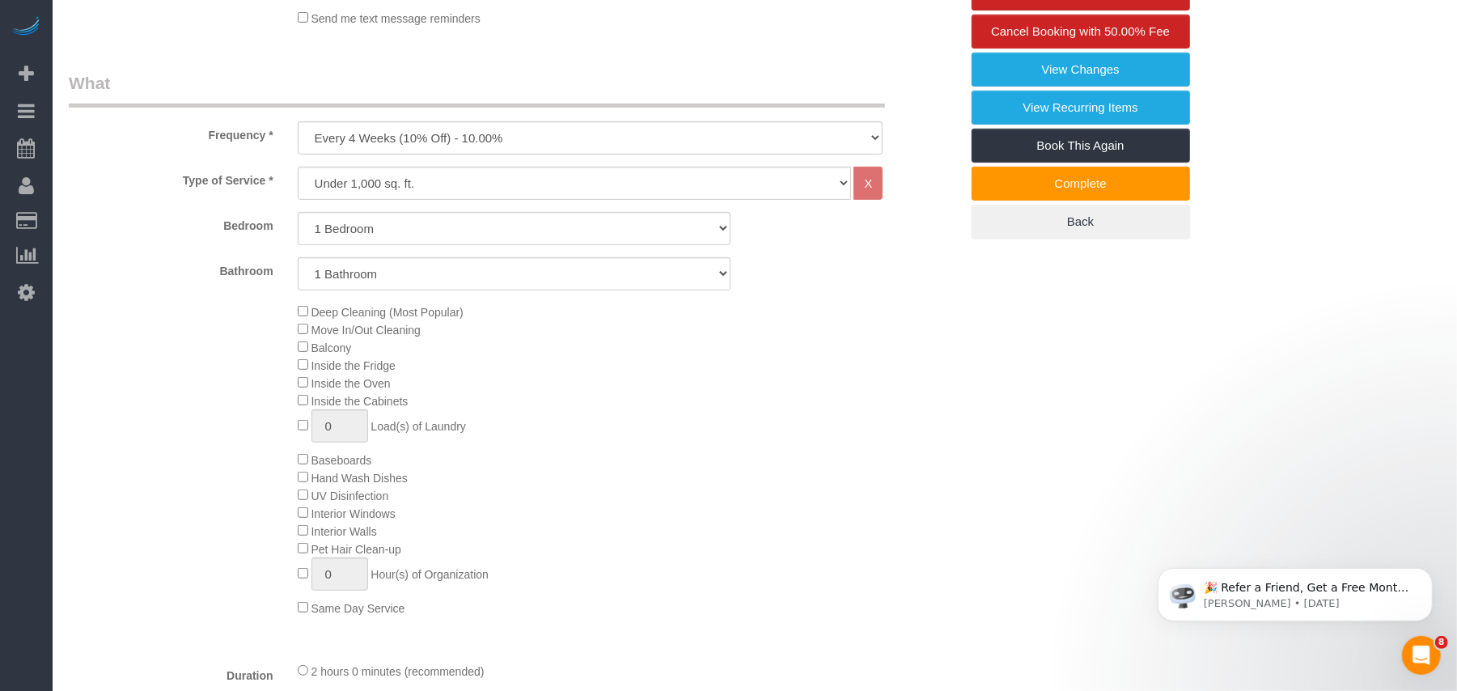
scroll to position [647, 0]
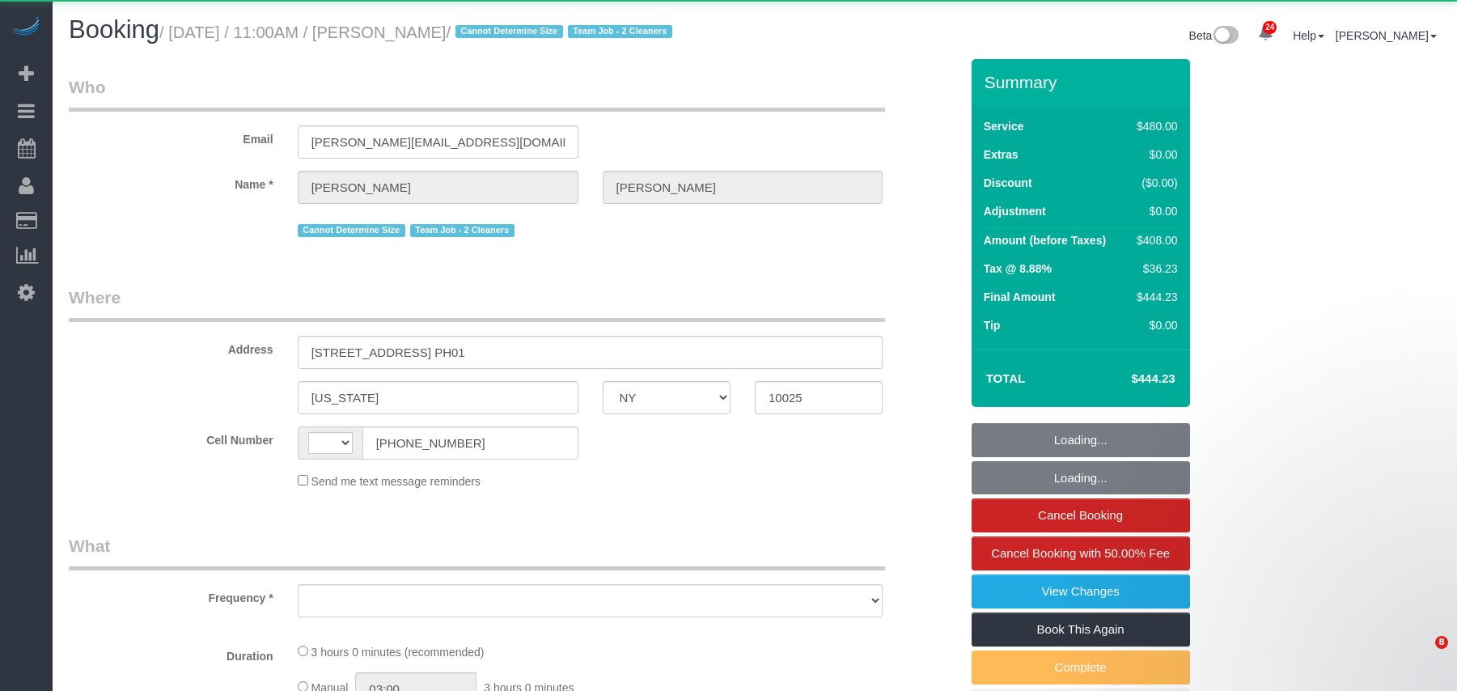
select select "NY"
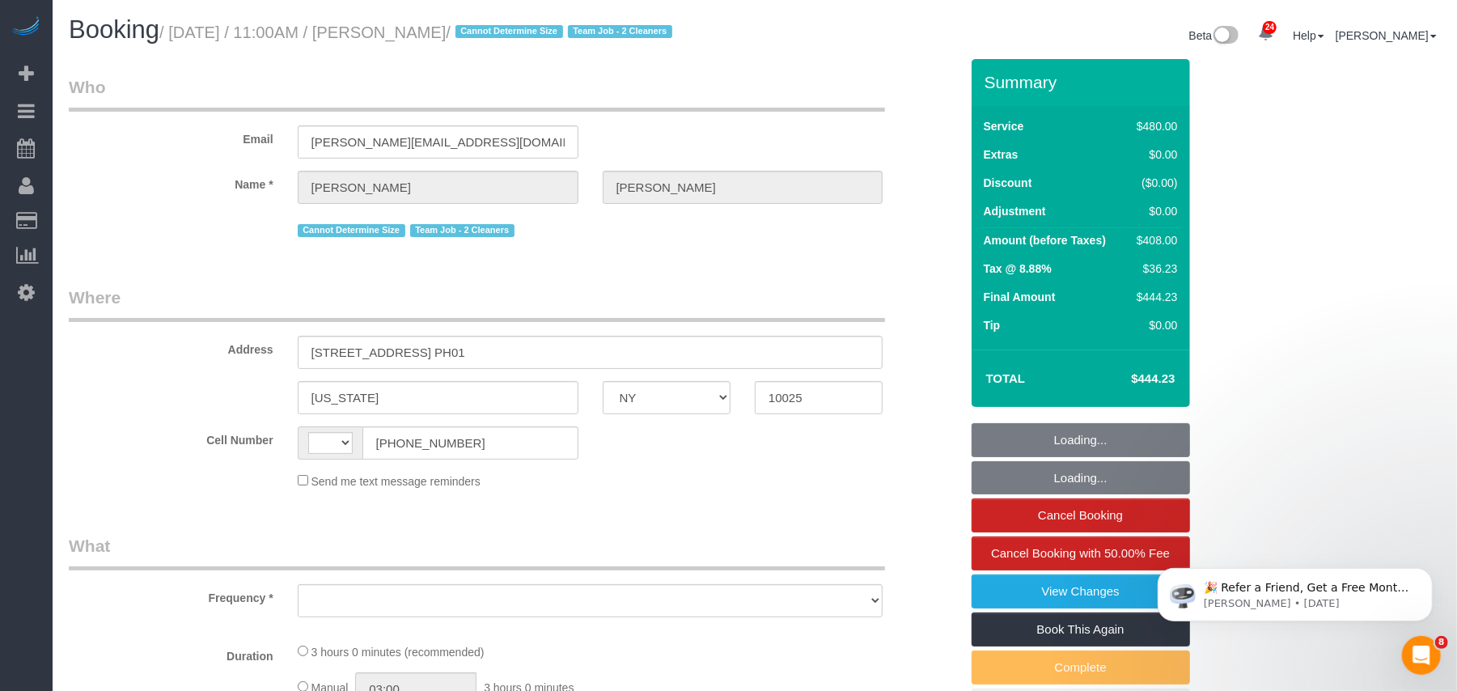
select select "string:stripe-pm_1QkAQu4VGloSiKo74CYp18Kc"
select select "string:[GEOGRAPHIC_DATA]"
select select "object:855"
select select "number:89"
select select "number:90"
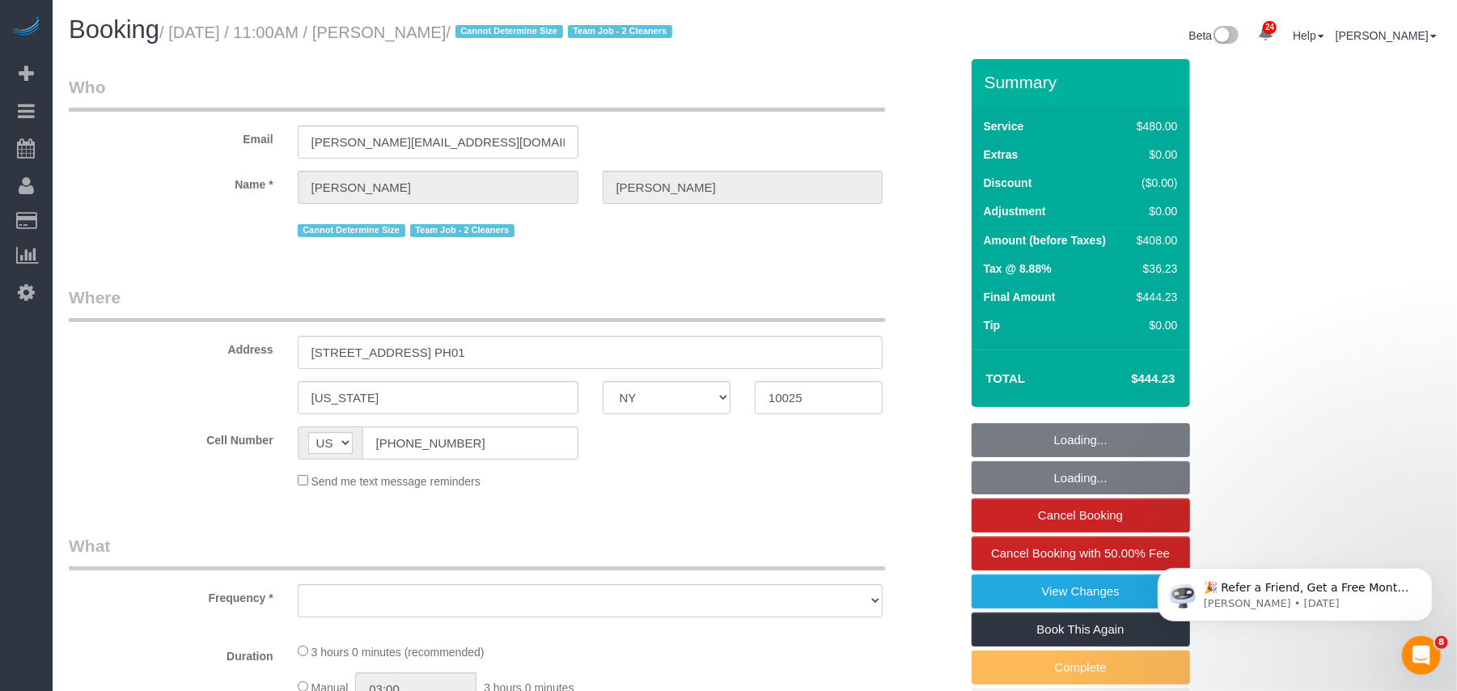
select select "number:15"
select select "number:5"
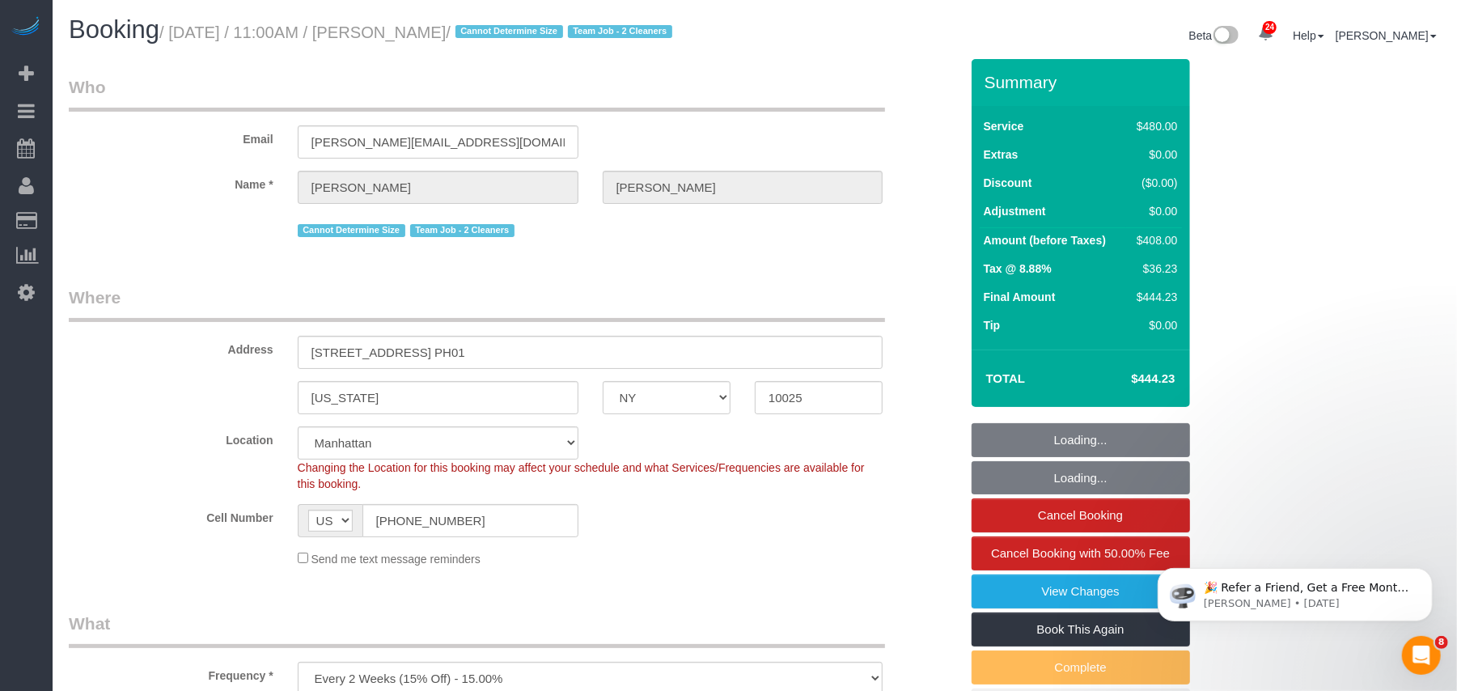
select select "2"
select select "180"
select select "object:1399"
select select "spot1"
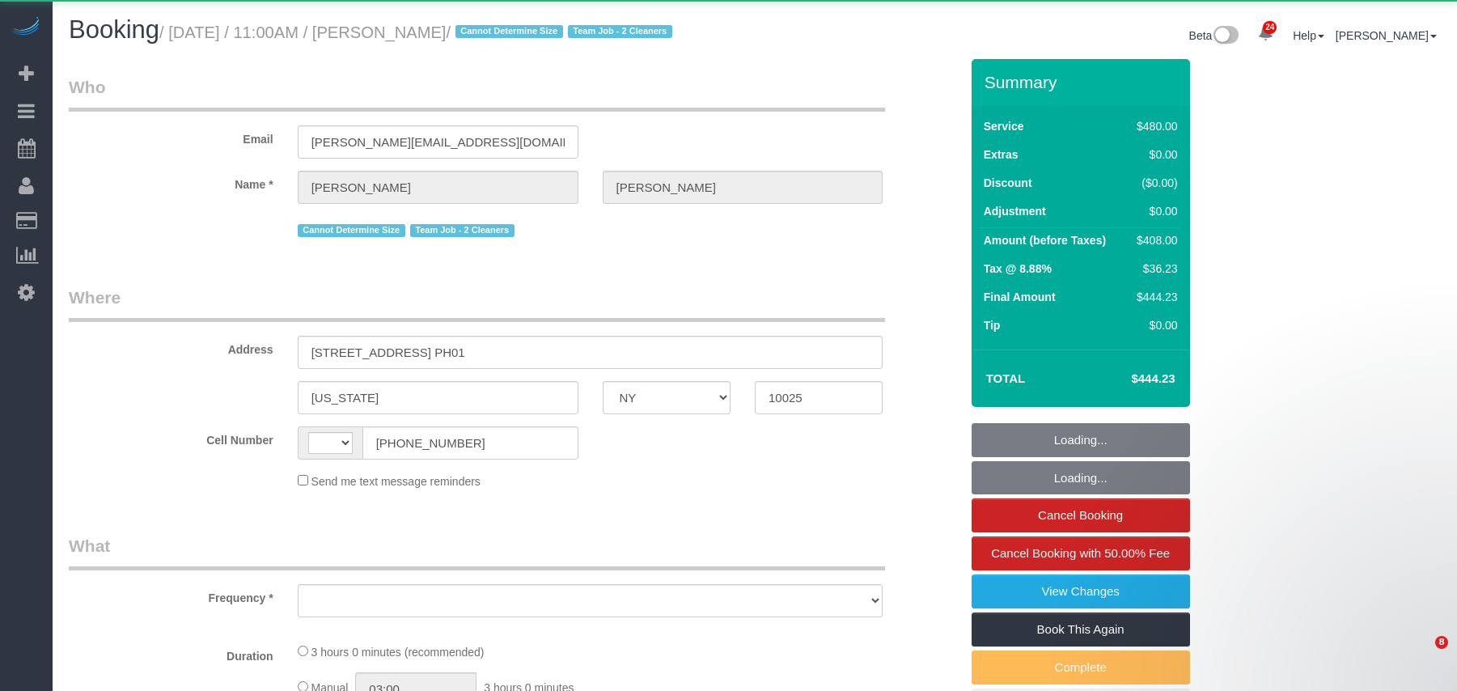
select select "NY"
select select "number:89"
select select "number:90"
select select "number:15"
select select "number:5"
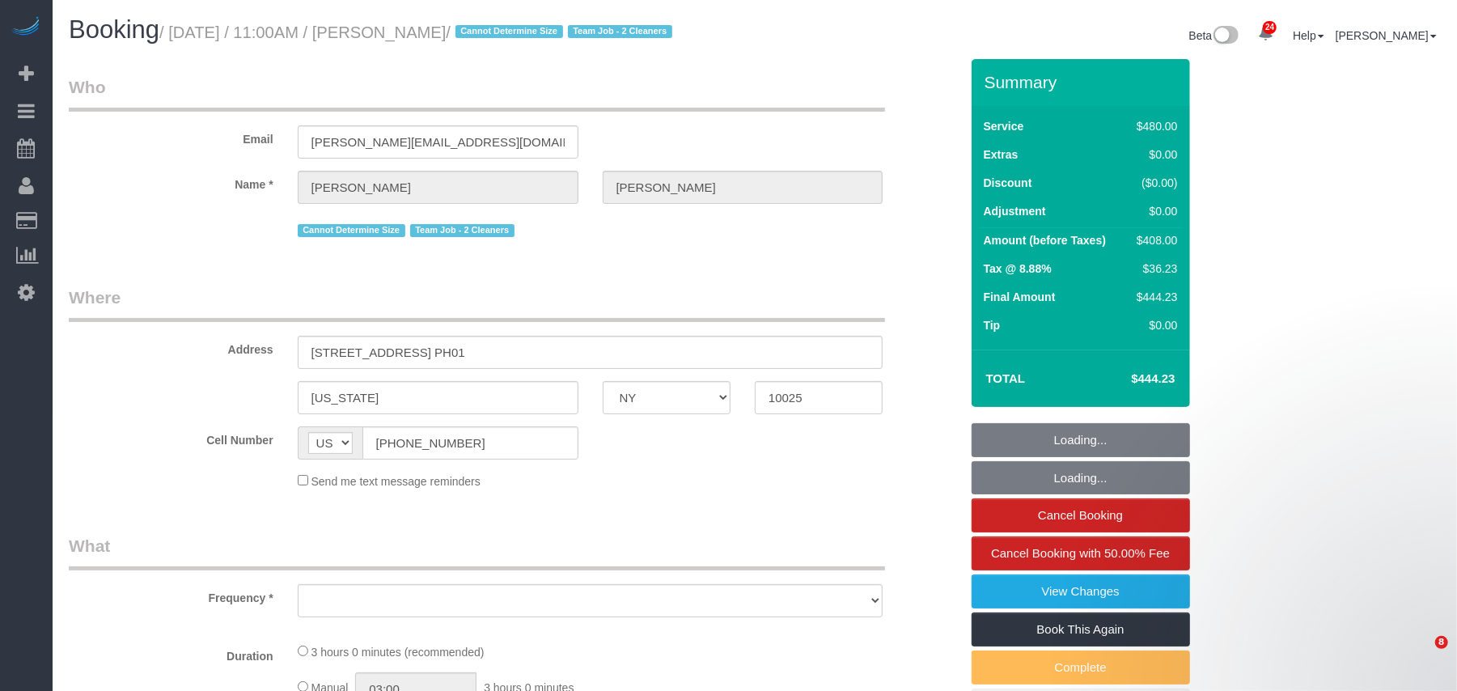
select select "string:[GEOGRAPHIC_DATA]"
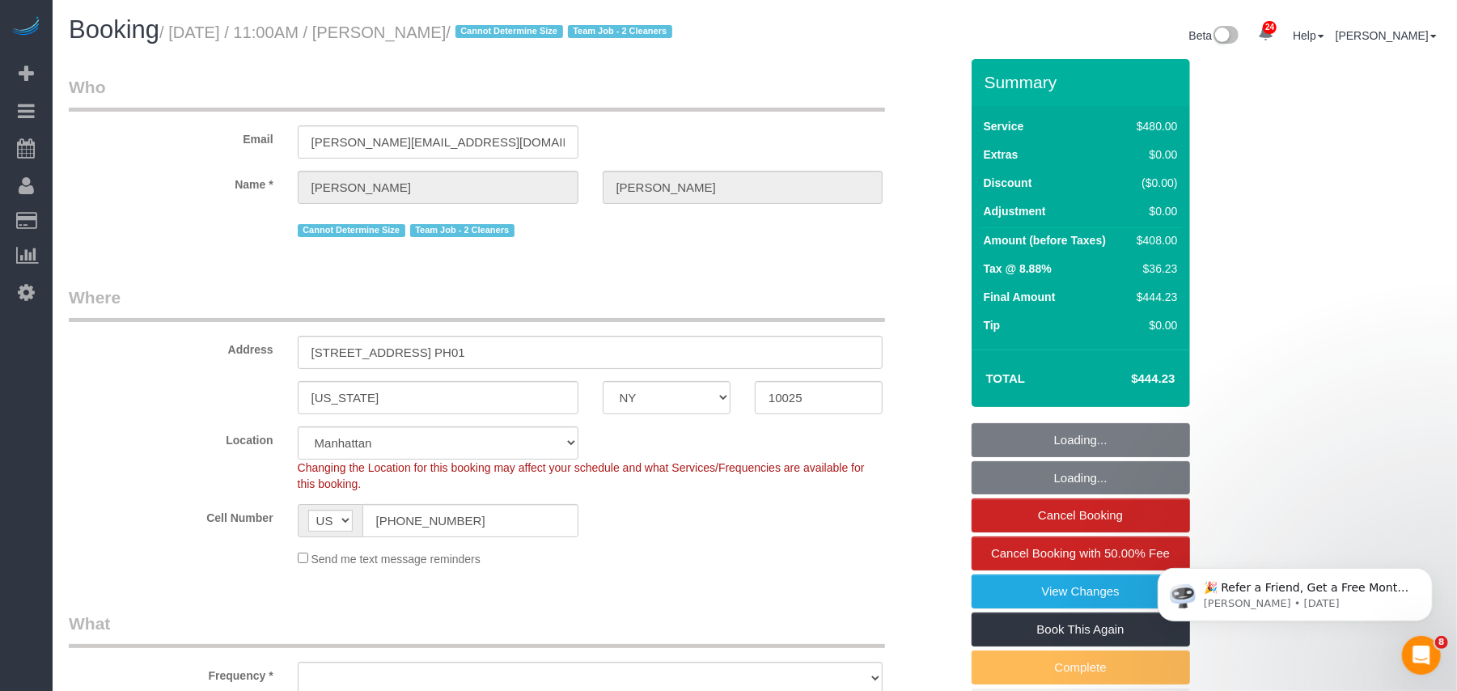
select select "string:stripe-pm_1QkAQu4VGloSiKo74CYp18Kc"
select select "object:975"
select select "2"
select select "180"
select select "spot1"
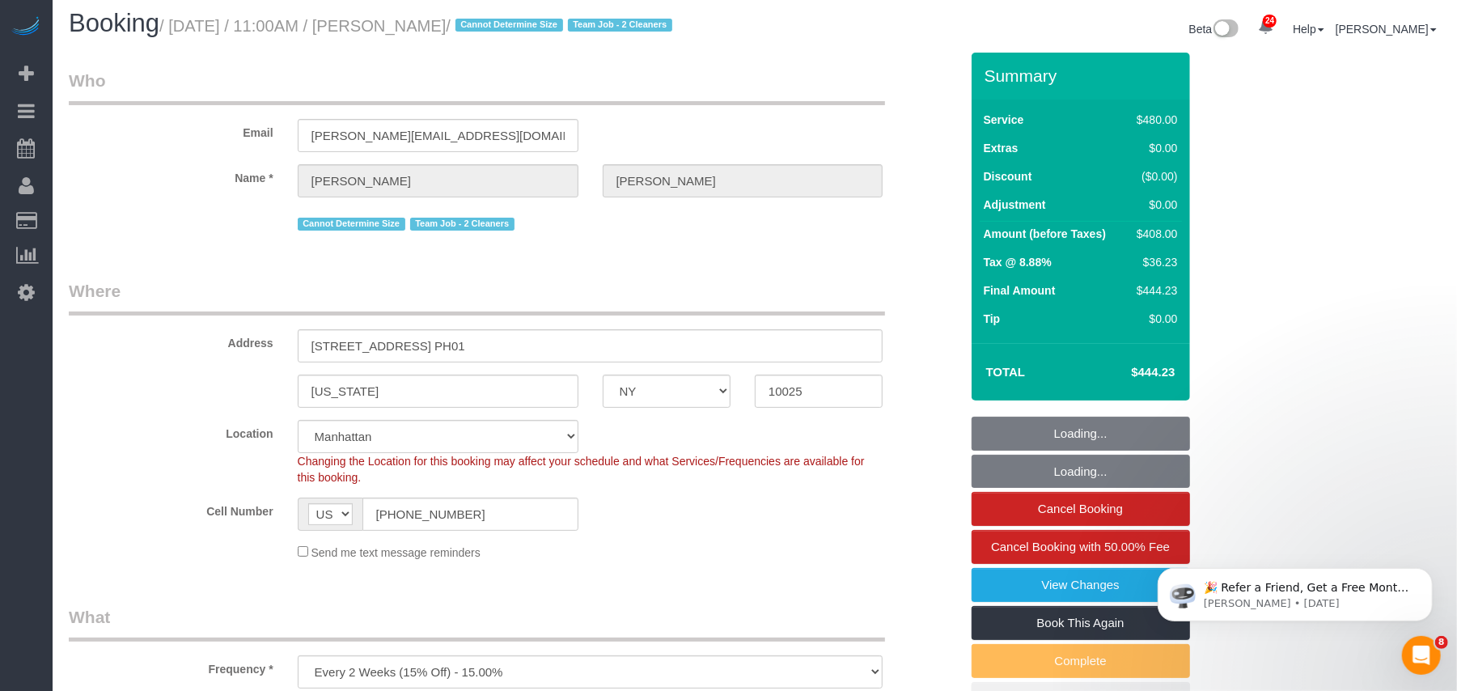
scroll to position [431, 0]
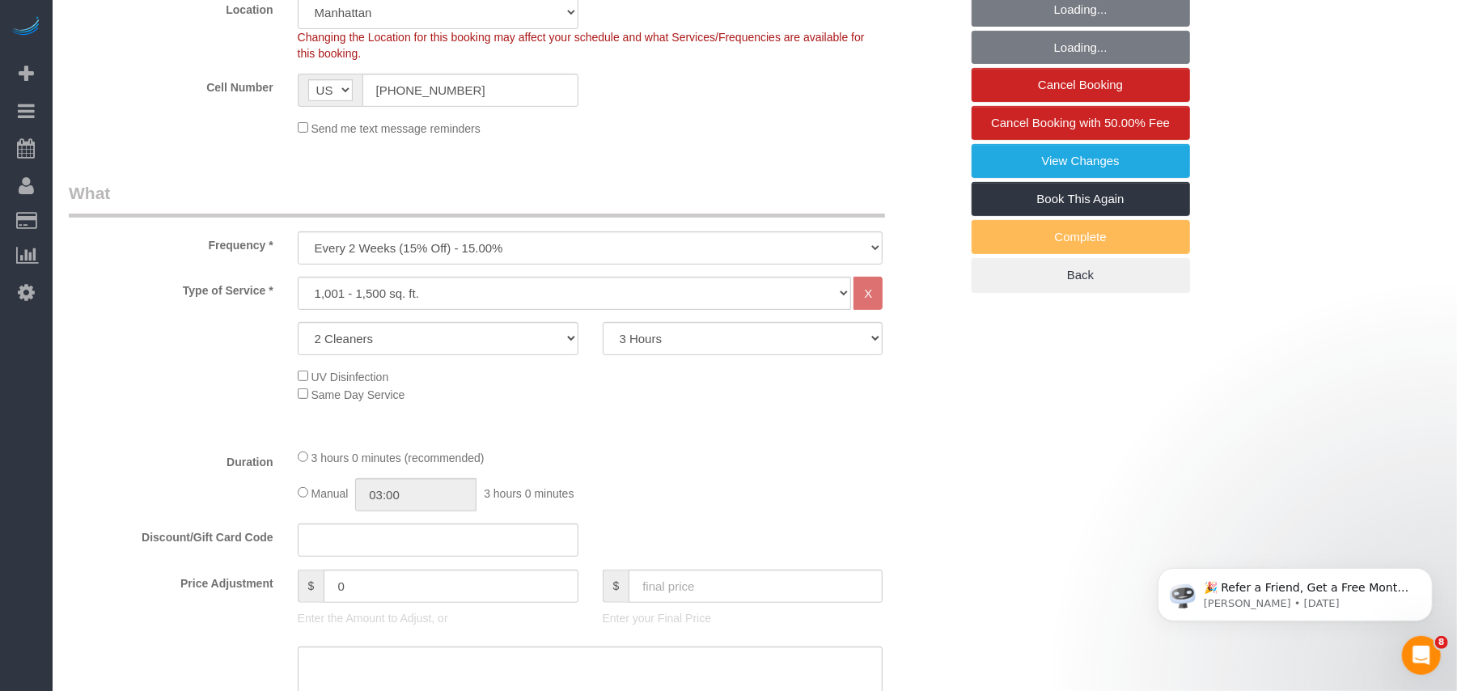
select select "object:1519"
click at [1023, 177] on link "View Changes" at bounding box center [1081, 160] width 218 height 34
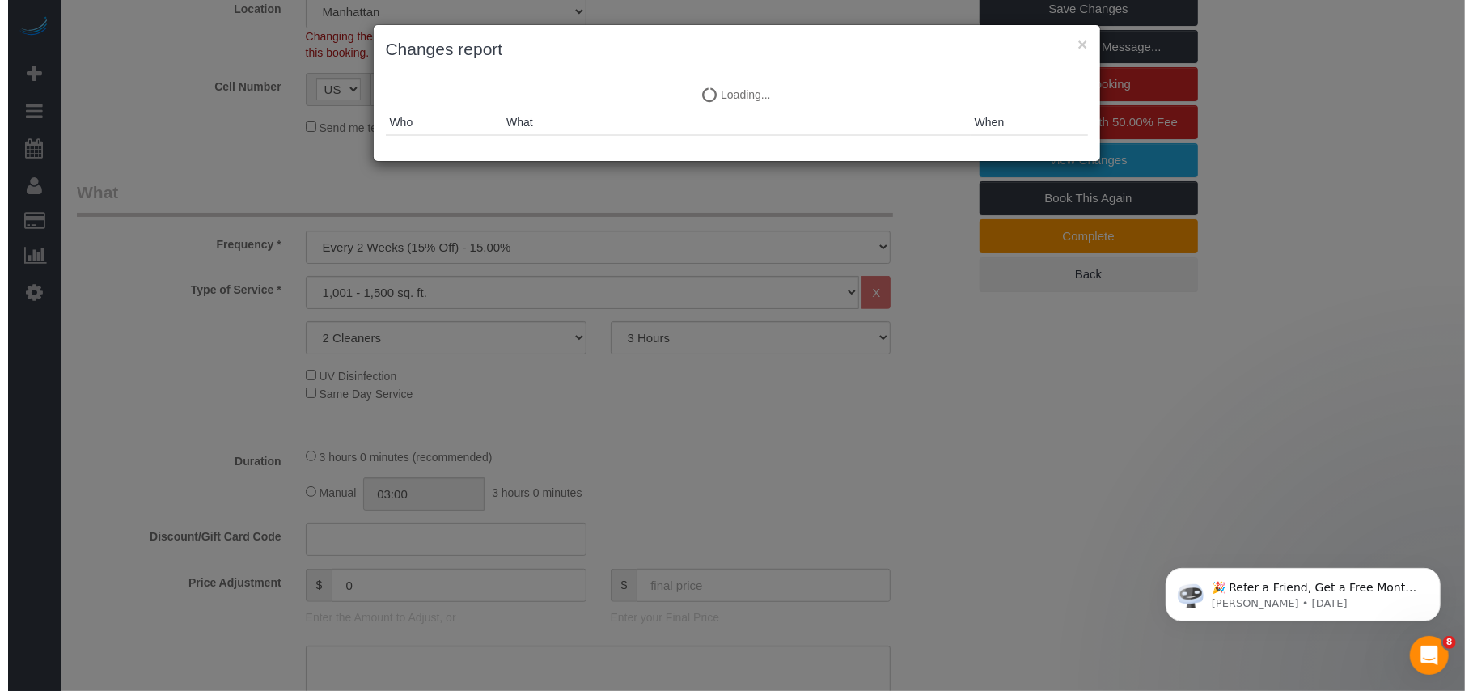
scroll to position [412, 0]
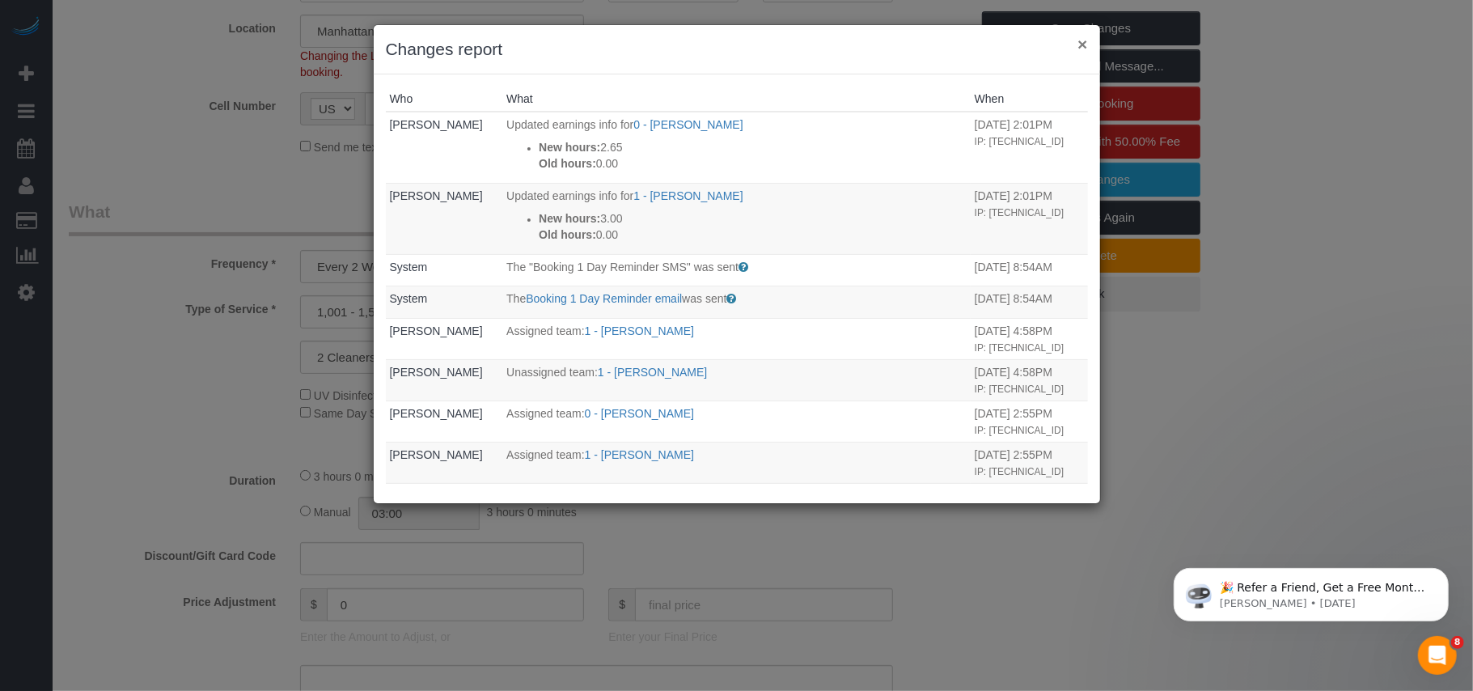
click at [1079, 49] on button "×" at bounding box center [1083, 44] width 10 height 17
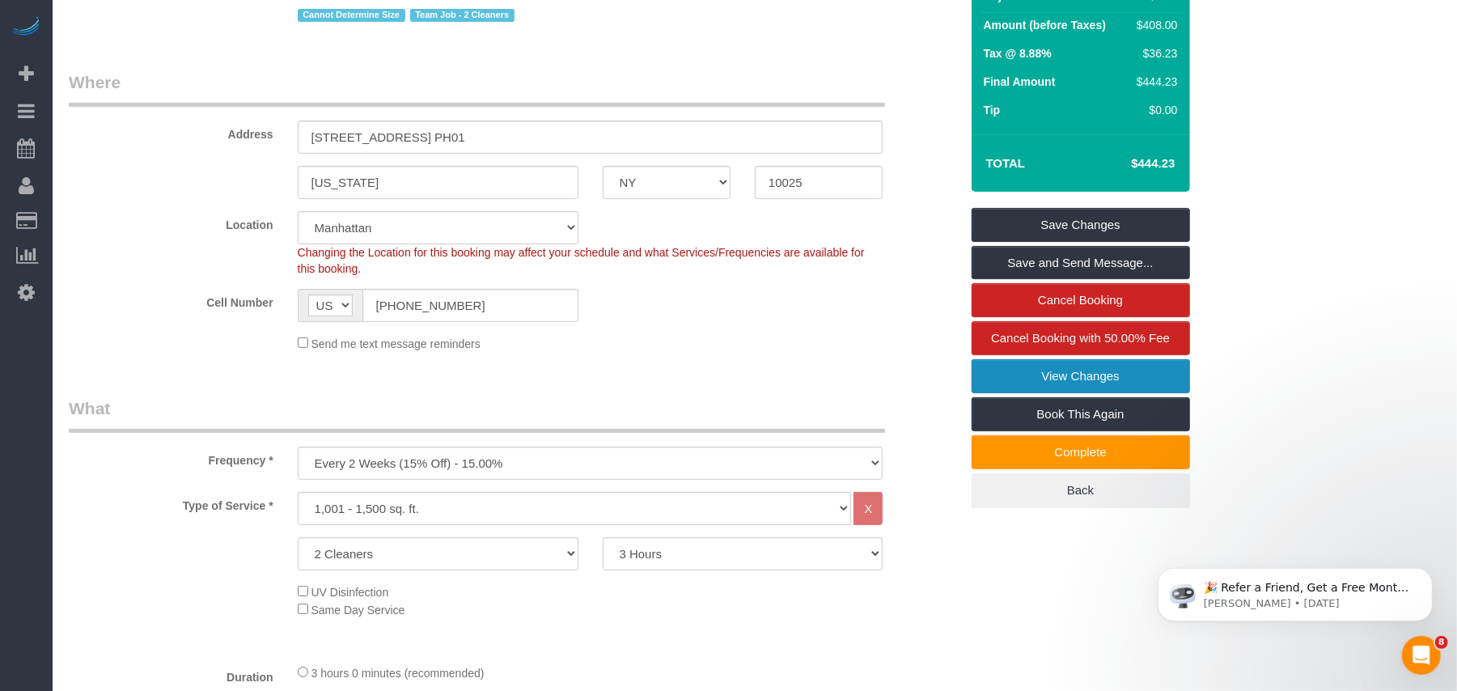
scroll to position [0, 0]
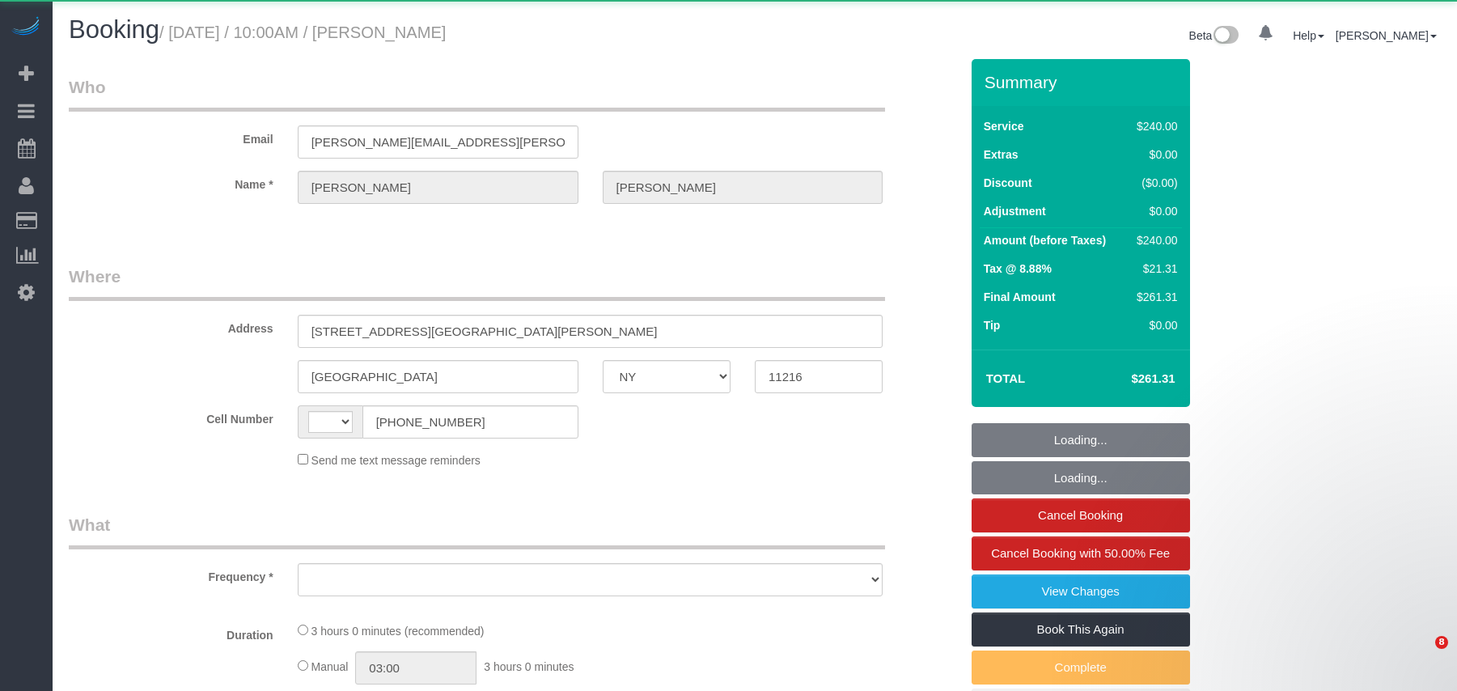
select select "NY"
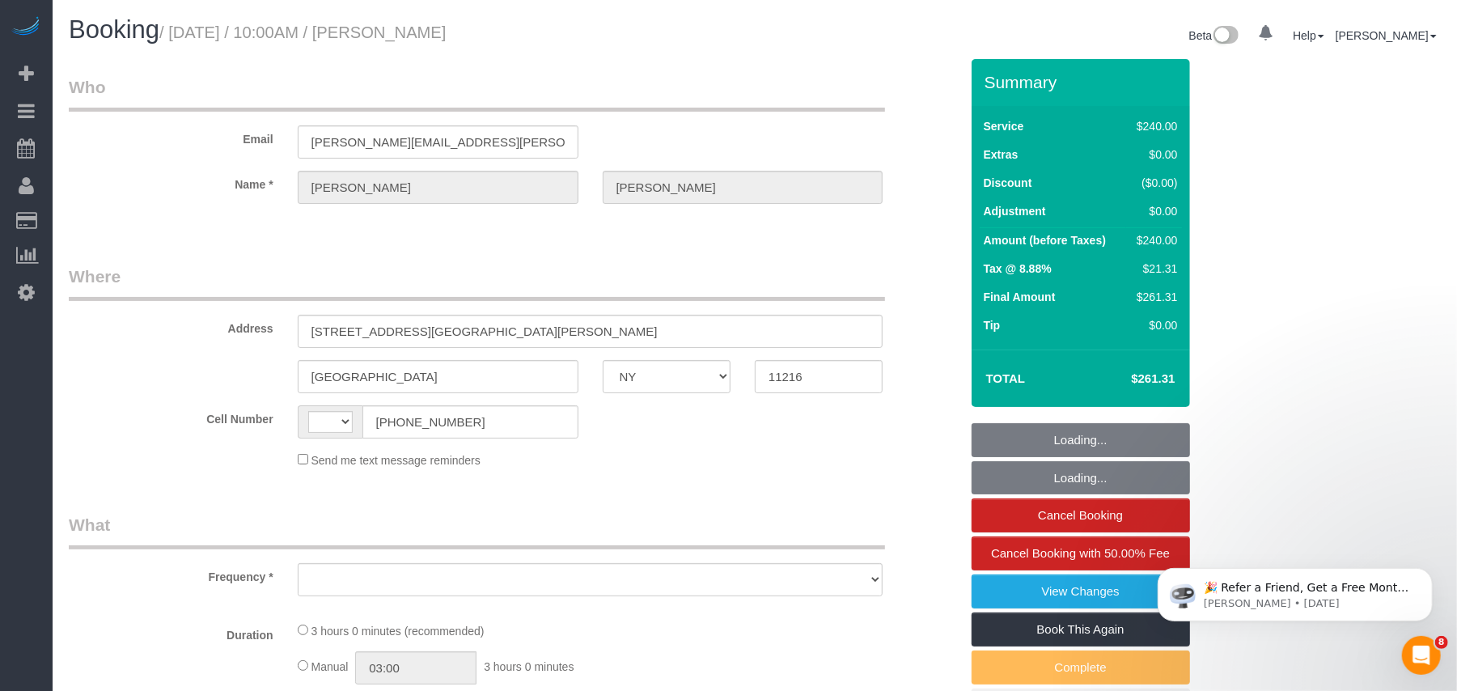
select select "string:[GEOGRAPHIC_DATA]"
select select "spot1"
select select "number:89"
select select "number:90"
select select "number:15"
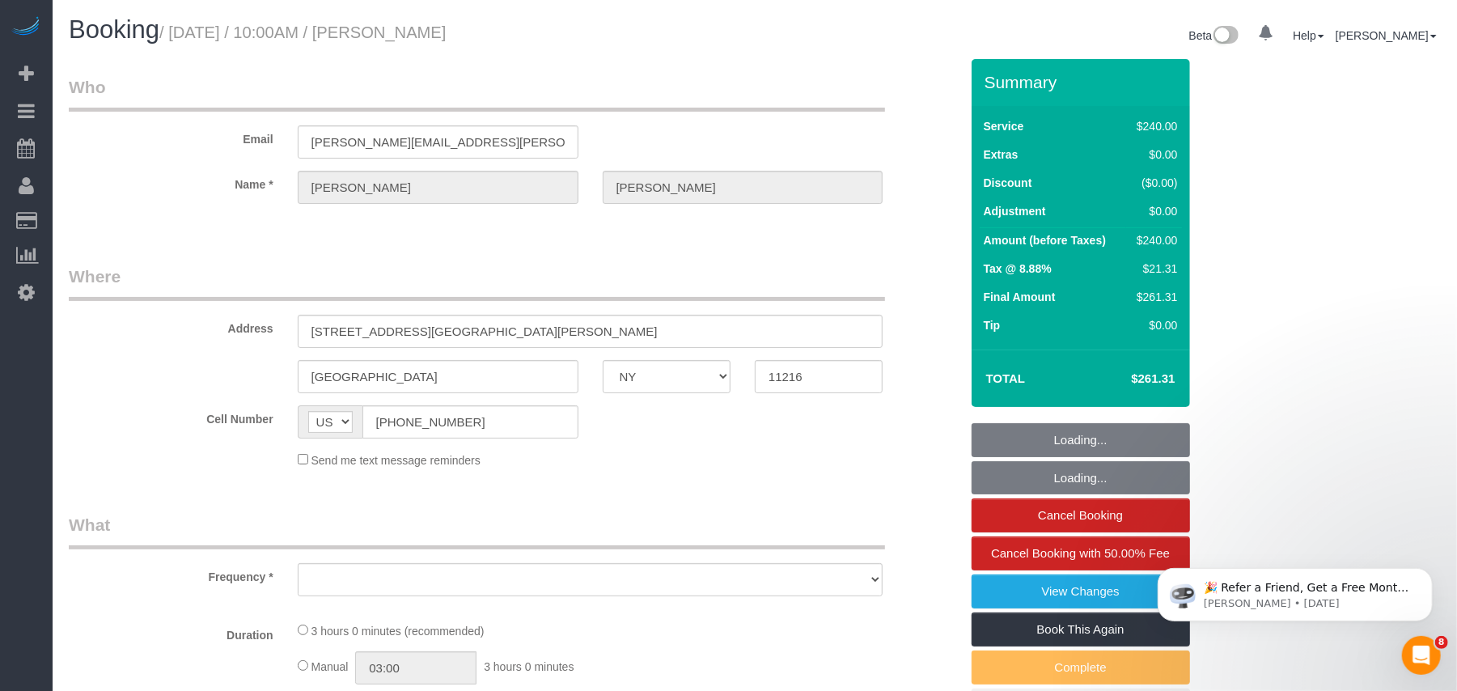
select select "number:5"
select select "string:stripe-pm_1S54bb4VGloSiKo7thid9q8R"
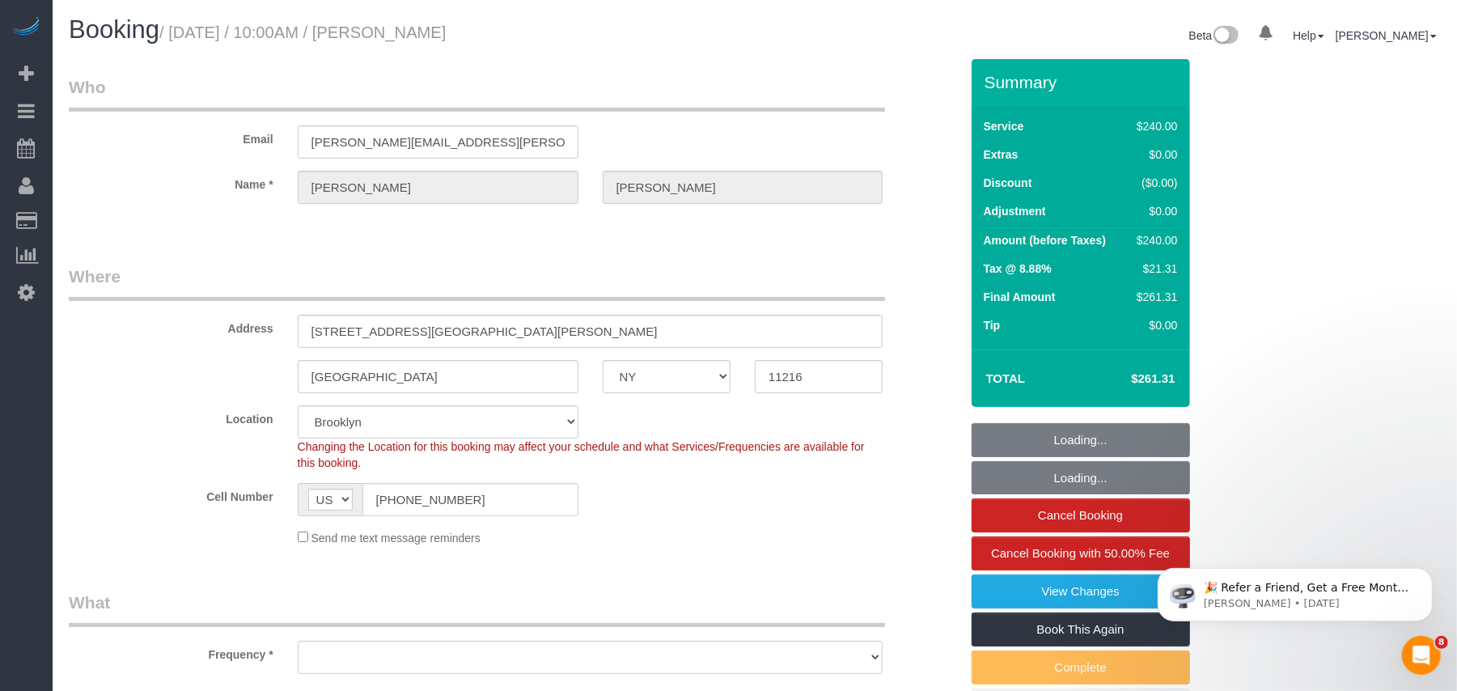
select select "180"
select select "object:1506"
select select "spot43"
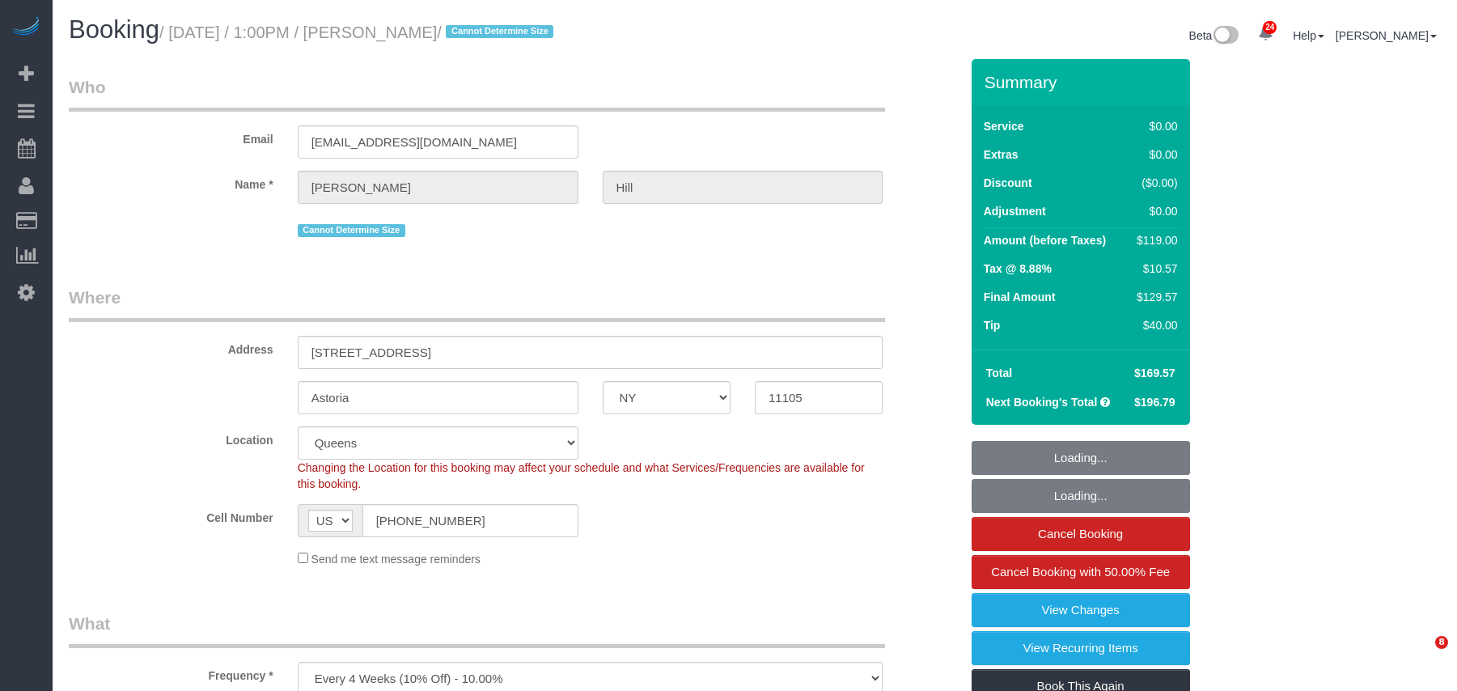
select select "NY"
select select "1"
select select "spot1"
select select "number:61"
select select "number:79"
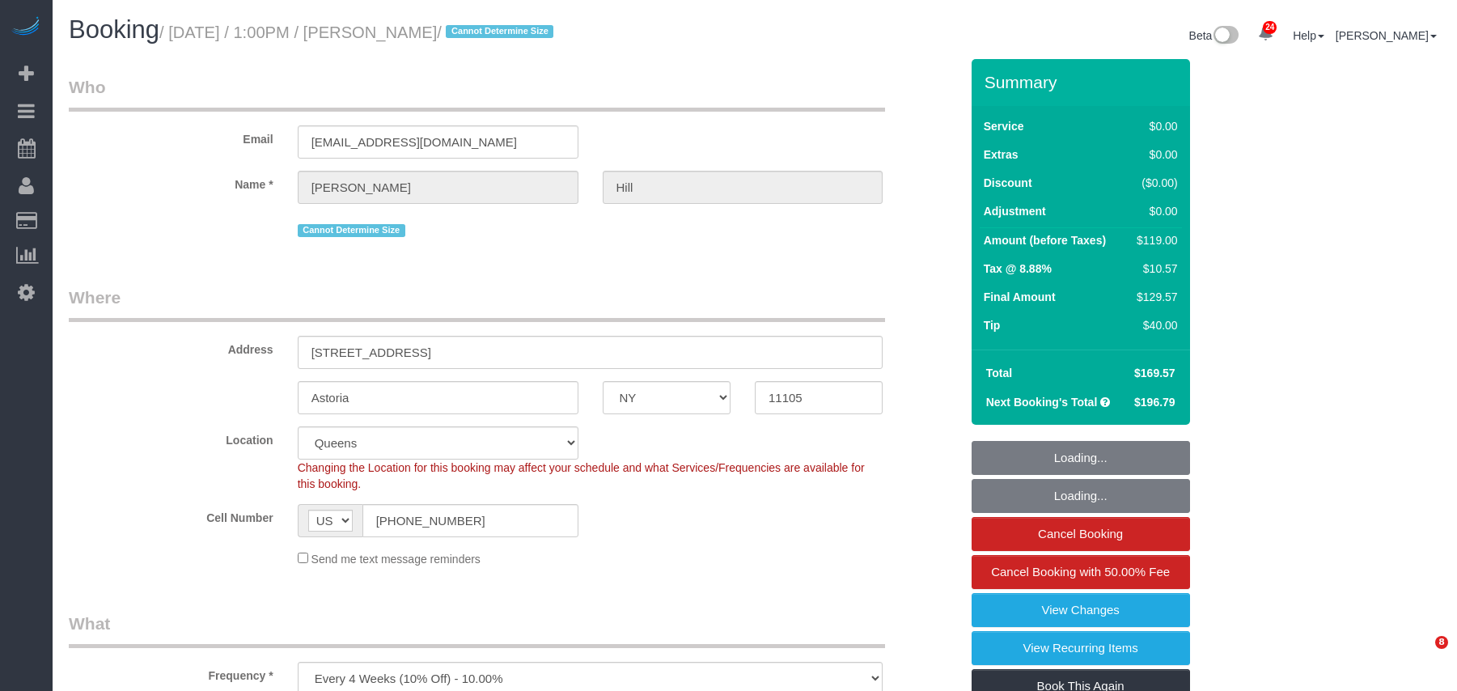
select select "number:15"
select select "number:5"
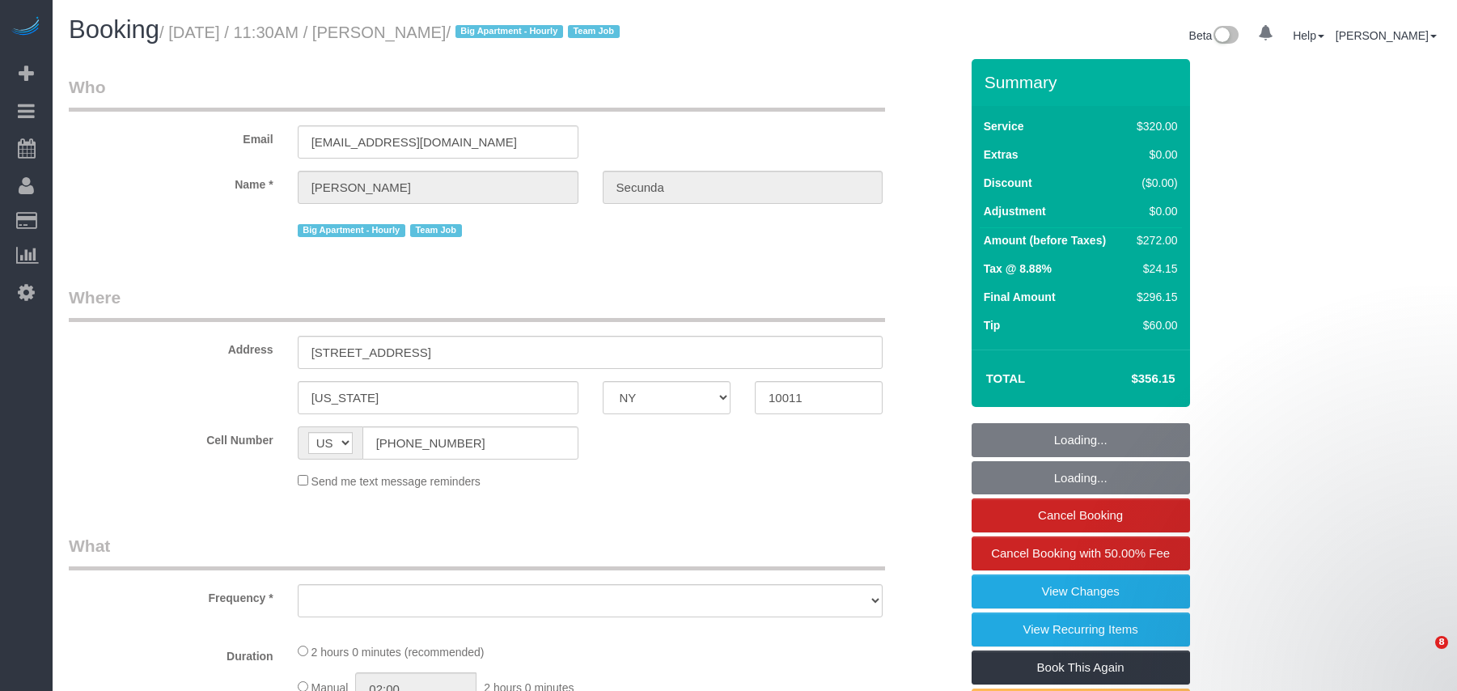
select select "NY"
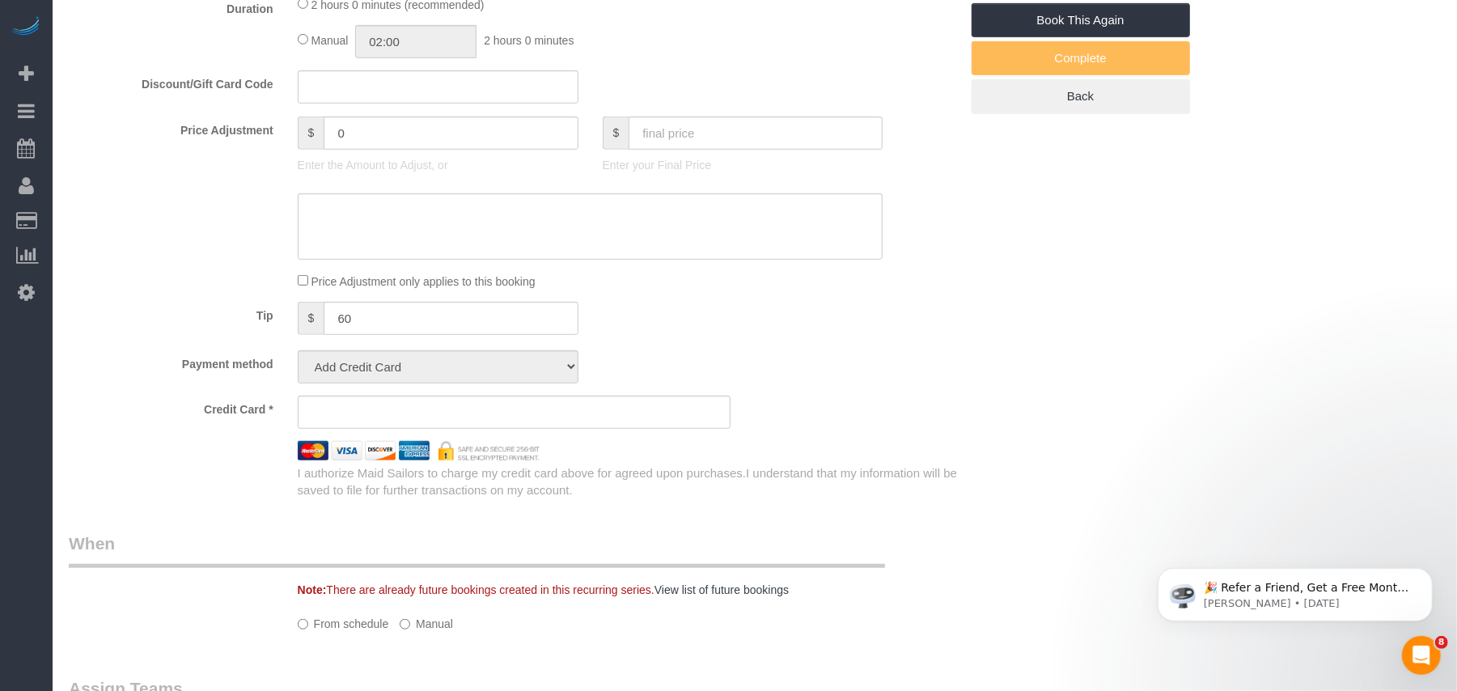
select select "object:830"
select select "string:stripe-pm_1PydV54VGloSiKo7AVca8xIs"
select select "number:89"
select select "number:90"
select select "number:15"
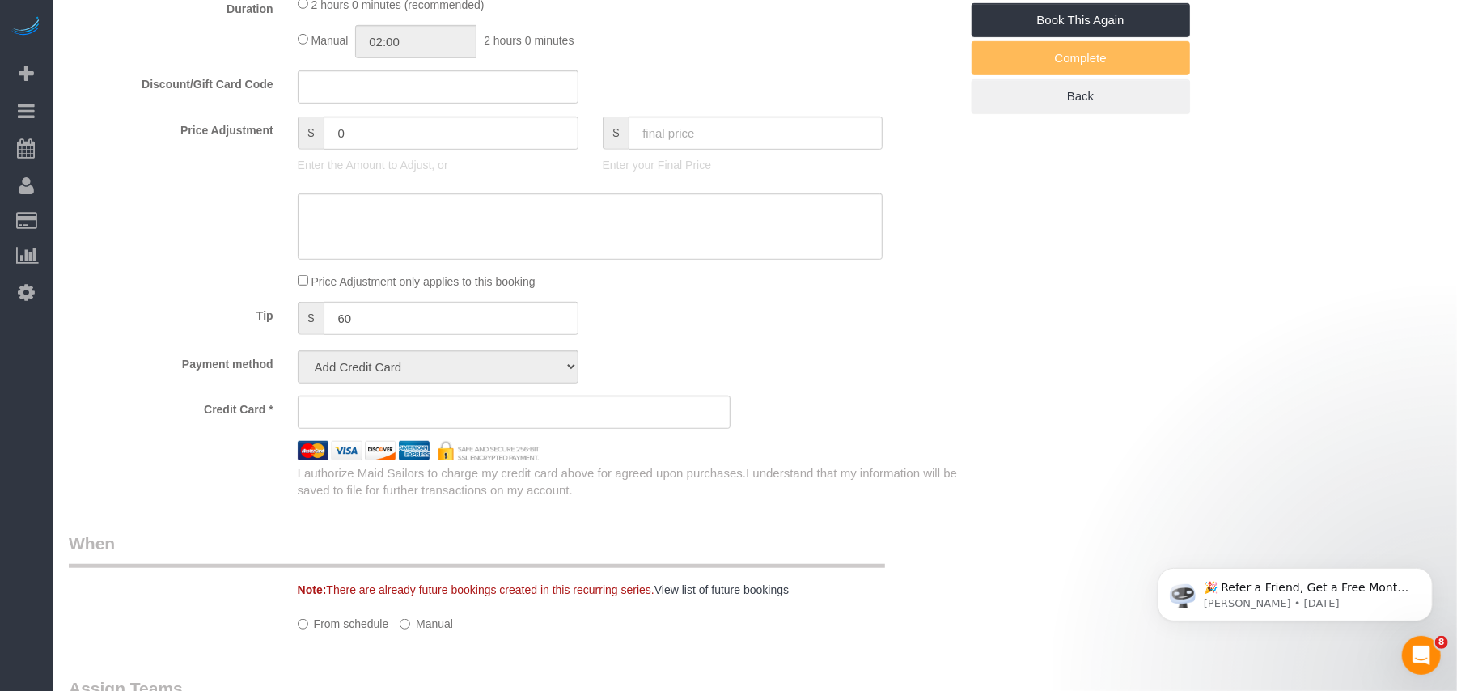
select select "number:6"
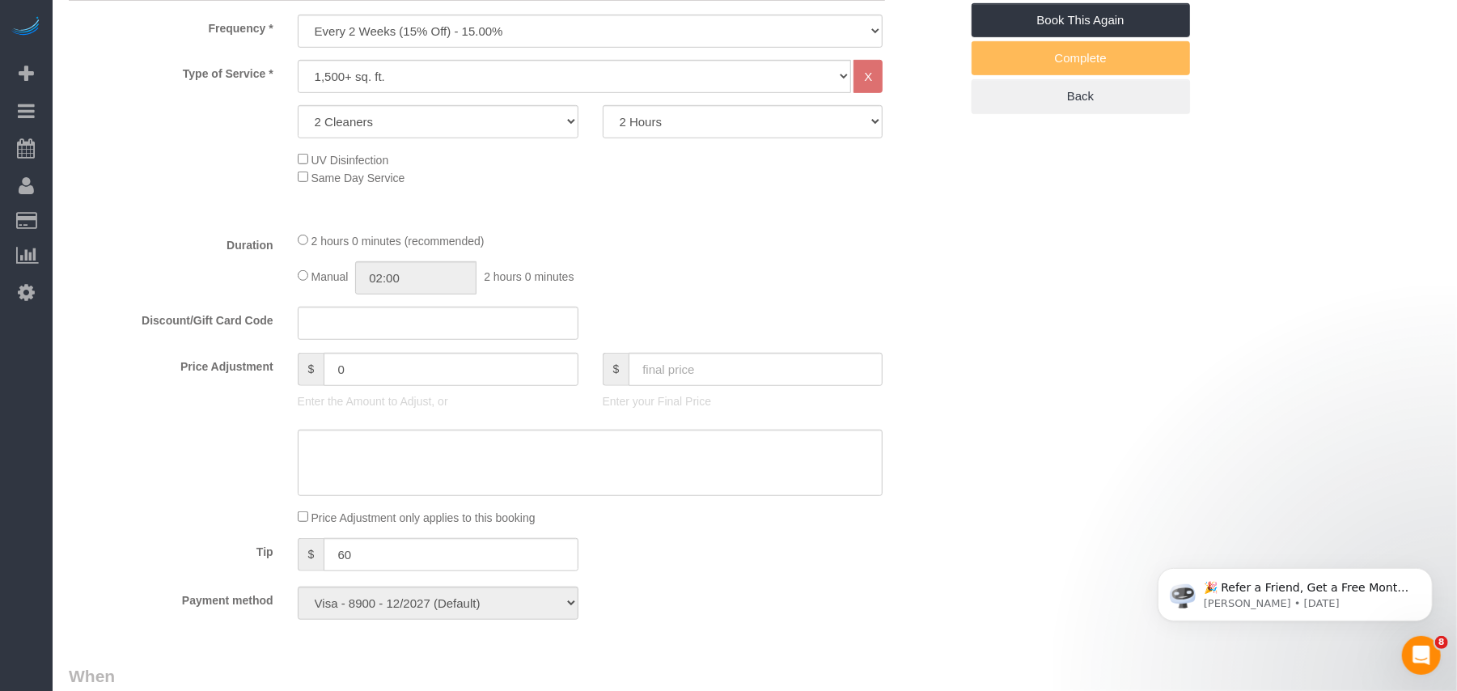
scroll to position [561, 0]
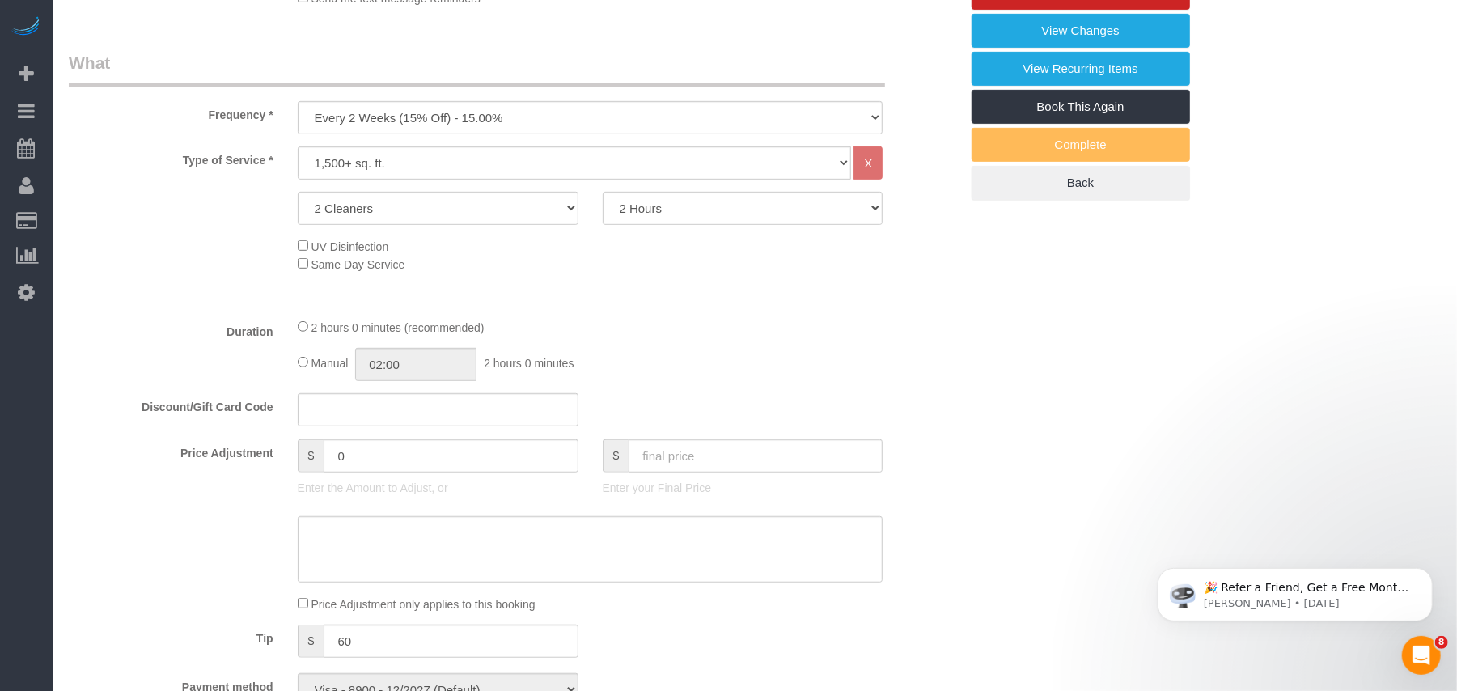
select select "object:1540"
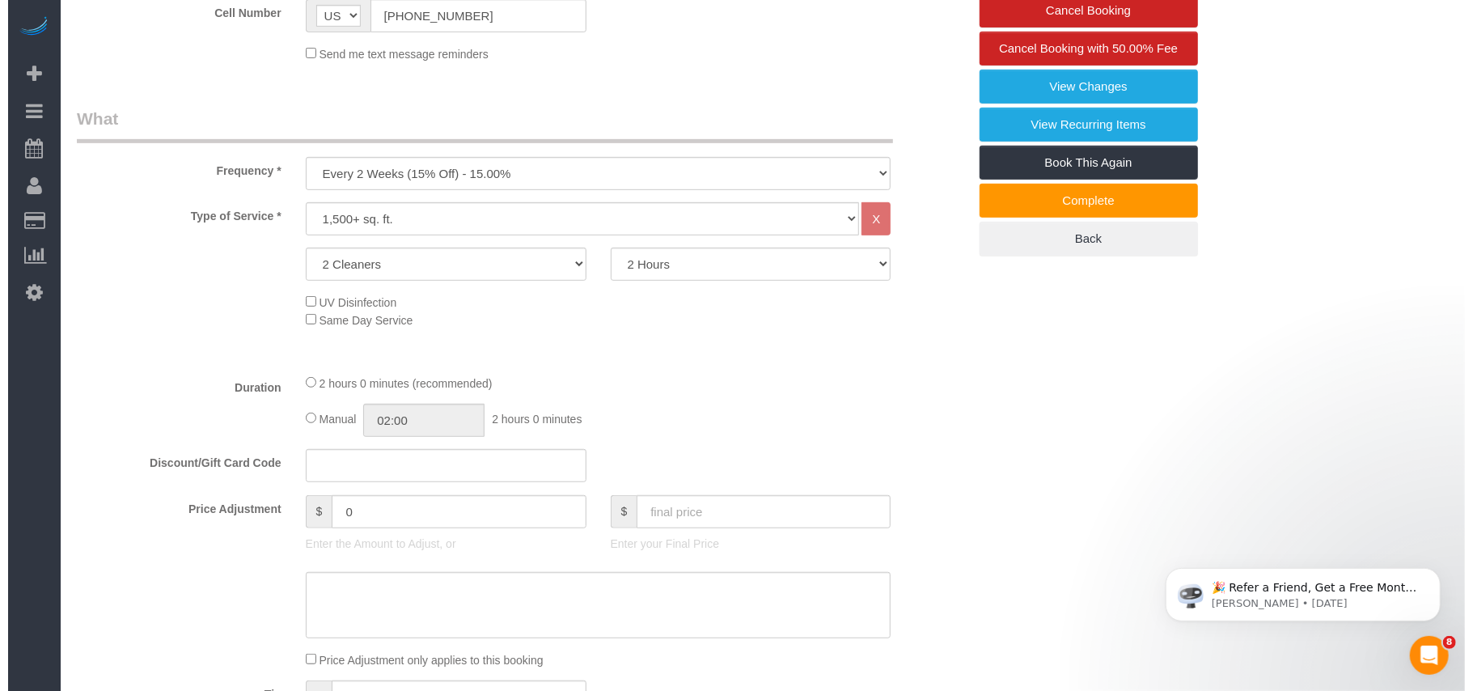
scroll to position [324, 0]
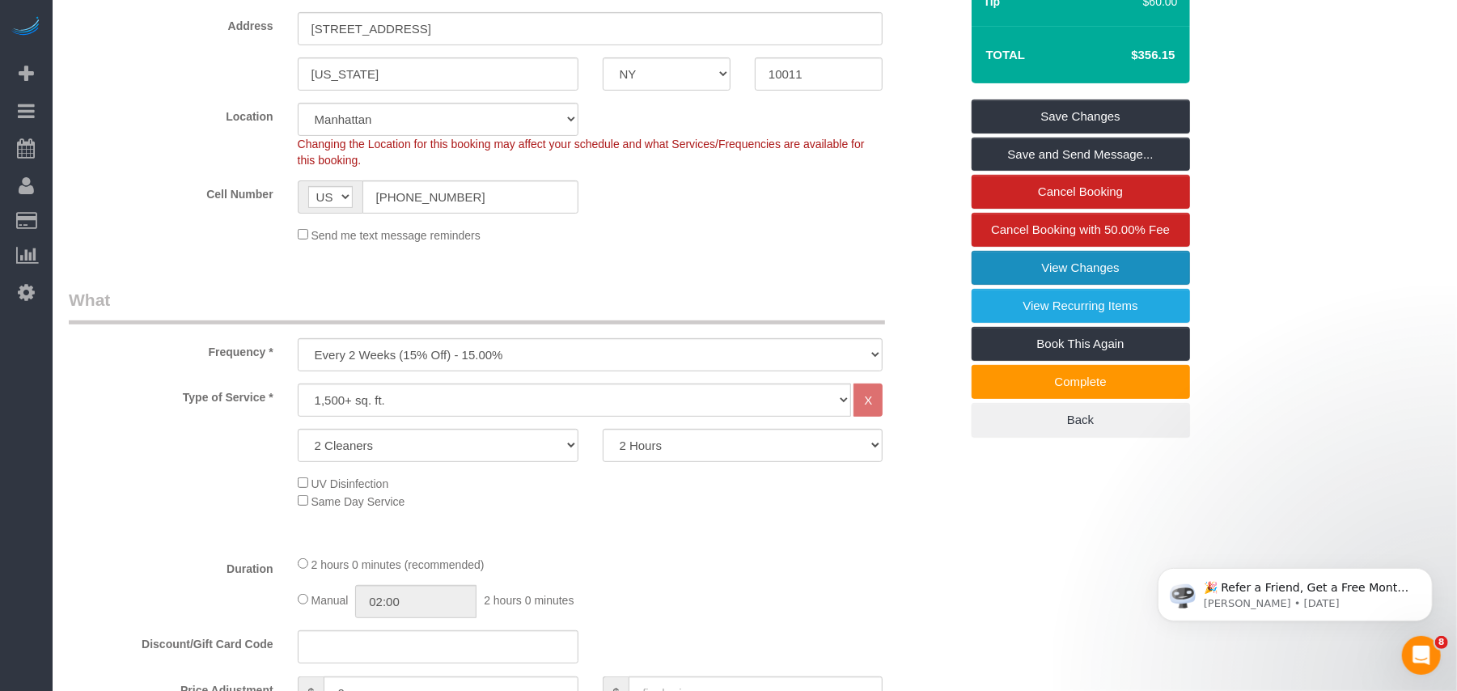
click at [1078, 276] on link "View Changes" at bounding box center [1081, 268] width 218 height 34
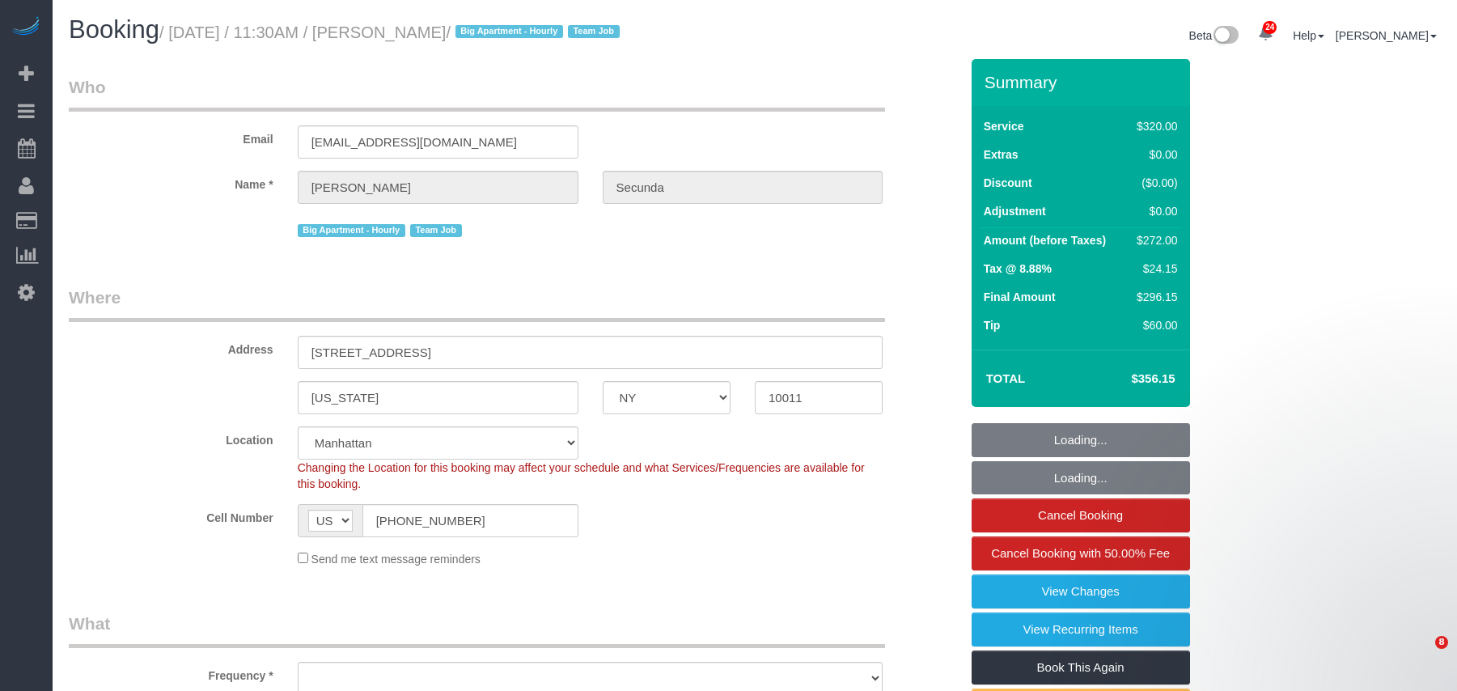
select select "NY"
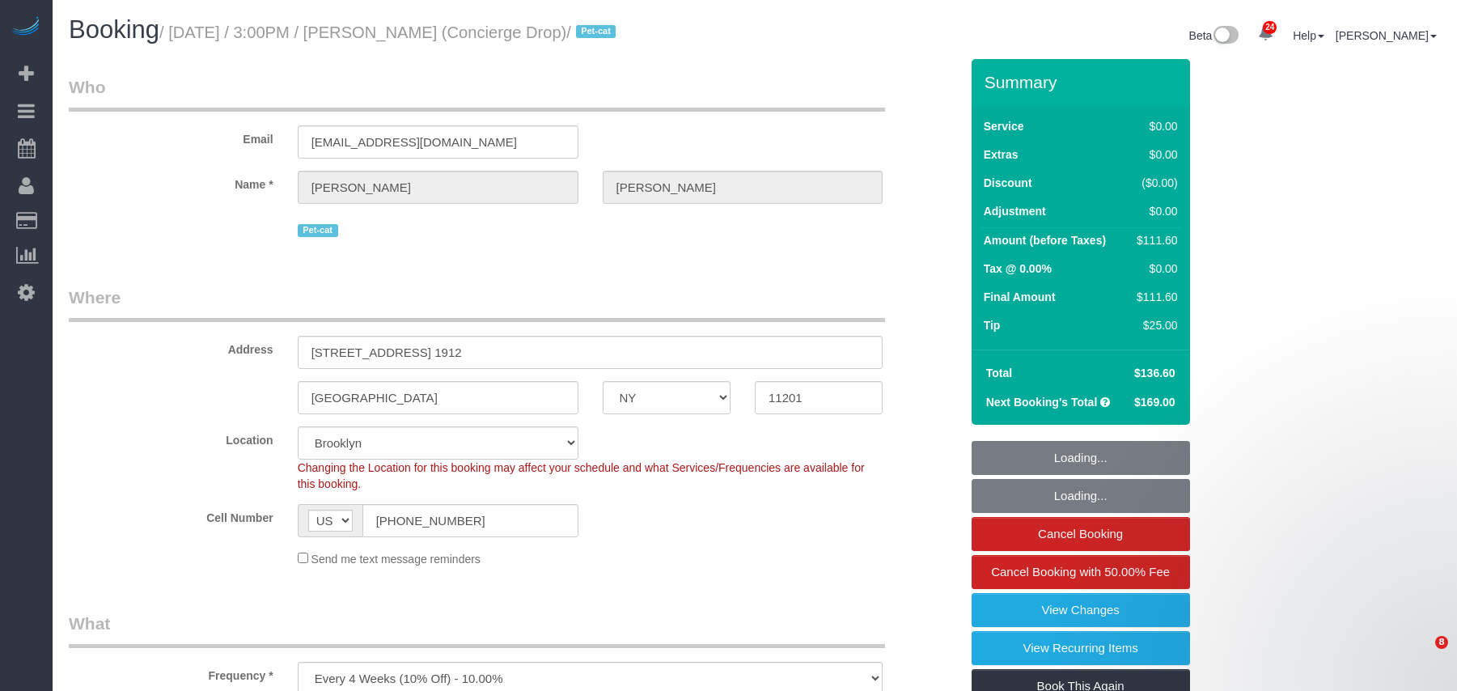
select select "NY"
select select "1"
select select "spot1"
select select "number:89"
select select "number:90"
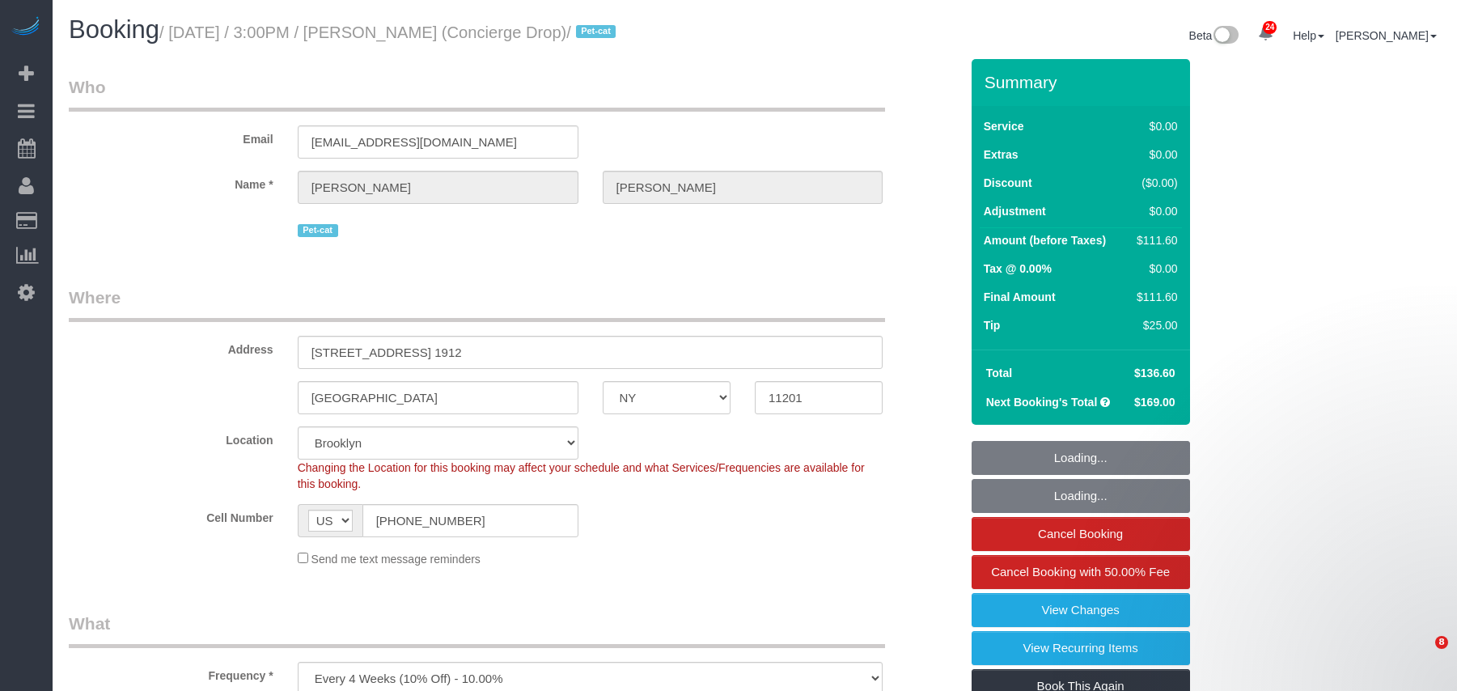
select select "number:15"
select select "number:5"
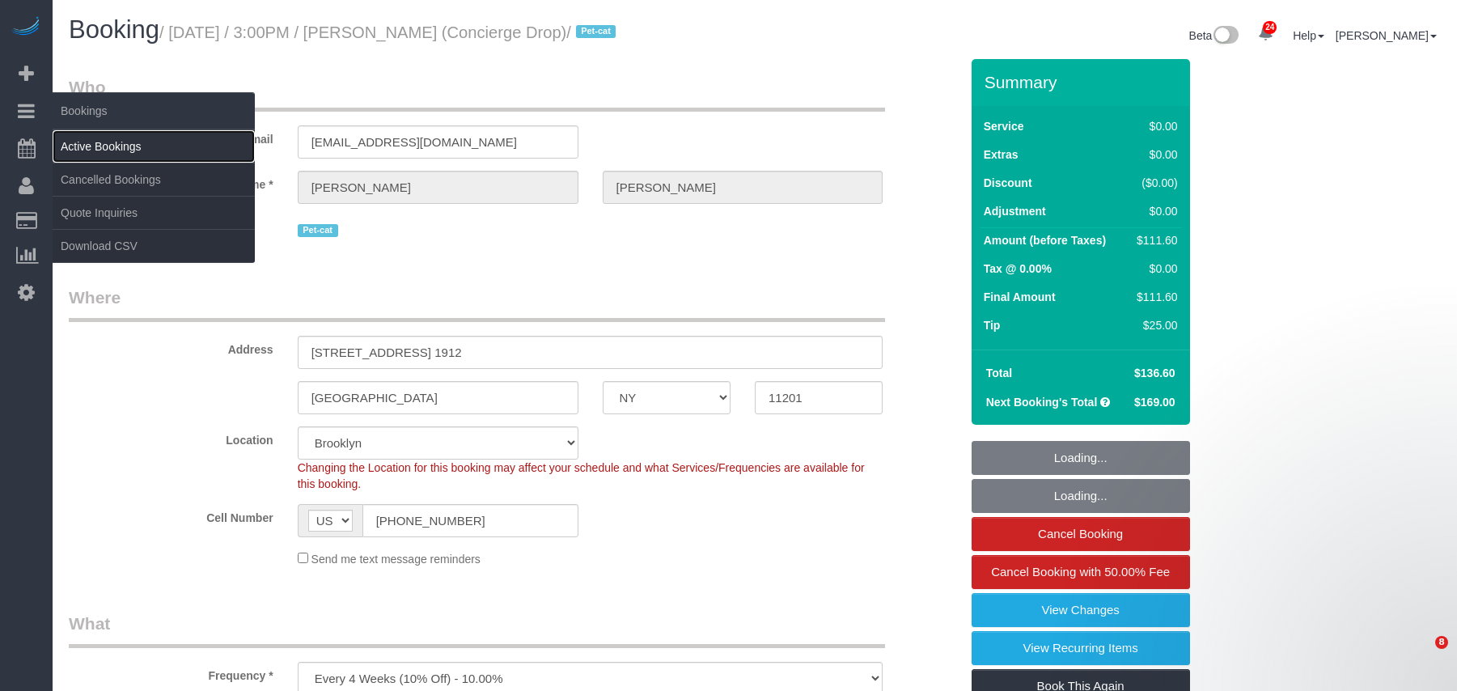
click at [87, 142] on link "Active Bookings" at bounding box center [154, 146] width 202 height 32
select select "object:1517"
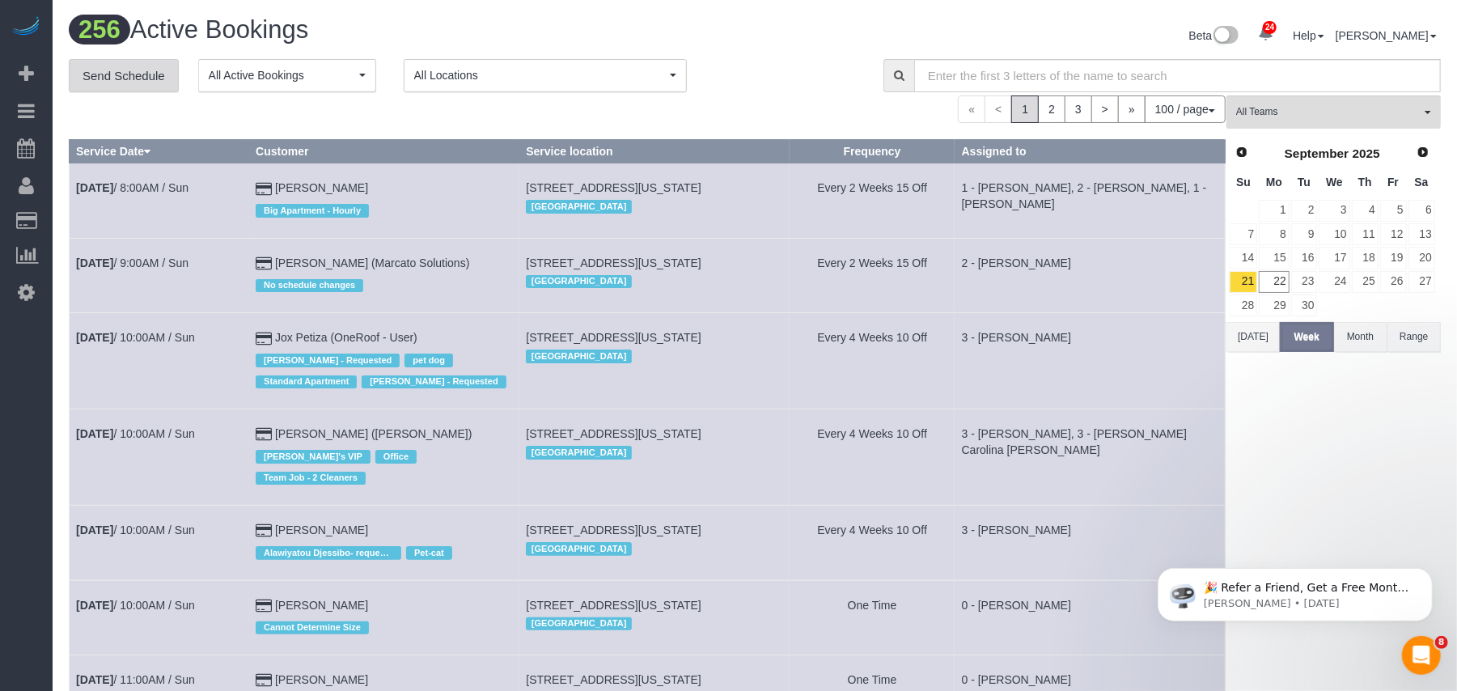
click at [152, 82] on link "Send Schedule" at bounding box center [124, 76] width 110 height 34
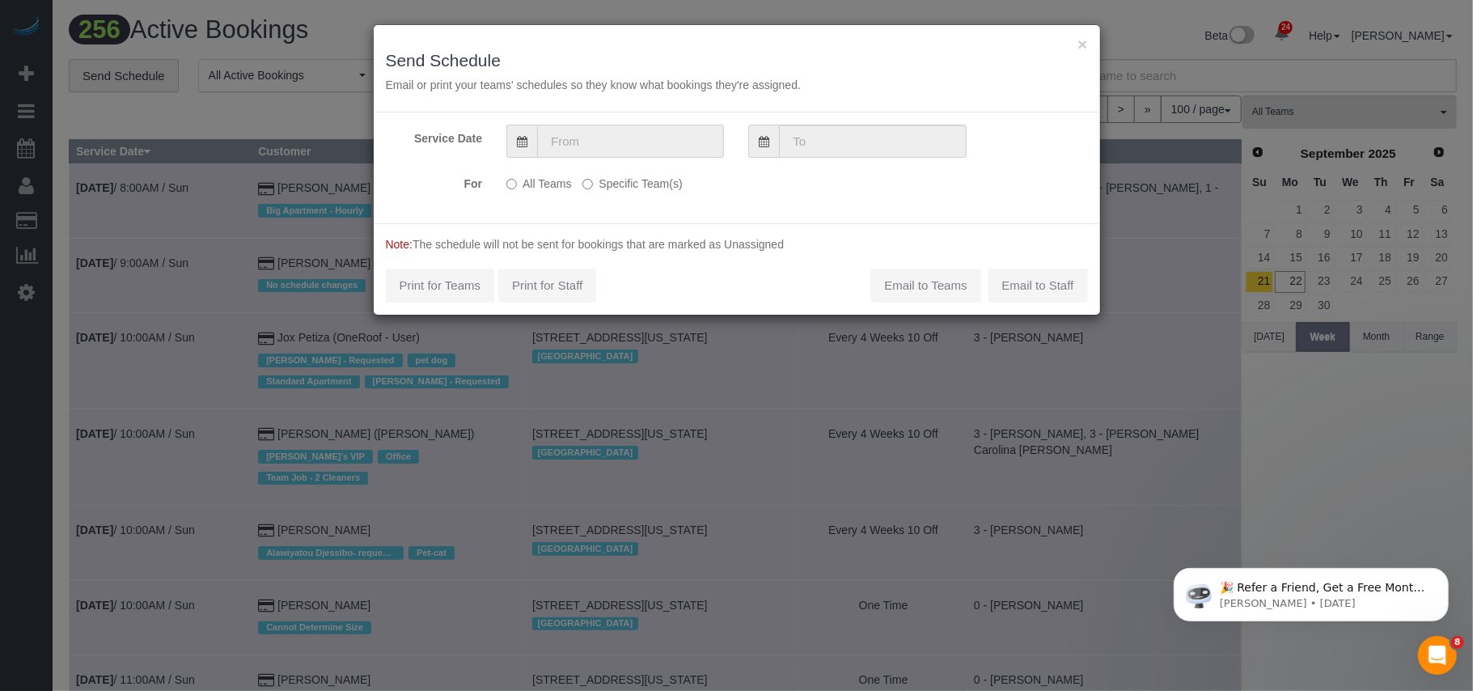
click at [574, 138] on input "text" at bounding box center [630, 141] width 187 height 33
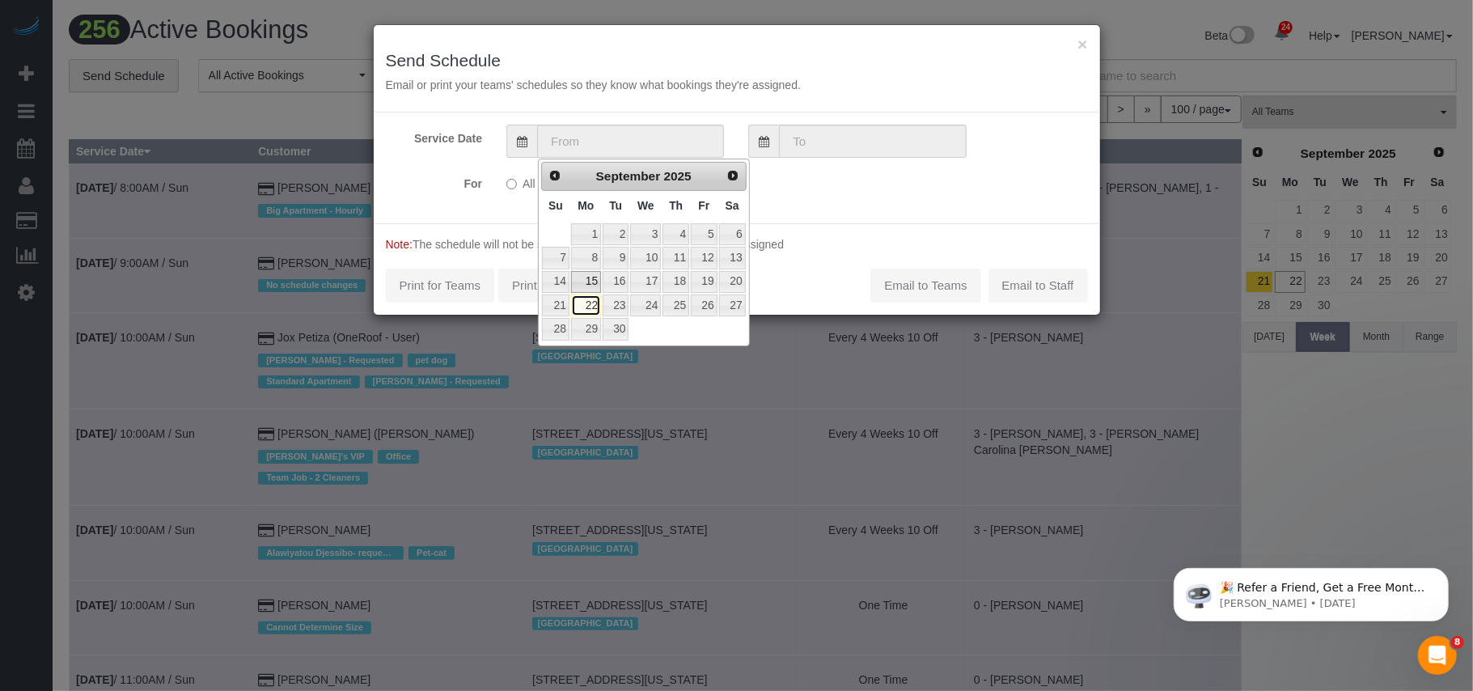
click at [589, 305] on link "22" at bounding box center [586, 306] width 30 height 22
type input "[DATE]"
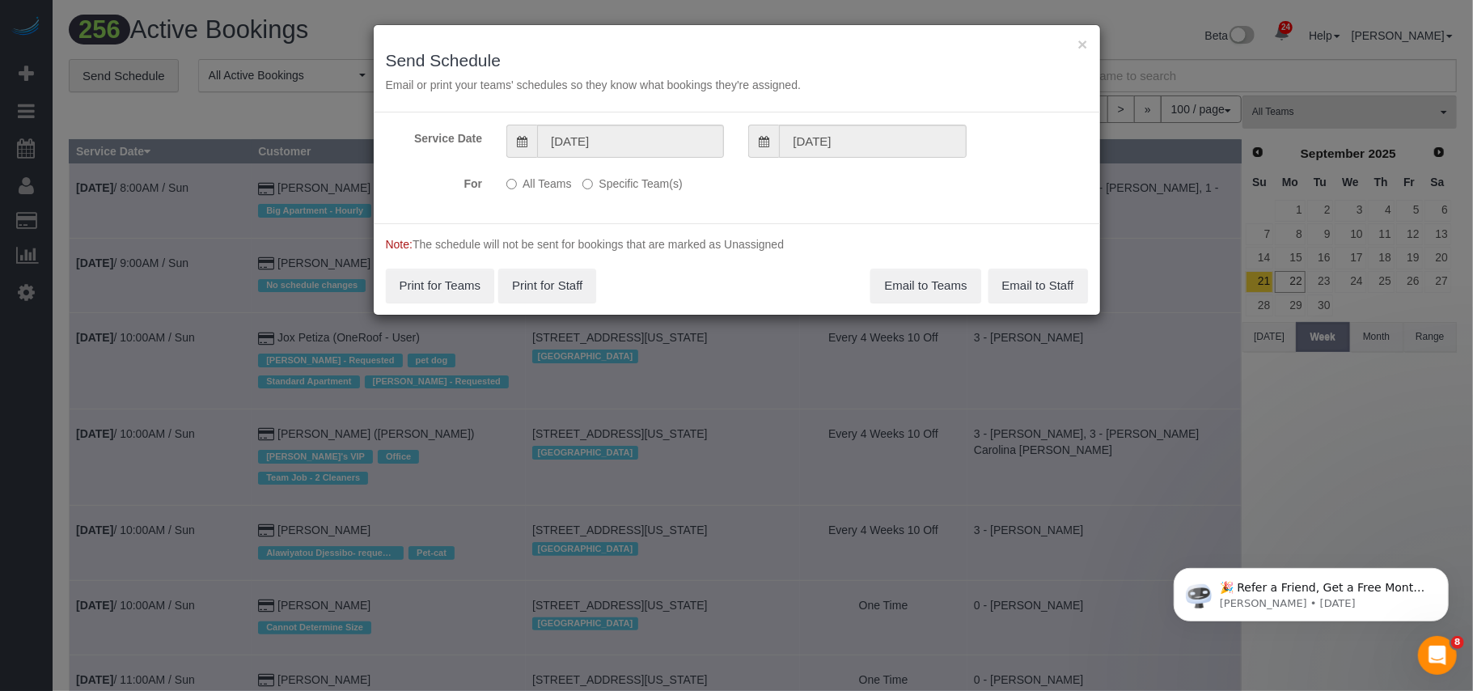
click at [605, 181] on label "Specific Team(s)" at bounding box center [633, 181] width 100 height 22
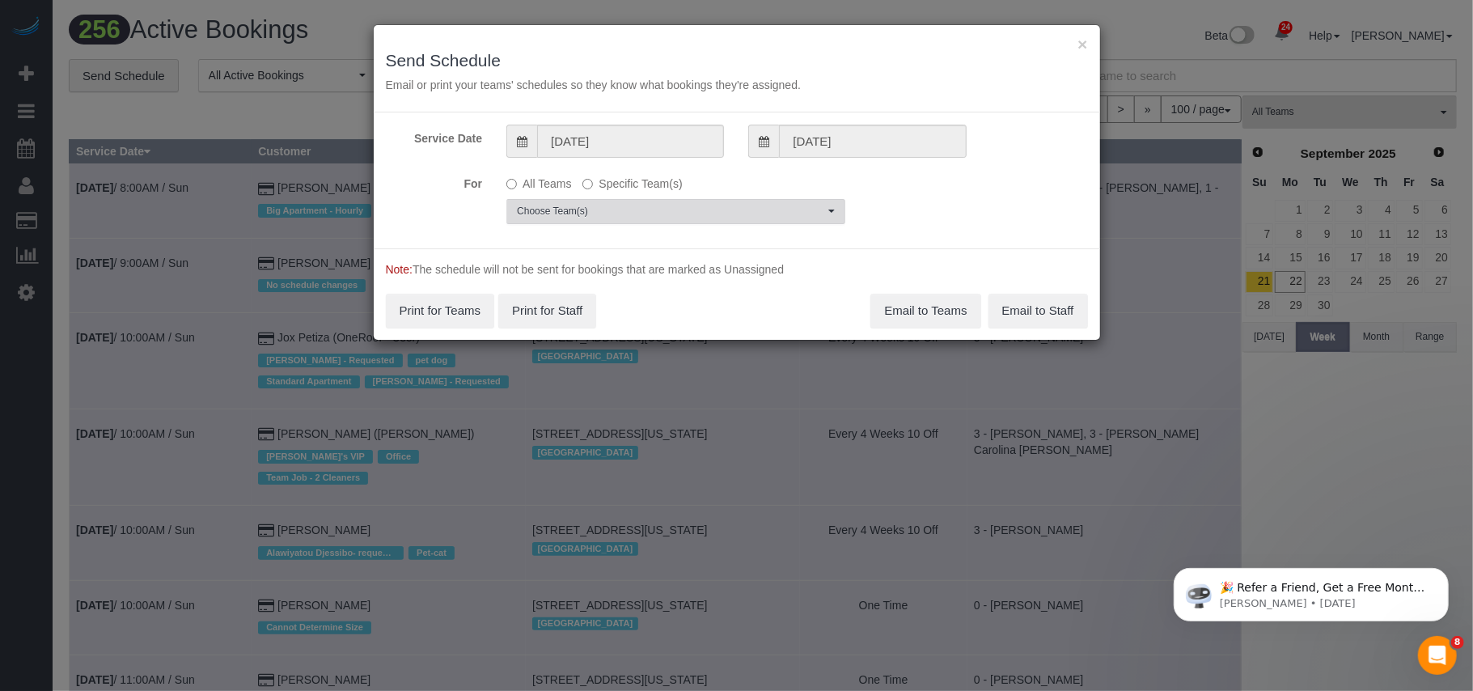
click at [599, 207] on span "Choose Team(s)" at bounding box center [670, 212] width 307 height 14
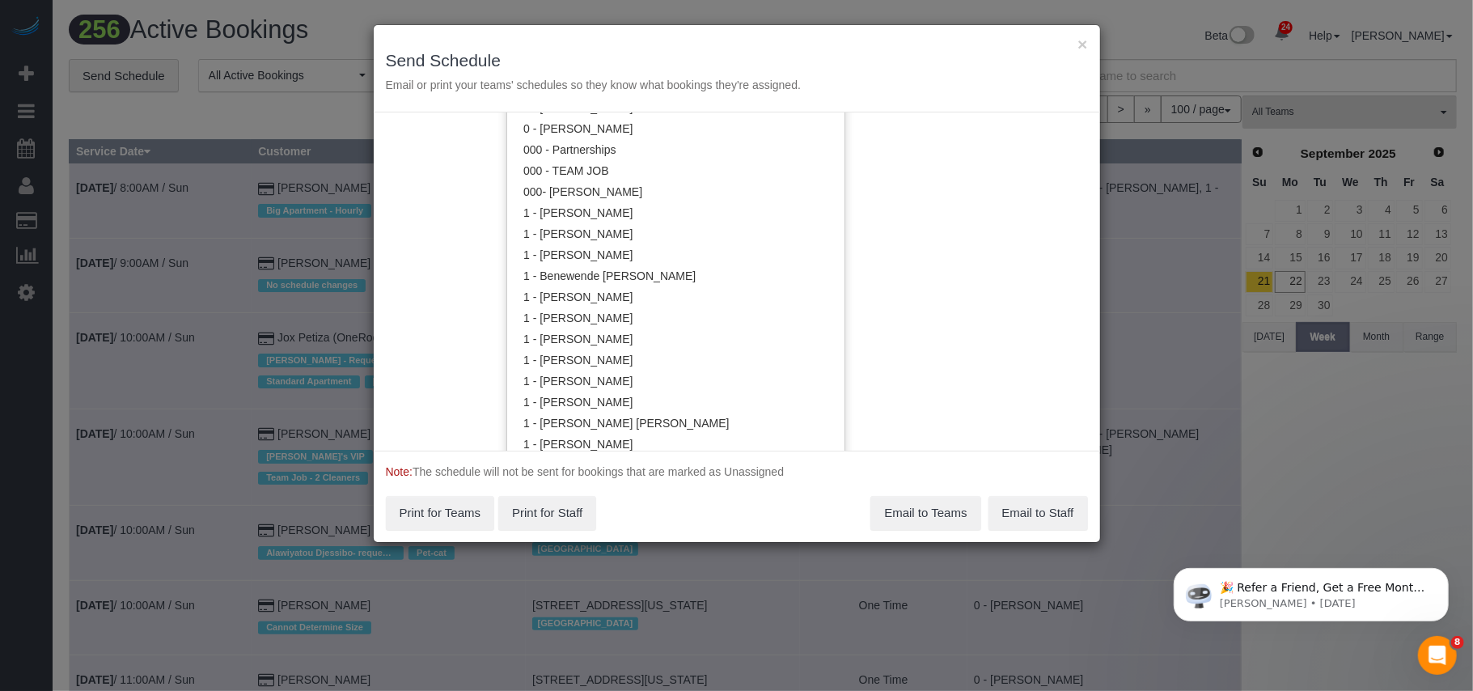
scroll to position [435, 0]
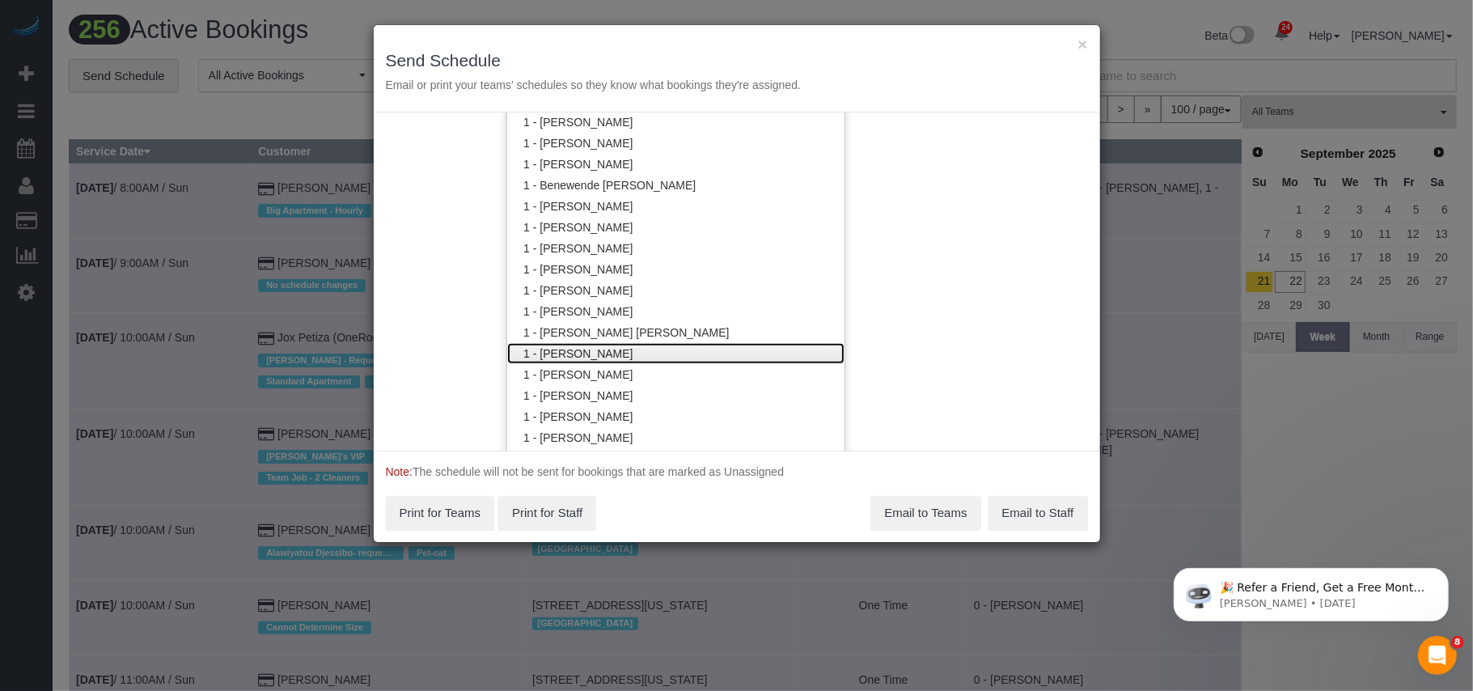
click at [586, 347] on link "1 - [PERSON_NAME]" at bounding box center [675, 353] width 337 height 21
click at [875, 340] on div "Service Date [DATE] [DATE] For All Teams Specific Team(s) 1 - [PERSON_NAME] Tea…" at bounding box center [737, 281] width 727 height 338
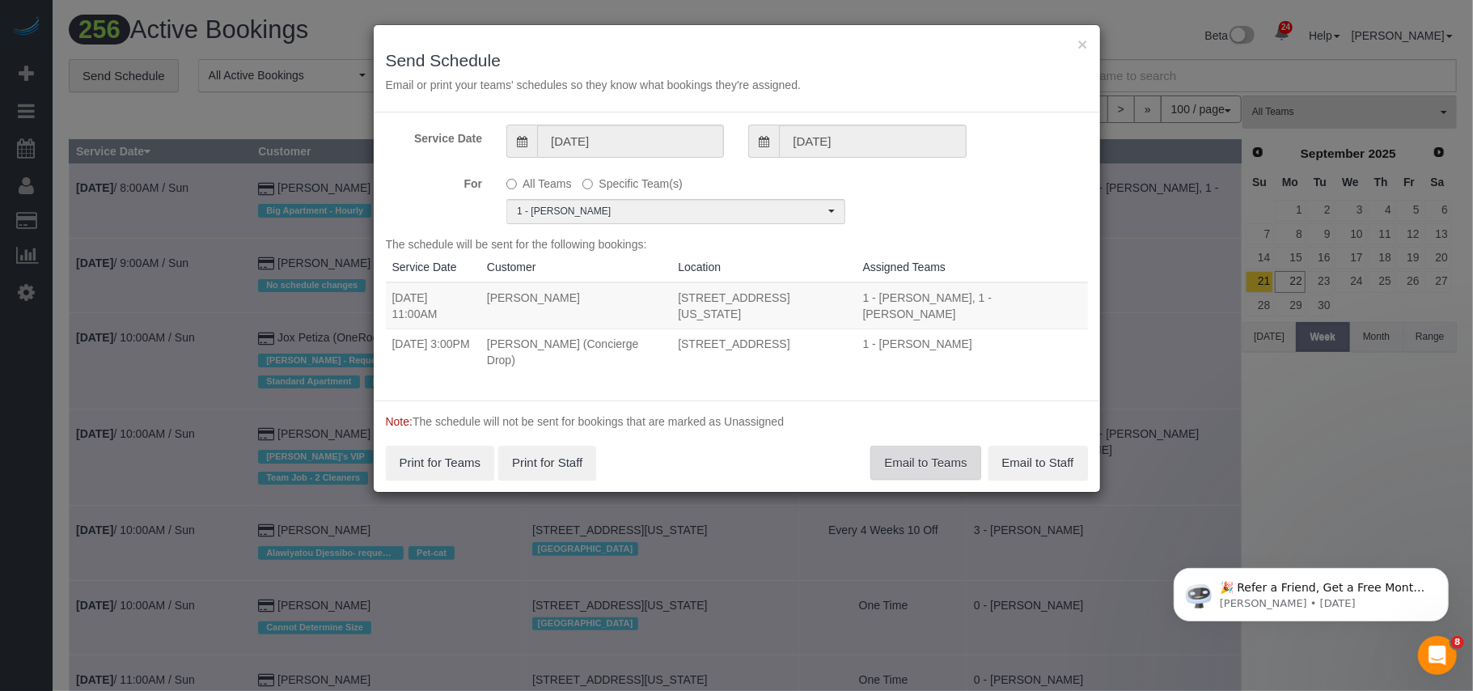
click at [897, 457] on button "Email to Teams" at bounding box center [926, 463] width 110 height 34
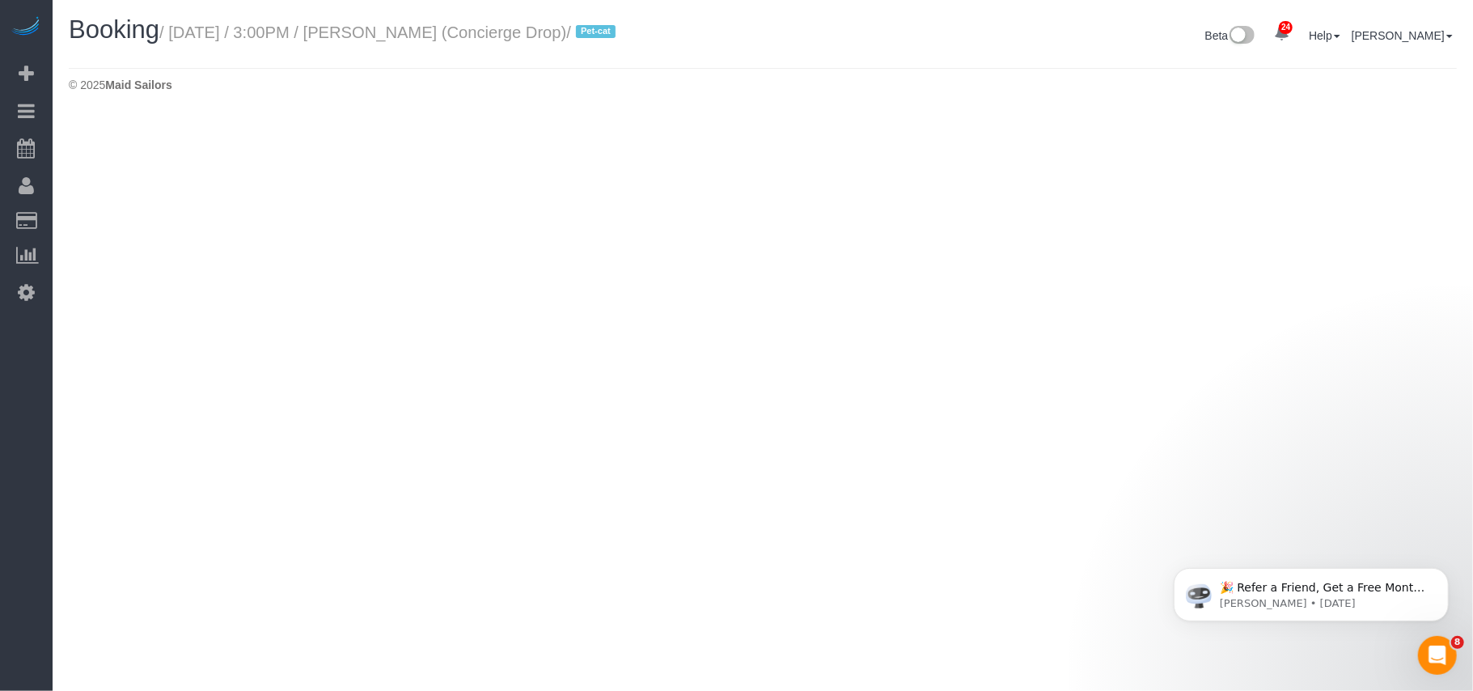
select select "NY"
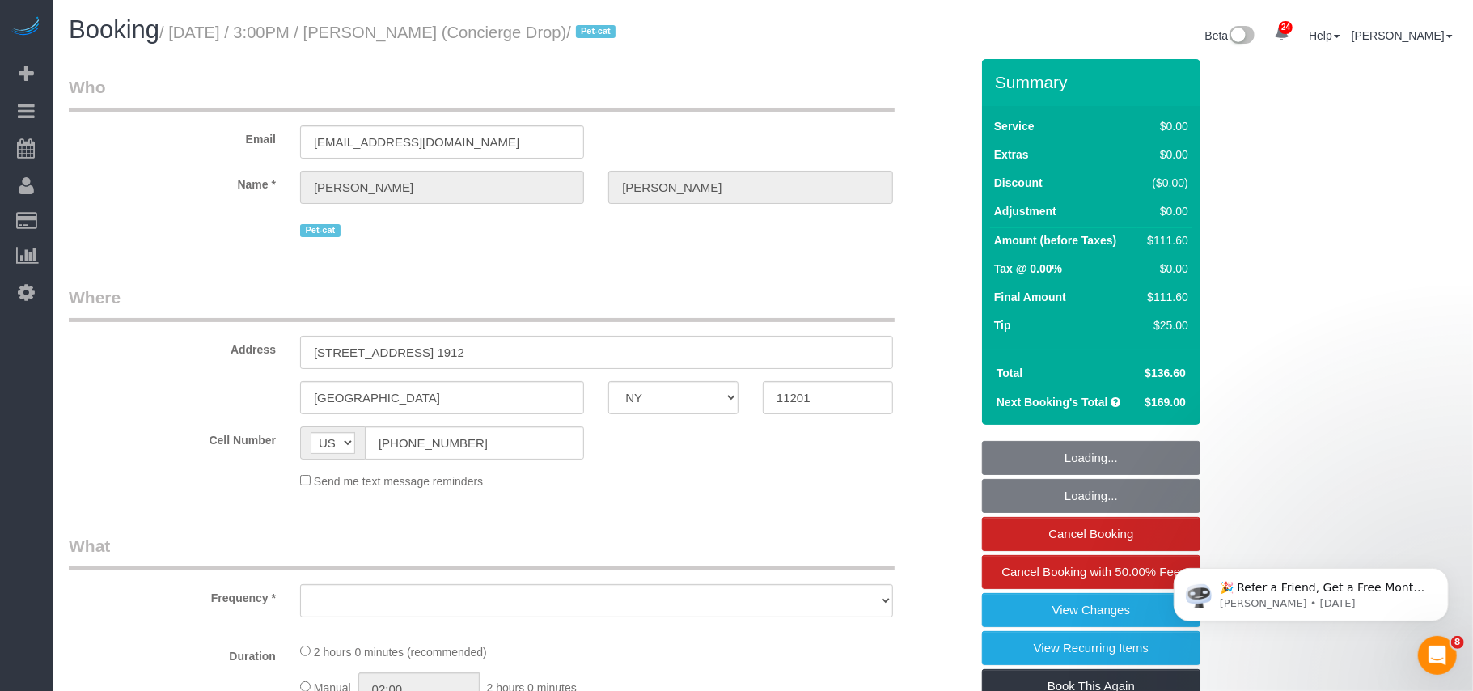
select select "number:89"
select select "number:90"
select select "number:15"
select select "number:5"
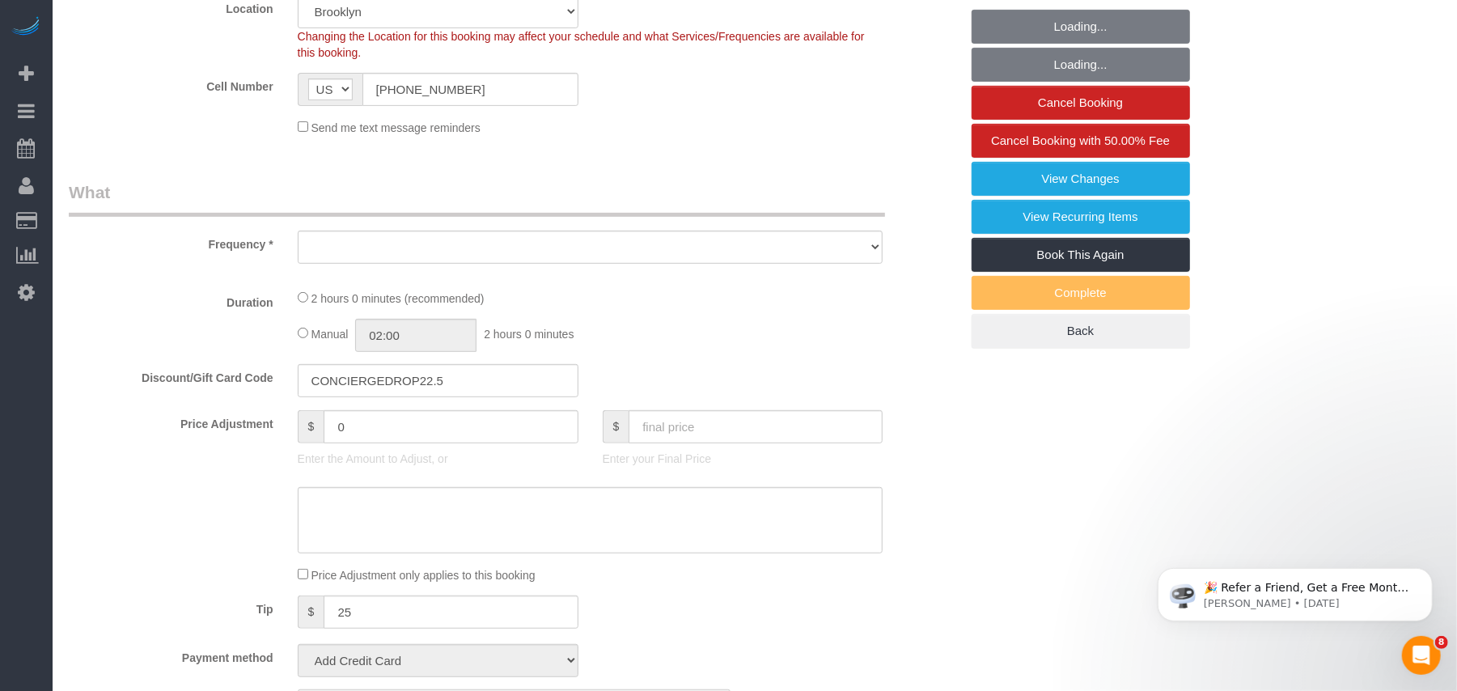
select select "1"
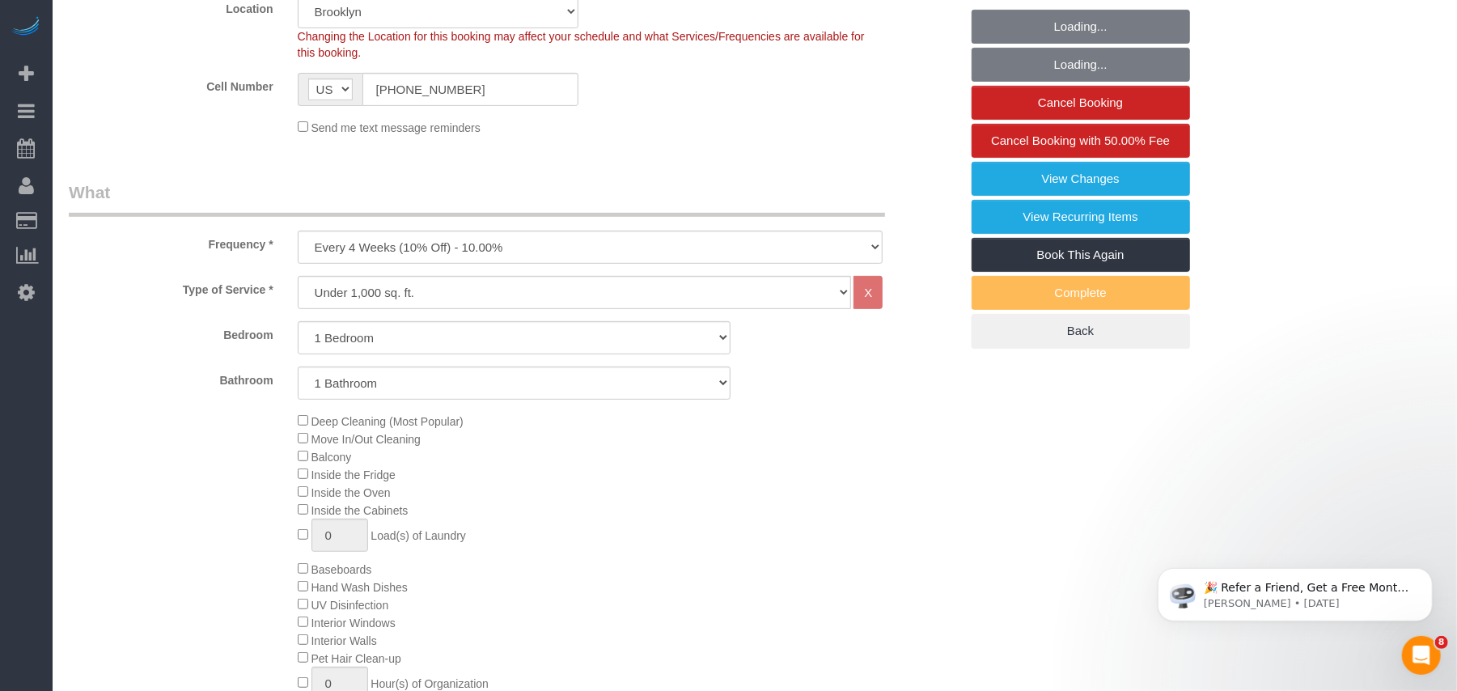
select select "object:5729"
select select "string:stripe-pm_1RaQn24VGloSiKo7zeOF73Wj"
select select "spot42"
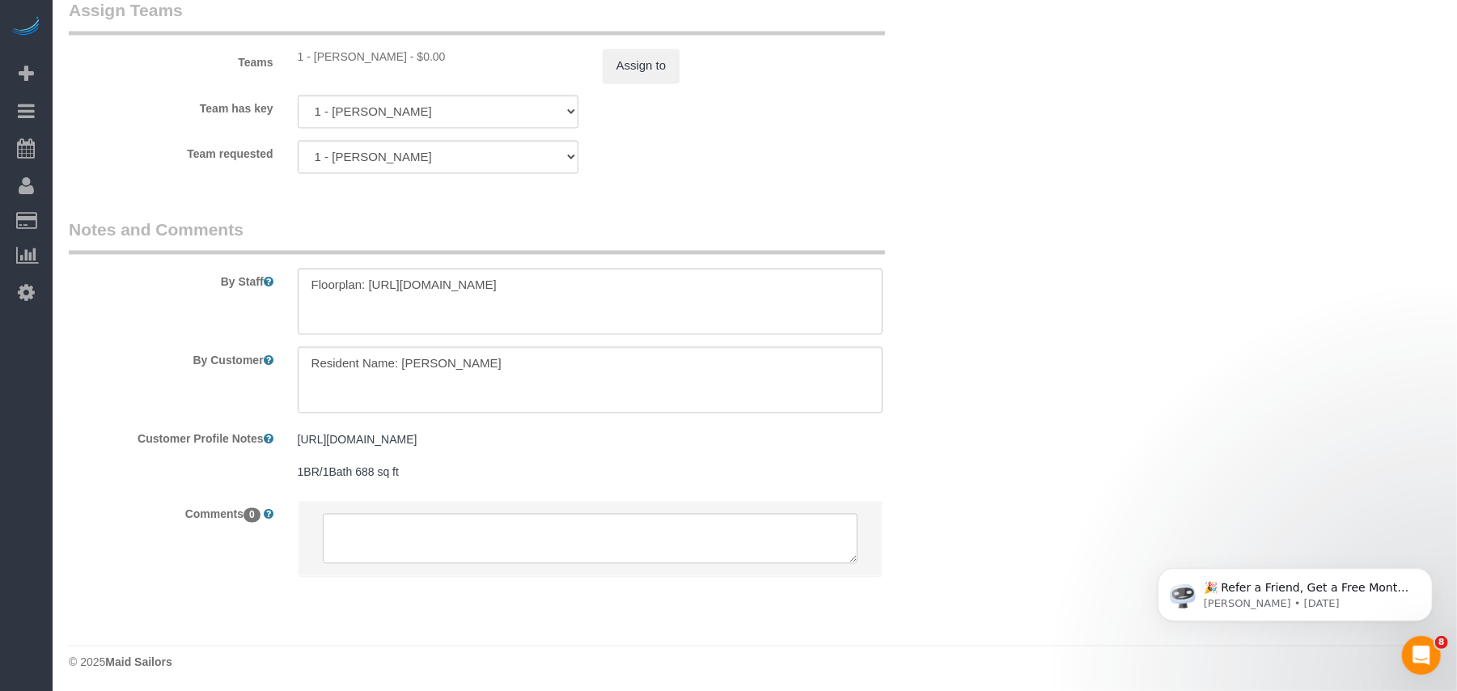
scroll to position [2179, 0]
drag, startPoint x: 329, startPoint y: 346, endPoint x: 295, endPoint y: 345, distance: 33.2
click at [298, 346] on textarea at bounding box center [591, 377] width 586 height 66
